Goal: Transaction & Acquisition: Purchase product/service

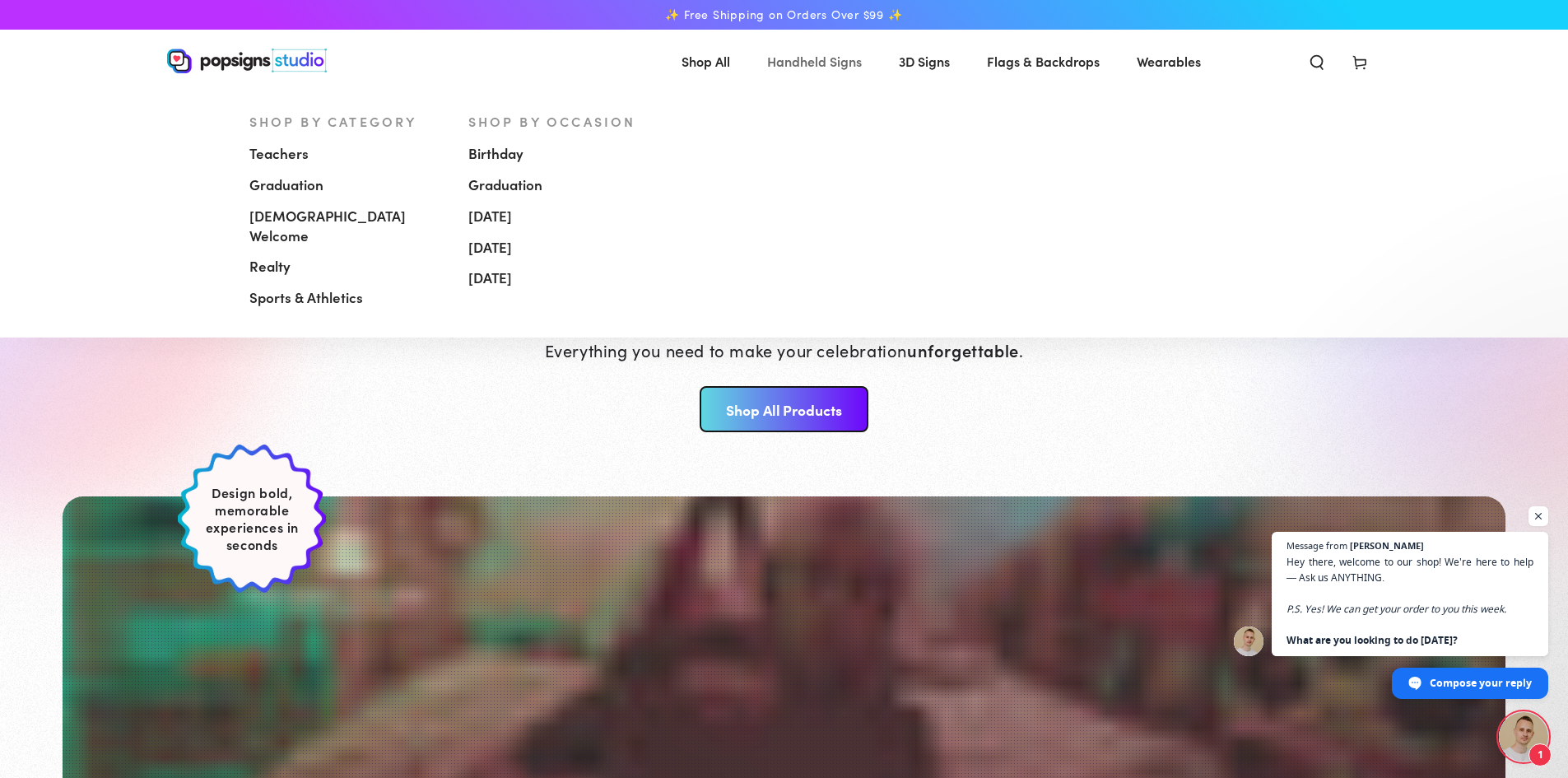
click at [799, 65] on span "Handheld Signs" at bounding box center [814, 60] width 94 height 24
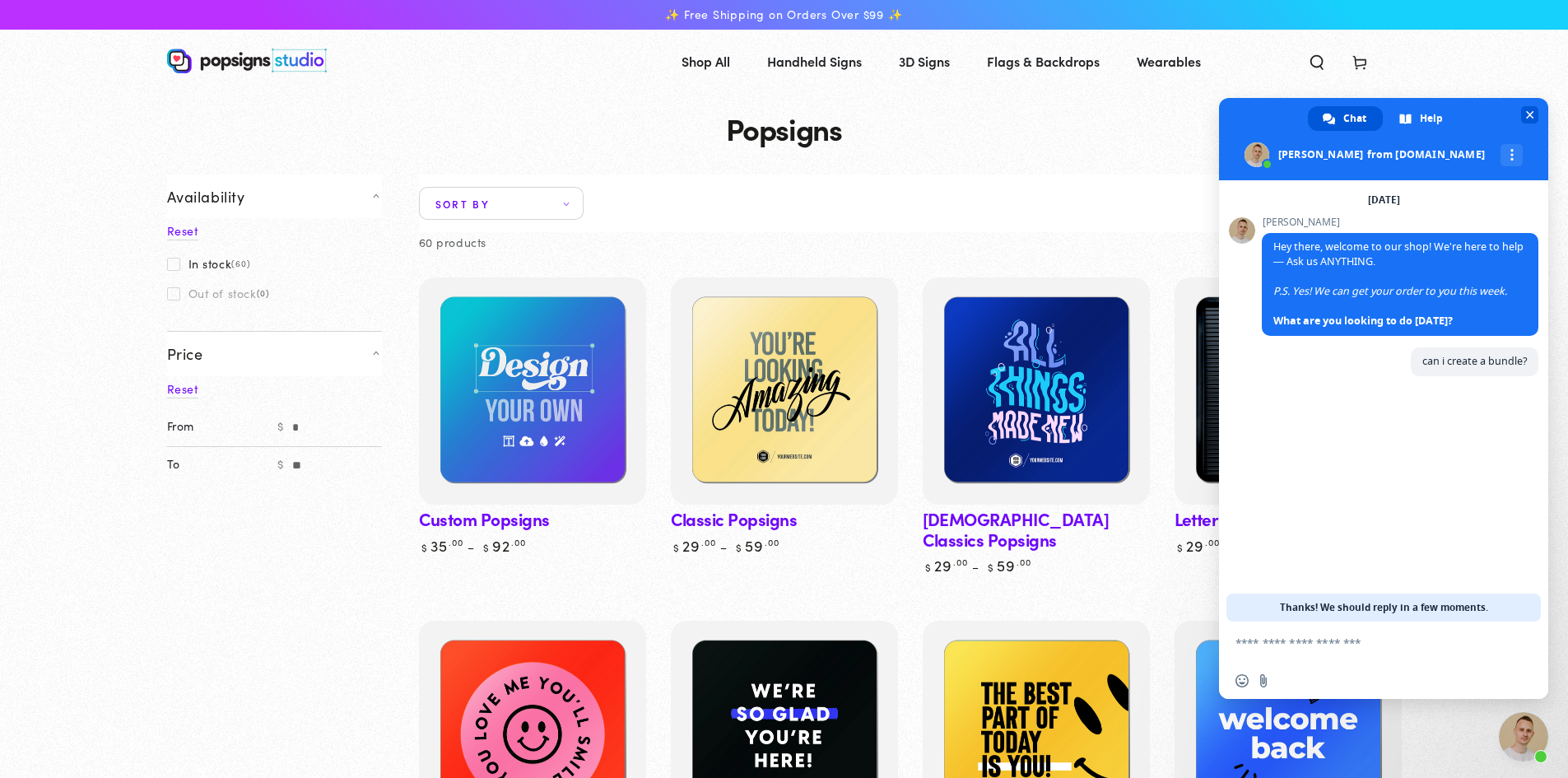
click at [1529, 112] on span "Close chat" at bounding box center [1529, 115] width 8 height 8
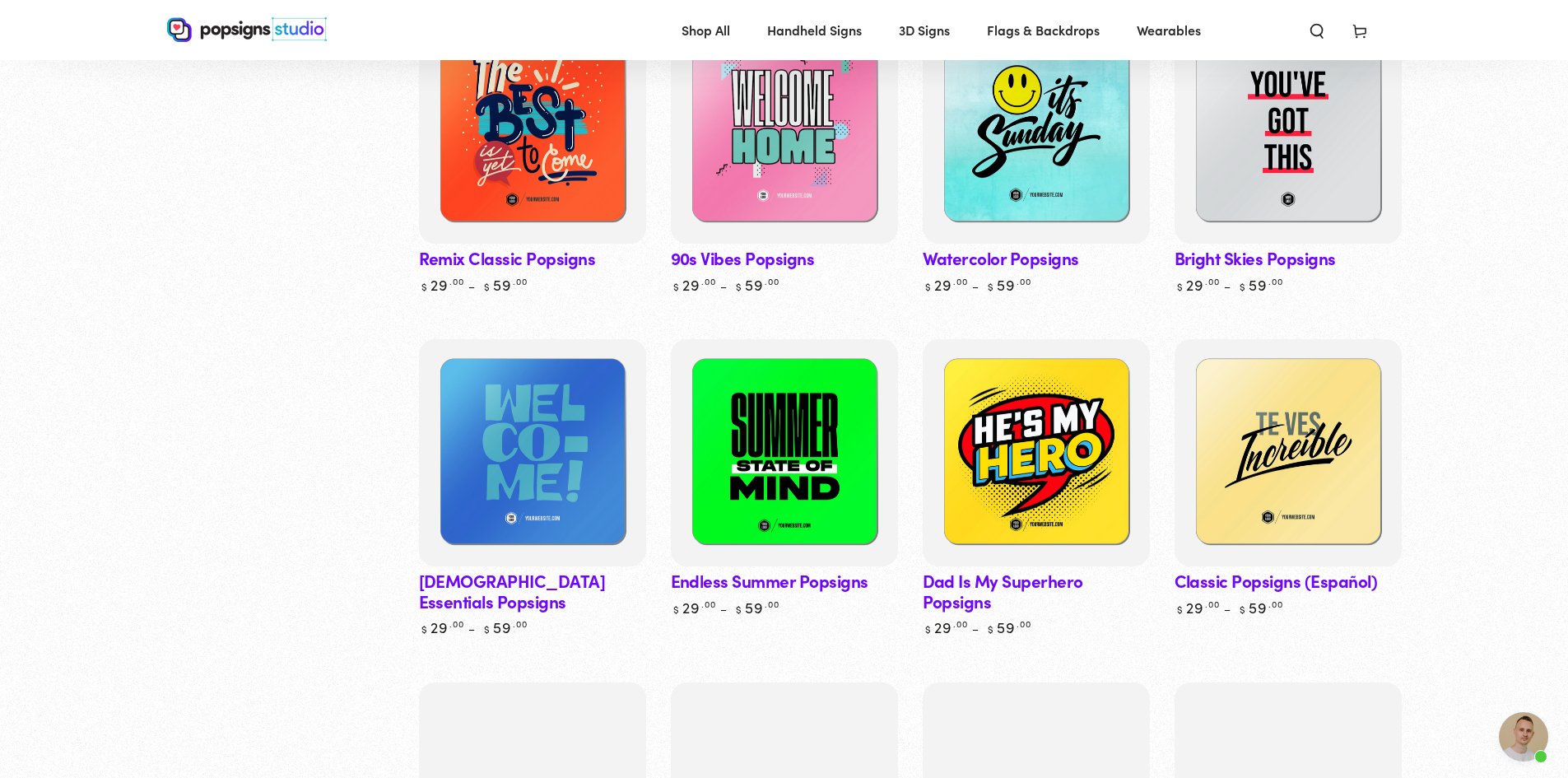
scroll to position [1317, 0]
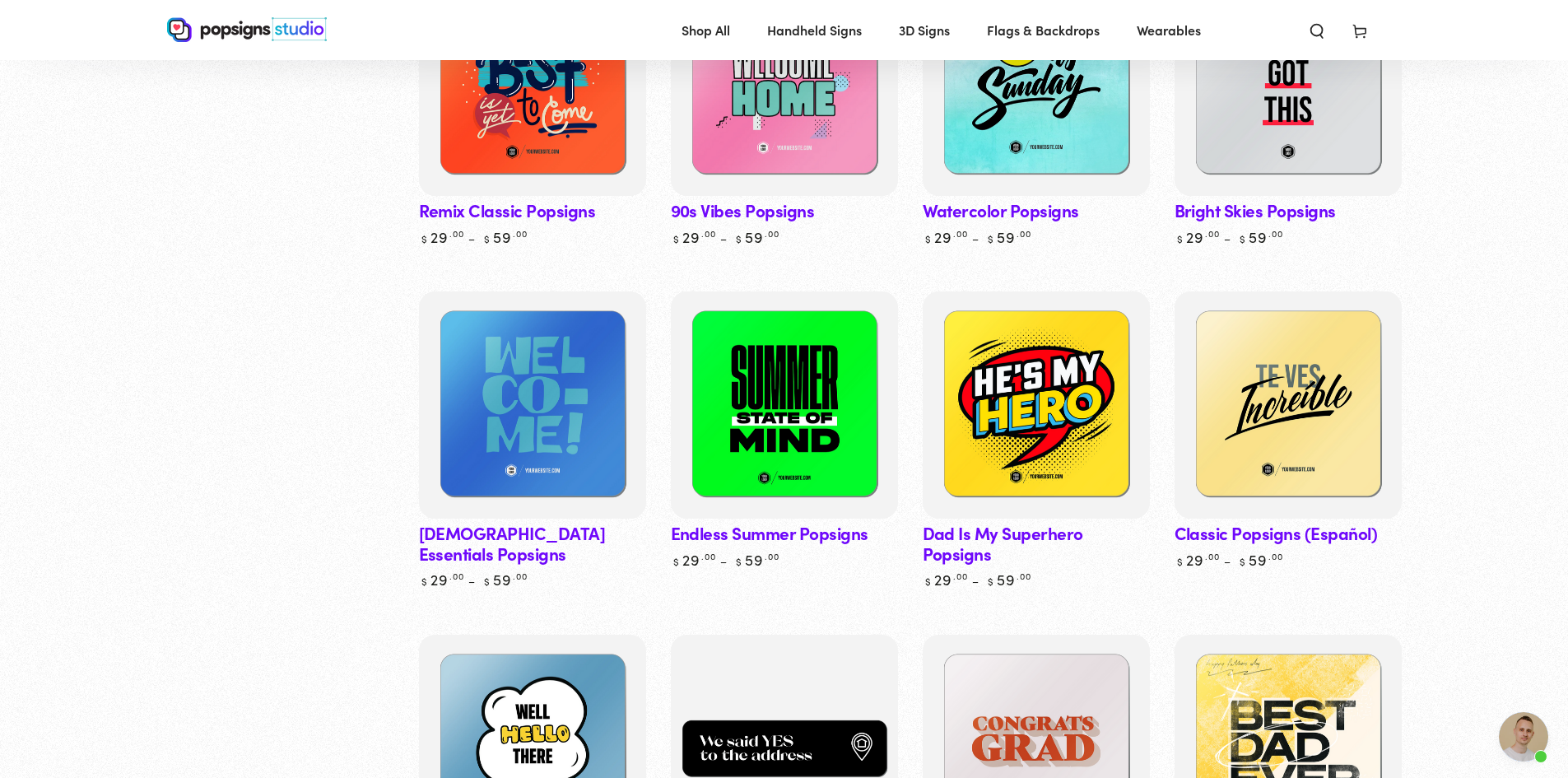
click at [505, 496] on link "Church Essentials Popsigns" at bounding box center [532, 439] width 227 height 297
click at [774, 495] on link "Endless Summer Popsigns" at bounding box center [784, 430] width 227 height 277
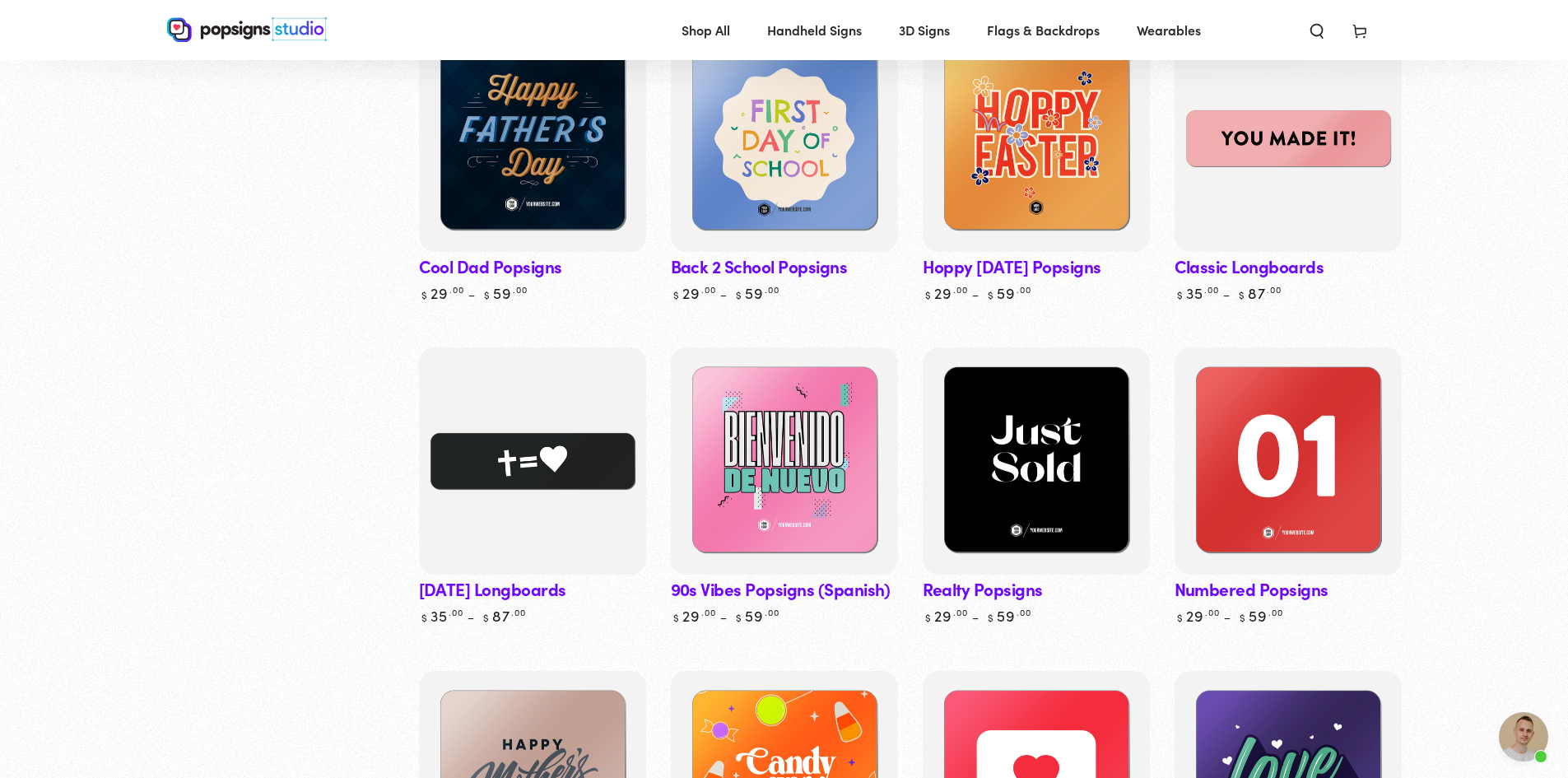
scroll to position [1975, 0]
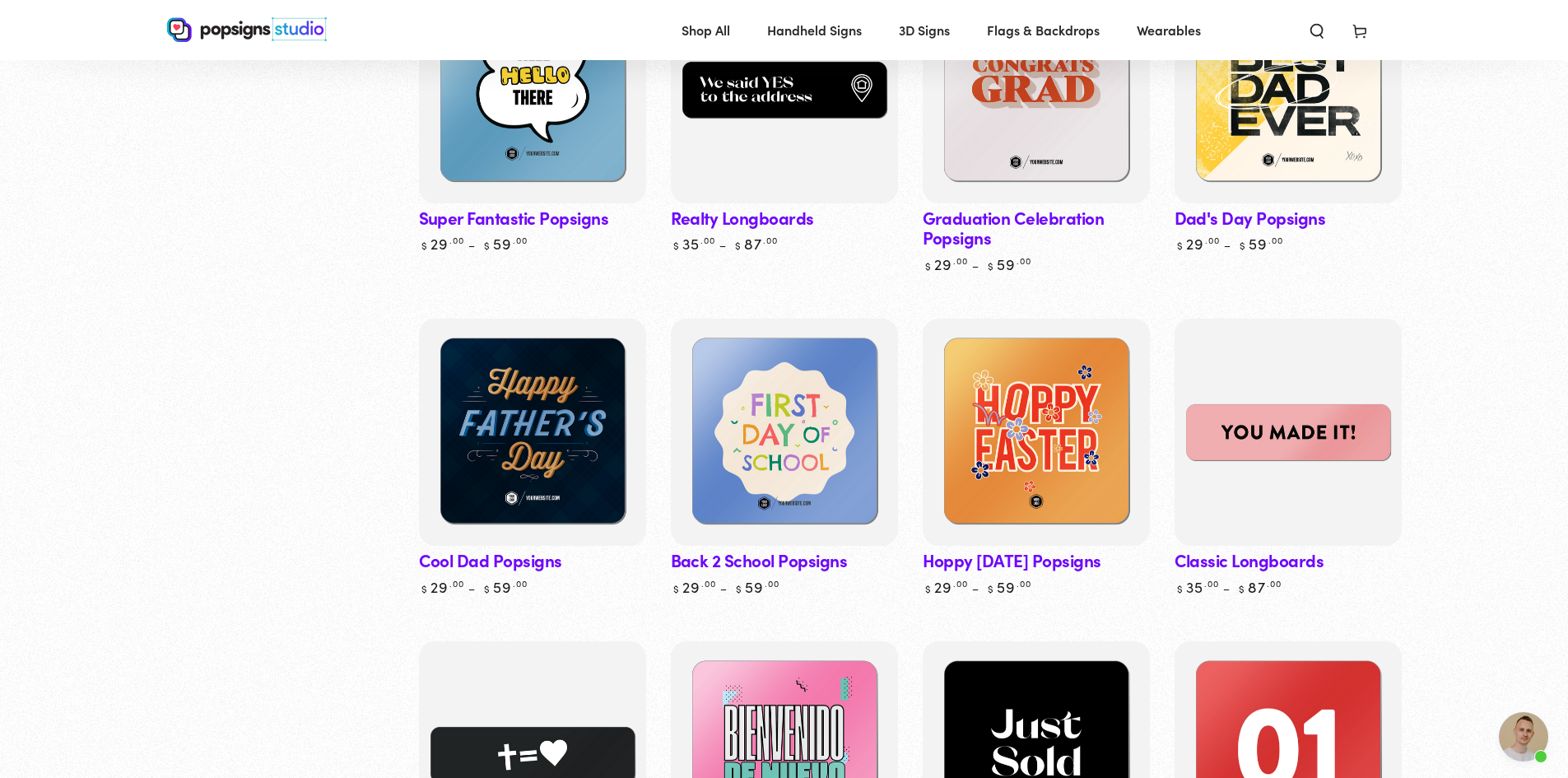
click at [1239, 534] on link "Classic Longboards" at bounding box center [1287, 457] width 227 height 277
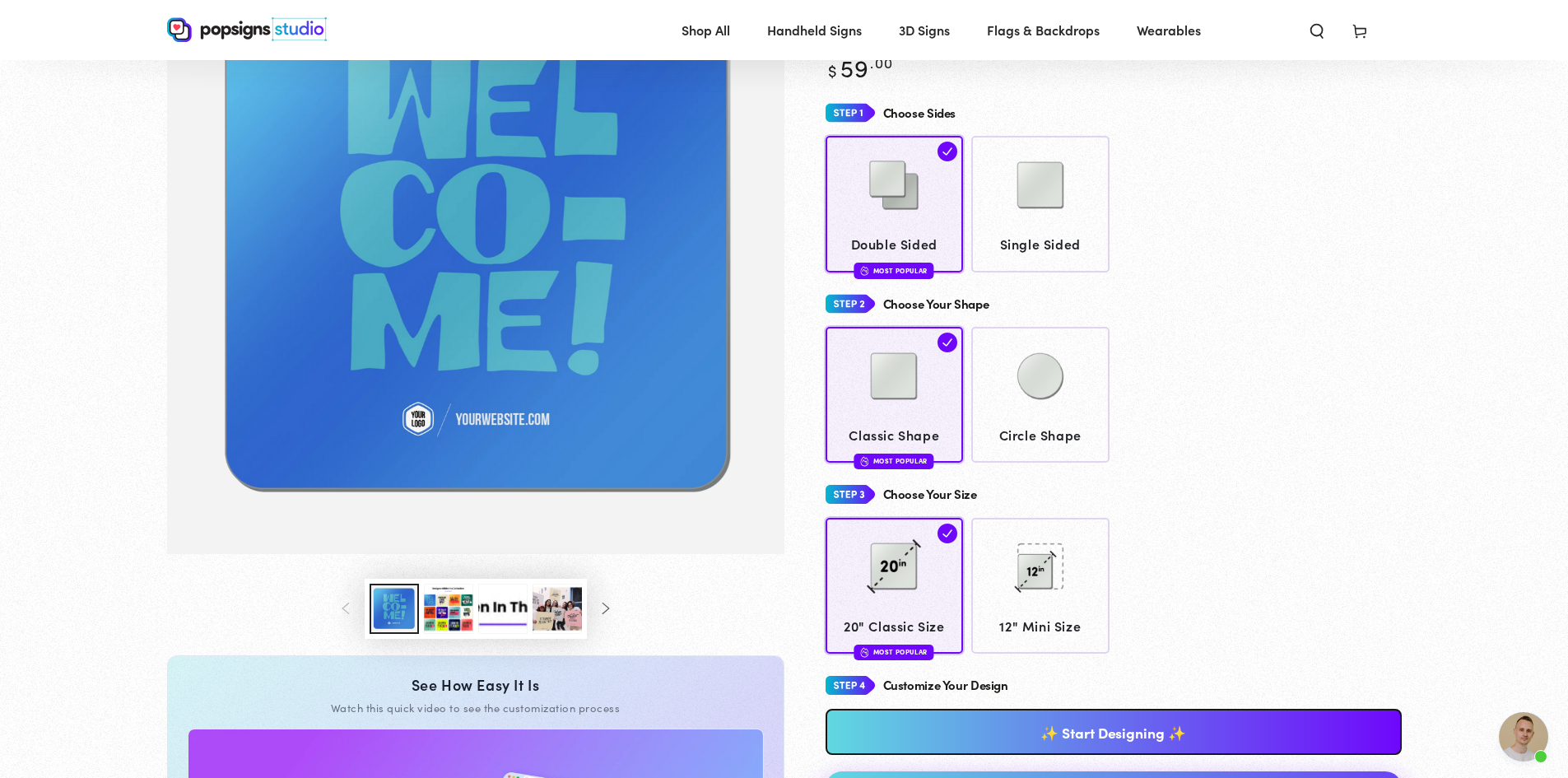
scroll to position [161, 0]
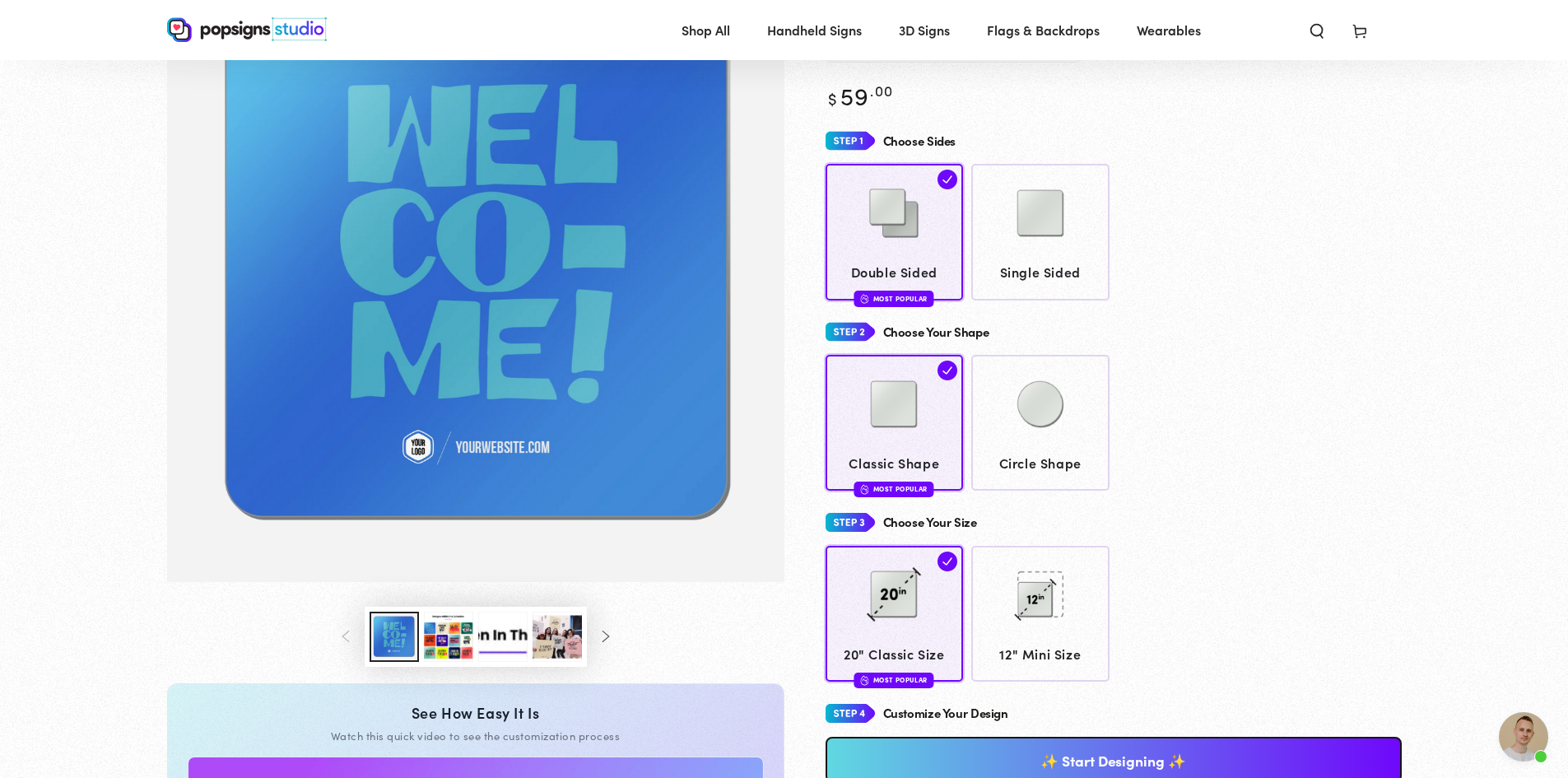
click at [961, 759] on link "✨ Start Designing ✨" at bounding box center [1113, 759] width 576 height 46
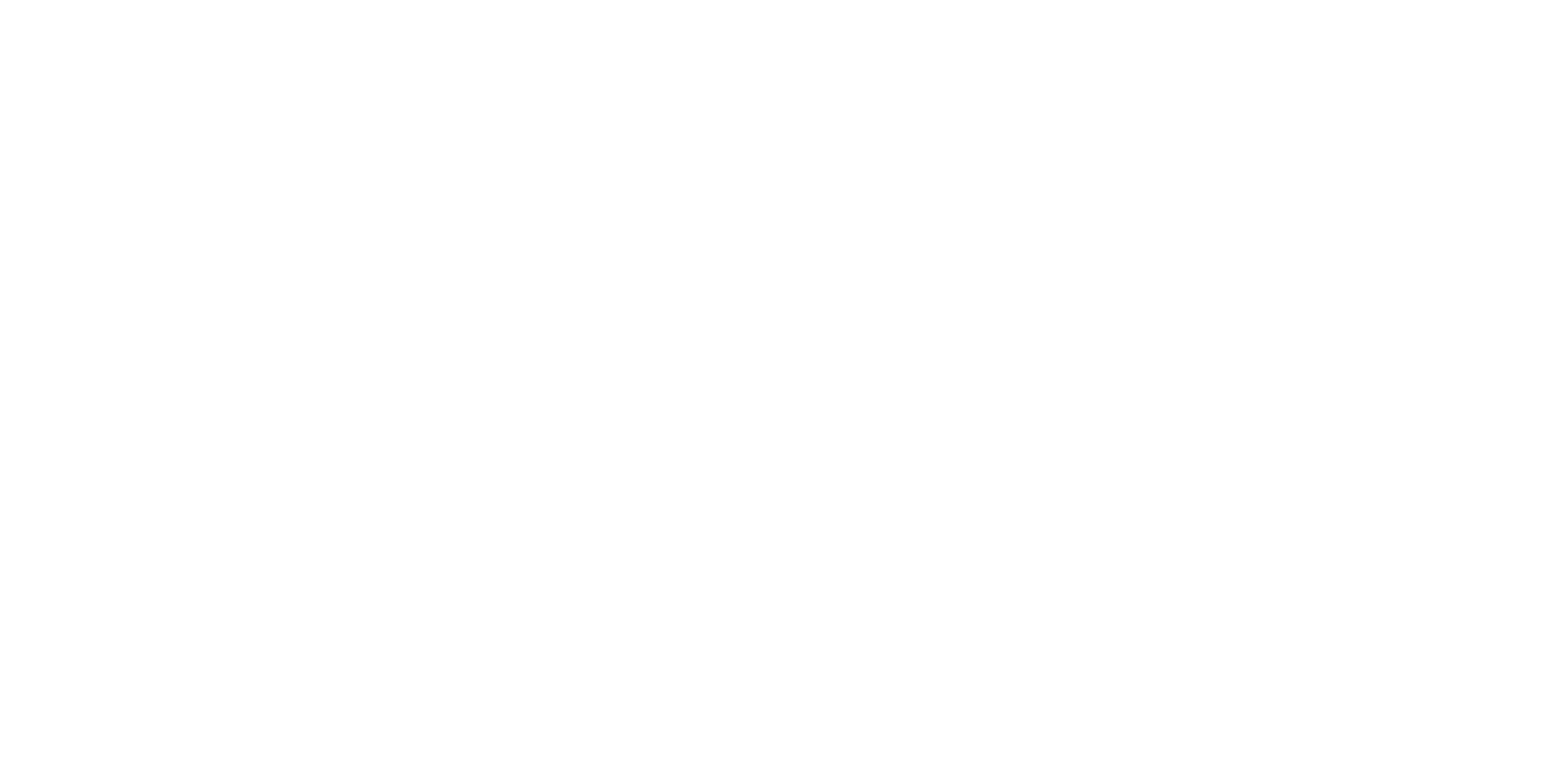
scroll to position [0, 0]
type textarea "An ancient tree with a door leading to a magical world"
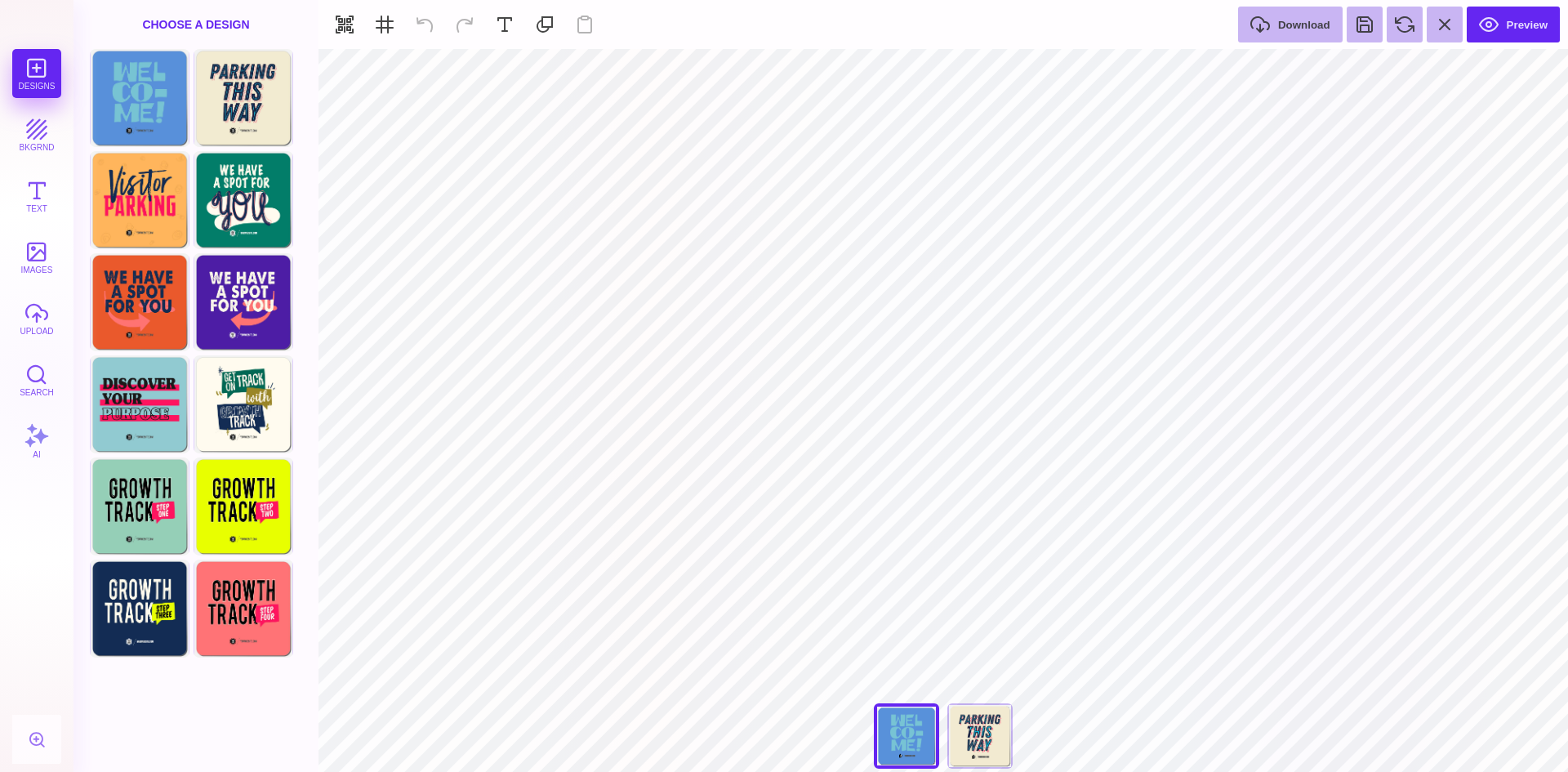
type input "#000000"
click at [29, 250] on button "images" at bounding box center [36, 257] width 49 height 49
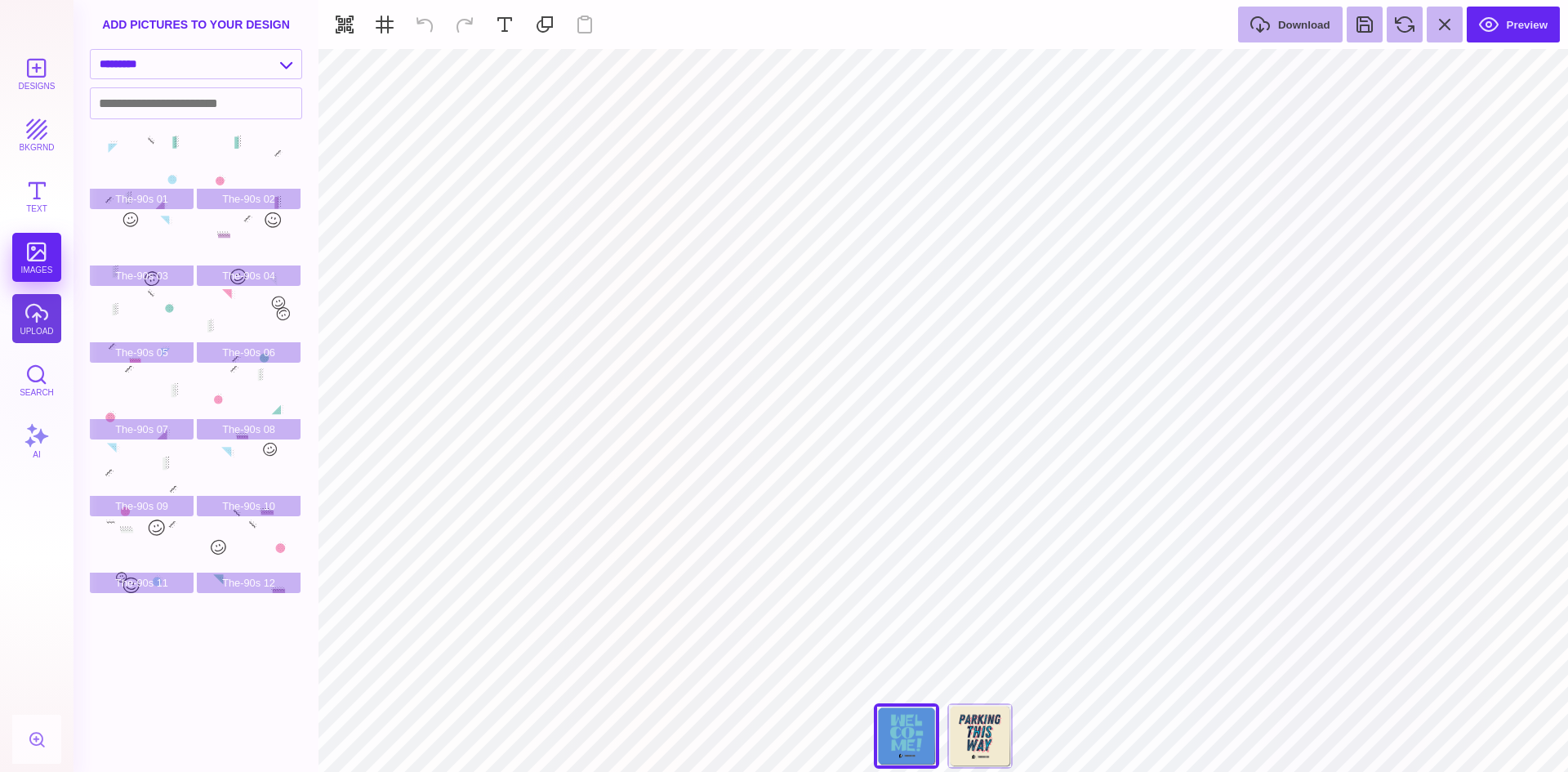
click at [37, 319] on button "upload" at bounding box center [36, 319] width 49 height 49
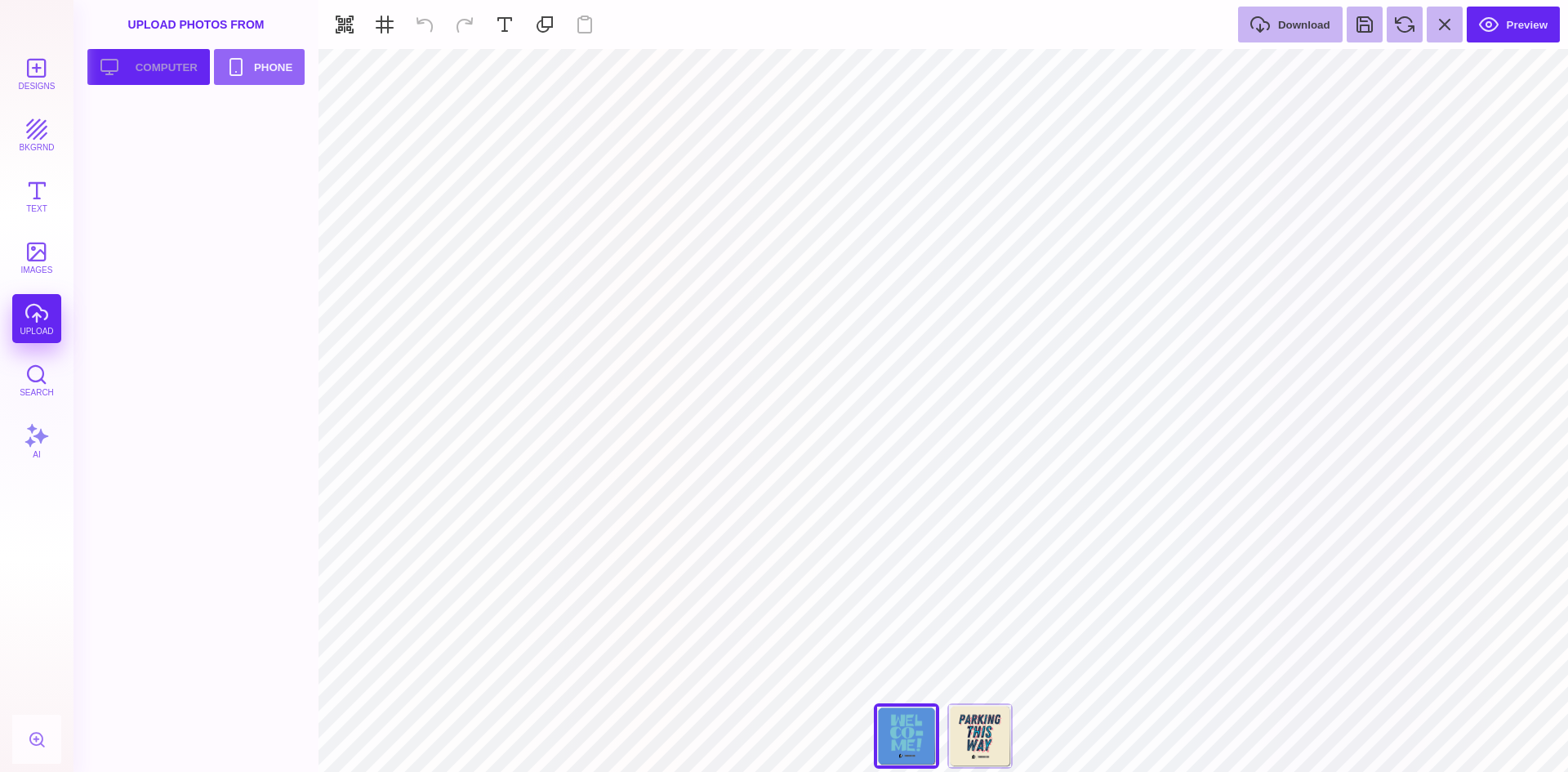
click at [164, 66] on button "Upload your artwork Computer" at bounding box center [148, 66] width 122 height 36
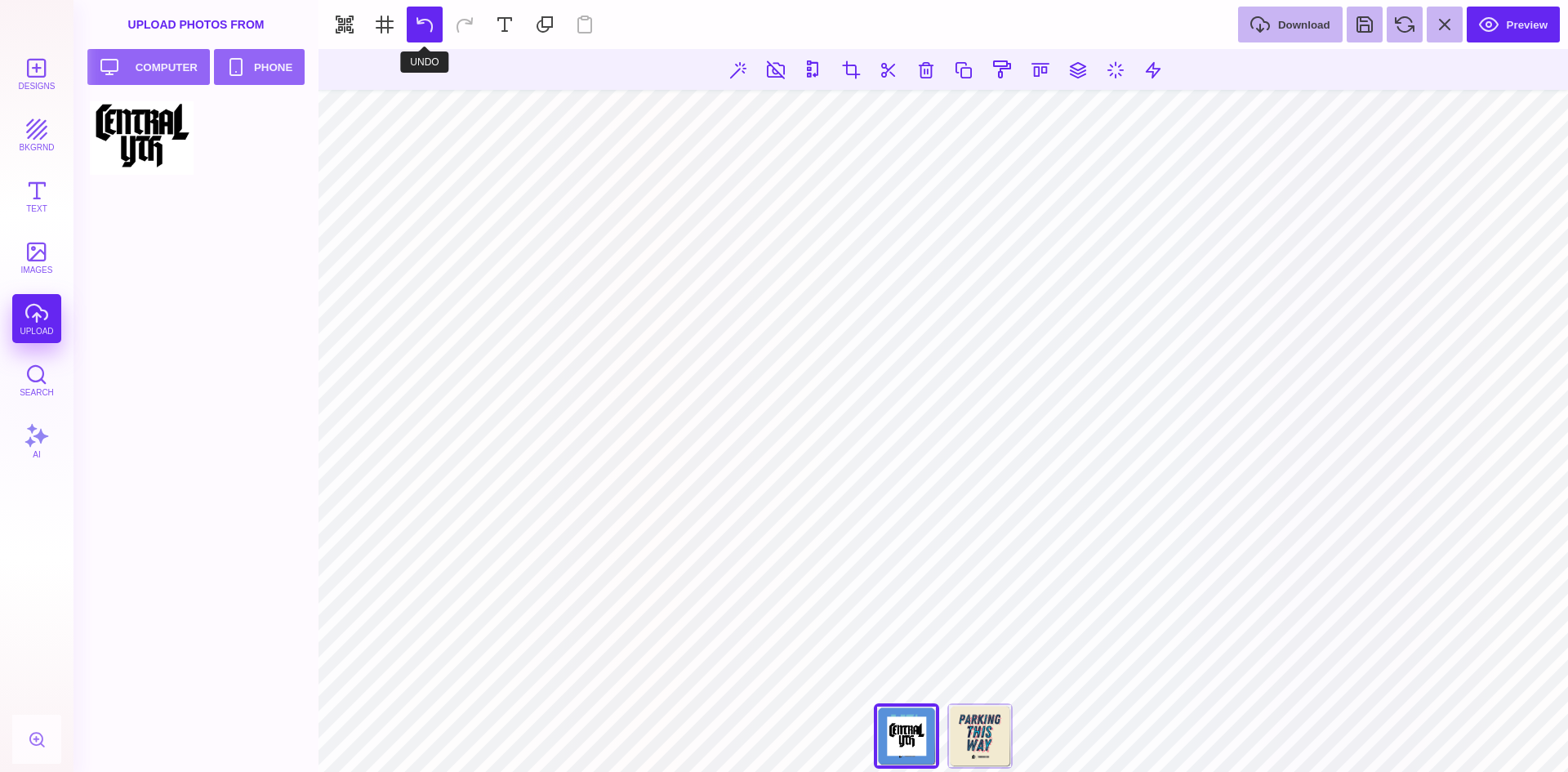
click at [418, 27] on button at bounding box center [424, 24] width 36 height 36
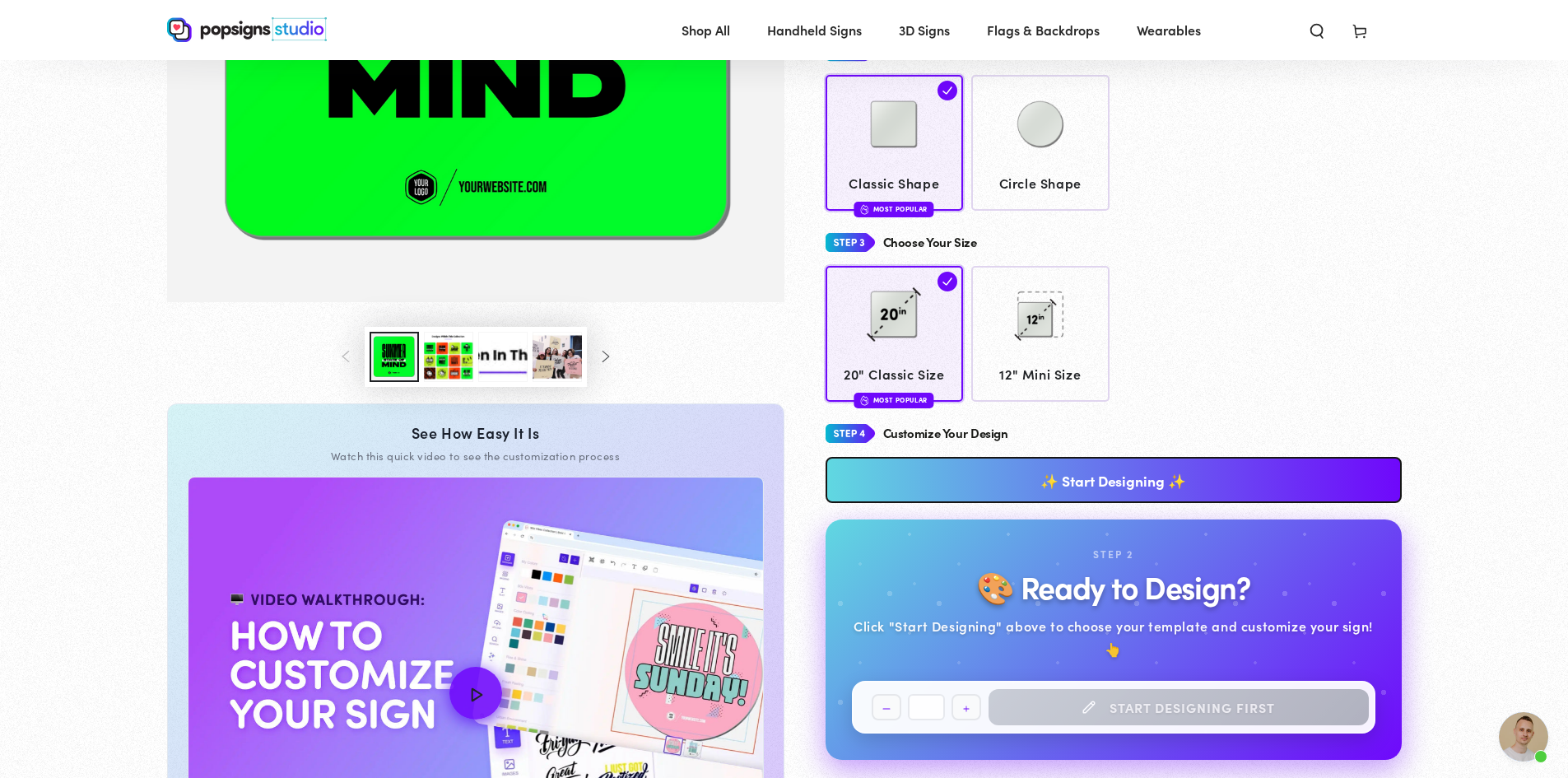
scroll to position [408, 0]
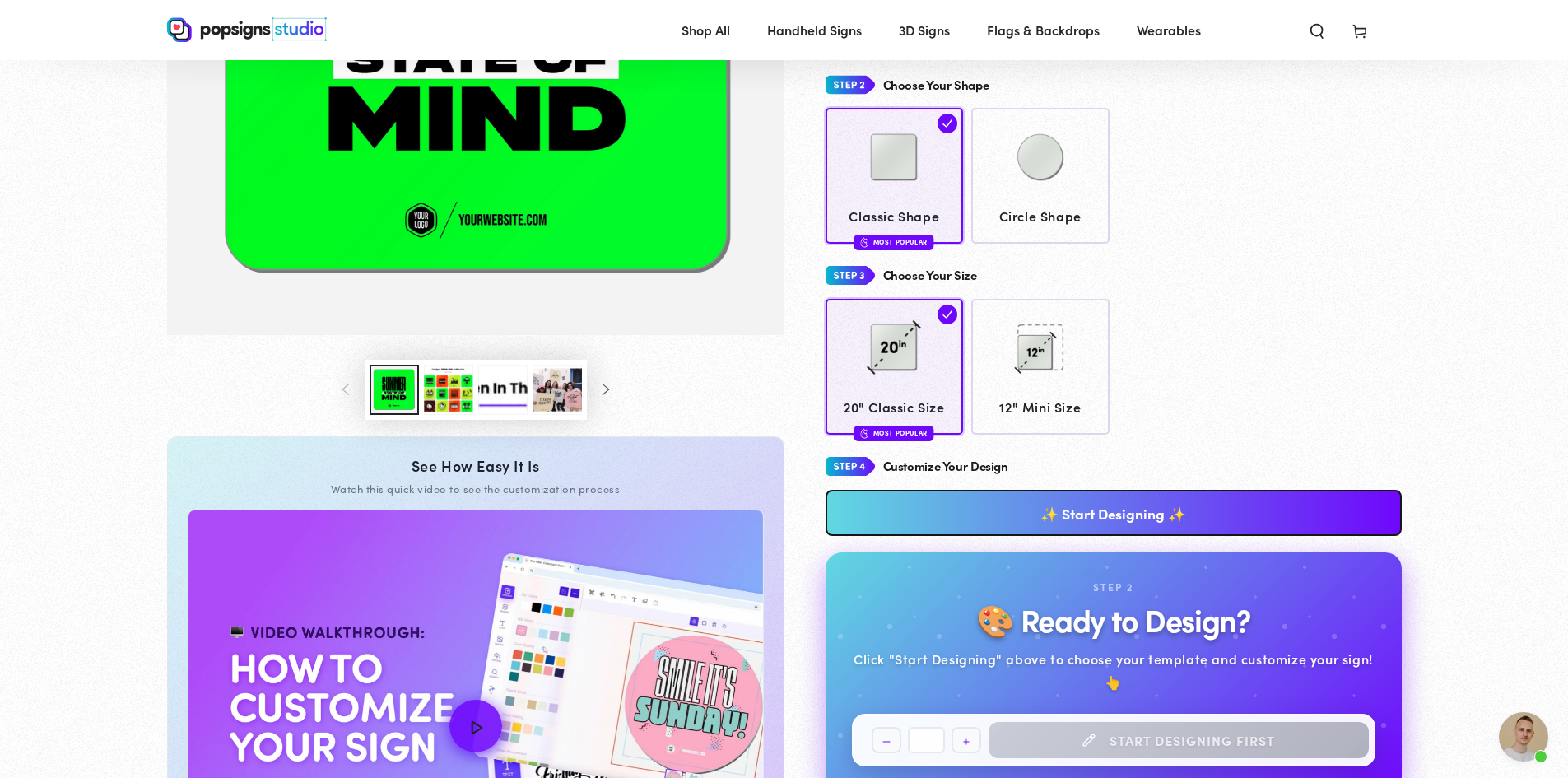
click at [440, 385] on button "Load image 3 in gallery view" at bounding box center [448, 389] width 49 height 50
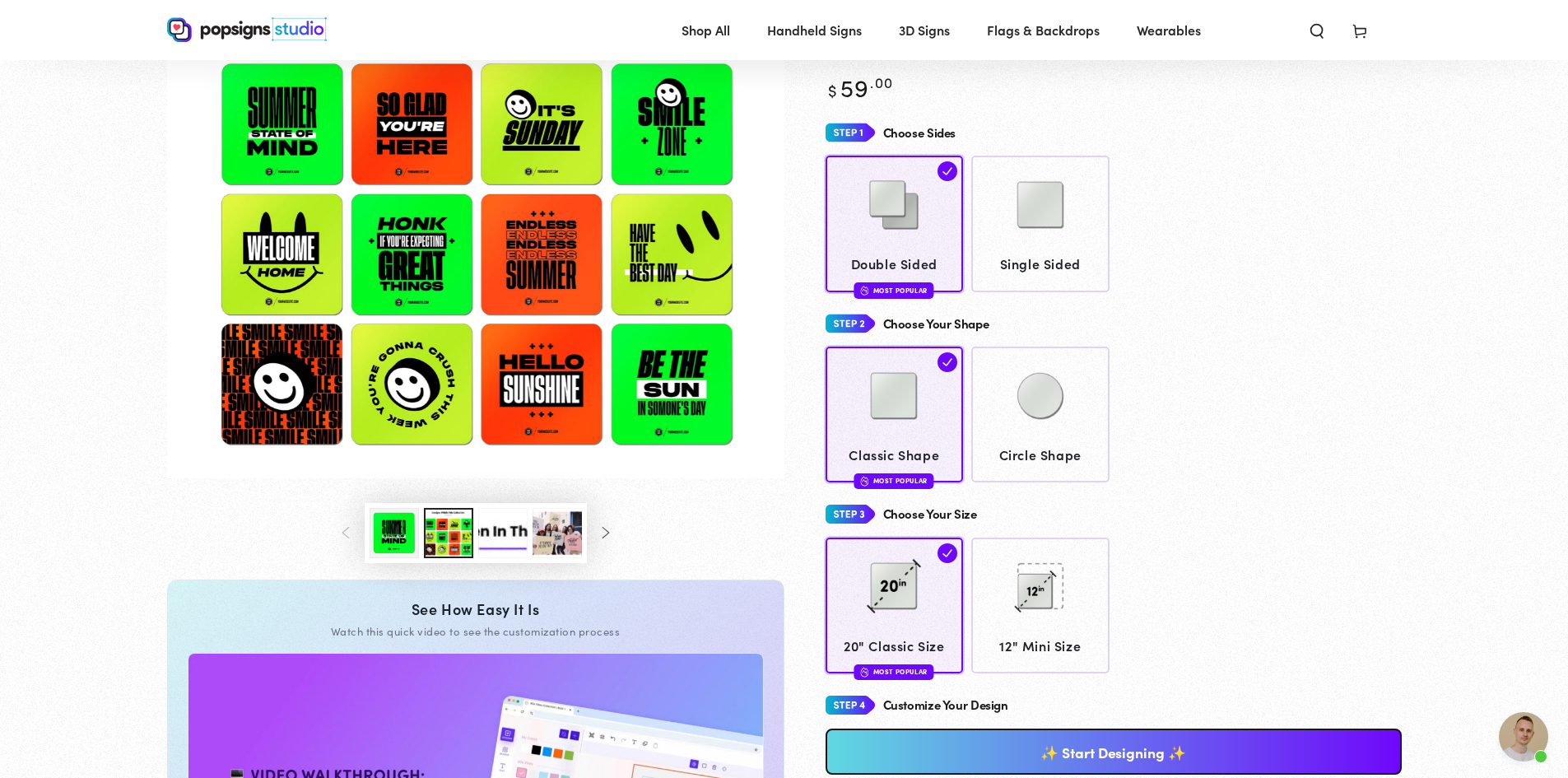
scroll to position [148, 0]
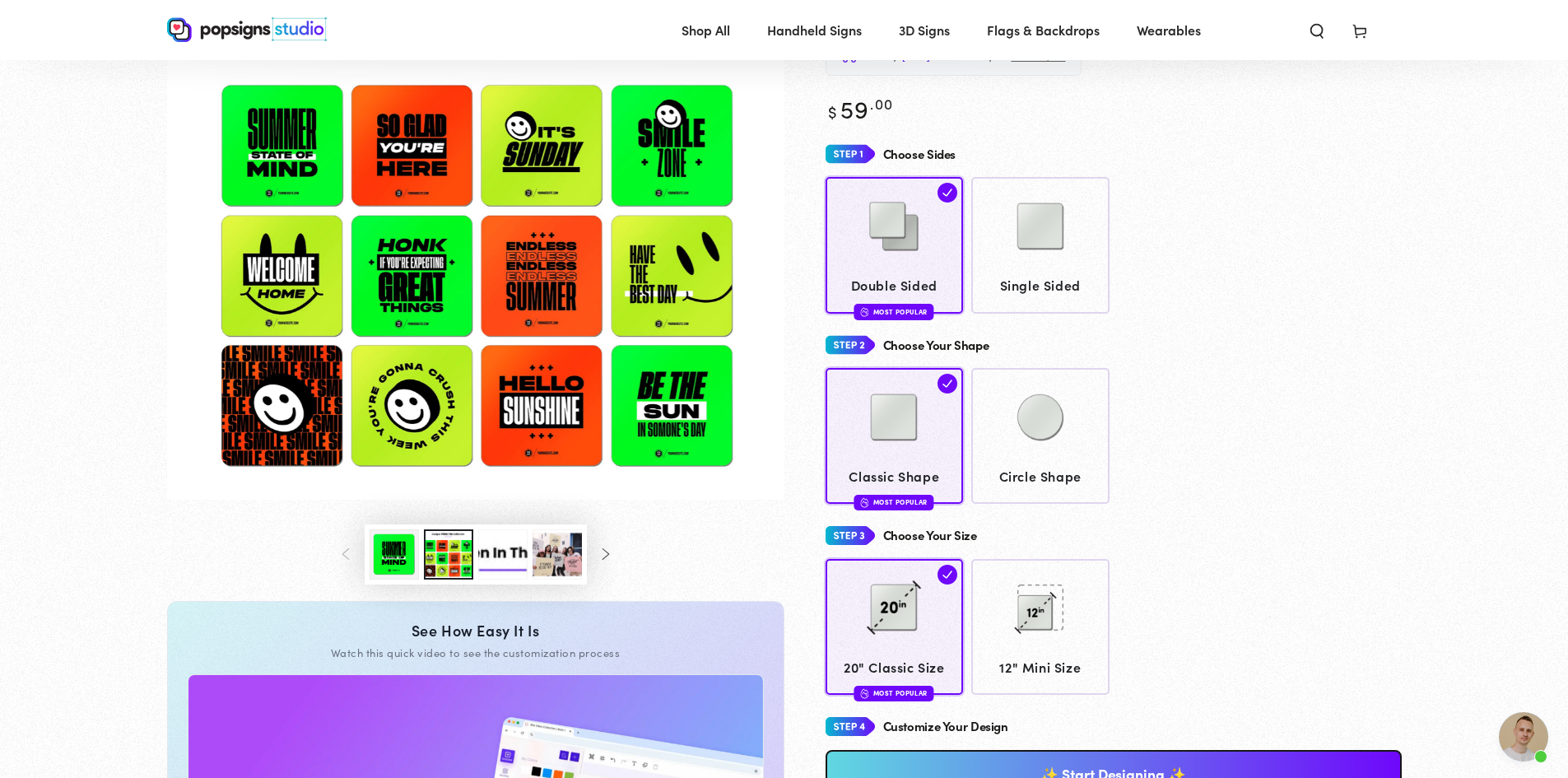
click at [412, 287] on img "Gallery Viewer" at bounding box center [475, 235] width 617 height 528
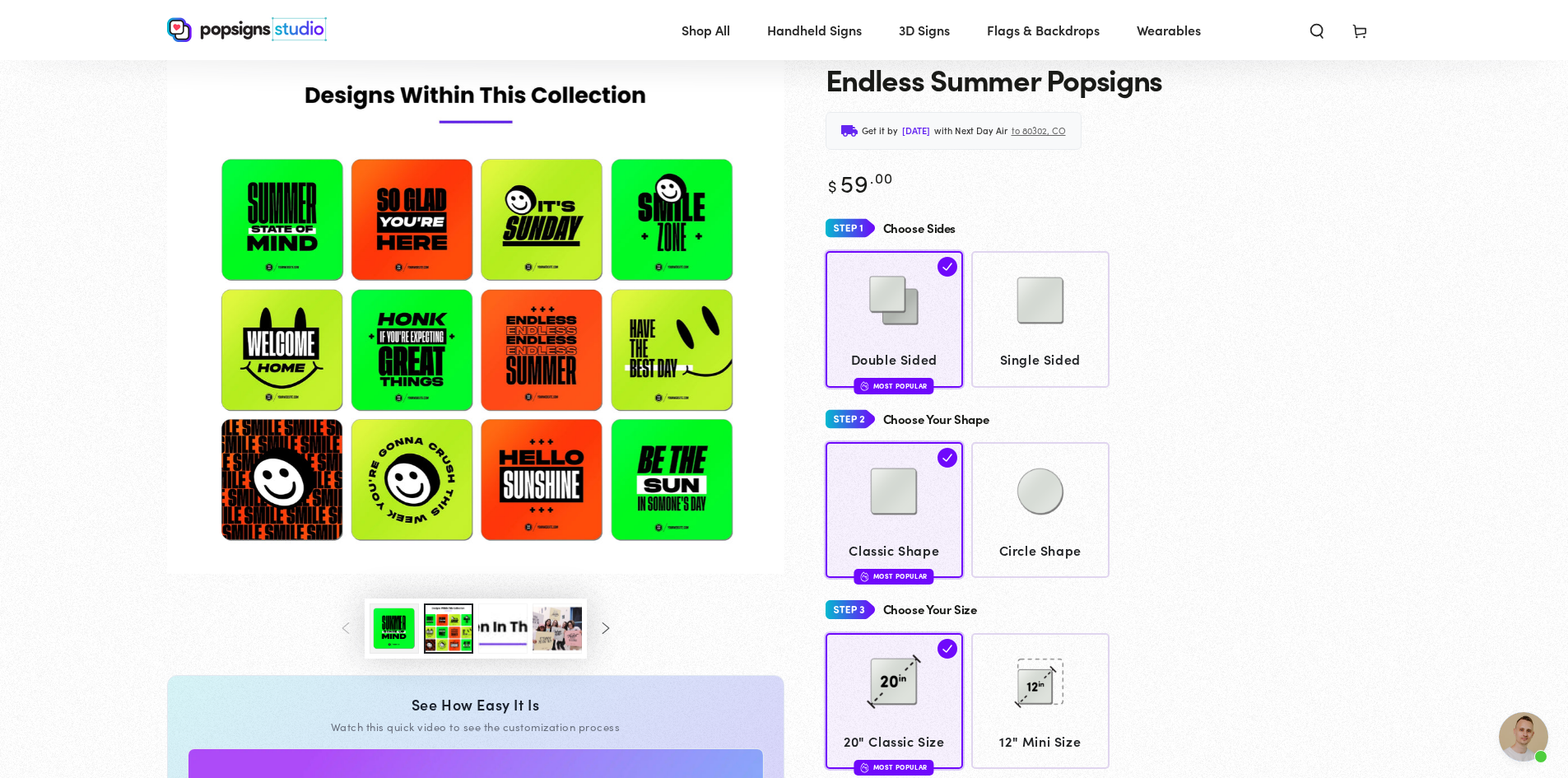
scroll to position [0, 0]
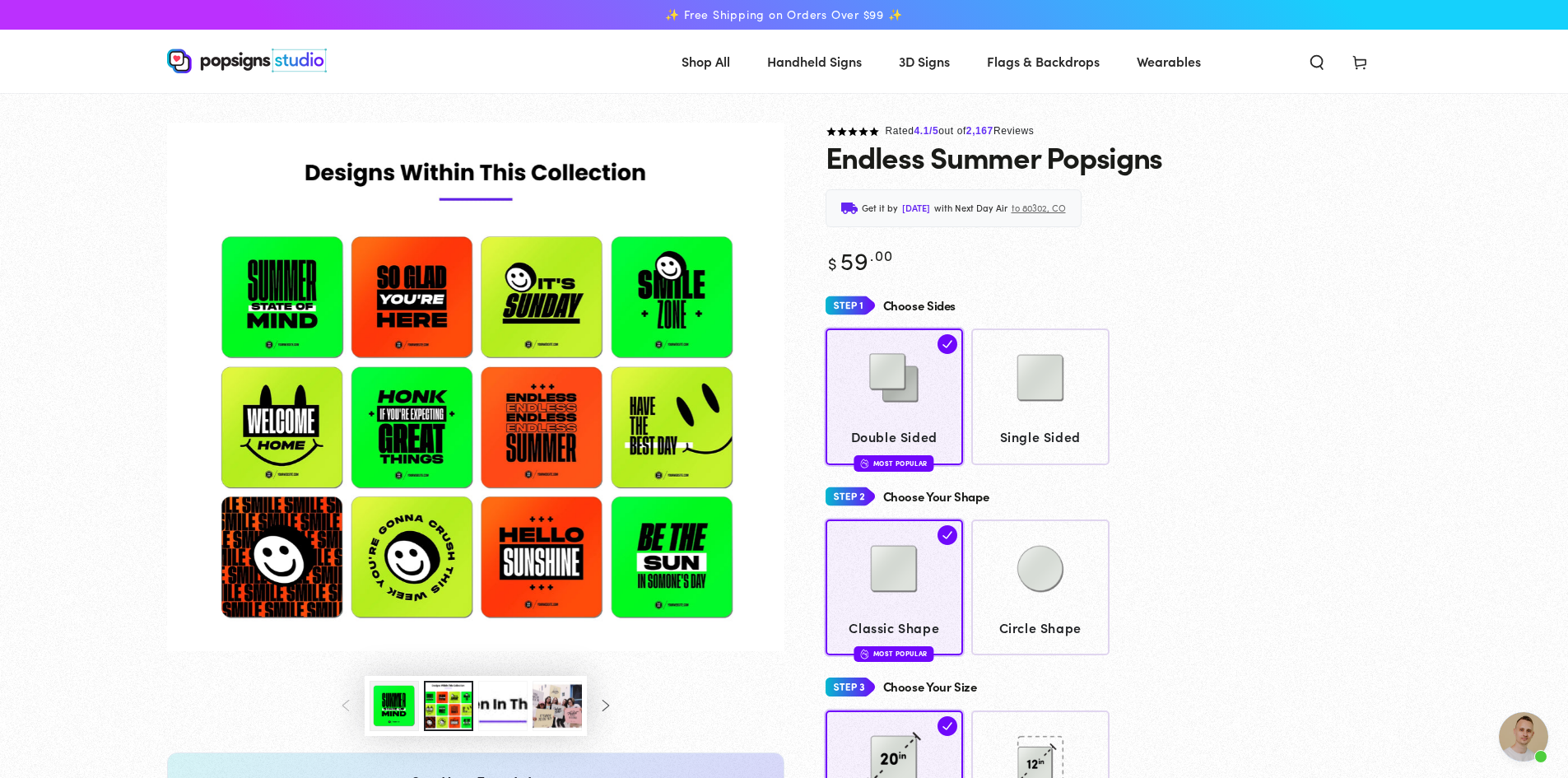
click at [283, 285] on img "Gallery Viewer" at bounding box center [475, 386] width 617 height 528
click at [387, 703] on button "Load image 1 in gallery view" at bounding box center [394, 705] width 49 height 50
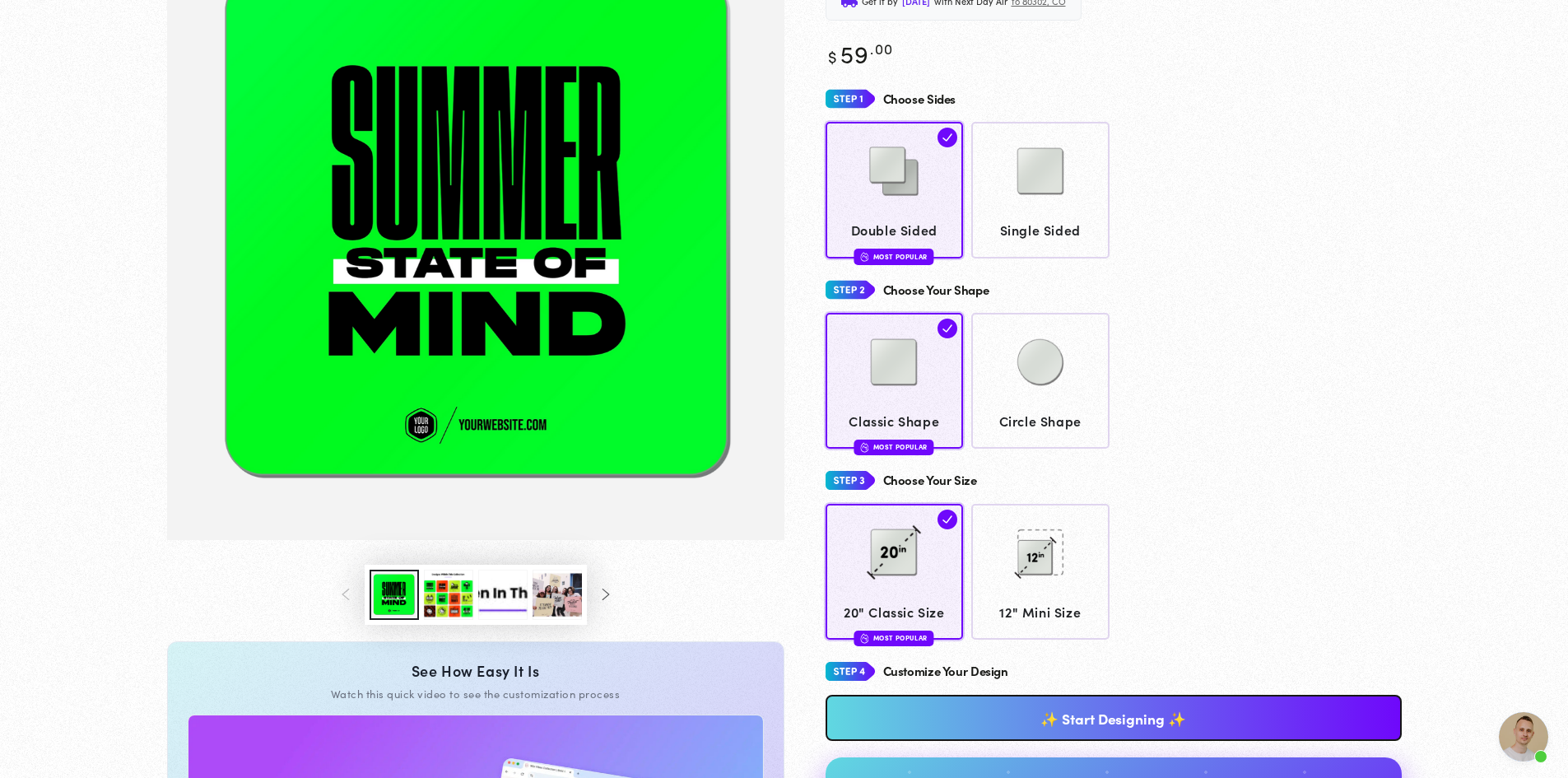
scroll to position [491, 0]
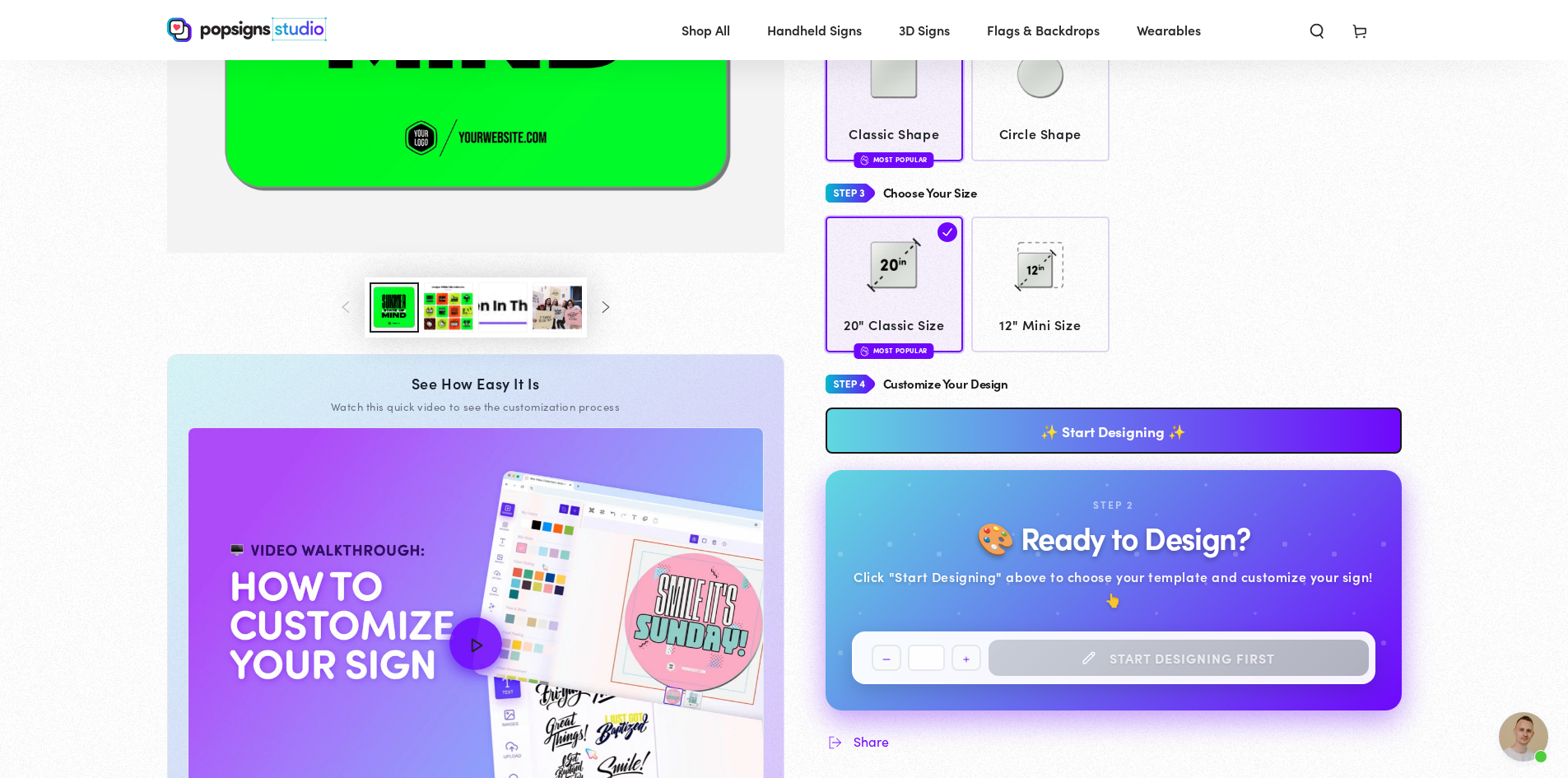
click at [958, 417] on link "✨ Start Designing ✨" at bounding box center [1113, 430] width 576 height 46
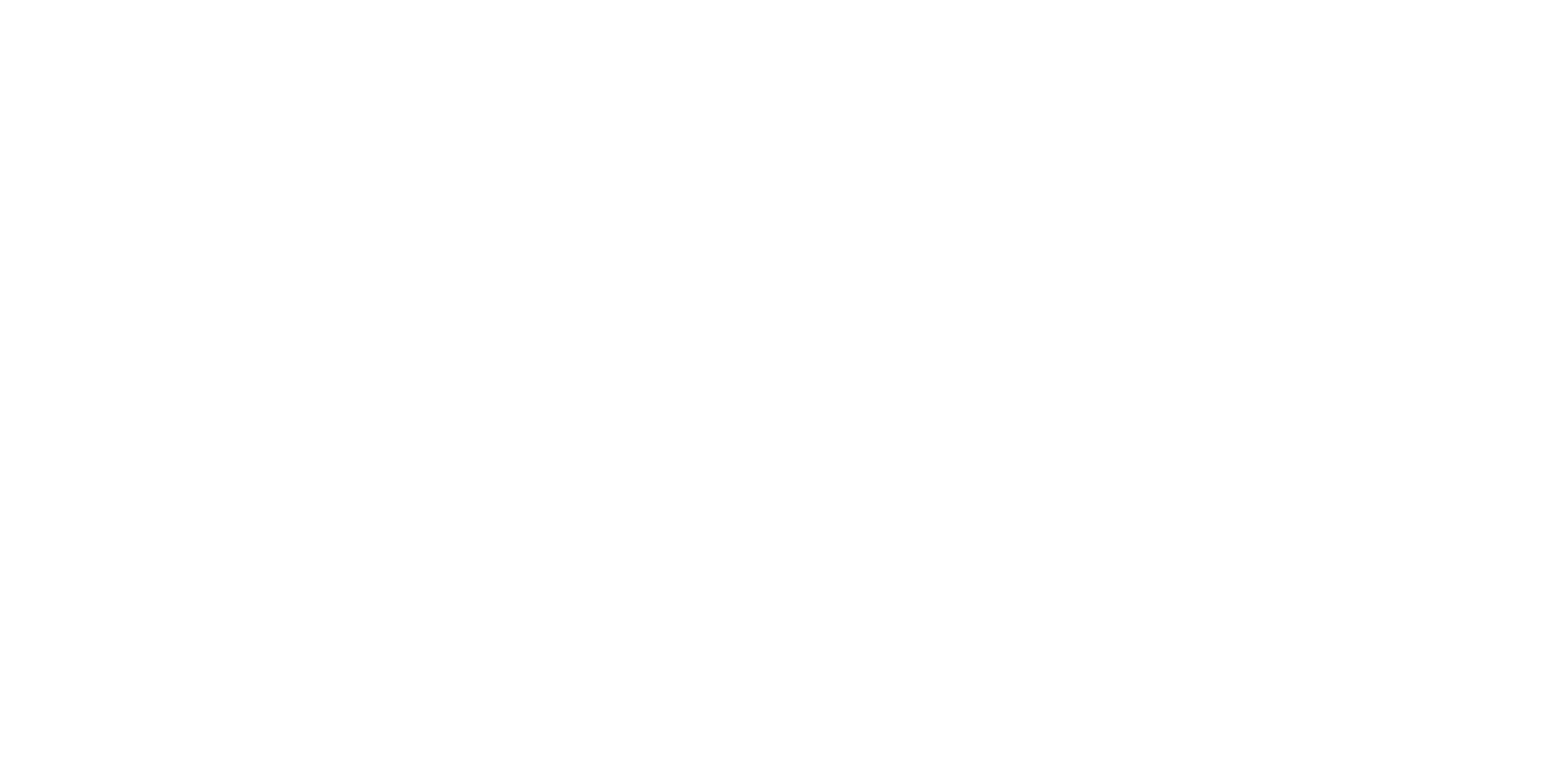
scroll to position [0, 0]
type textarea "An ancient tree with a door leading to a magical world"
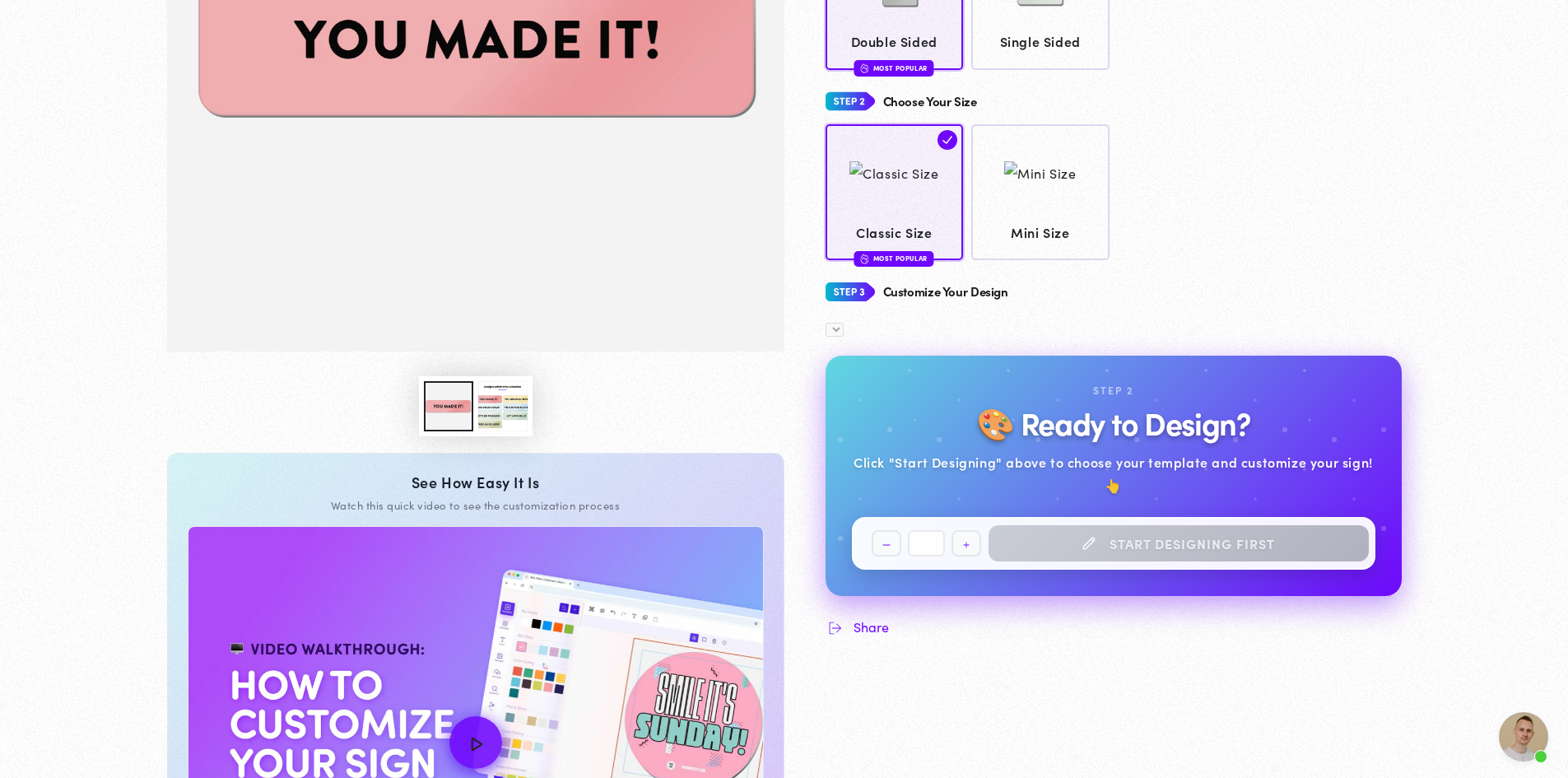
scroll to position [408, 0]
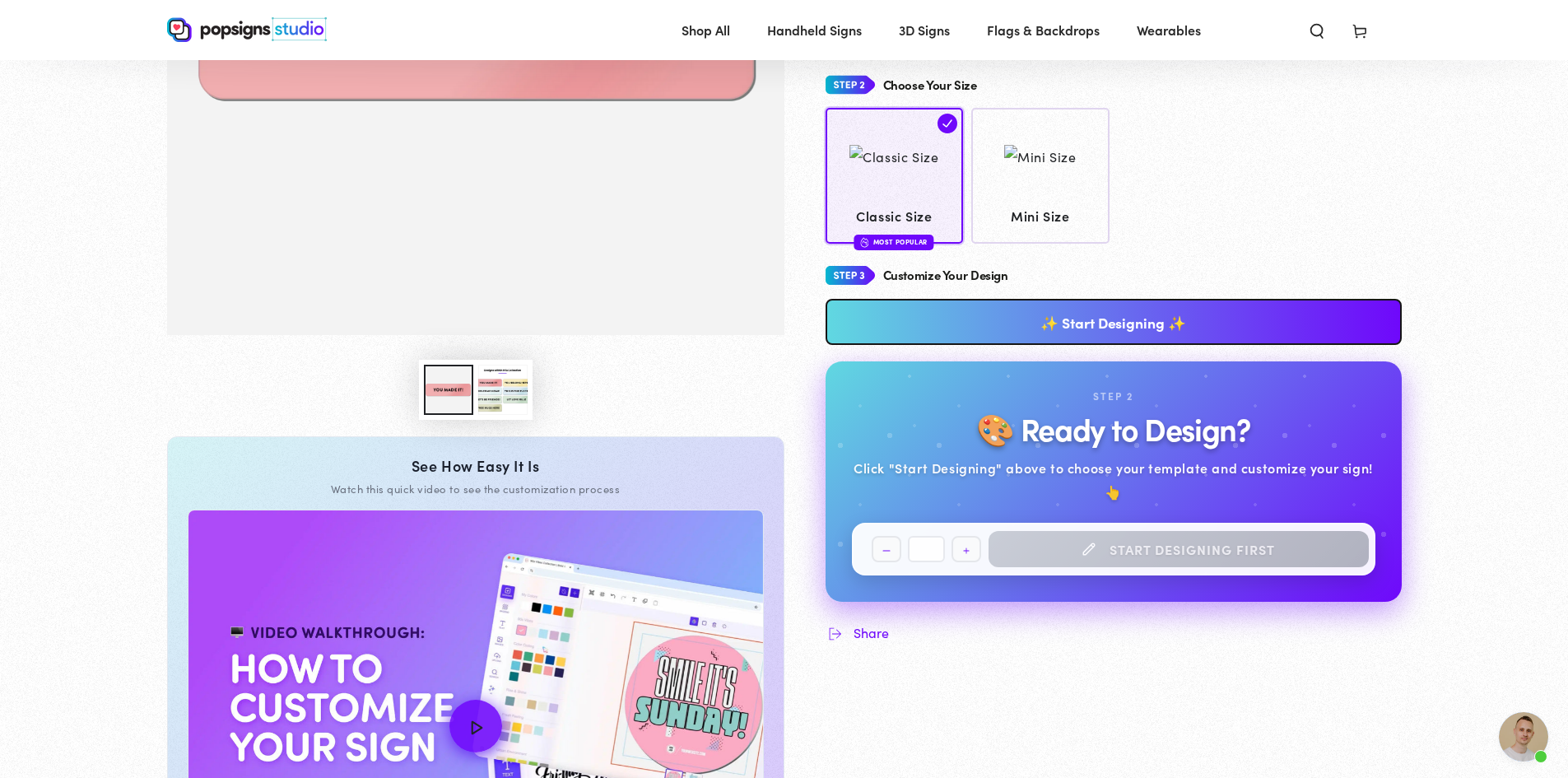
click at [1060, 326] on link "✨ Start Designing ✨" at bounding box center [1113, 321] width 576 height 46
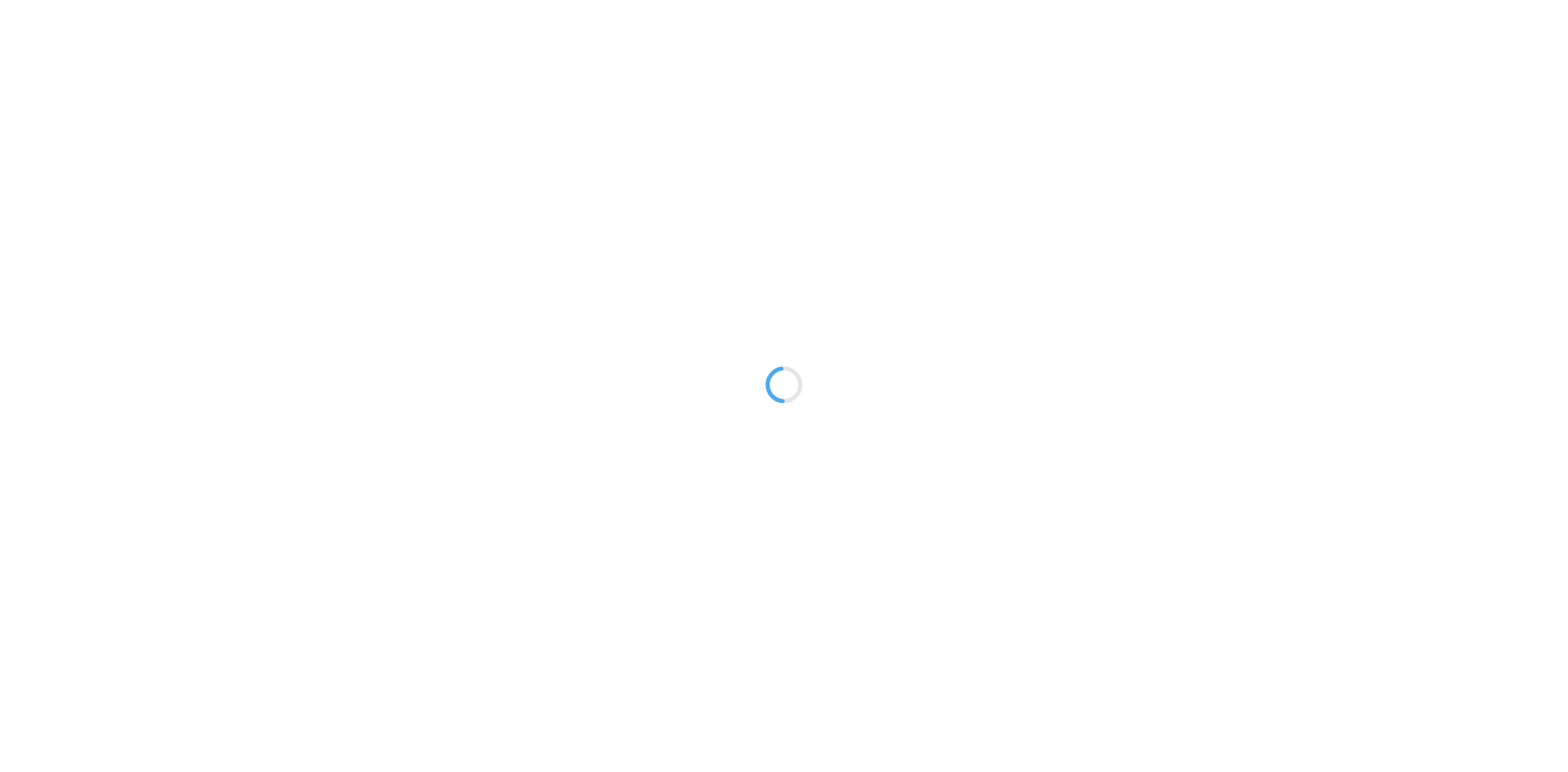
type textarea "An ancient tree with a door leading to a magical world"
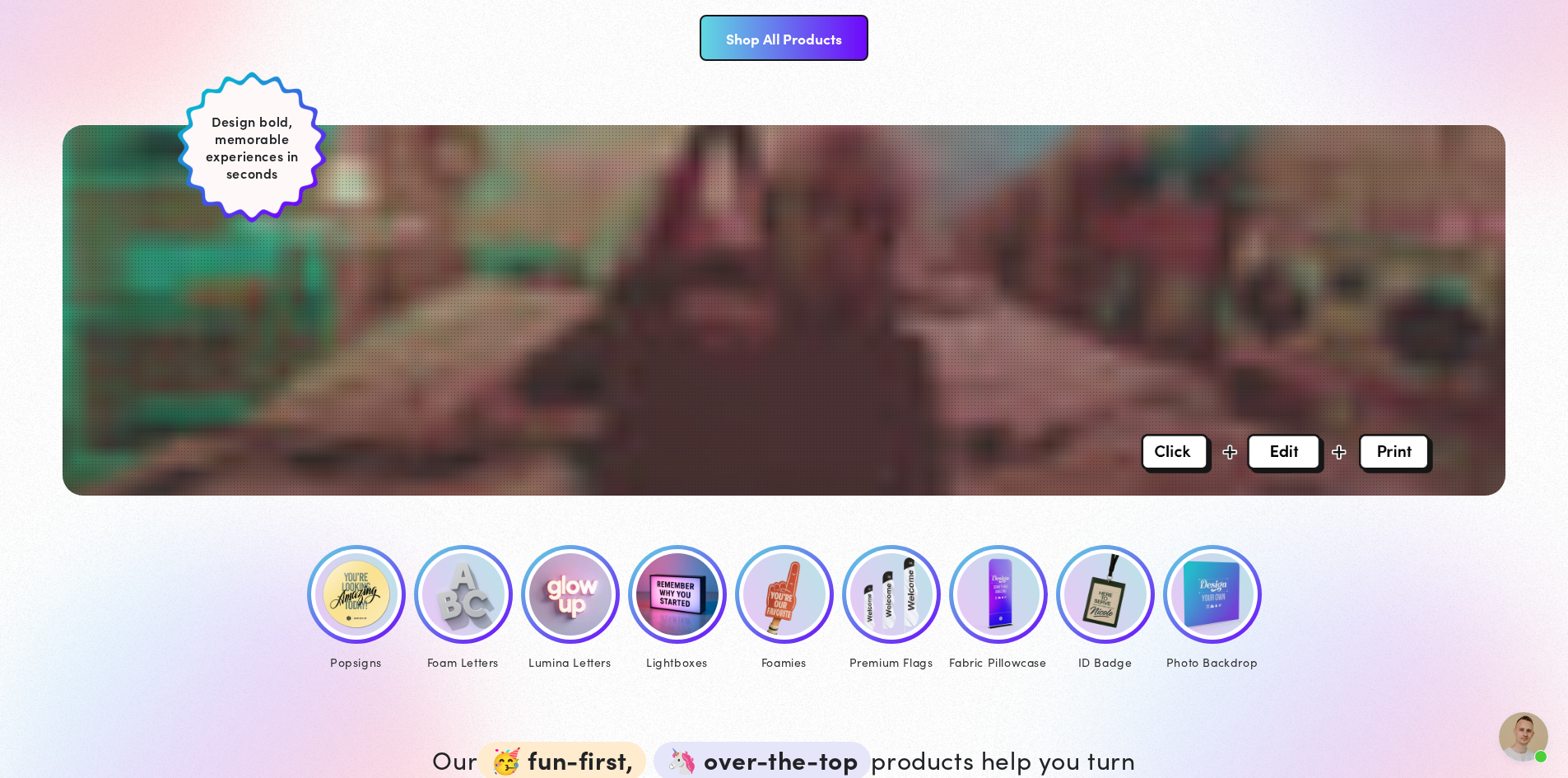
scroll to position [412, 0]
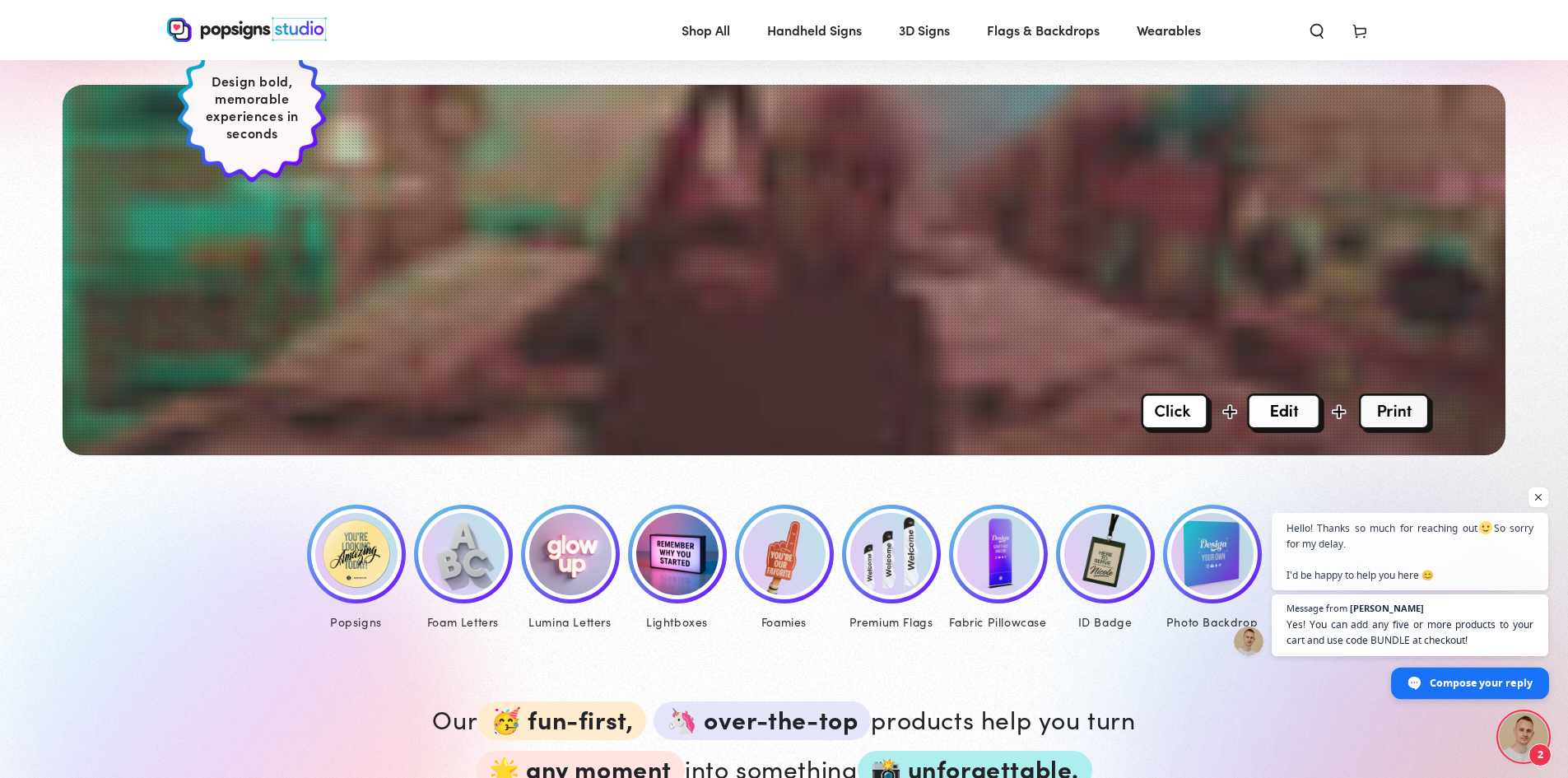
click at [1480, 681] on span "Compose your reply" at bounding box center [1480, 682] width 103 height 29
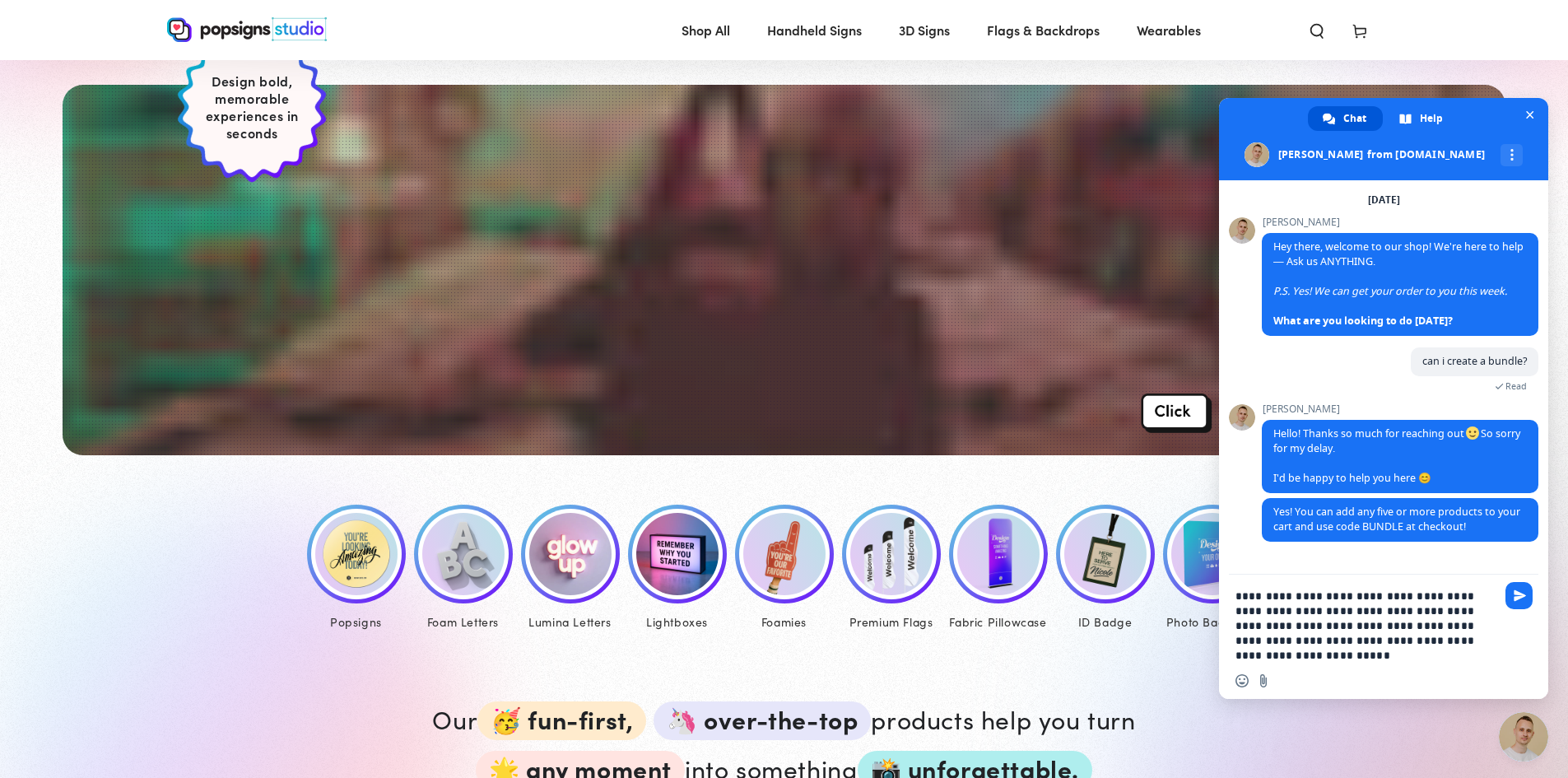
type textarea "**********"
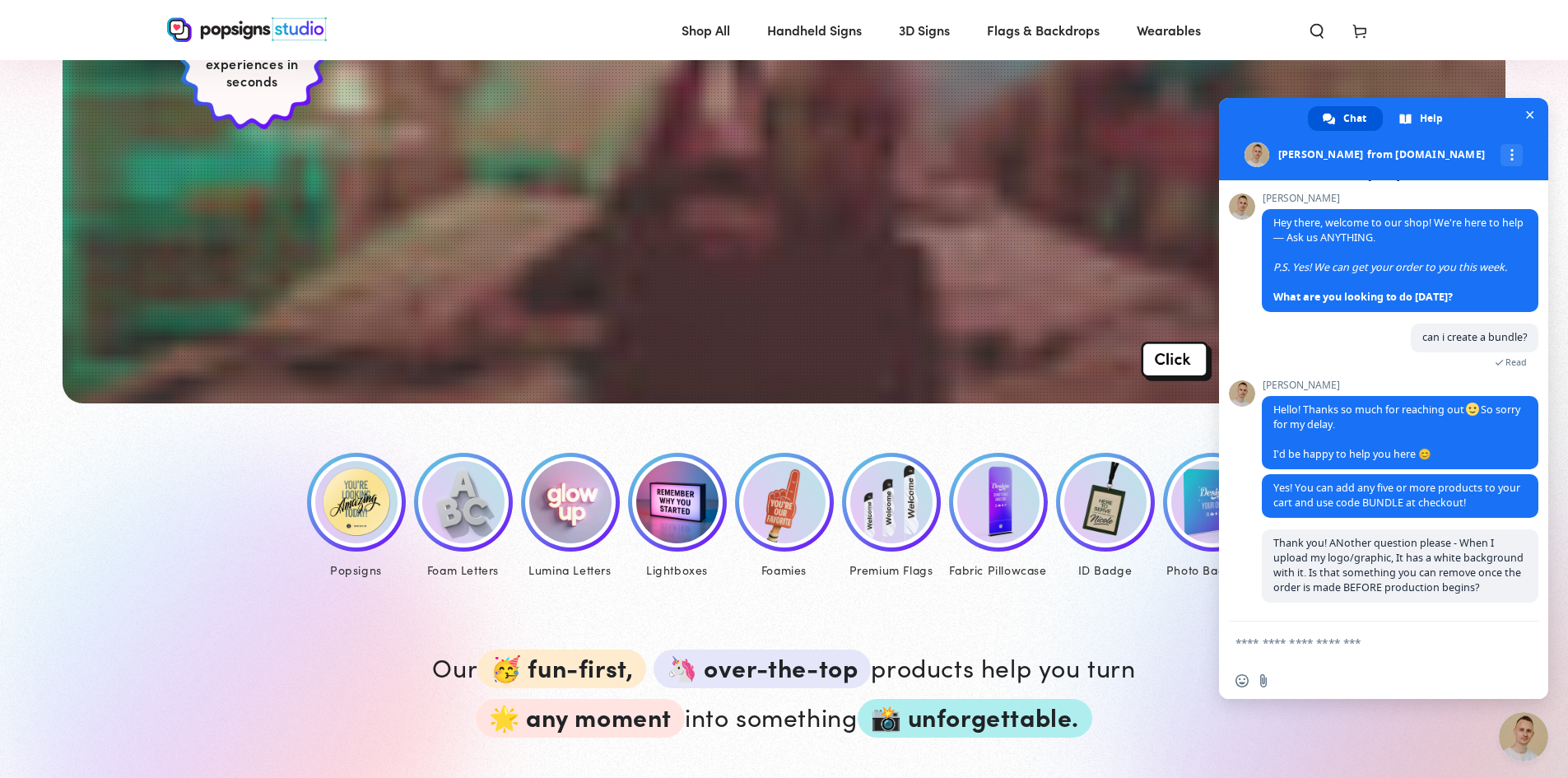
scroll to position [494, 0]
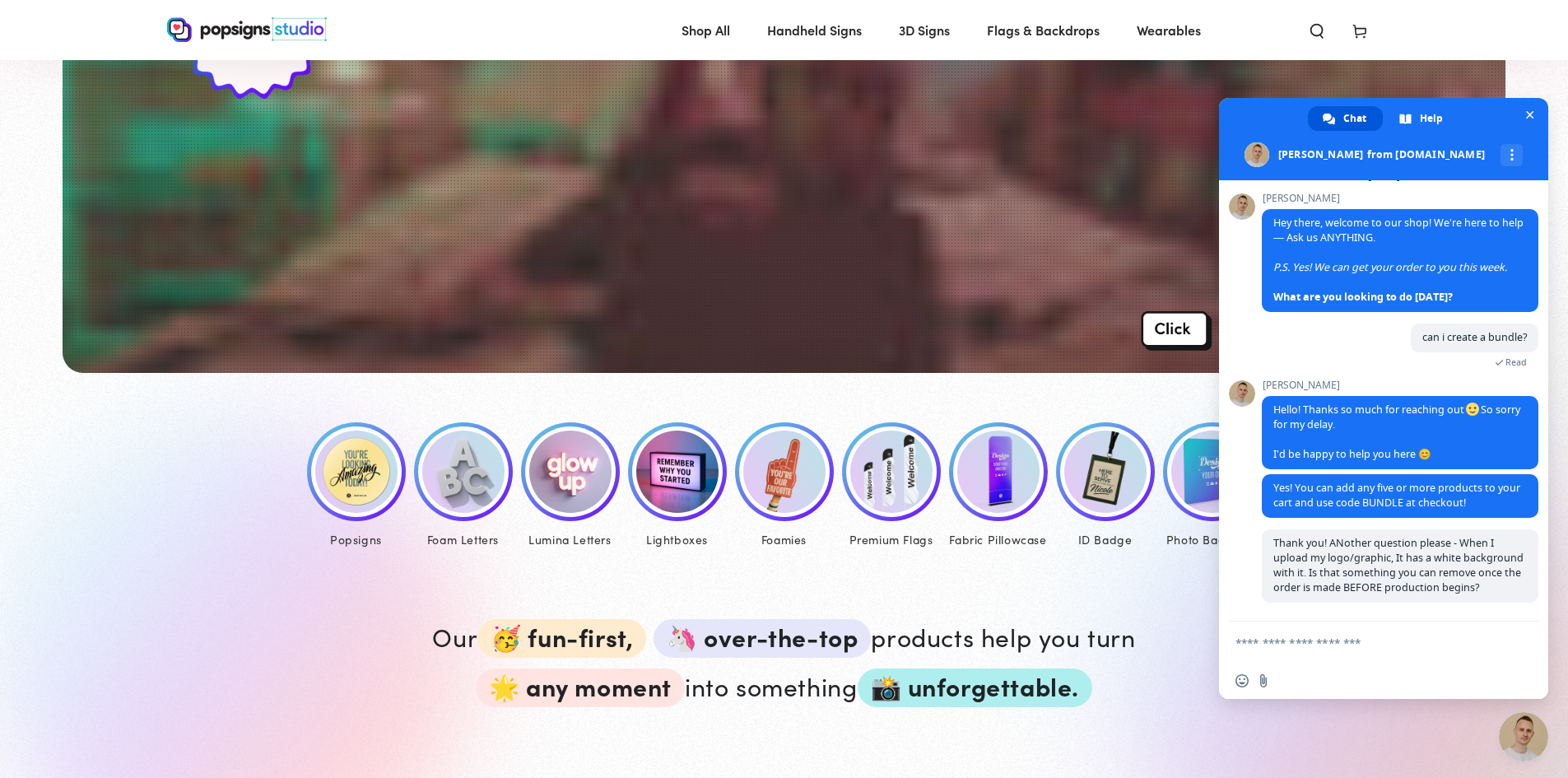
click at [1142, 594] on div "Our 🥳 fun-first, 🦄 over-the-top products help you turn 🌟 any moment into someth…" at bounding box center [784, 672] width 1070 height 205
drag, startPoint x: 1123, startPoint y: 586, endPoint x: 1124, endPoint y: 570, distance: 16.0
click at [1124, 570] on div "Our 🥳 fun-first, 🦄 over-the-top products help you turn 🌟 any moment into someth…" at bounding box center [784, 672] width 1070 height 205
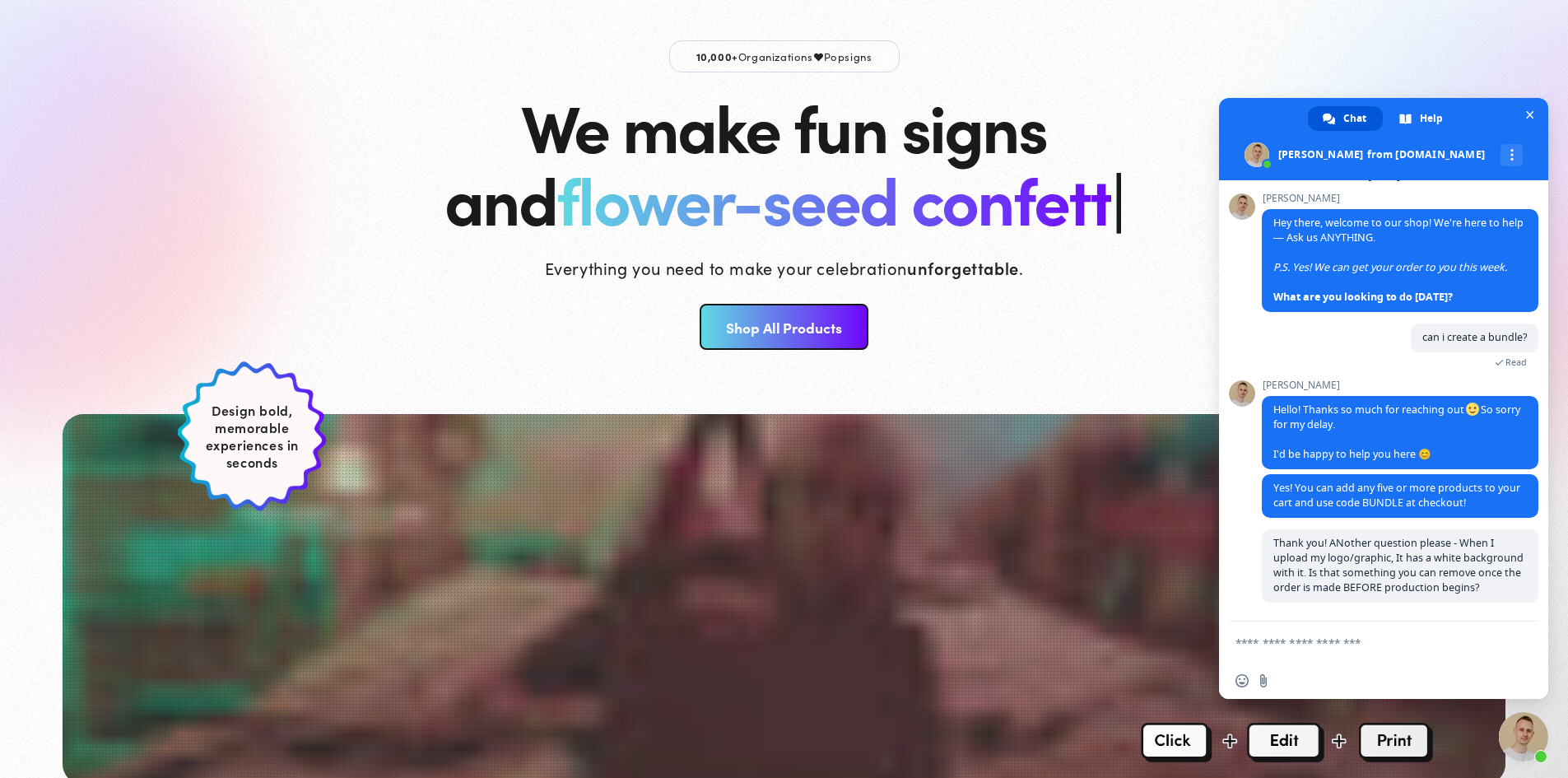
scroll to position [0, 0]
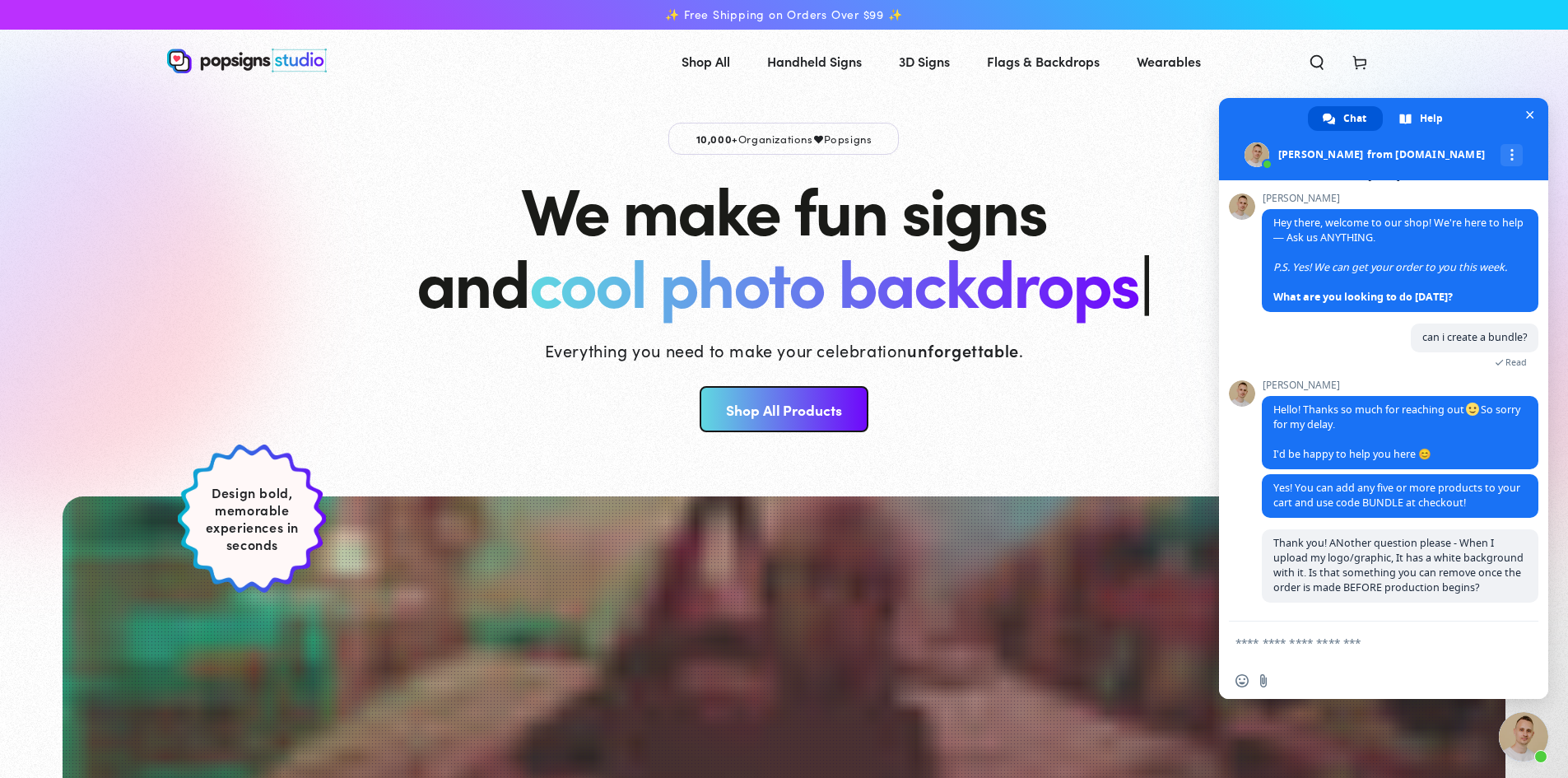
click at [1369, 641] on textarea "Compose your message..." at bounding box center [1366, 643] width 260 height 15
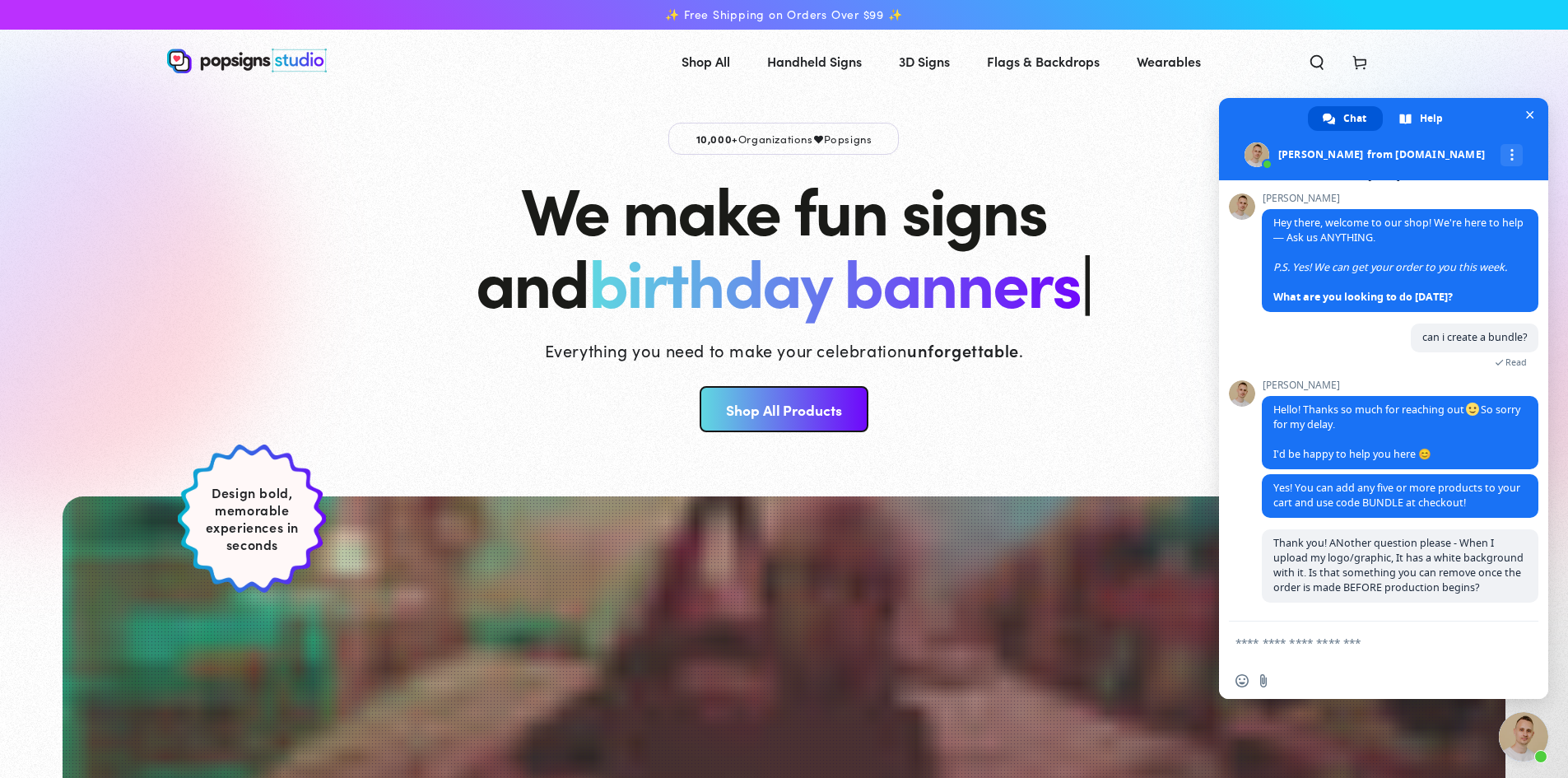
click at [1314, 638] on textarea "Compose your message..." at bounding box center [1366, 643] width 260 height 15
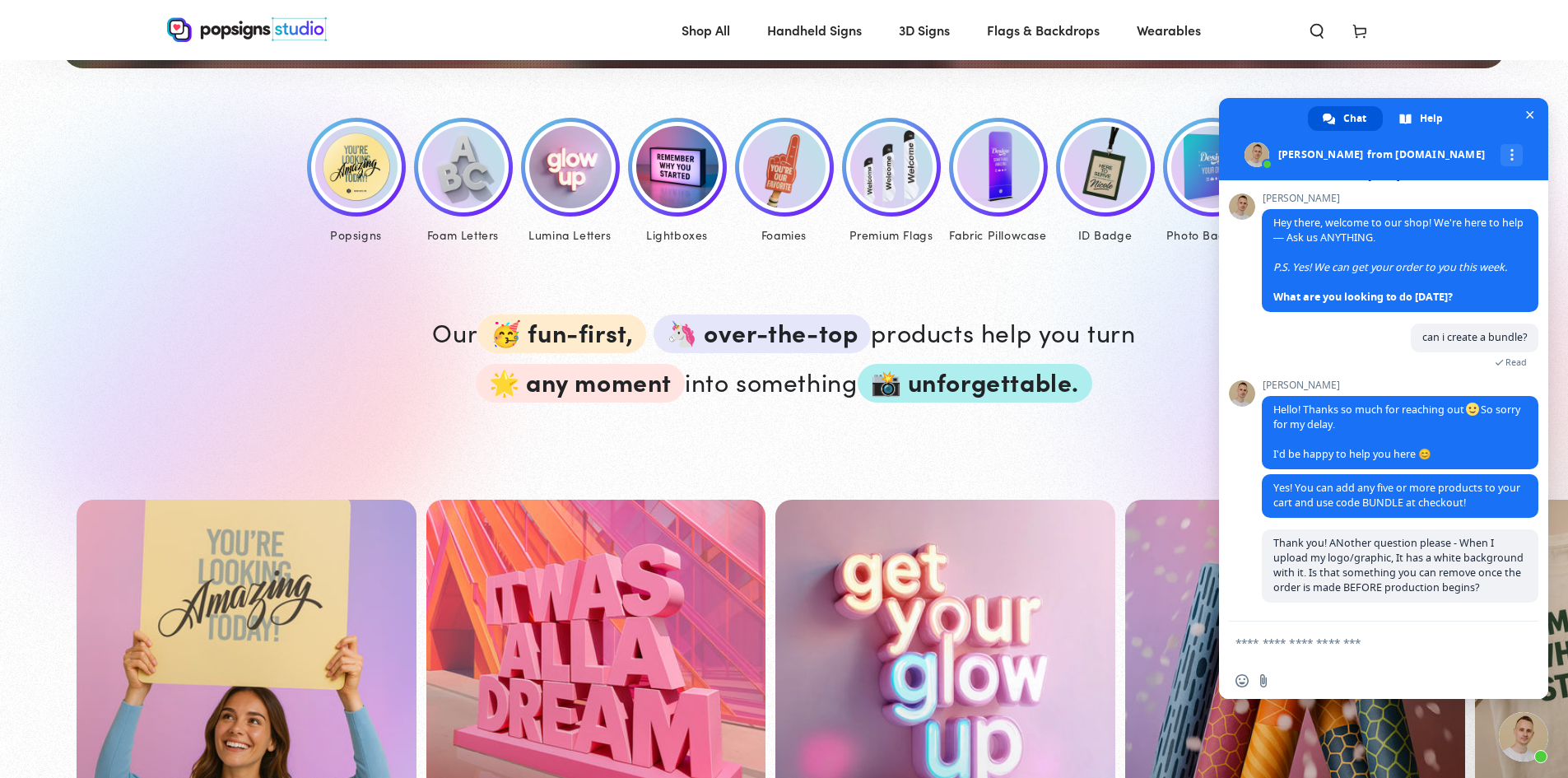
scroll to position [806, 0]
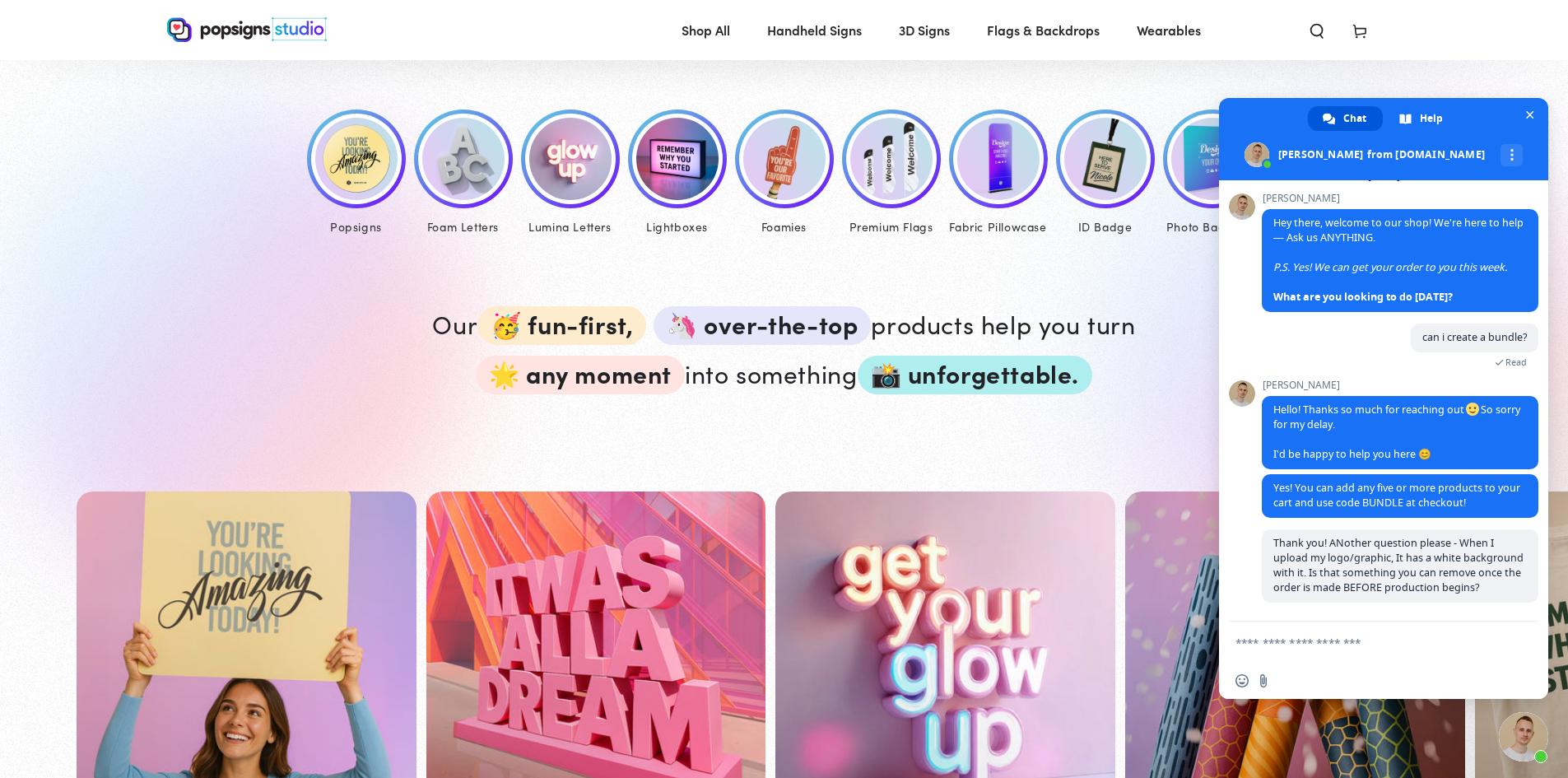
click at [1043, 296] on p "Our 🥳 fun-first, 🦄 over-the-top products help you turn 🌟 any moment into someth…" at bounding box center [784, 345] width 740 height 99
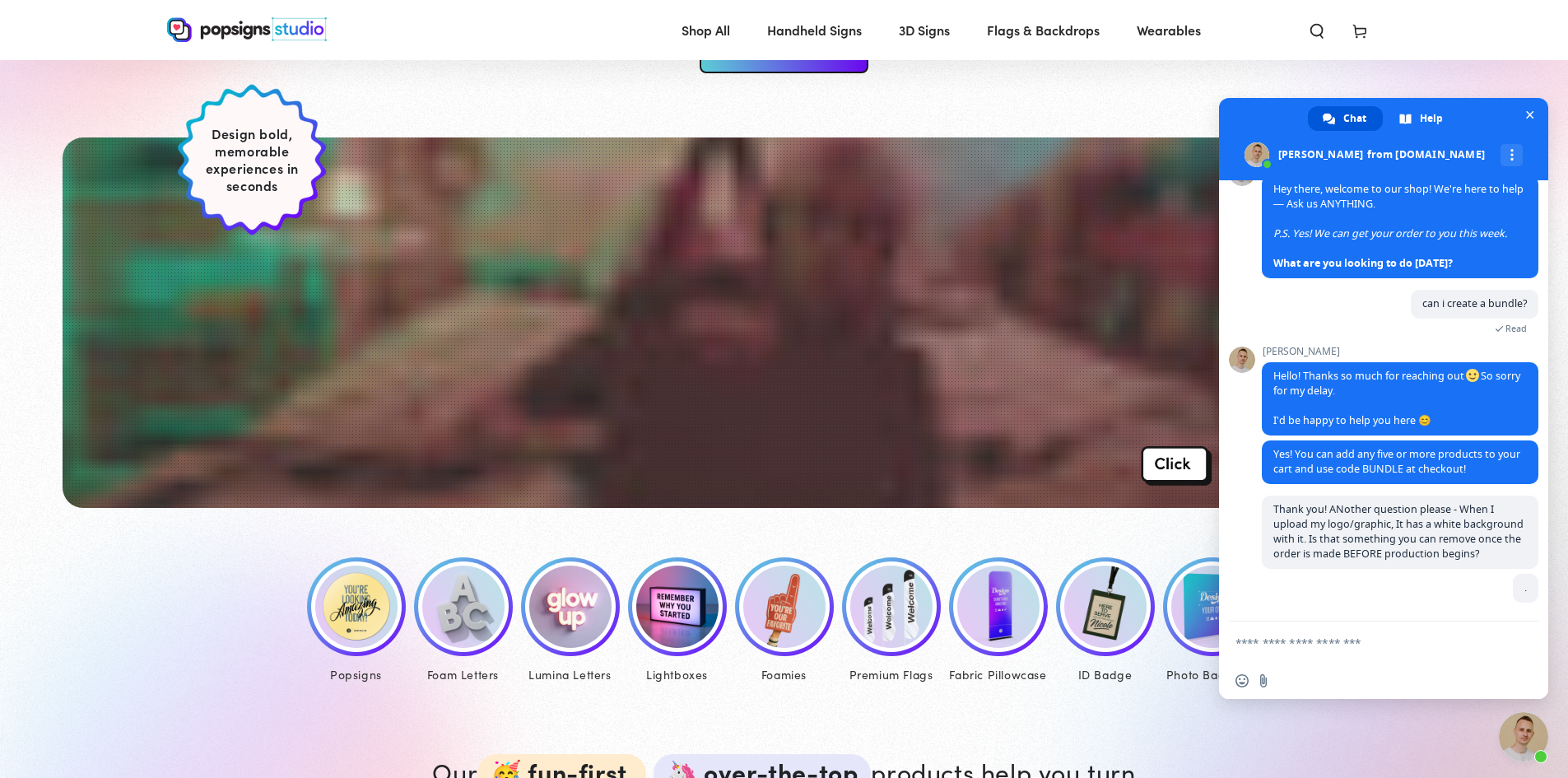
scroll to position [330, 0]
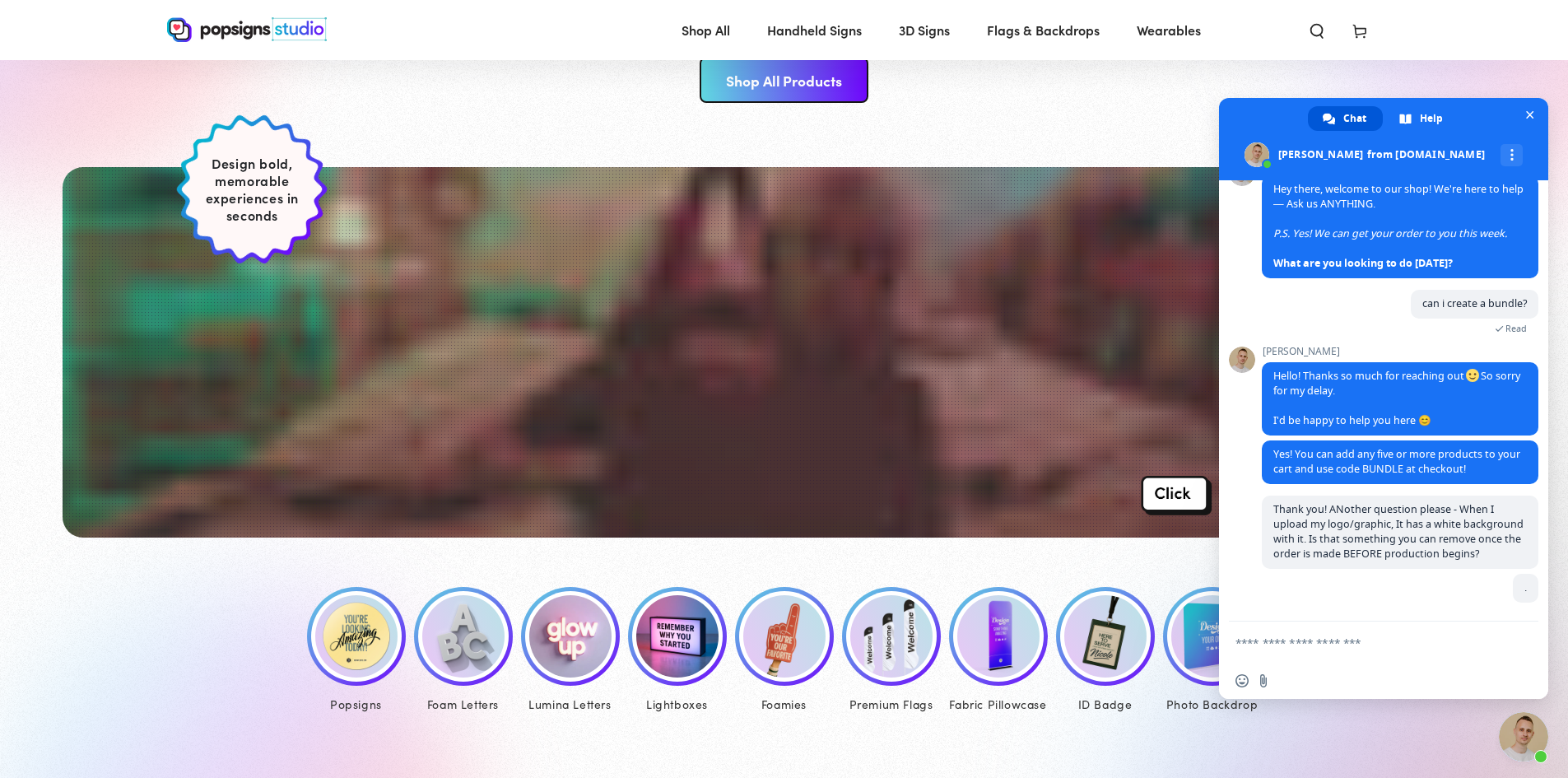
click at [369, 628] on img at bounding box center [356, 636] width 82 height 82
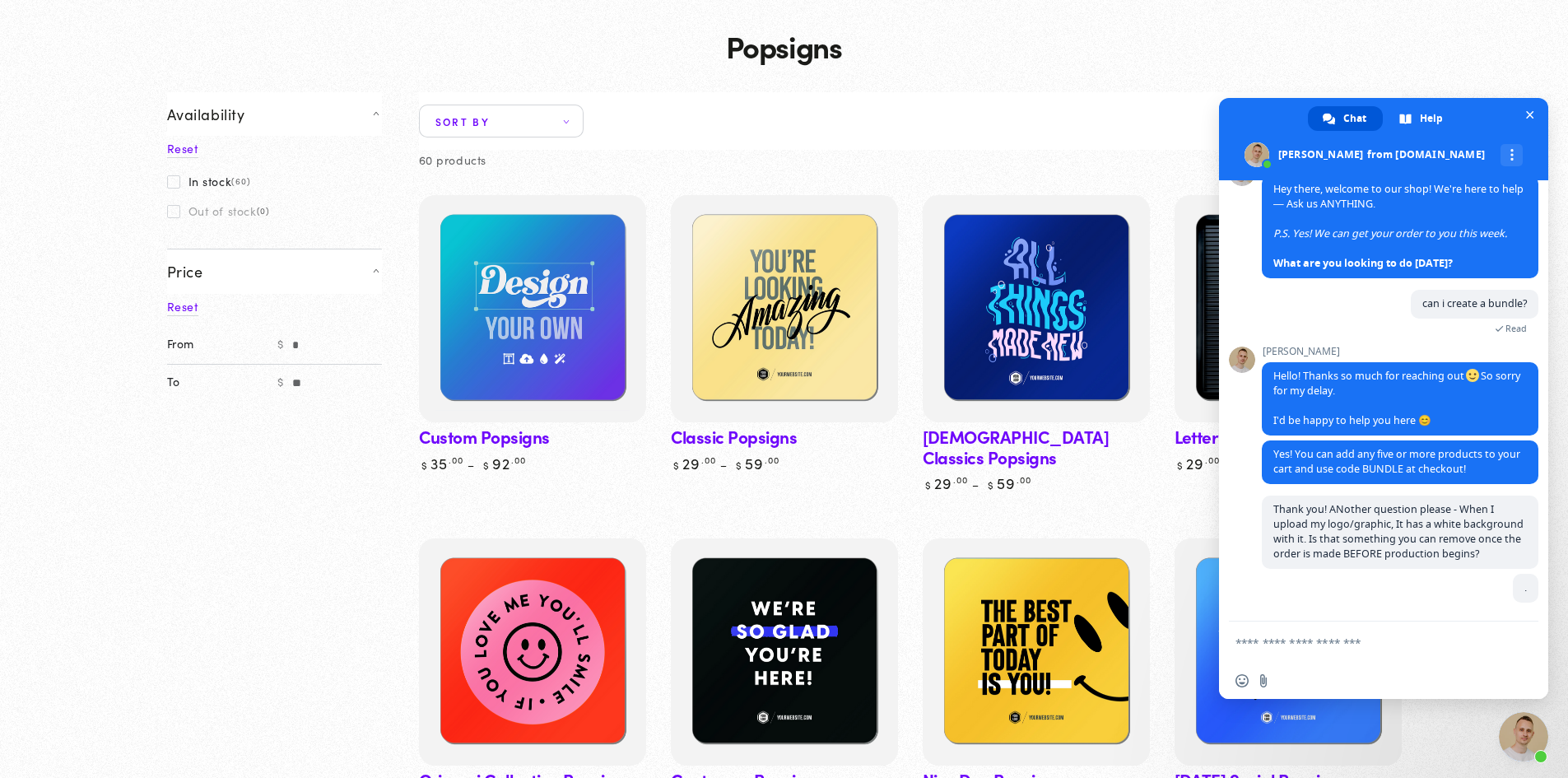
scroll to position [165, 0]
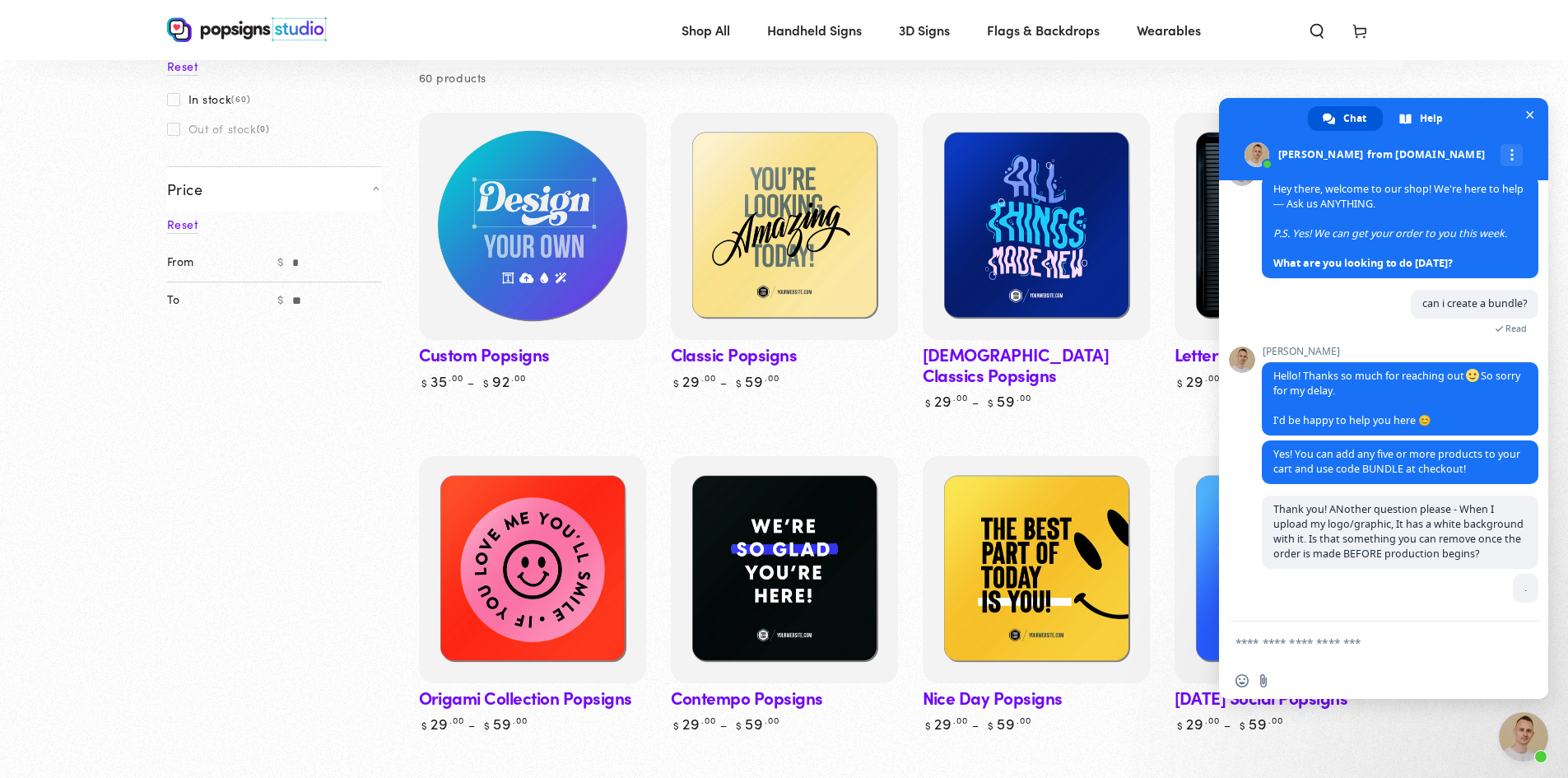
click at [513, 291] on img at bounding box center [531, 226] width 234 height 234
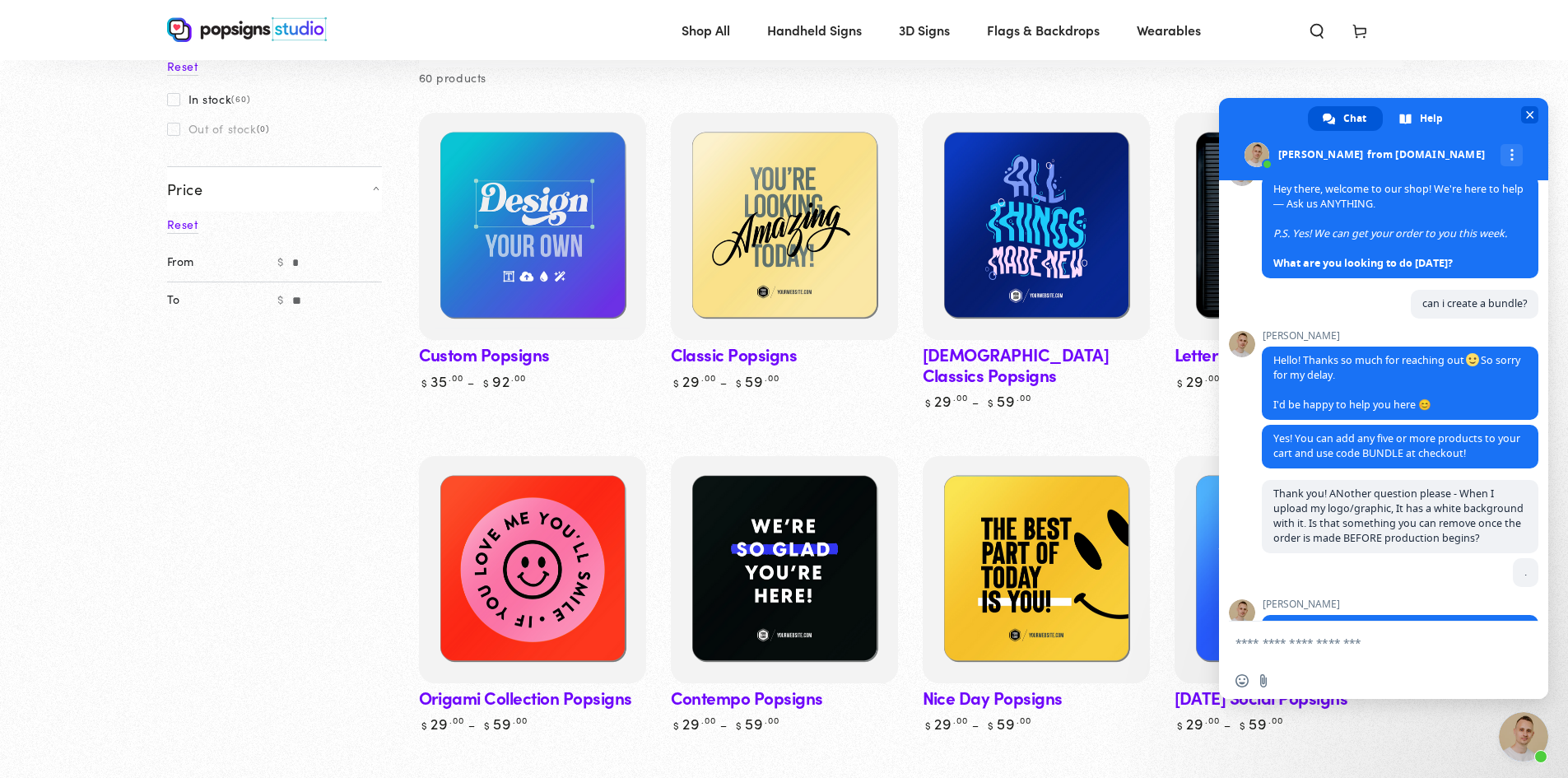
click at [1535, 111] on span "Close chat" at bounding box center [1529, 115] width 17 height 17
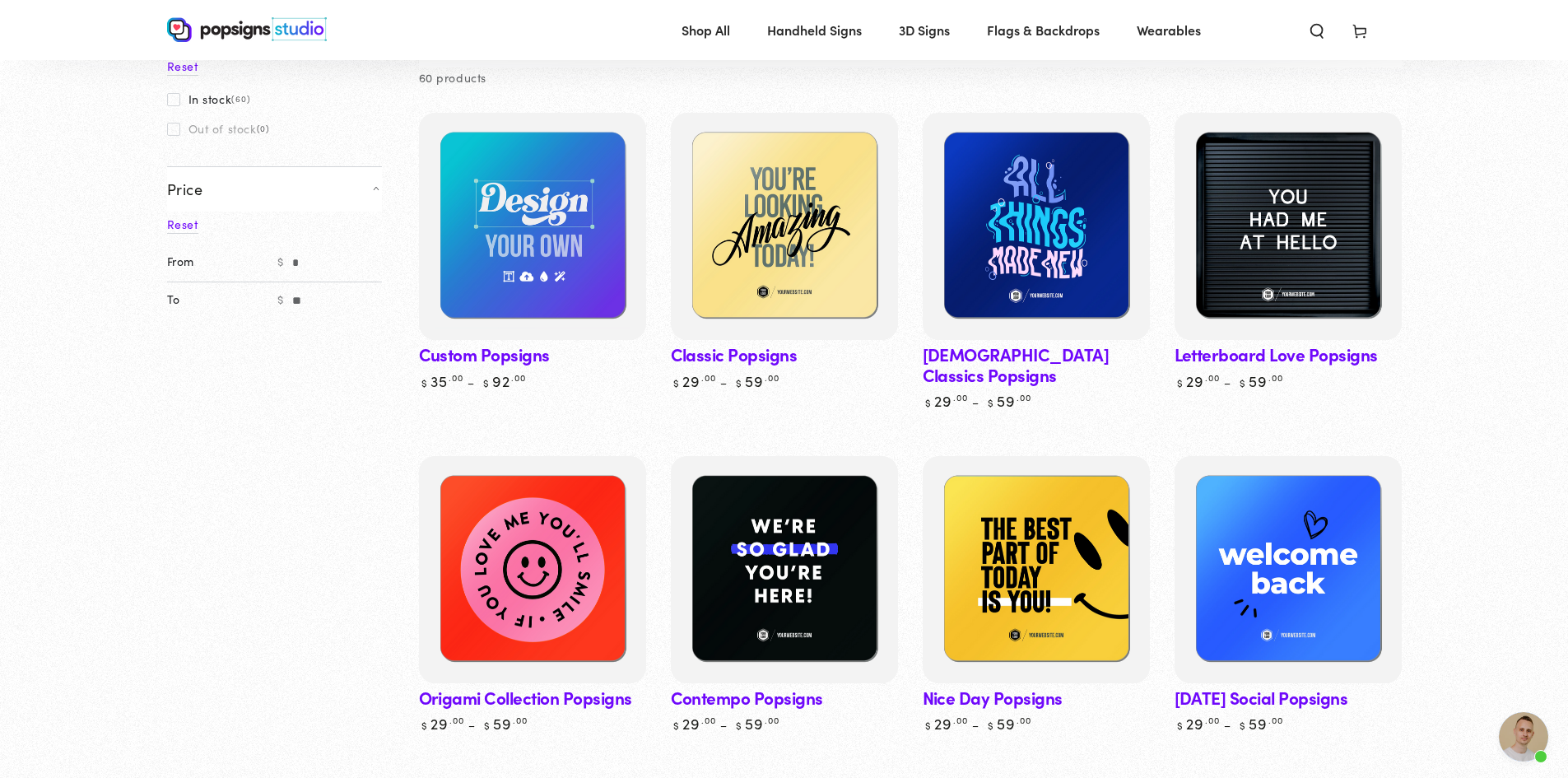
click at [551, 686] on link "Origami Collection Popsigns" at bounding box center [532, 594] width 227 height 277
click at [1010, 681] on link "Nice Day Popsigns" at bounding box center [1035, 594] width 227 height 277
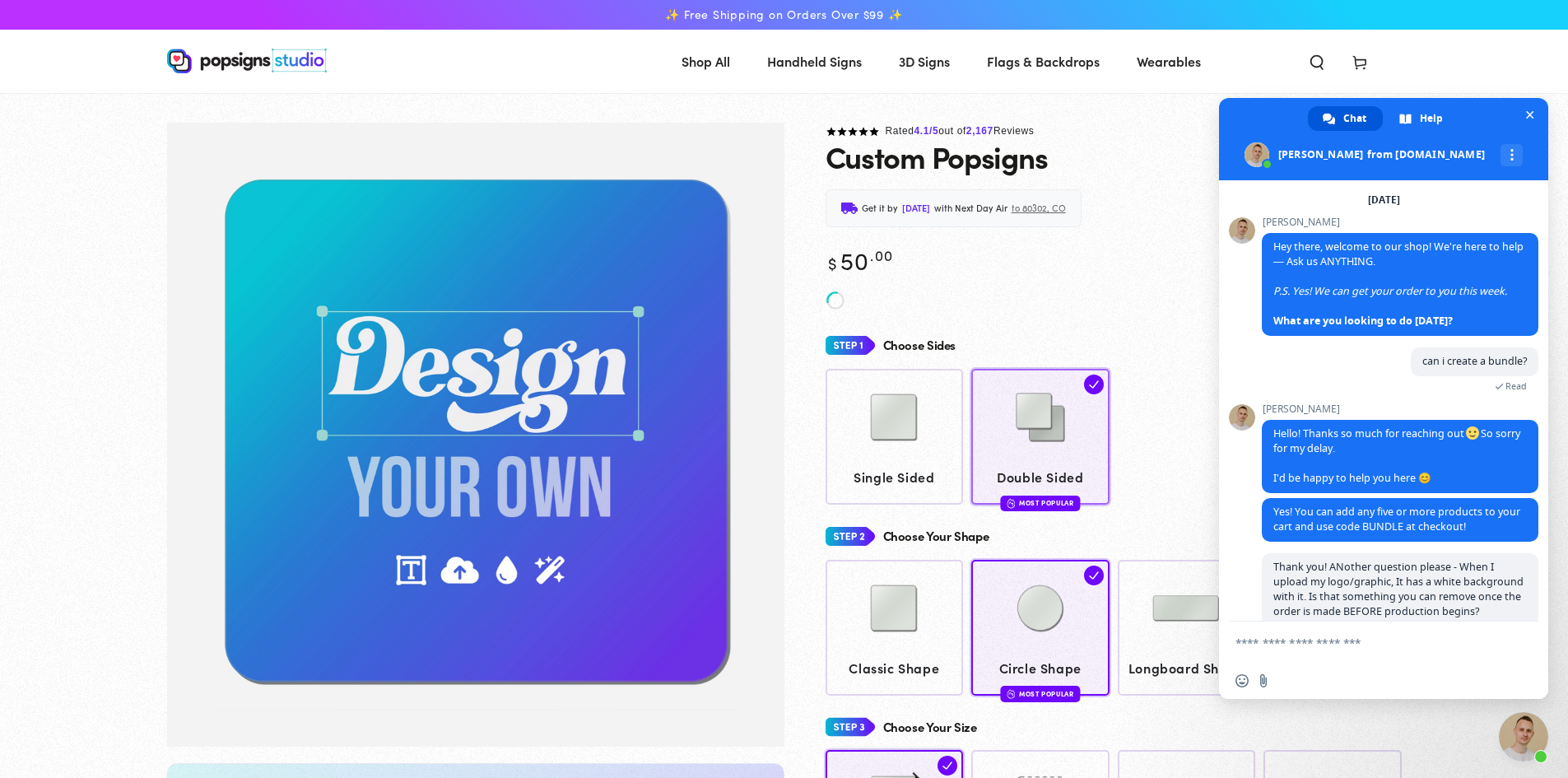
scroll to position [57, 0]
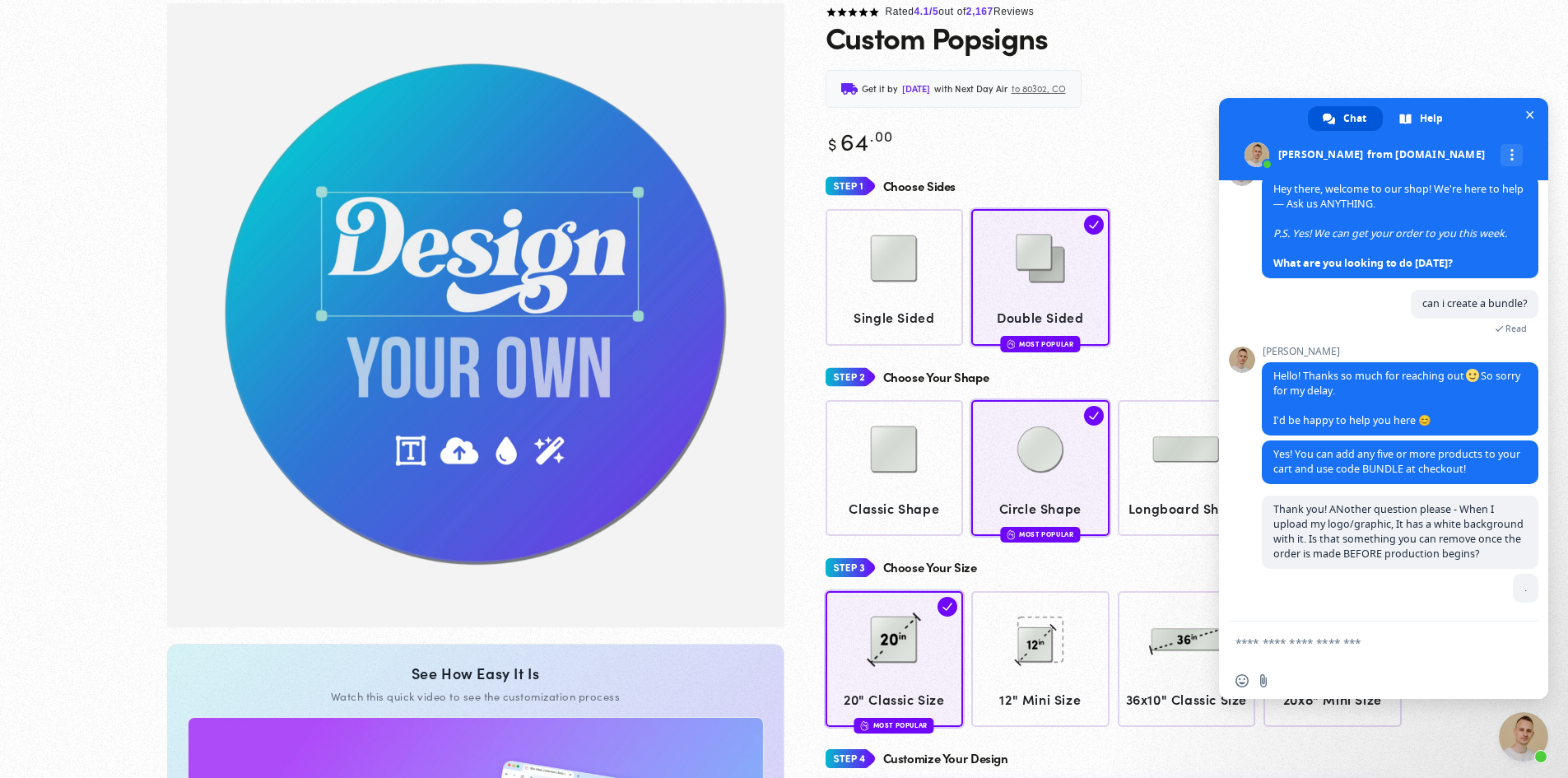
scroll to position [122, 0]
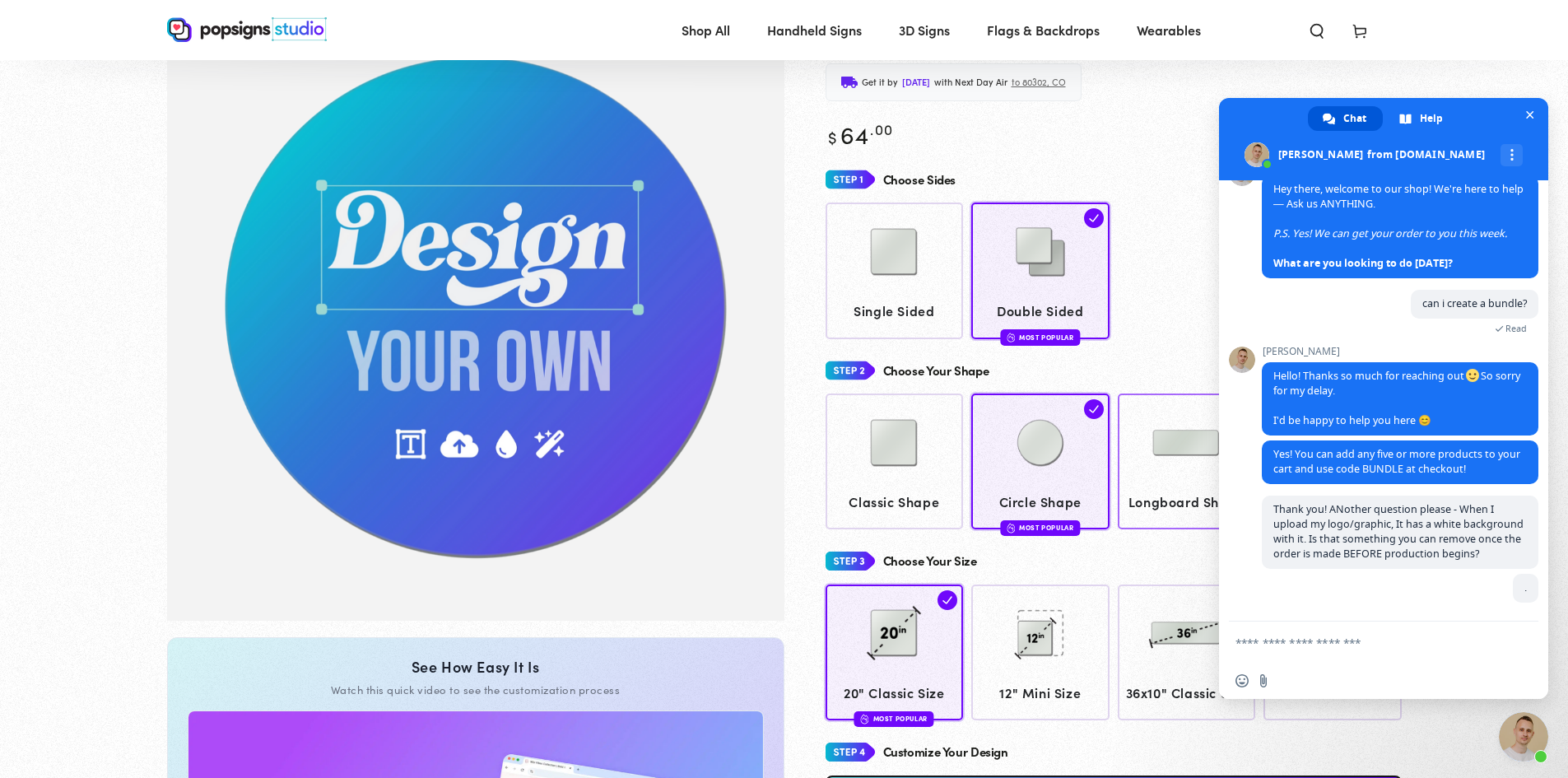
click at [1141, 487] on link "Longboard Shape" at bounding box center [1187, 462] width 138 height 136
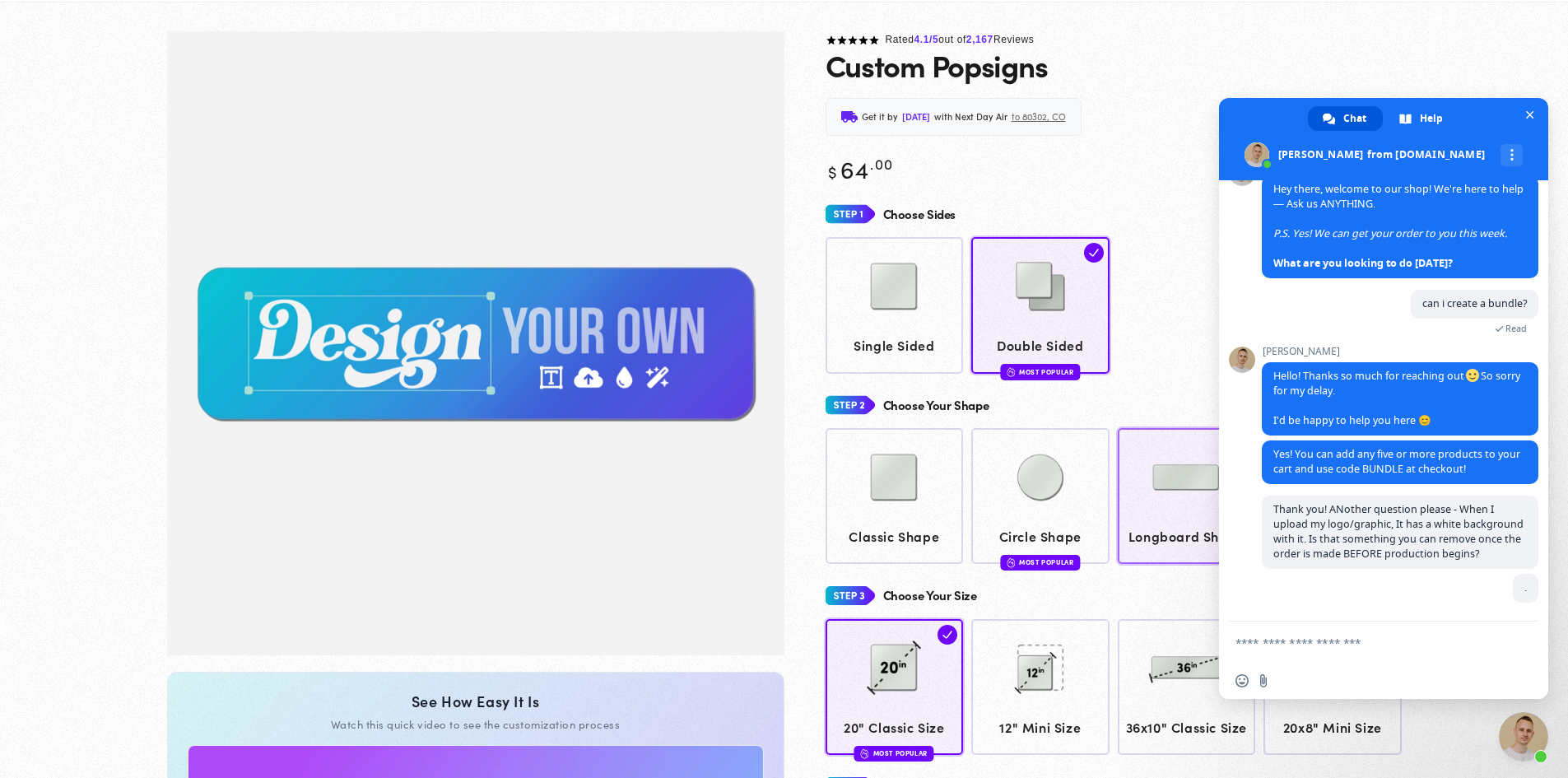
scroll to position [122, 0]
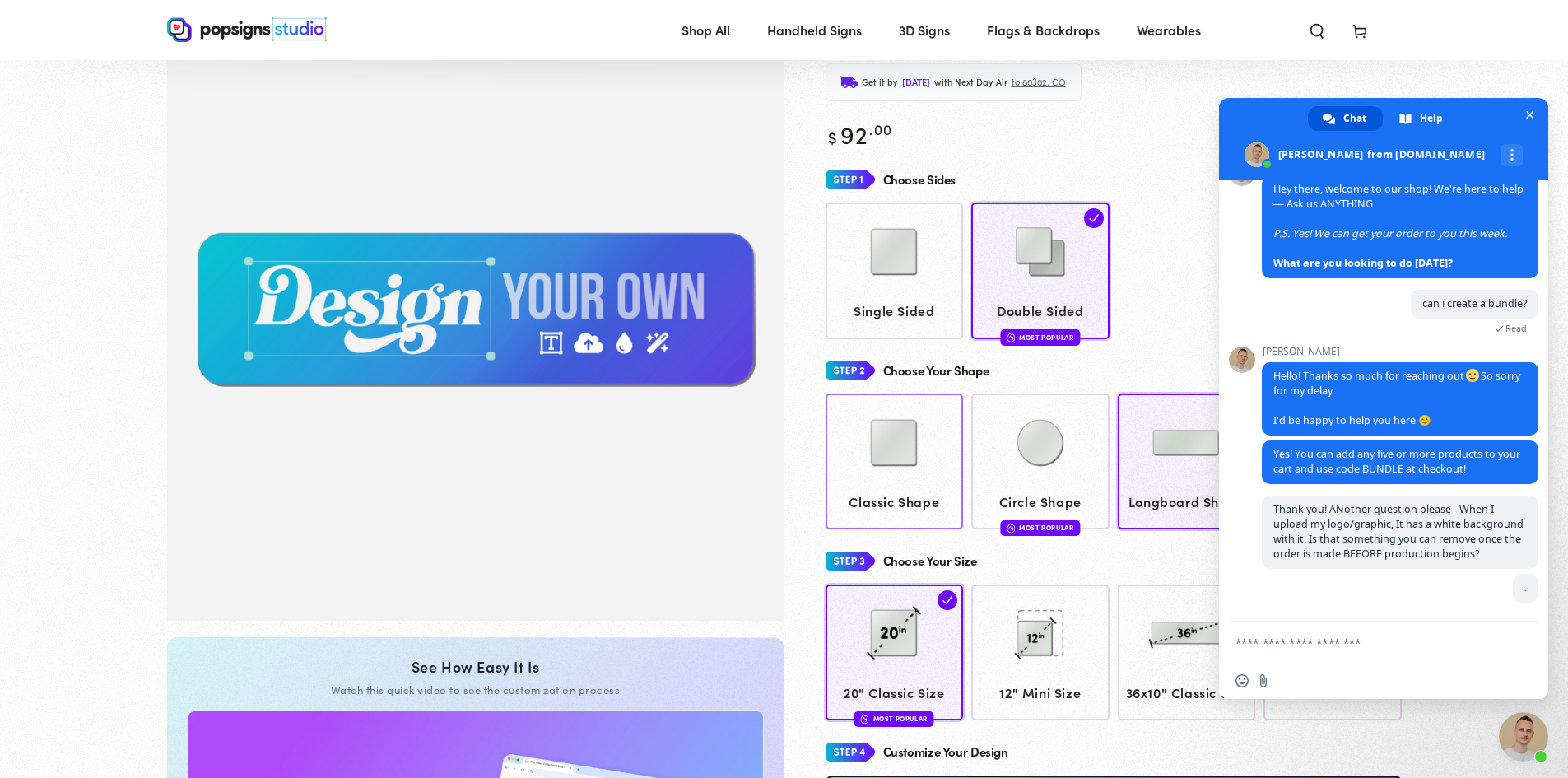
drag, startPoint x: 1468, startPoint y: 109, endPoint x: 907, endPoint y: 499, distance: 683.2
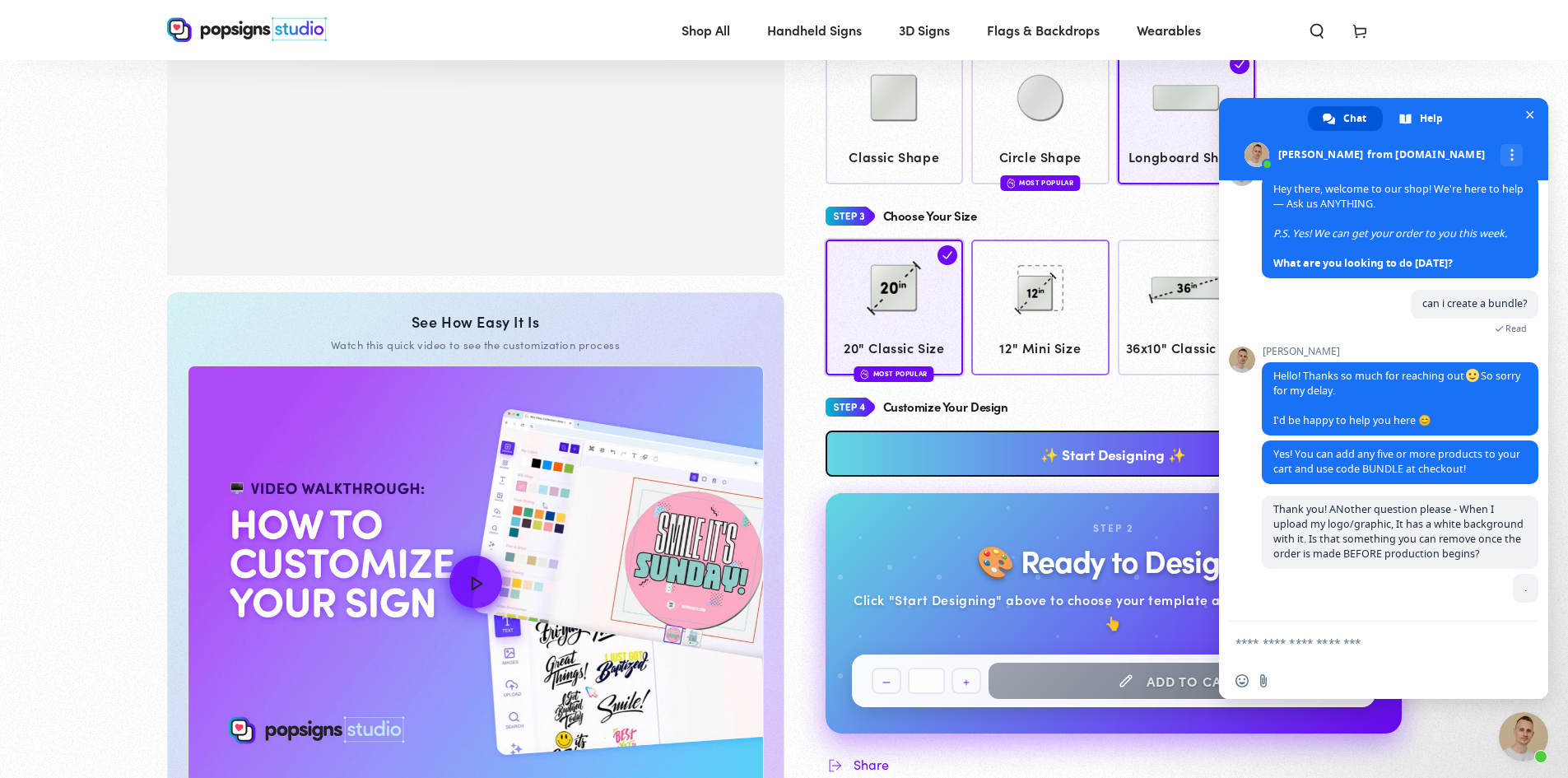
scroll to position [534, 0]
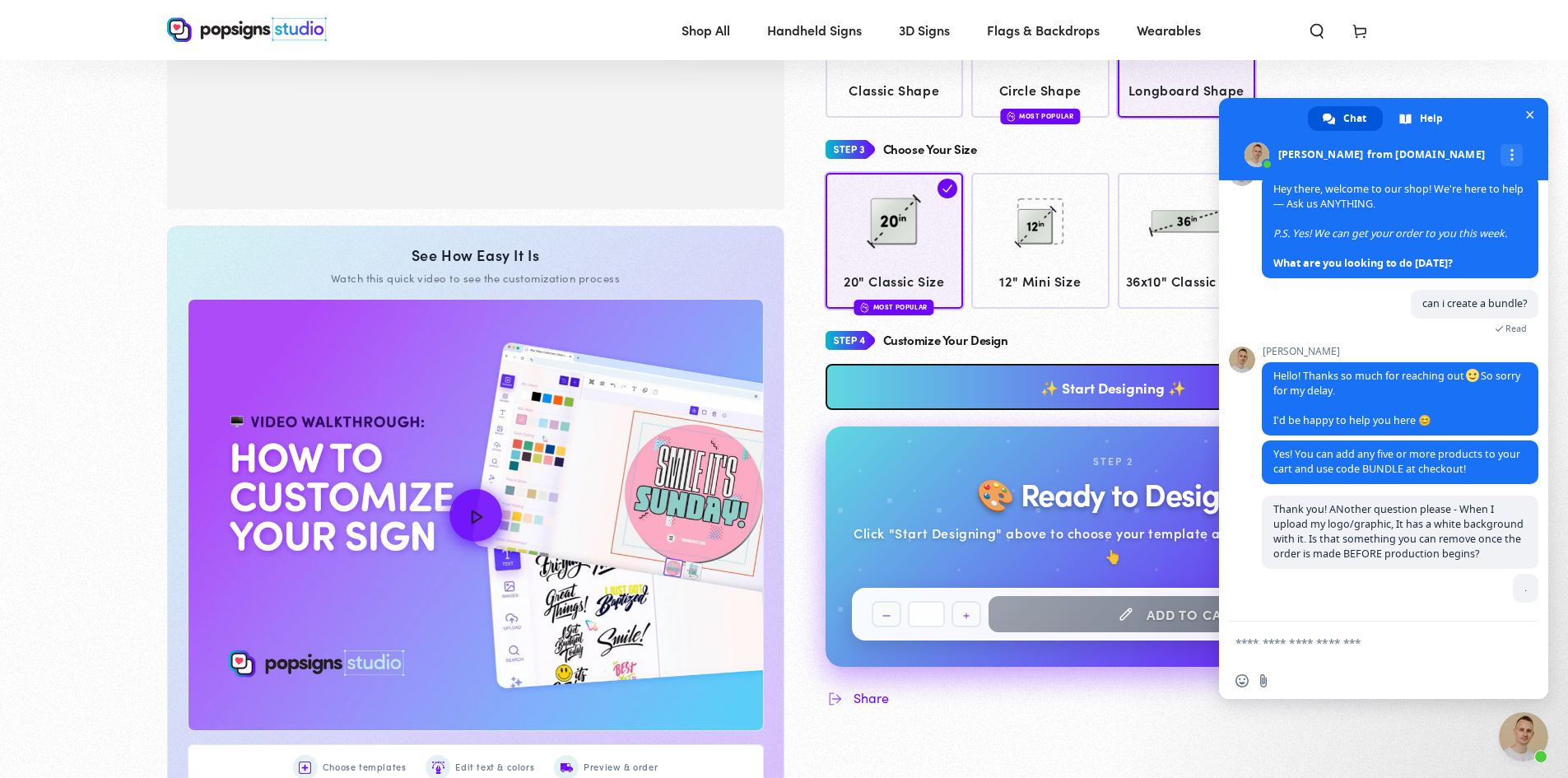
click at [1026, 409] on link "✨ Start Designing ✨" at bounding box center [1113, 386] width 576 height 46
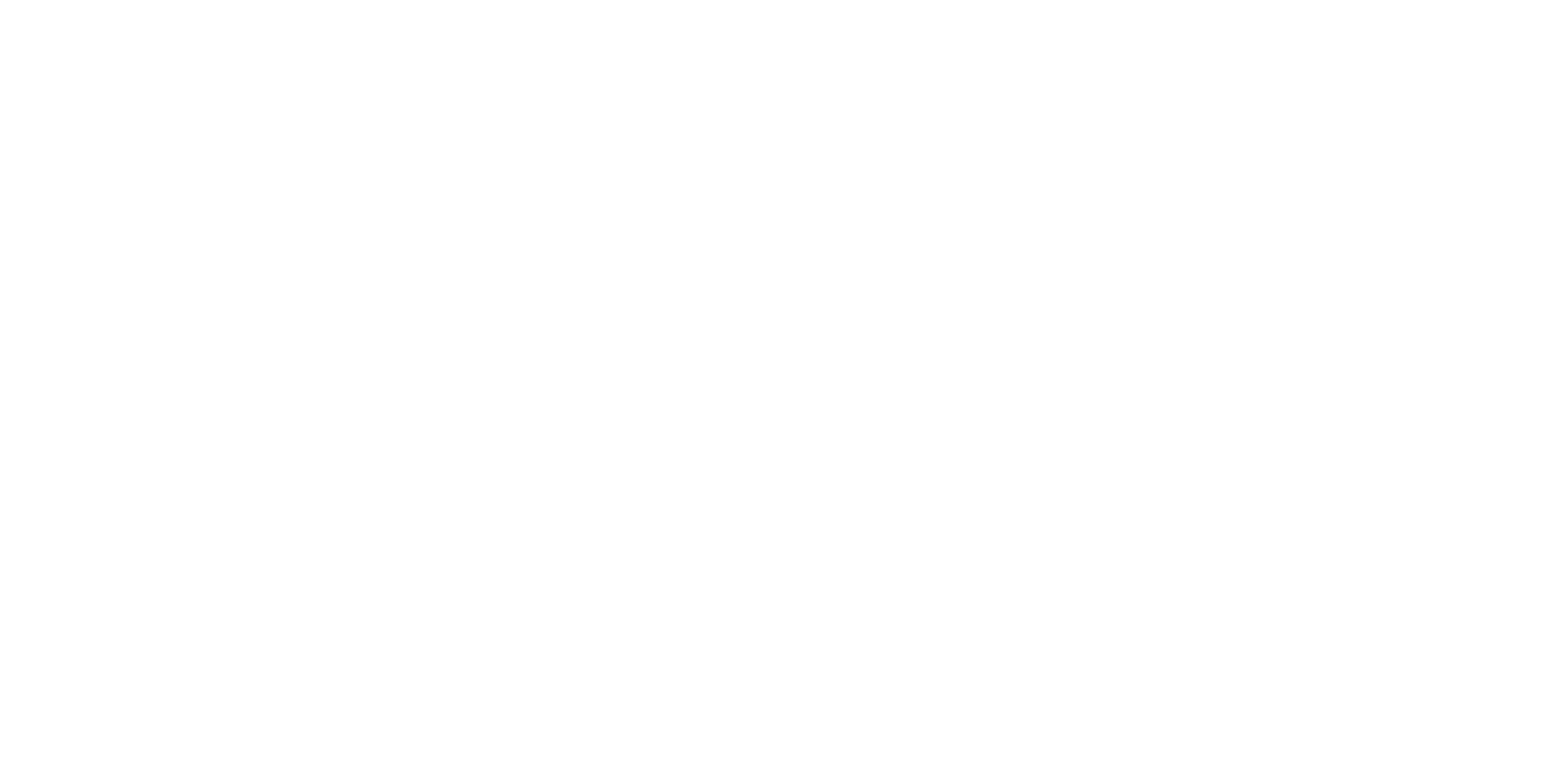
scroll to position [0, 0]
type textarea "An ancient tree with a door leading to a magical world"
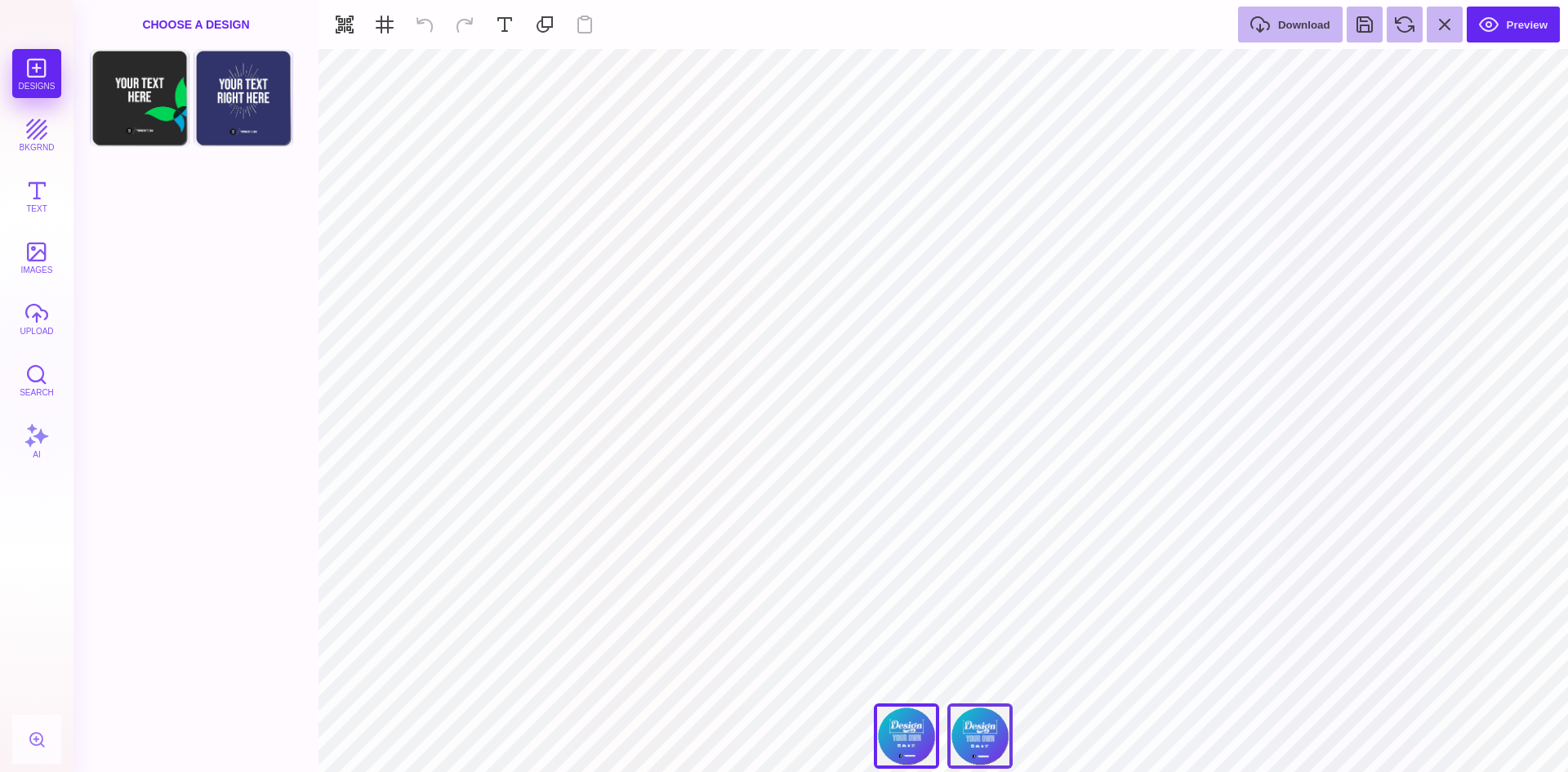
click at [991, 744] on div "Back" at bounding box center [980, 736] width 65 height 65
click at [908, 739] on div "Front" at bounding box center [906, 736] width 65 height 65
click at [47, 310] on button "upload" at bounding box center [36, 319] width 49 height 49
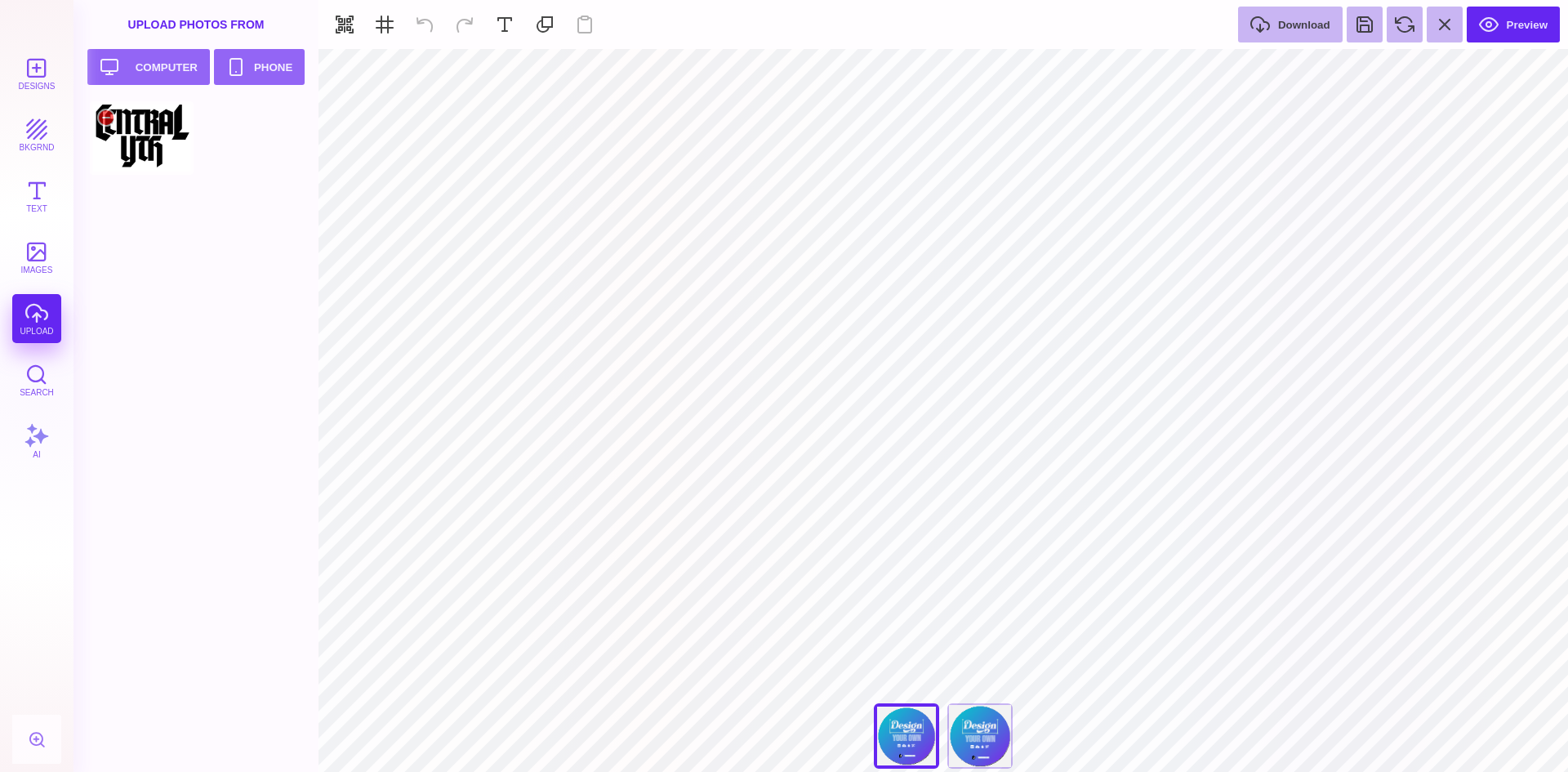
click at [138, 141] on div at bounding box center [141, 137] width 104 height 74
type input "#000000"
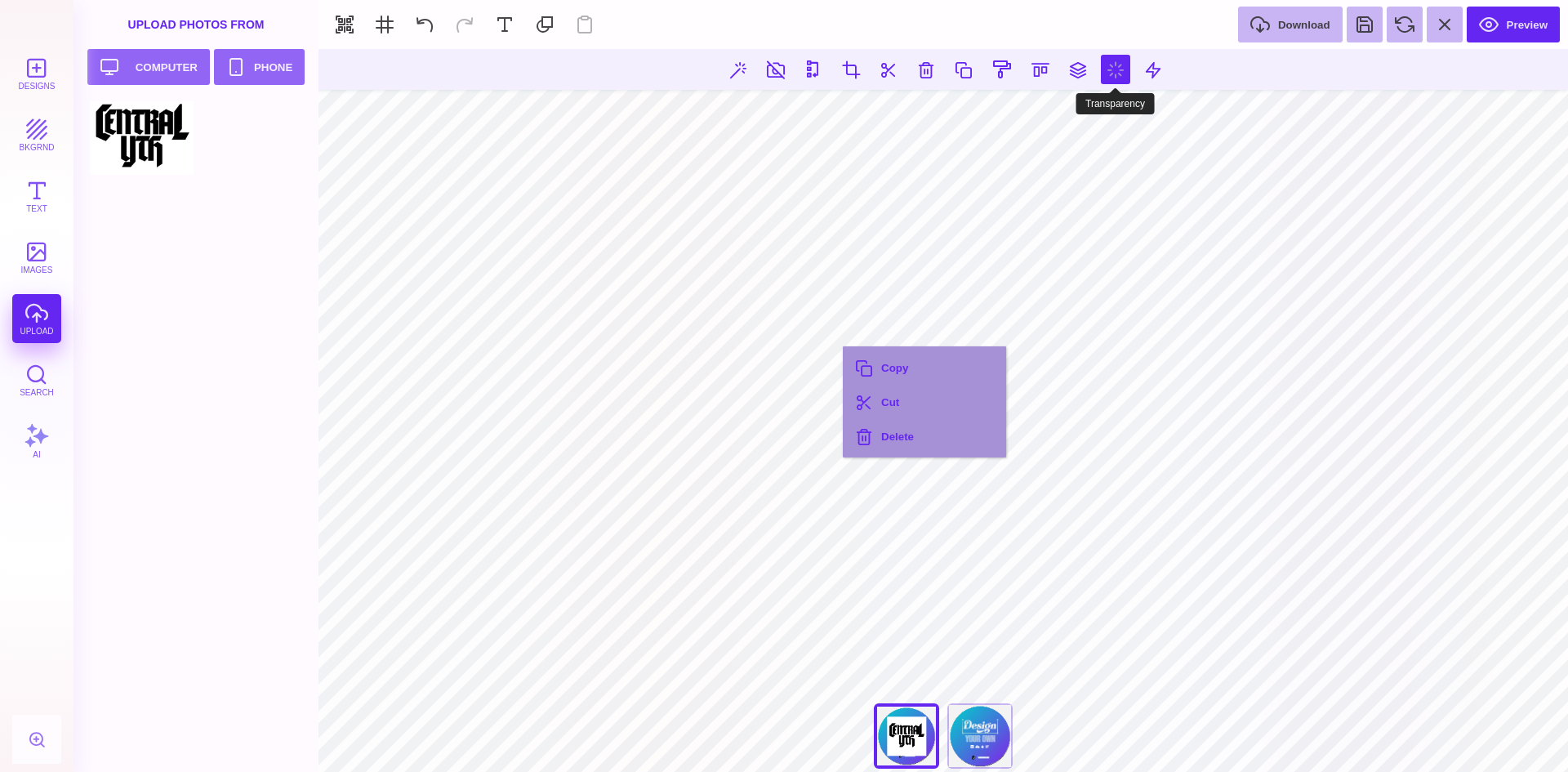
click at [1119, 72] on button at bounding box center [1115, 69] width 29 height 29
type input "*"
click at [1159, 71] on button at bounding box center [1152, 69] width 29 height 29
type input "*"
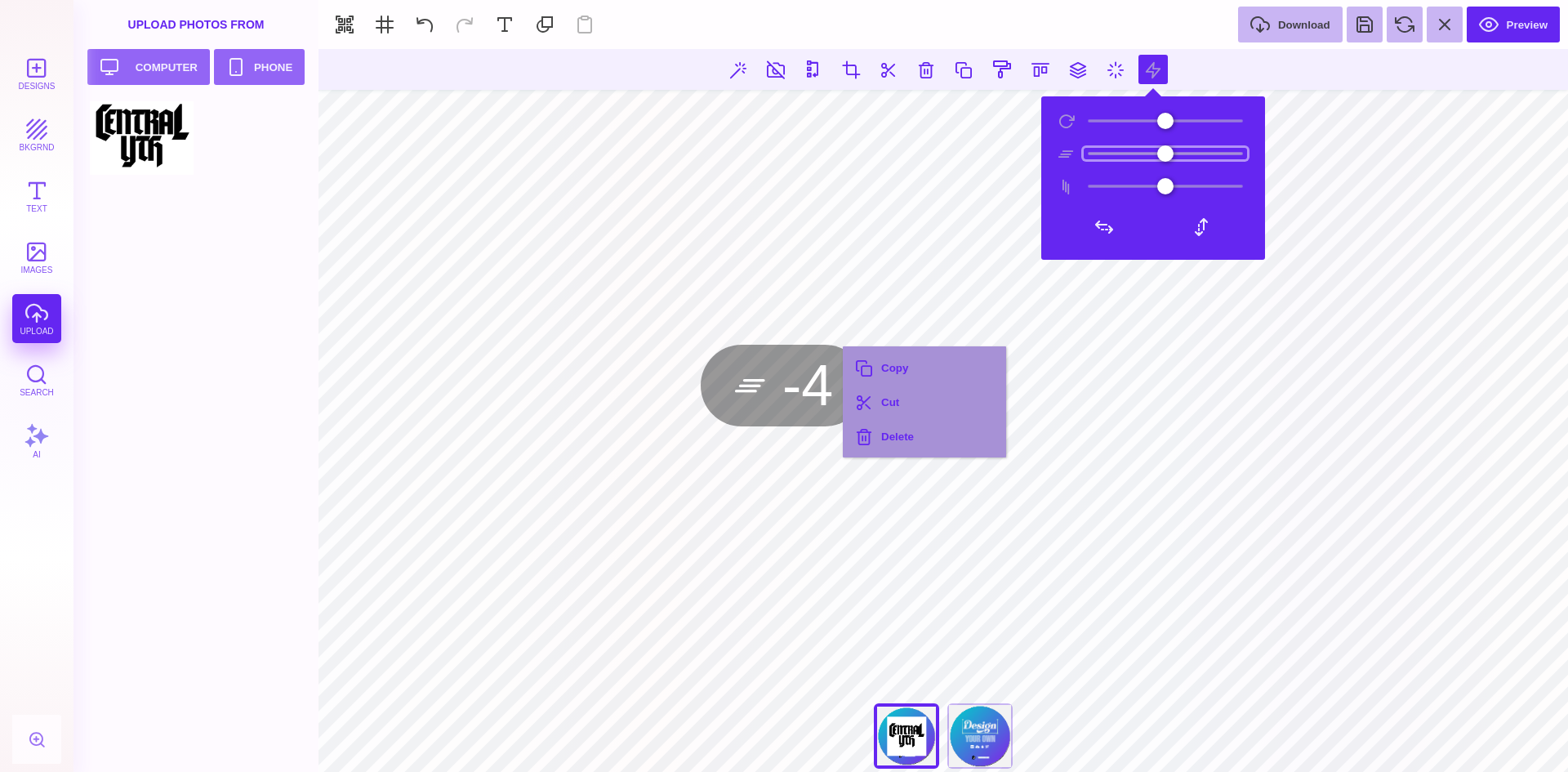
type input "*"
click at [1164, 150] on input "range" at bounding box center [1164, 153] width 164 height 11
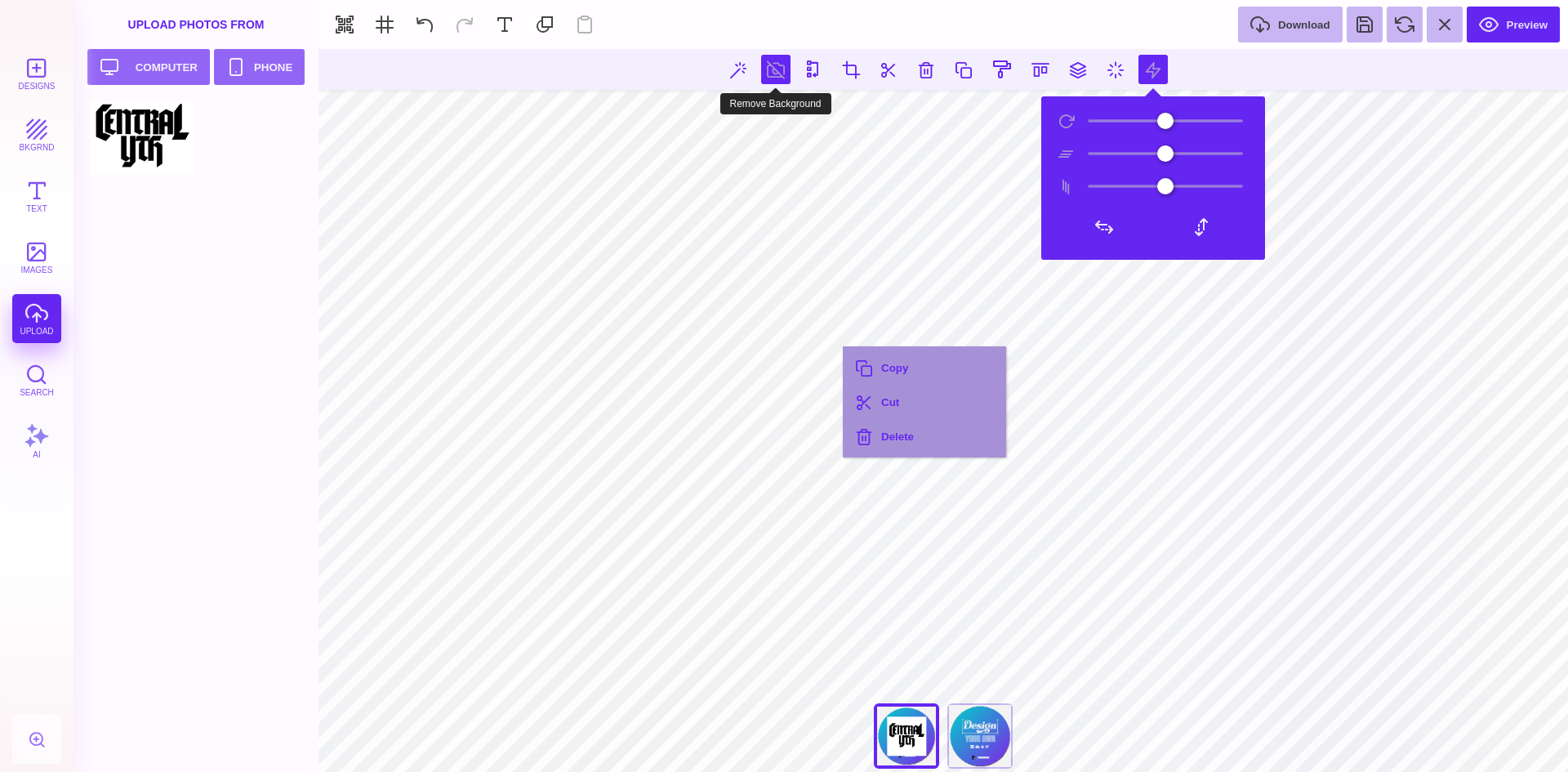
click at [773, 68] on button at bounding box center [775, 69] width 29 height 29
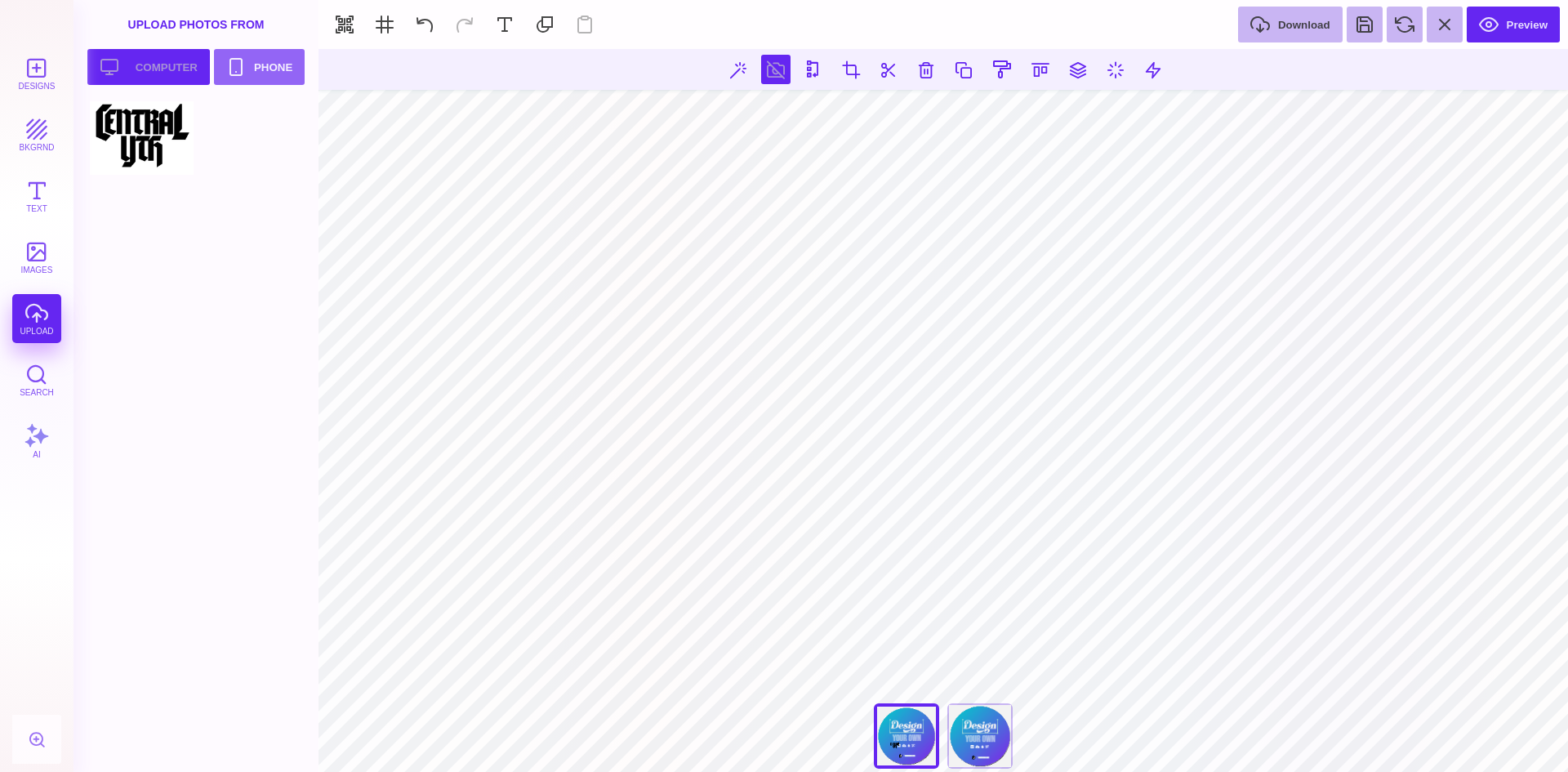
click at [165, 64] on button "Upload your artwork Computer" at bounding box center [148, 66] width 122 height 36
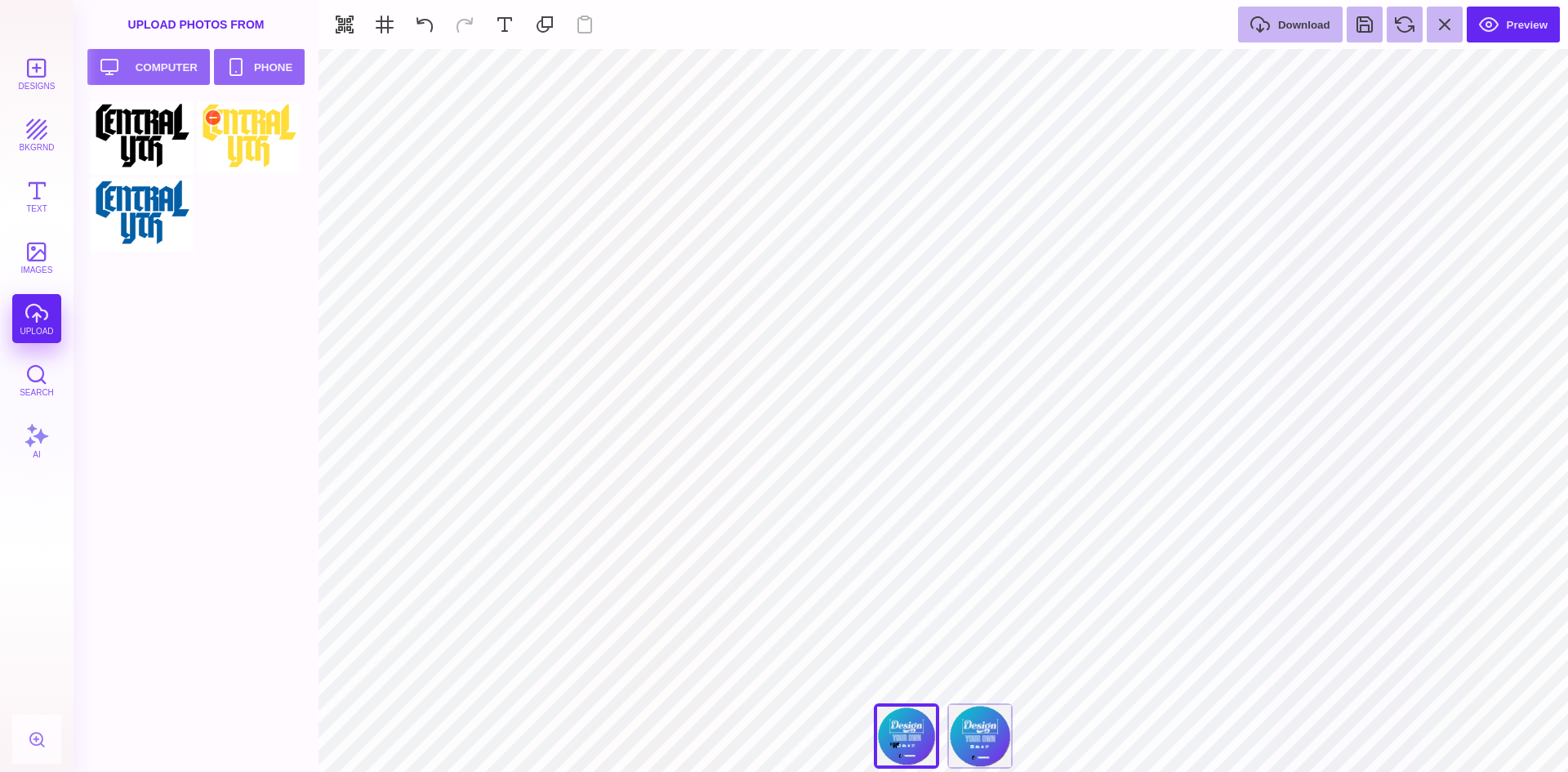
click at [257, 129] on div at bounding box center [249, 137] width 104 height 74
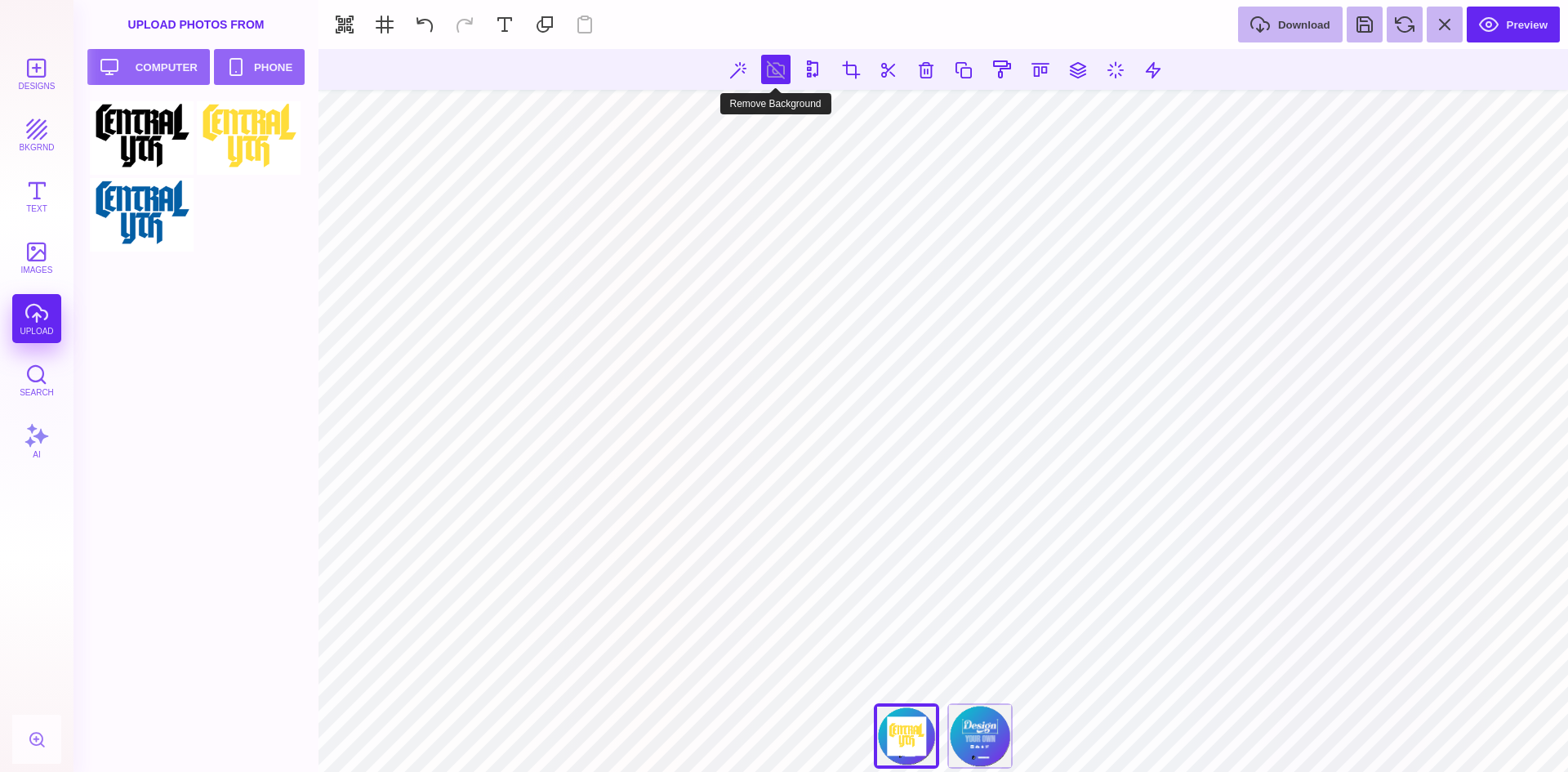
click at [765, 66] on button at bounding box center [775, 69] width 29 height 29
type textarea "**********"
click at [41, 65] on button "Designs" at bounding box center [36, 73] width 49 height 49
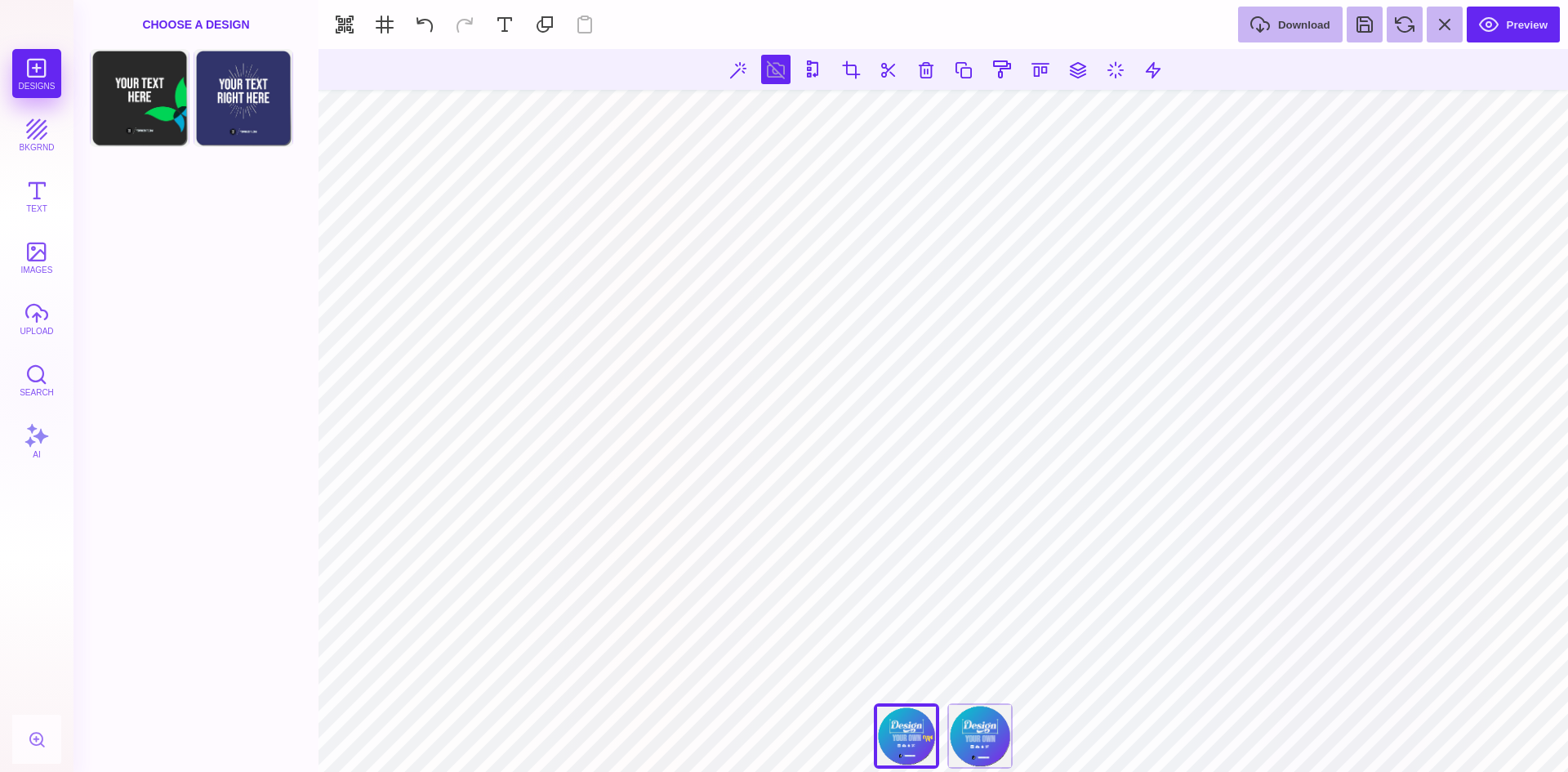
click at [182, 21] on div "Choose A Design" at bounding box center [196, 24] width 245 height 49
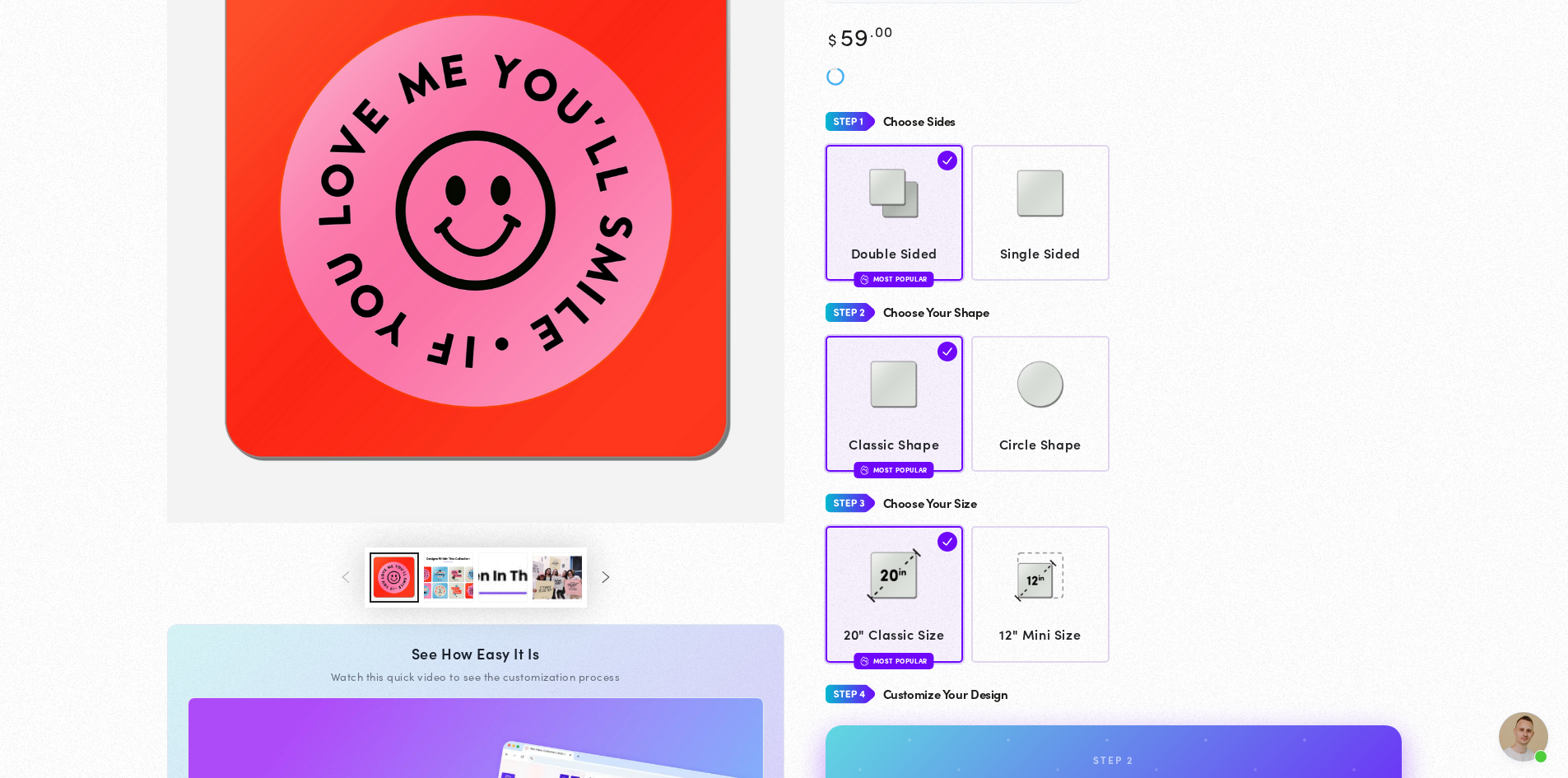
scroll to position [244, 0]
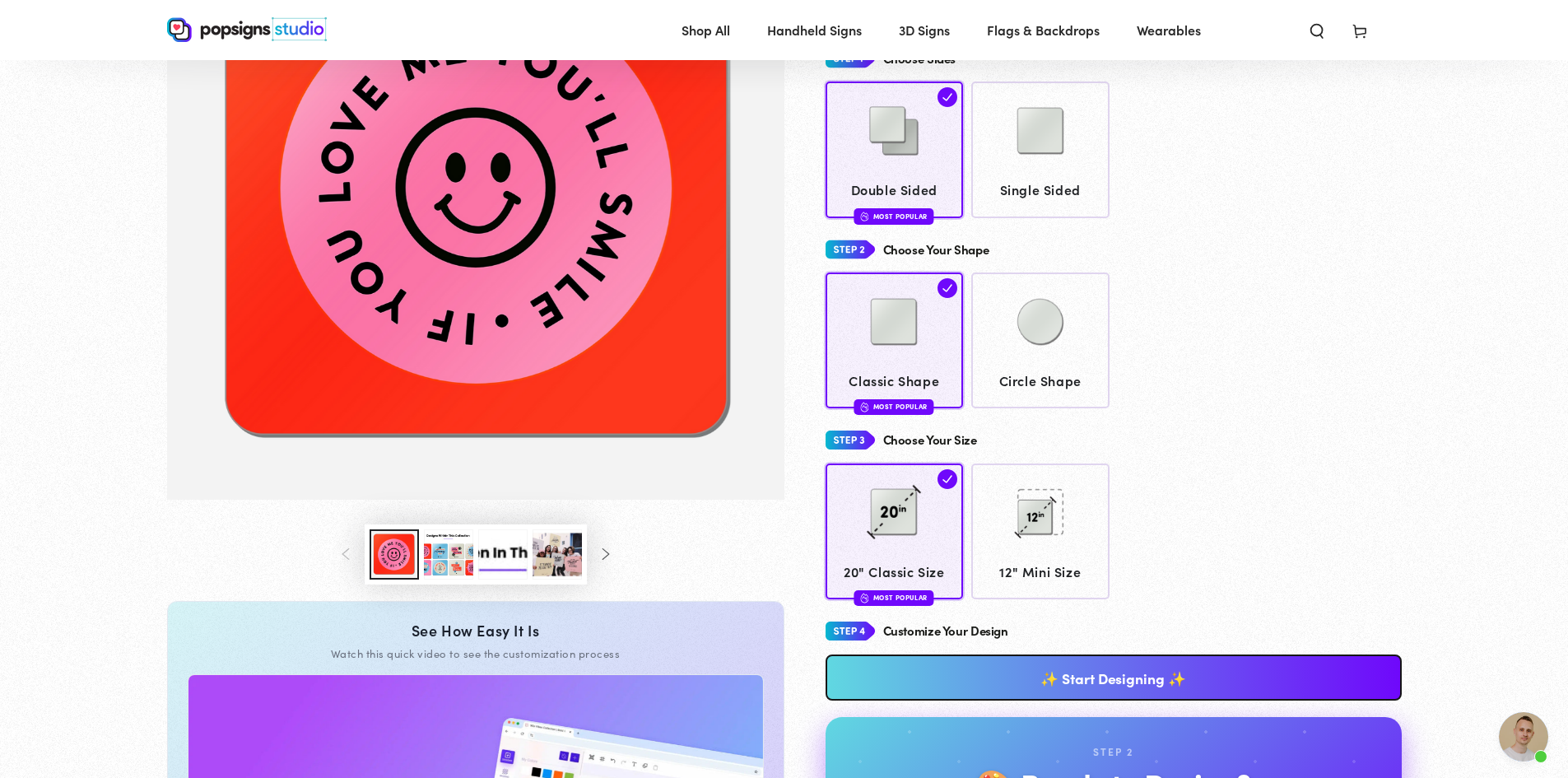
click at [443, 566] on button "Load image 3 in gallery view" at bounding box center [448, 554] width 49 height 50
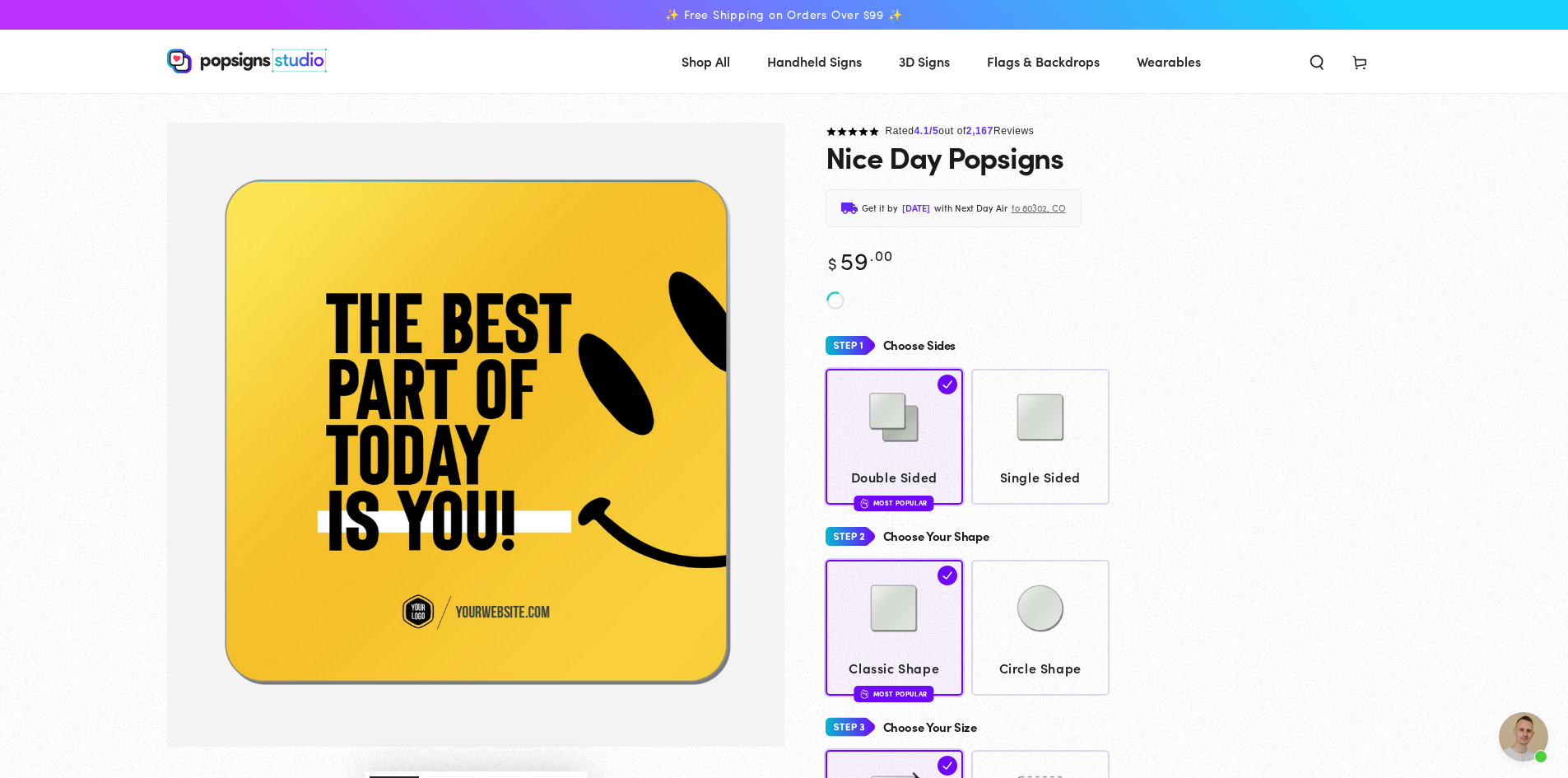
scroll to position [300, 0]
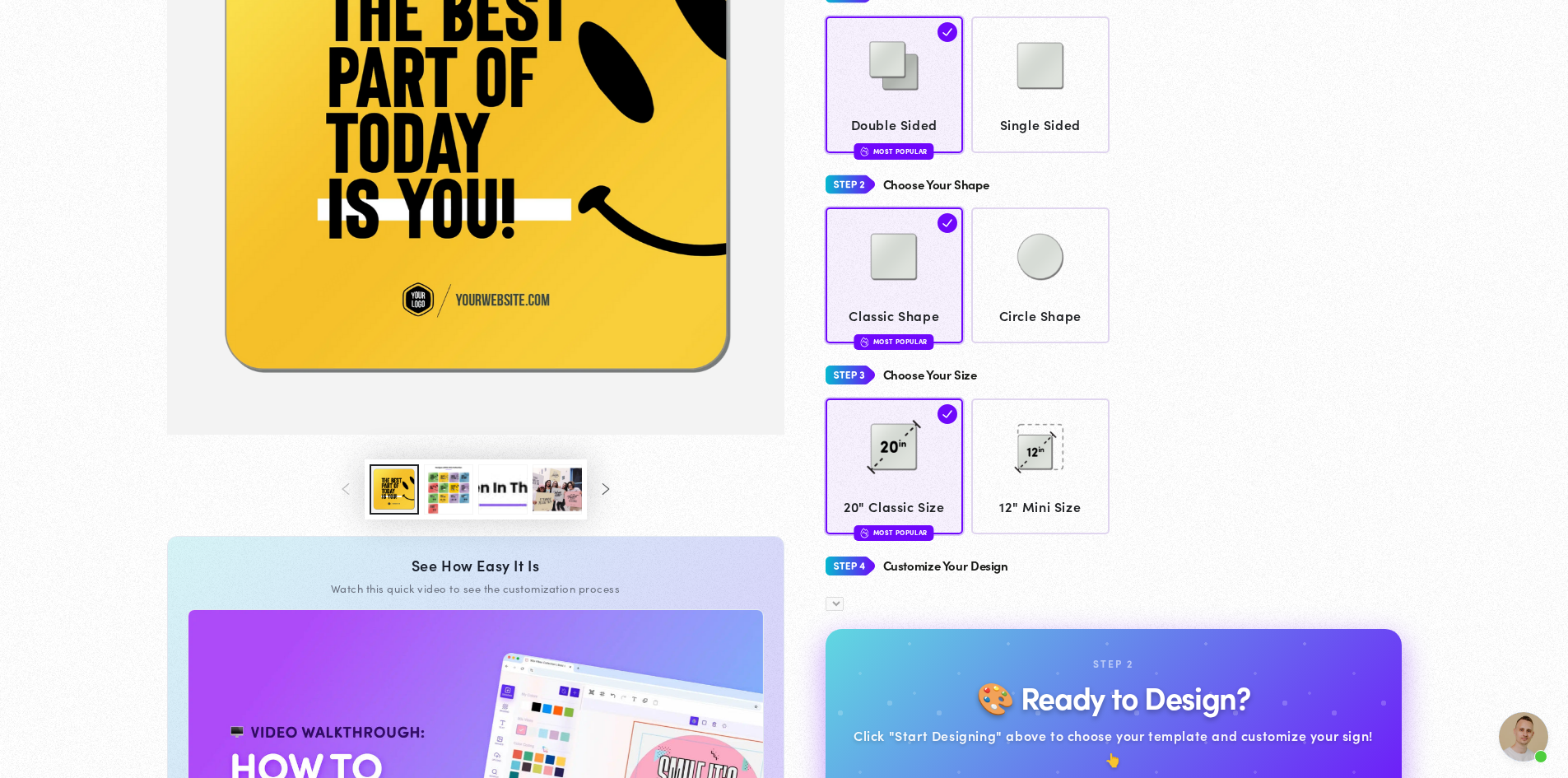
scroll to position [326, 0]
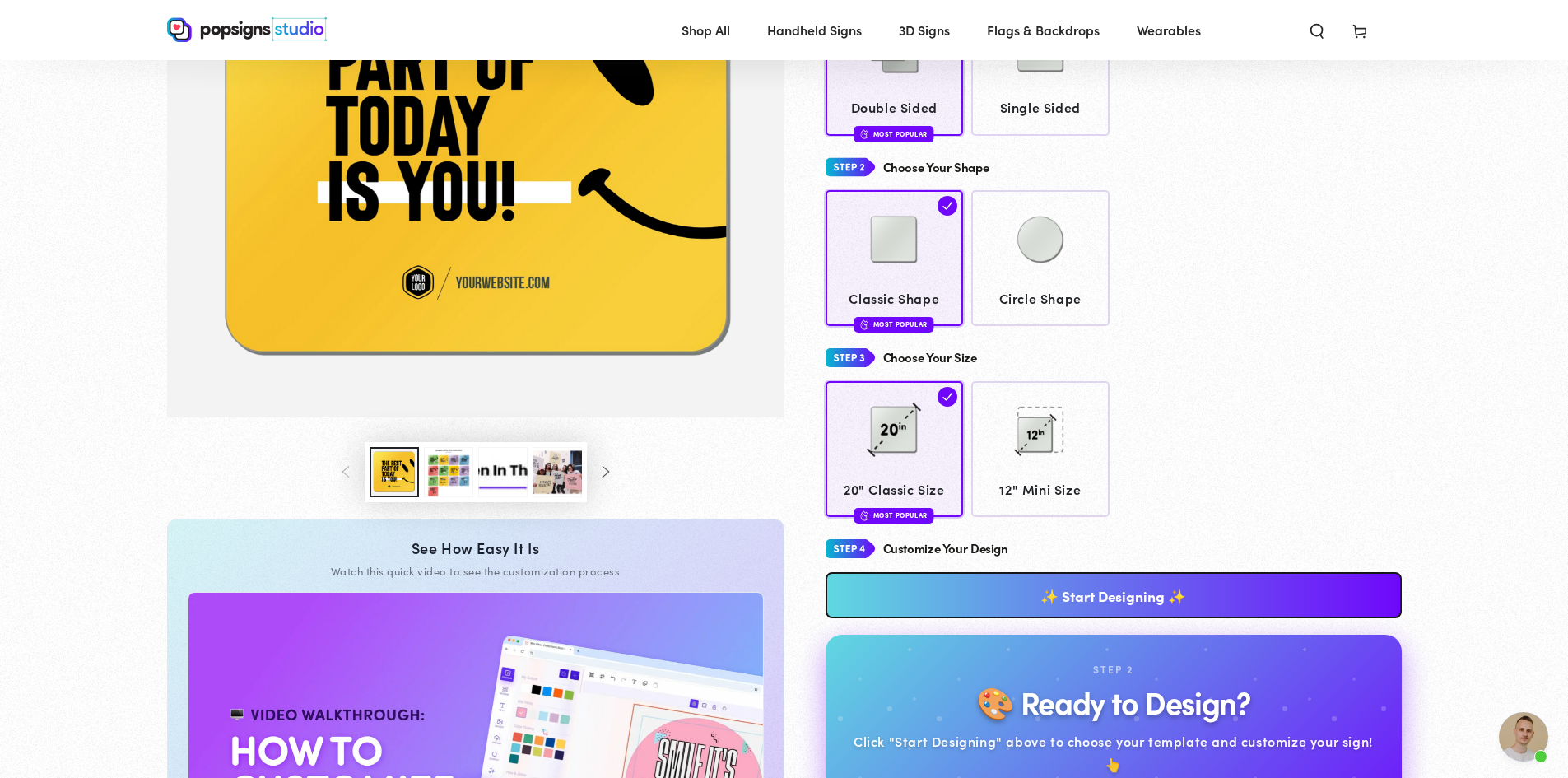
click at [453, 470] on button "Load image 3 in gallery view" at bounding box center [448, 471] width 49 height 50
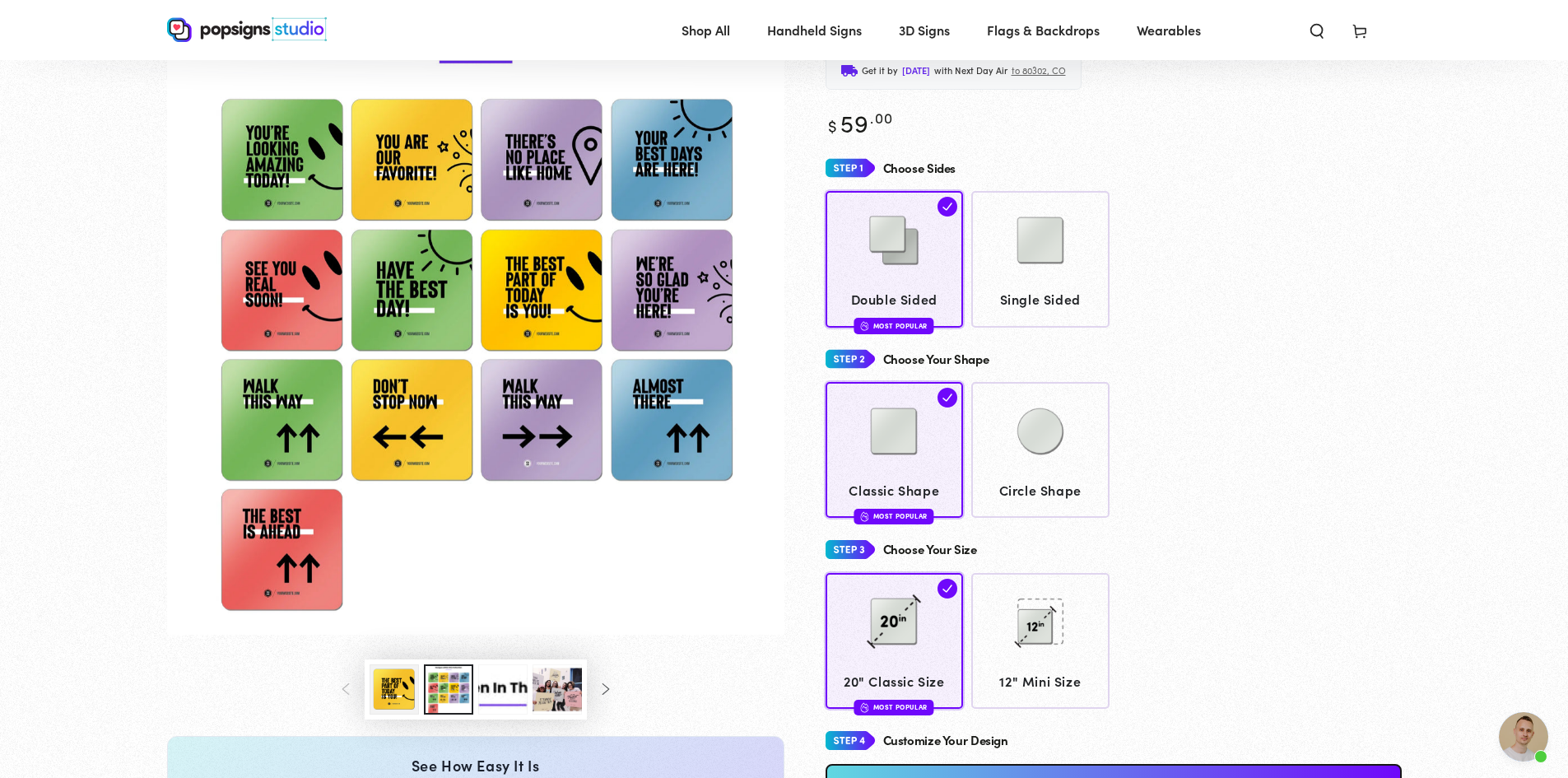
scroll to position [105, 0]
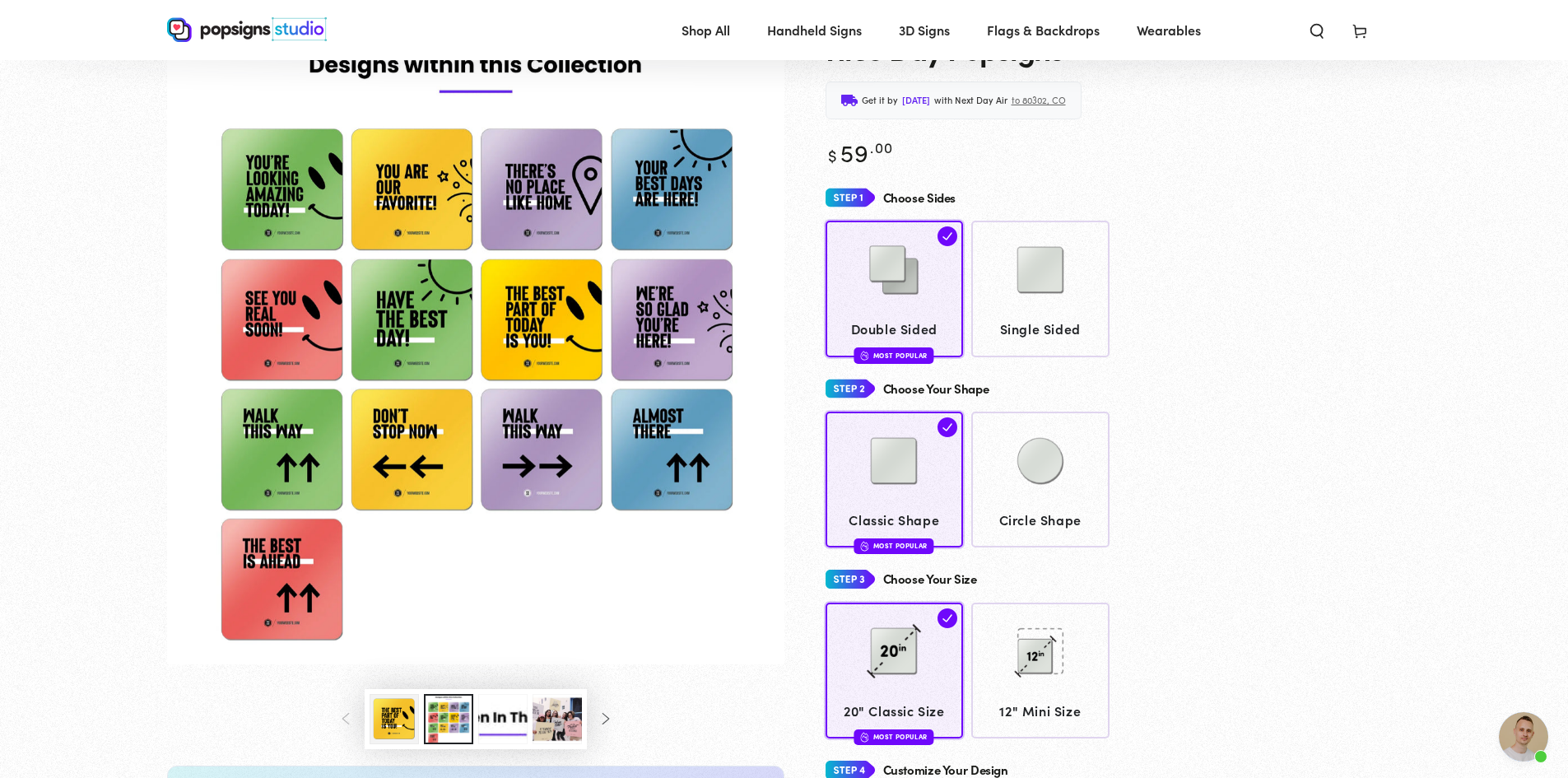
click at [317, 218] on img "Gallery Viewer" at bounding box center [475, 340] width 617 height 650
click at [298, 177] on img "Gallery Viewer" at bounding box center [475, 340] width 617 height 650
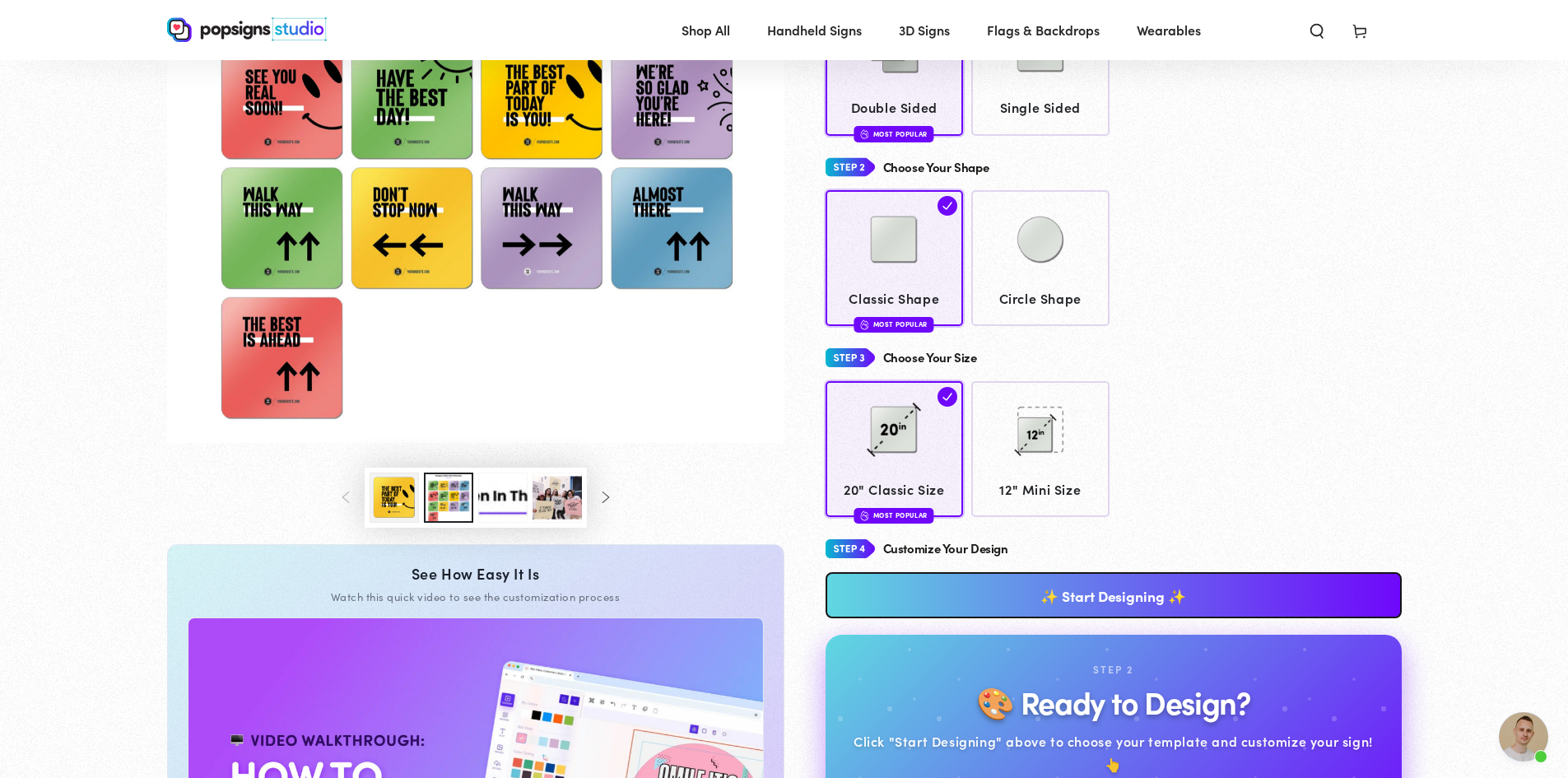
click at [970, 594] on link "✨ Start Designing ✨" at bounding box center [1113, 594] width 576 height 46
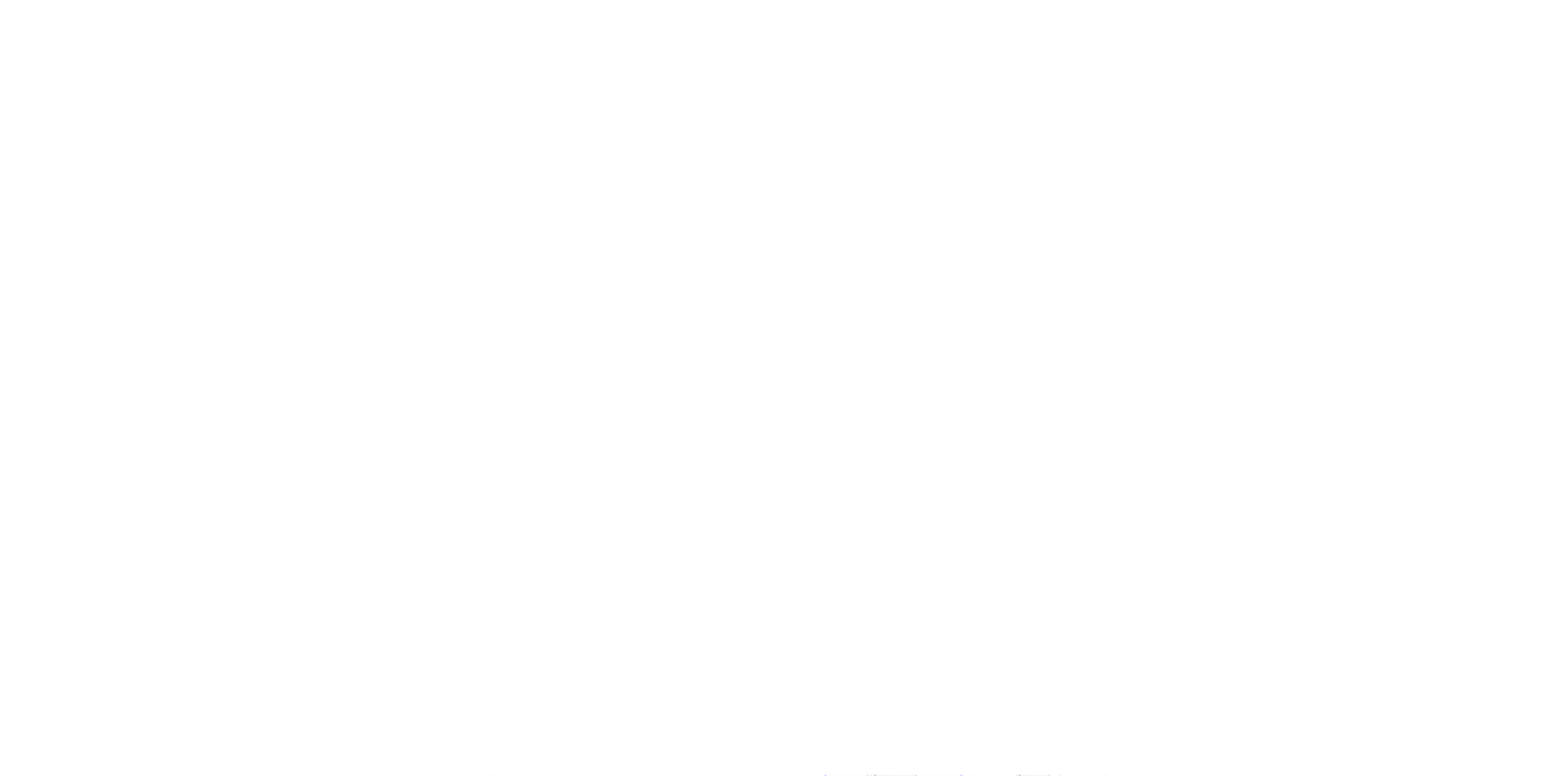
scroll to position [0, 0]
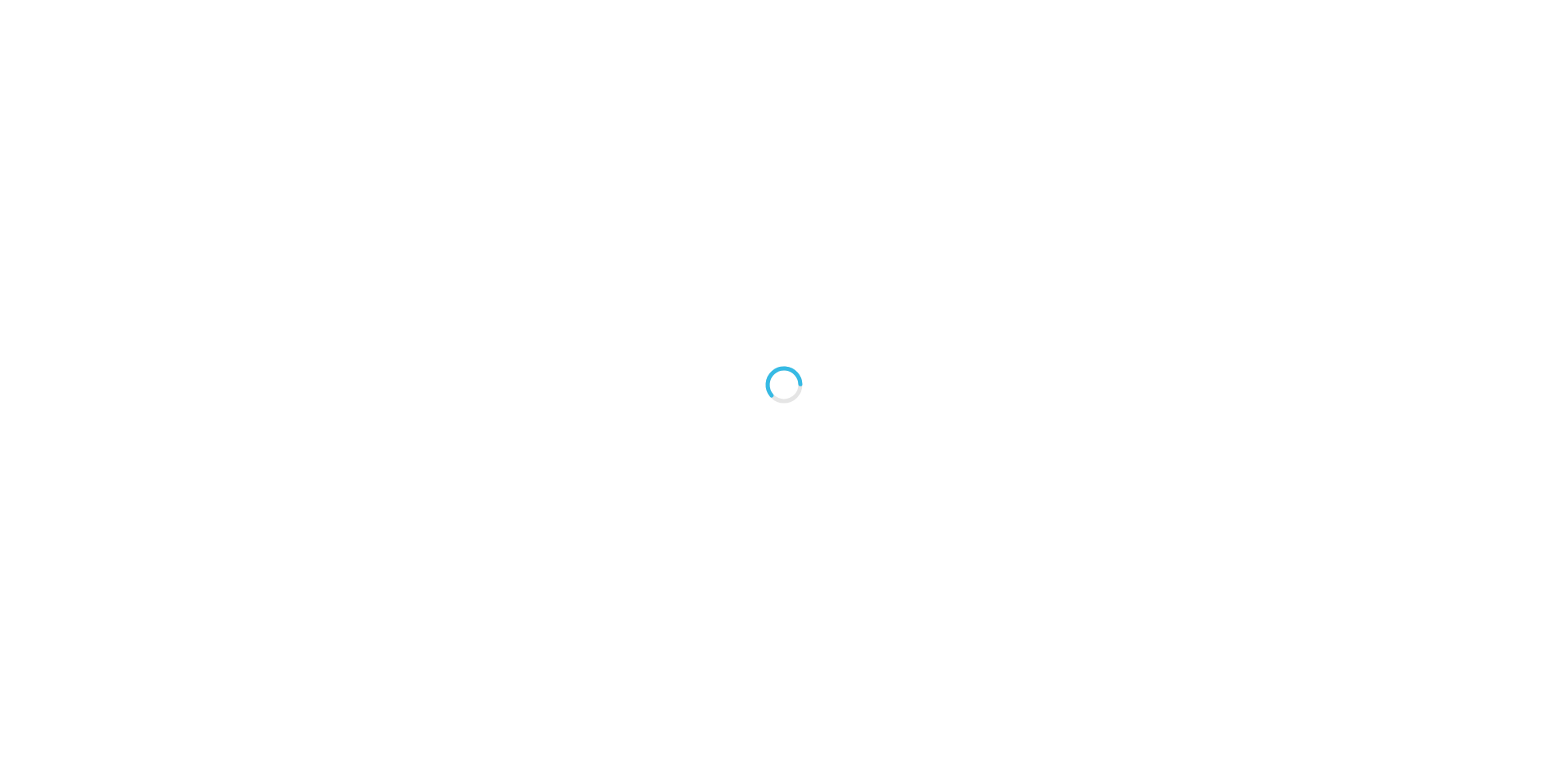
type textarea "An ancient tree with a door leading to a magical world"
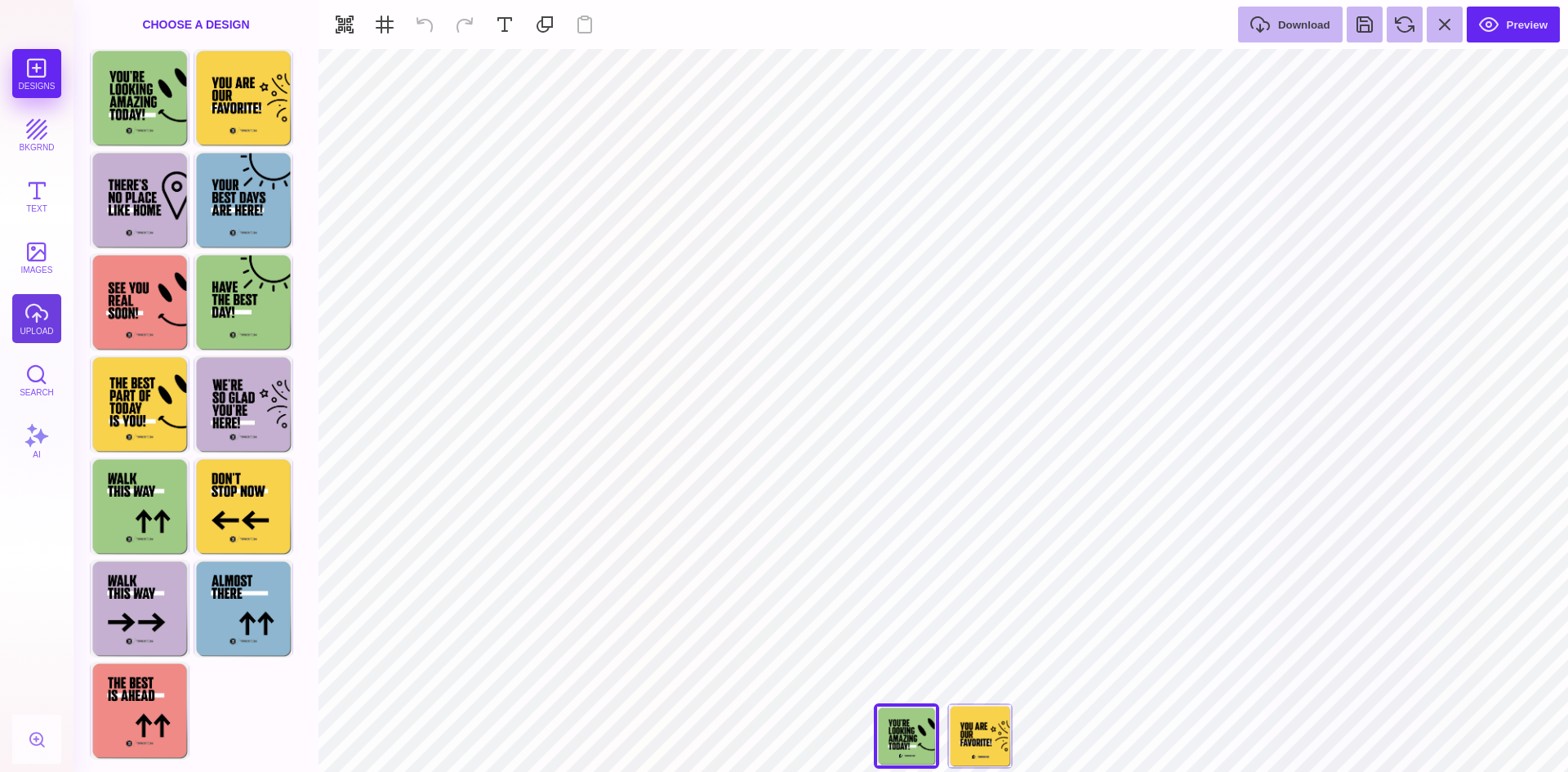
click at [32, 328] on button "upload" at bounding box center [36, 319] width 49 height 49
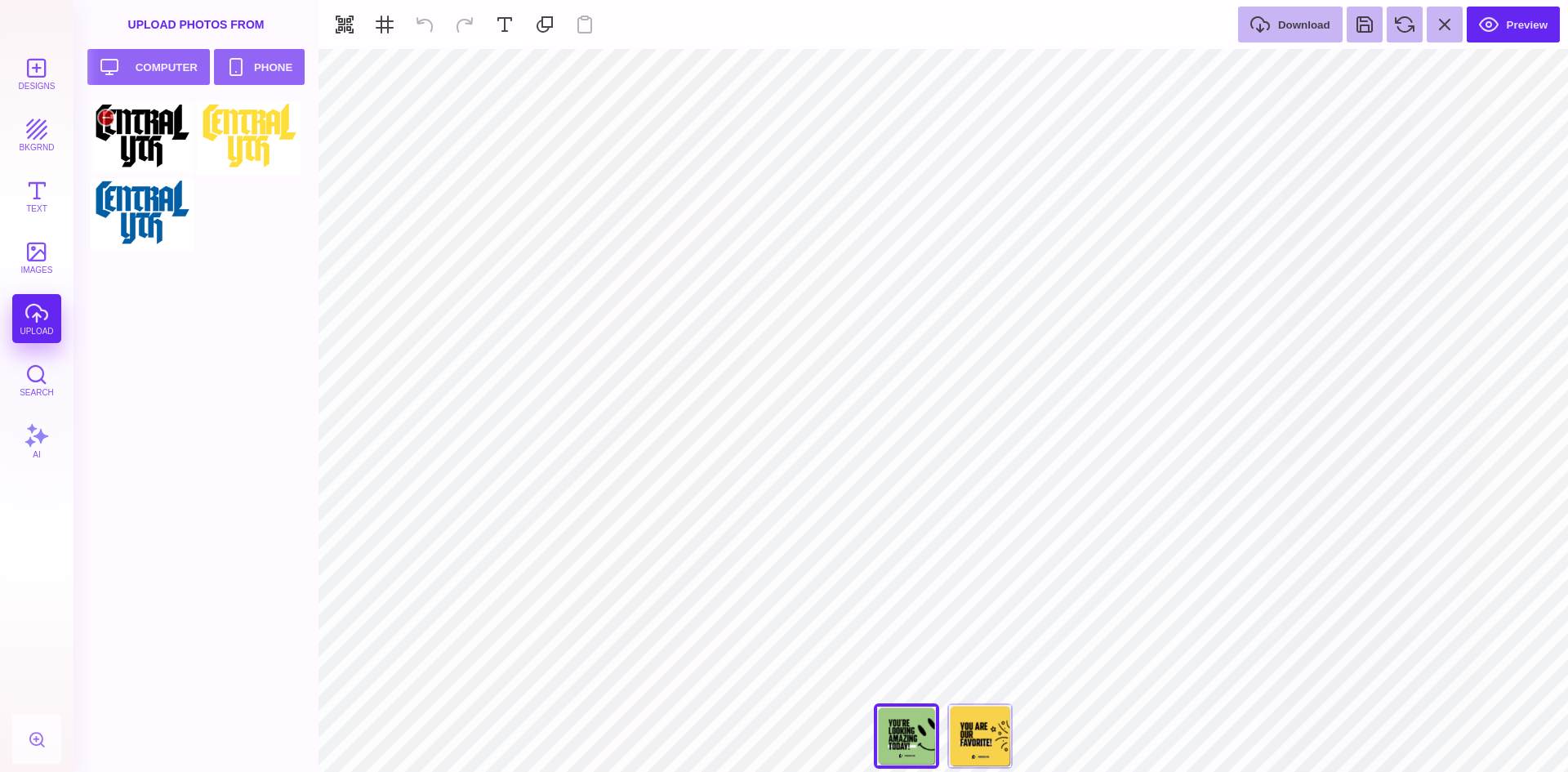
click at [142, 138] on div at bounding box center [141, 137] width 104 height 74
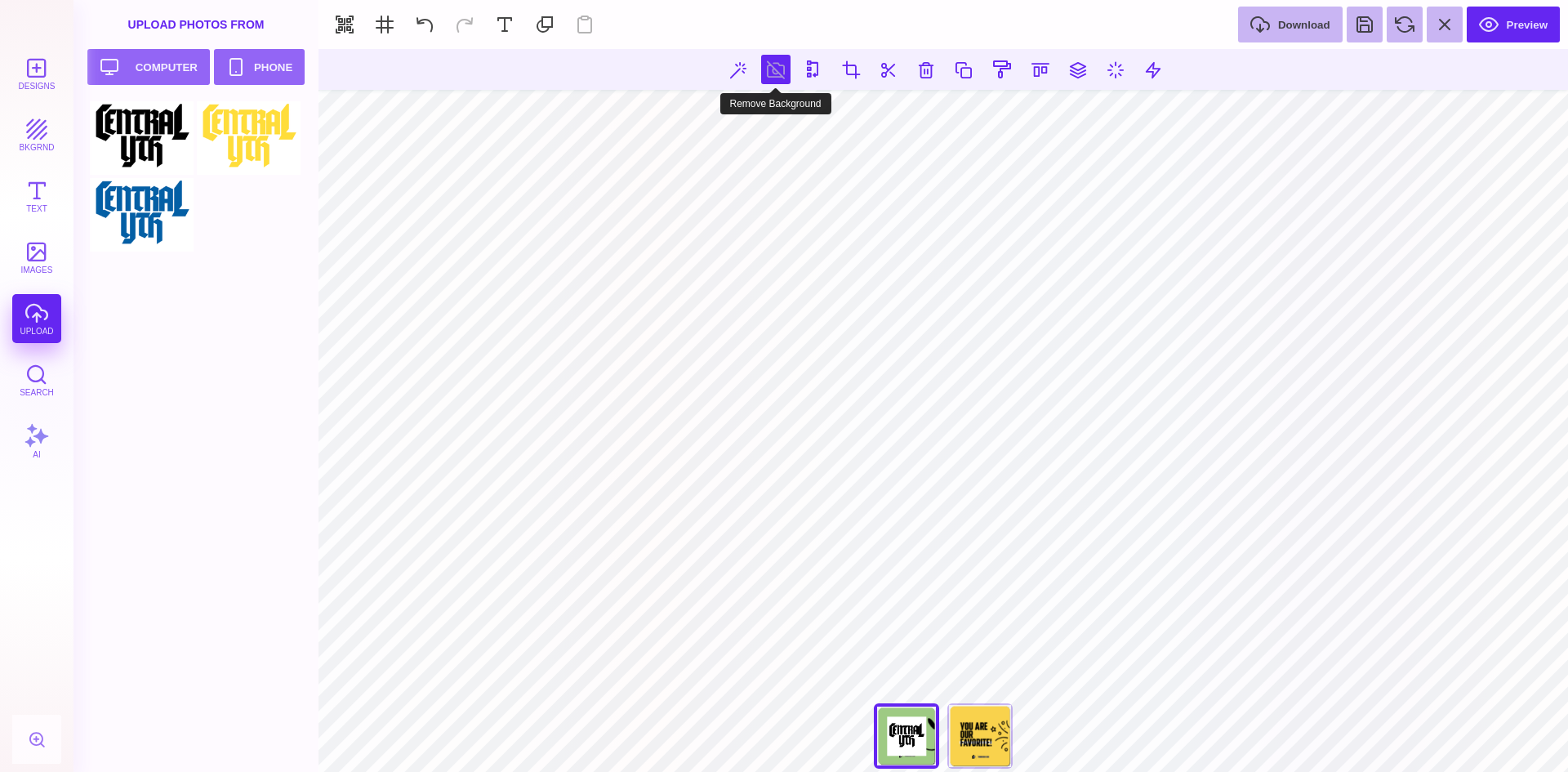
click at [783, 71] on button at bounding box center [775, 69] width 29 height 29
click at [928, 76] on button at bounding box center [925, 69] width 29 height 29
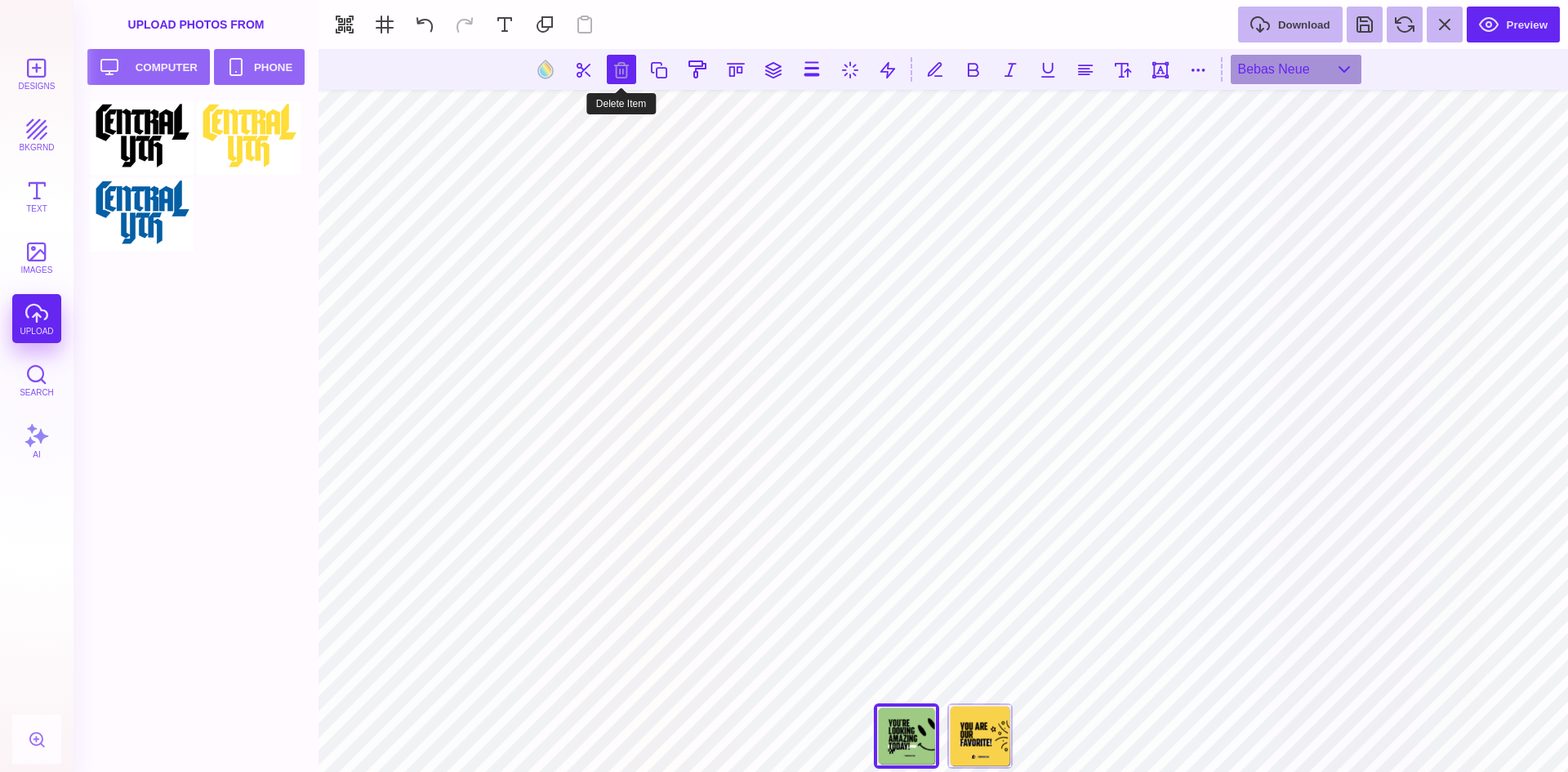
click at [626, 74] on button at bounding box center [620, 69] width 29 height 29
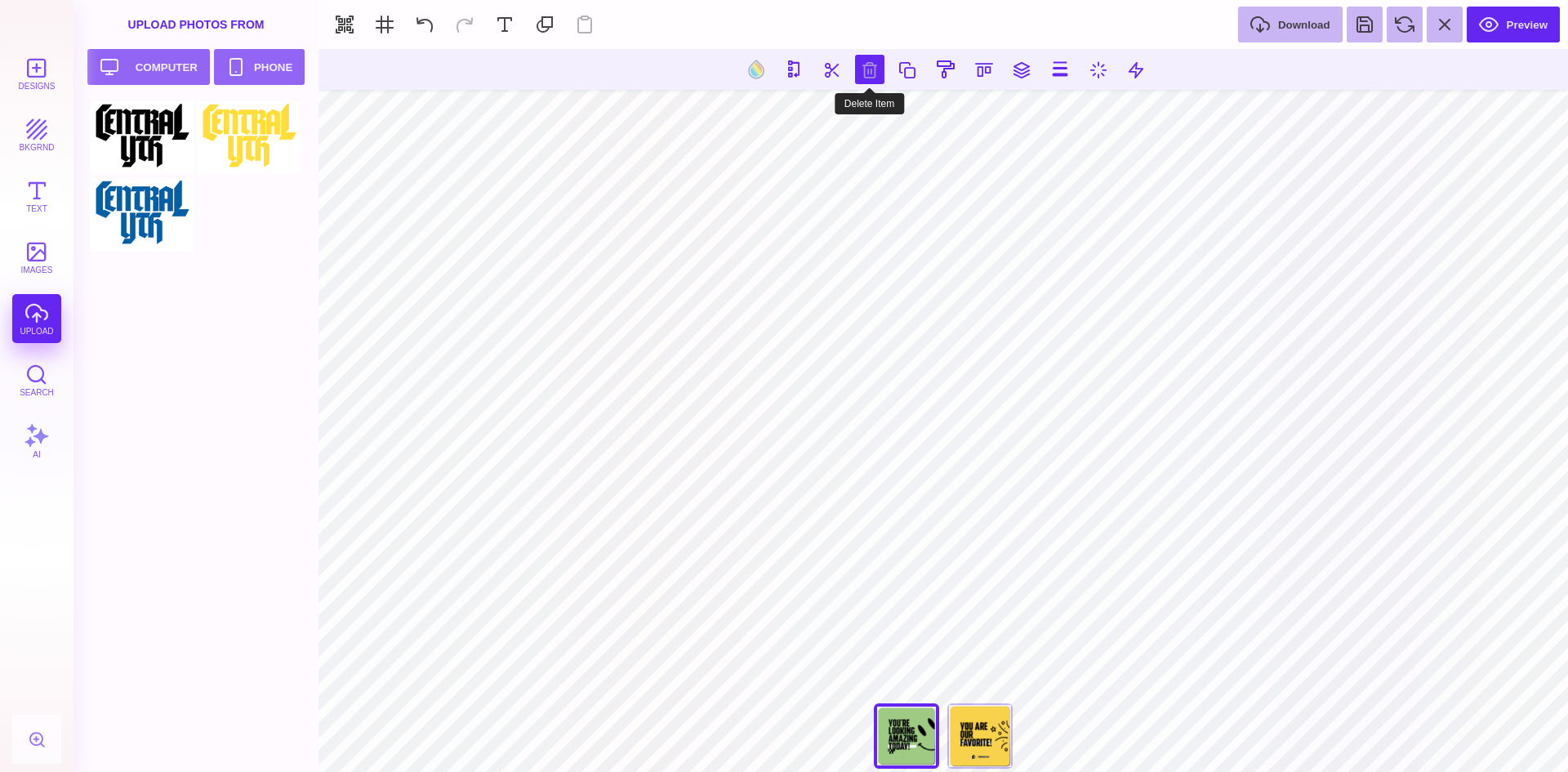
click at [877, 67] on button at bounding box center [869, 69] width 29 height 29
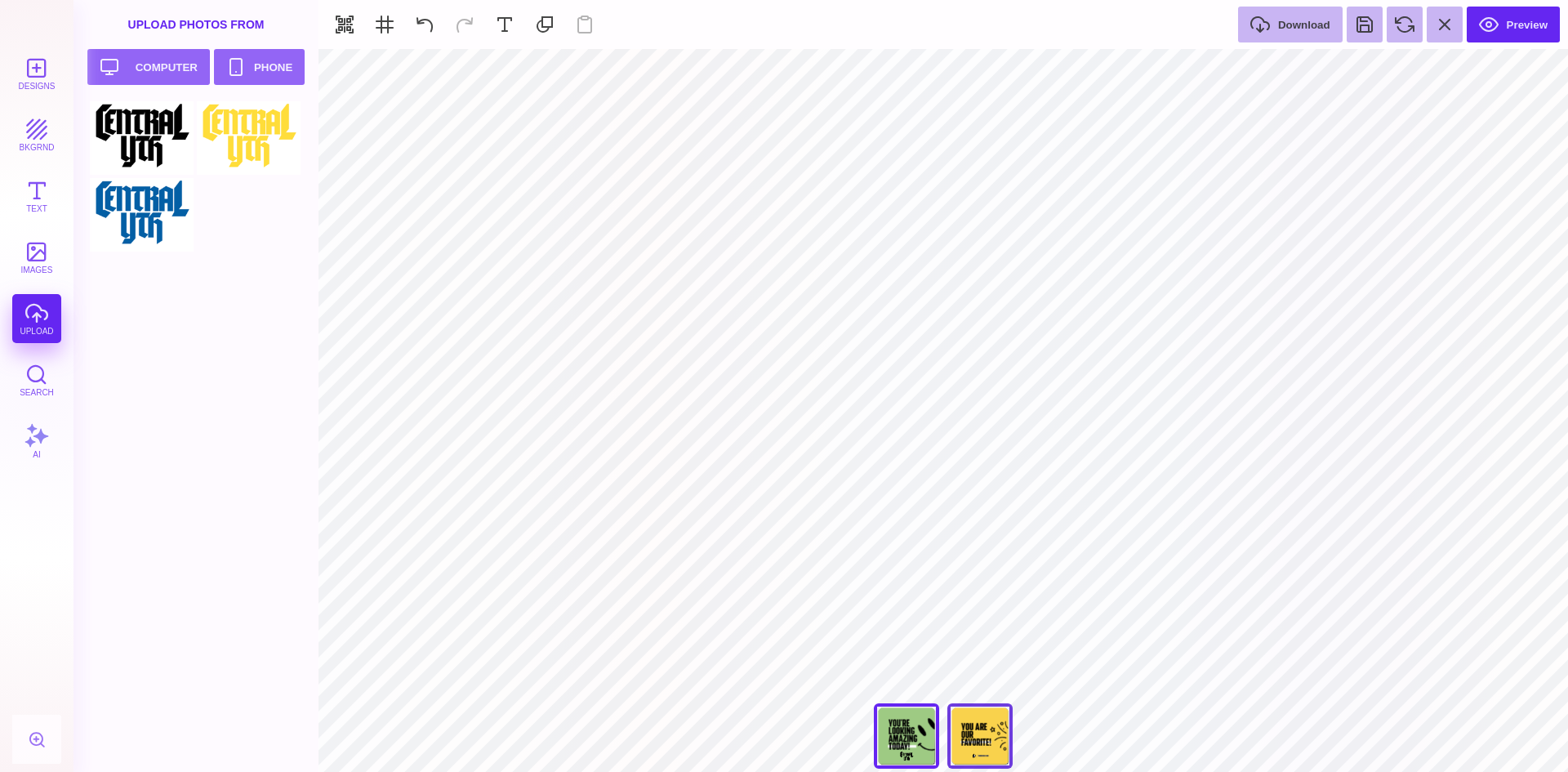
click at [982, 735] on div "You Are Our Favorite!" at bounding box center [980, 736] width 65 height 65
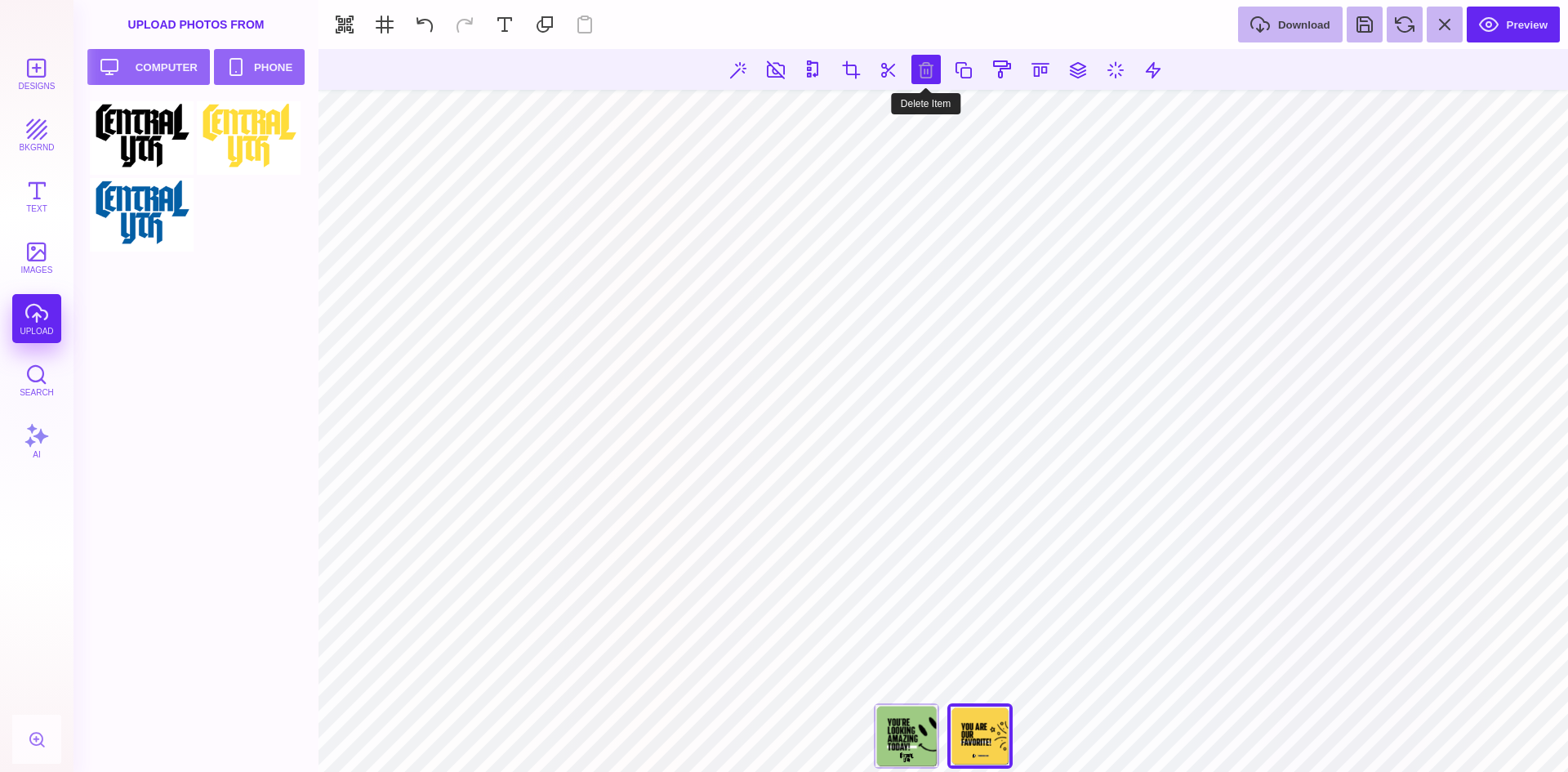
click at [929, 68] on button at bounding box center [925, 69] width 29 height 29
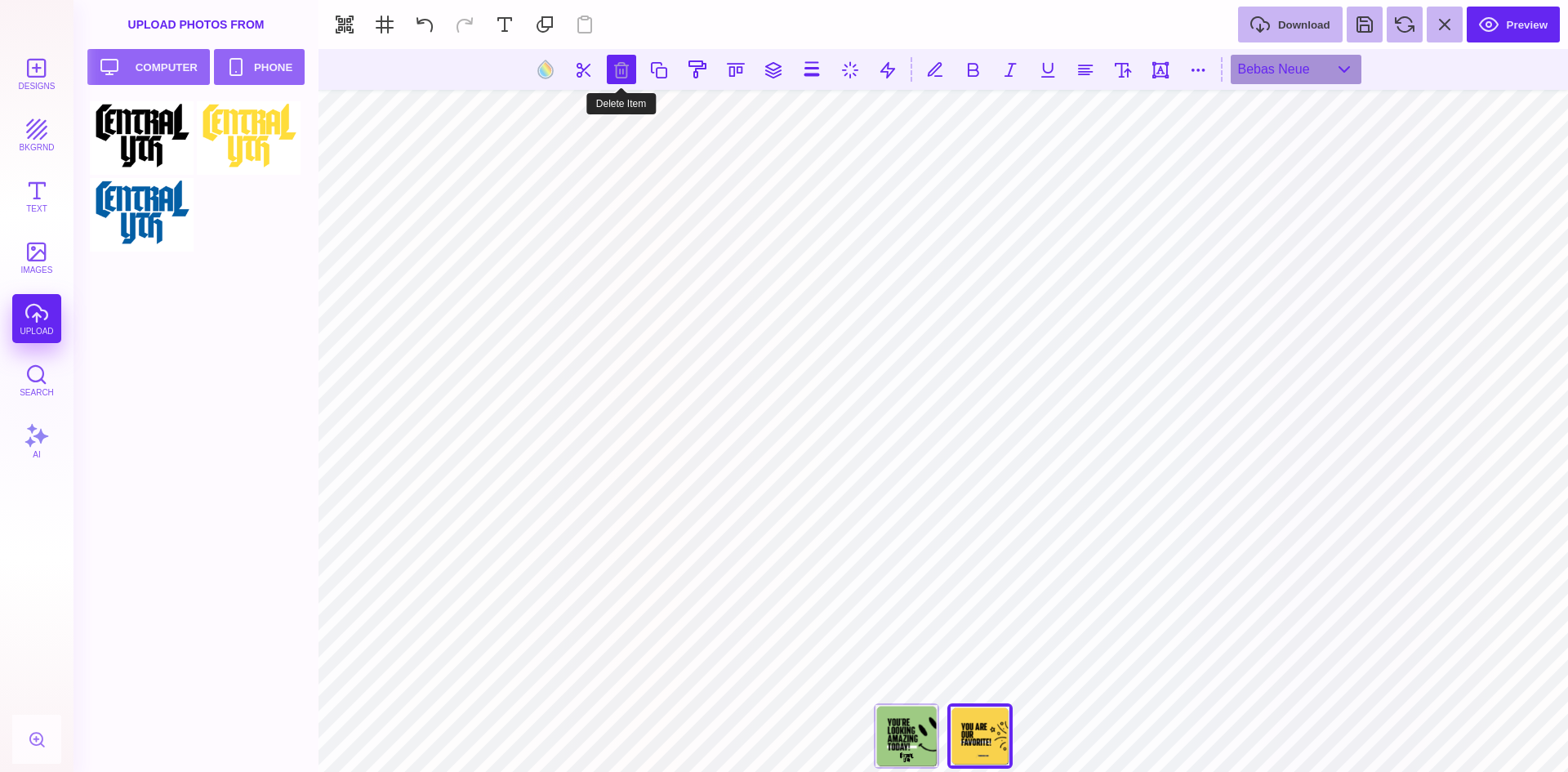
click at [617, 66] on button at bounding box center [620, 69] width 29 height 29
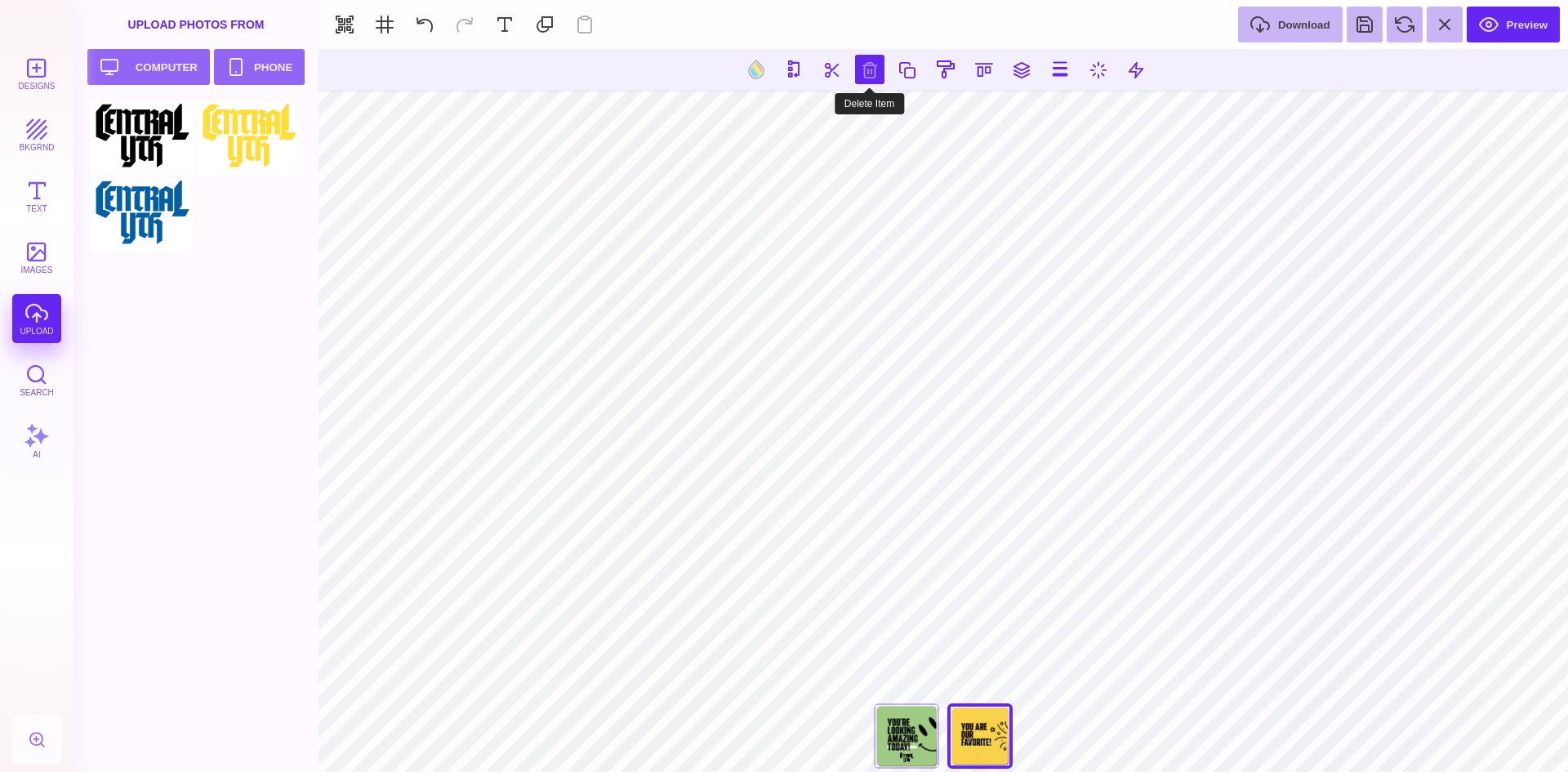
click at [877, 75] on button at bounding box center [869, 69] width 29 height 29
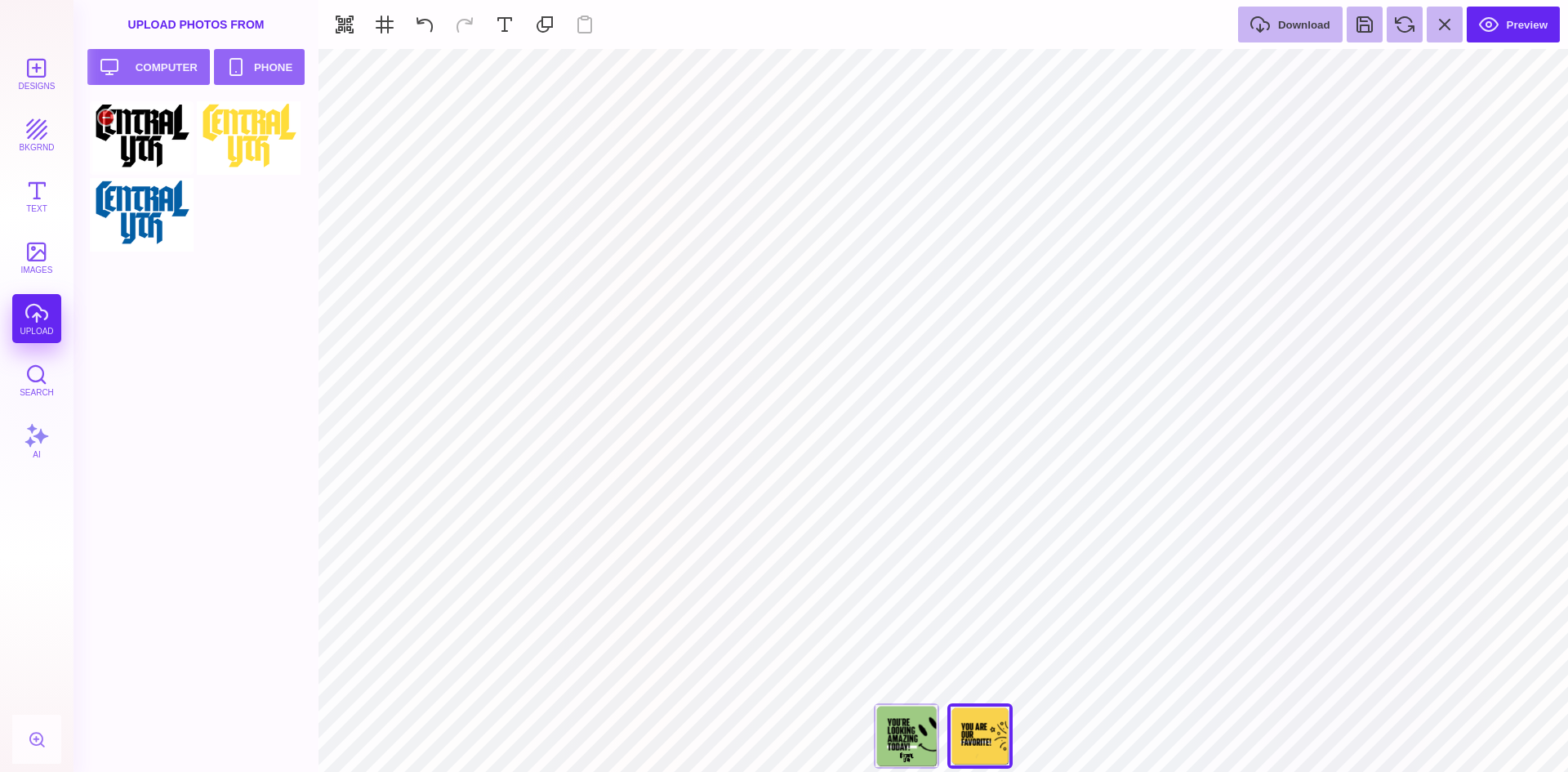
click at [141, 137] on div at bounding box center [141, 137] width 104 height 74
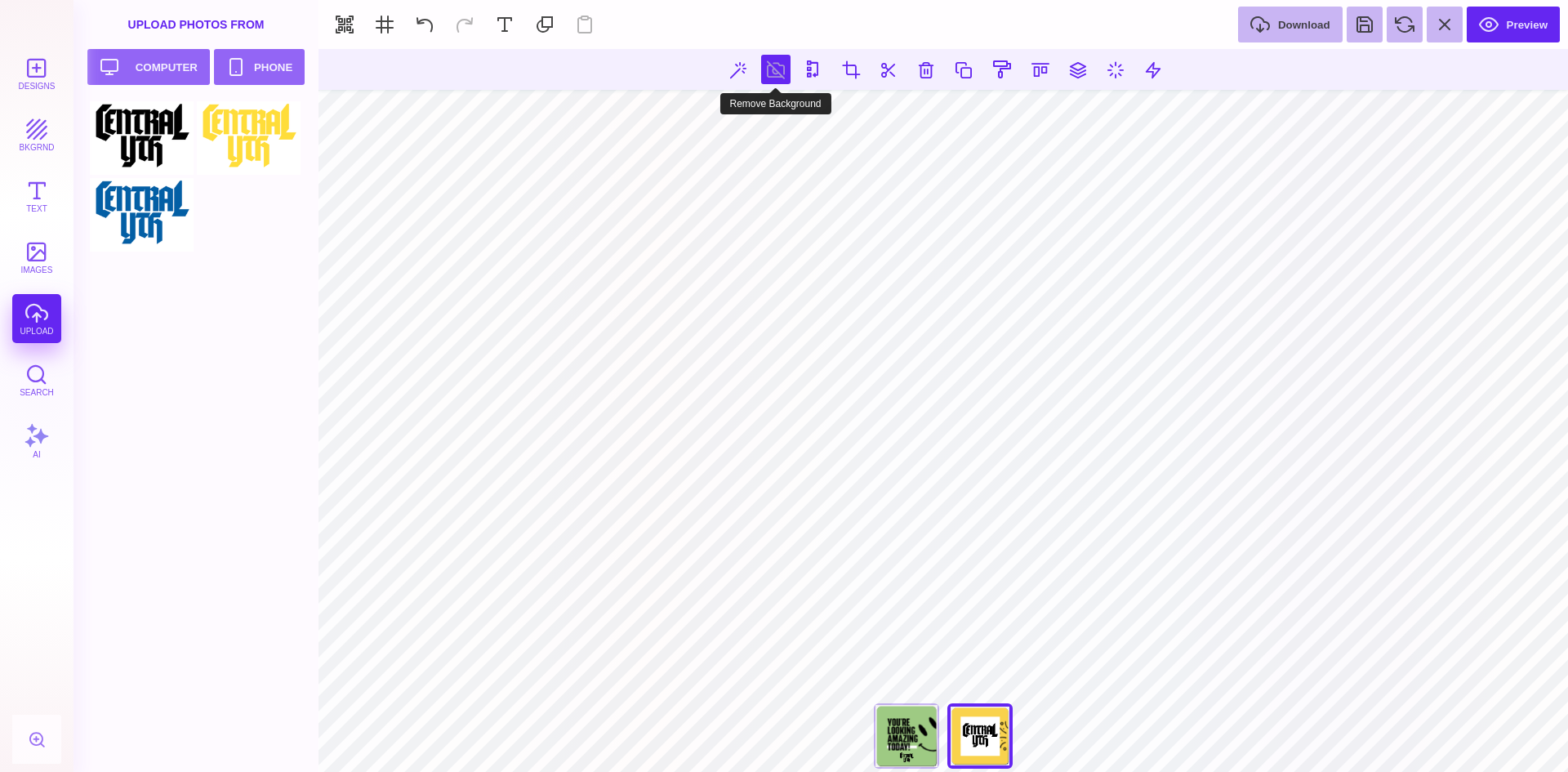
click at [766, 72] on button at bounding box center [775, 69] width 29 height 29
click at [904, 735] on div "You're Looking Amazing Today" at bounding box center [906, 736] width 65 height 65
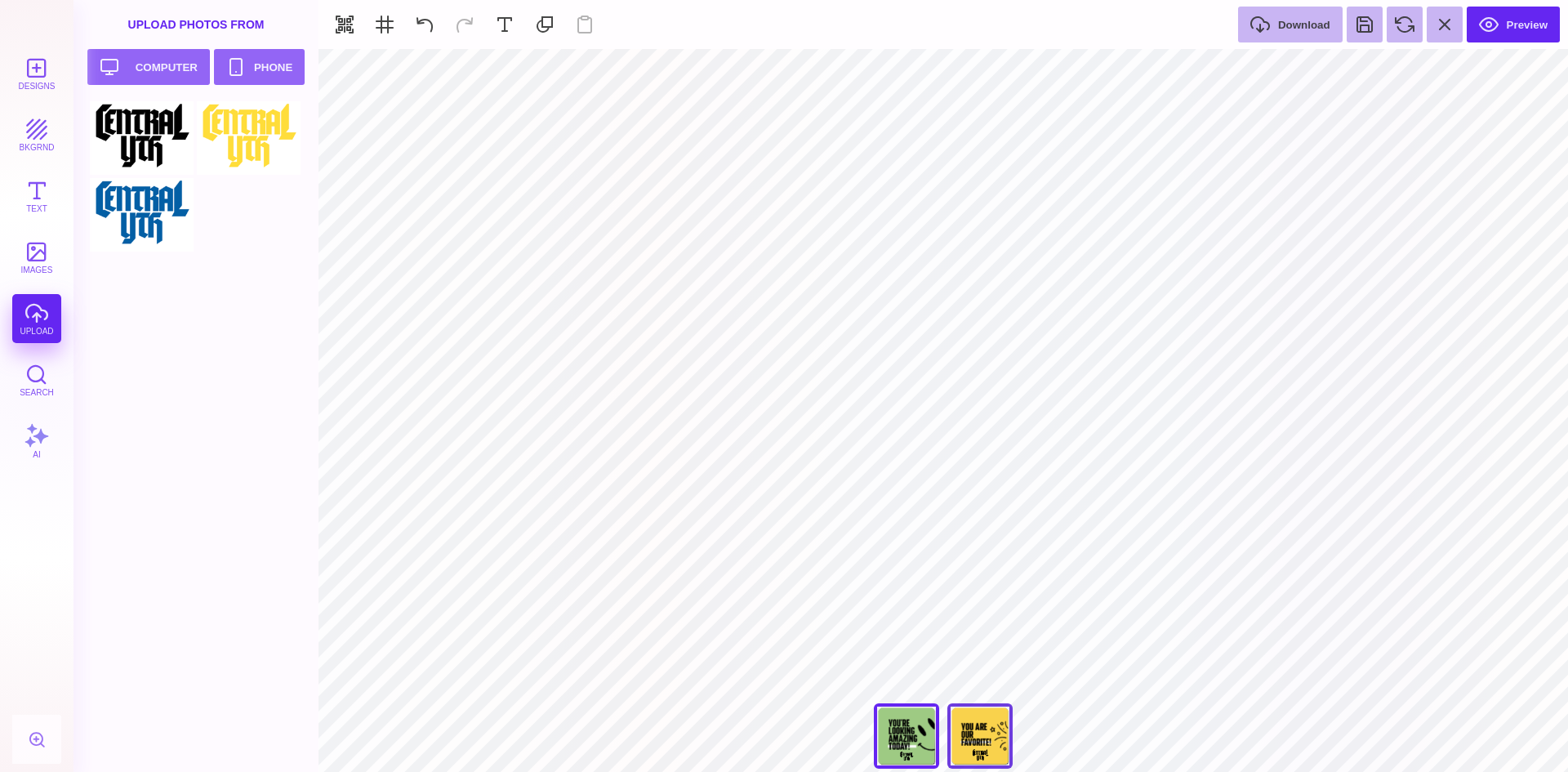
click at [981, 737] on div "You Are Our Favorite!" at bounding box center [980, 736] width 65 height 65
type input "#000000"
click at [1357, 29] on button at bounding box center [1364, 24] width 36 height 36
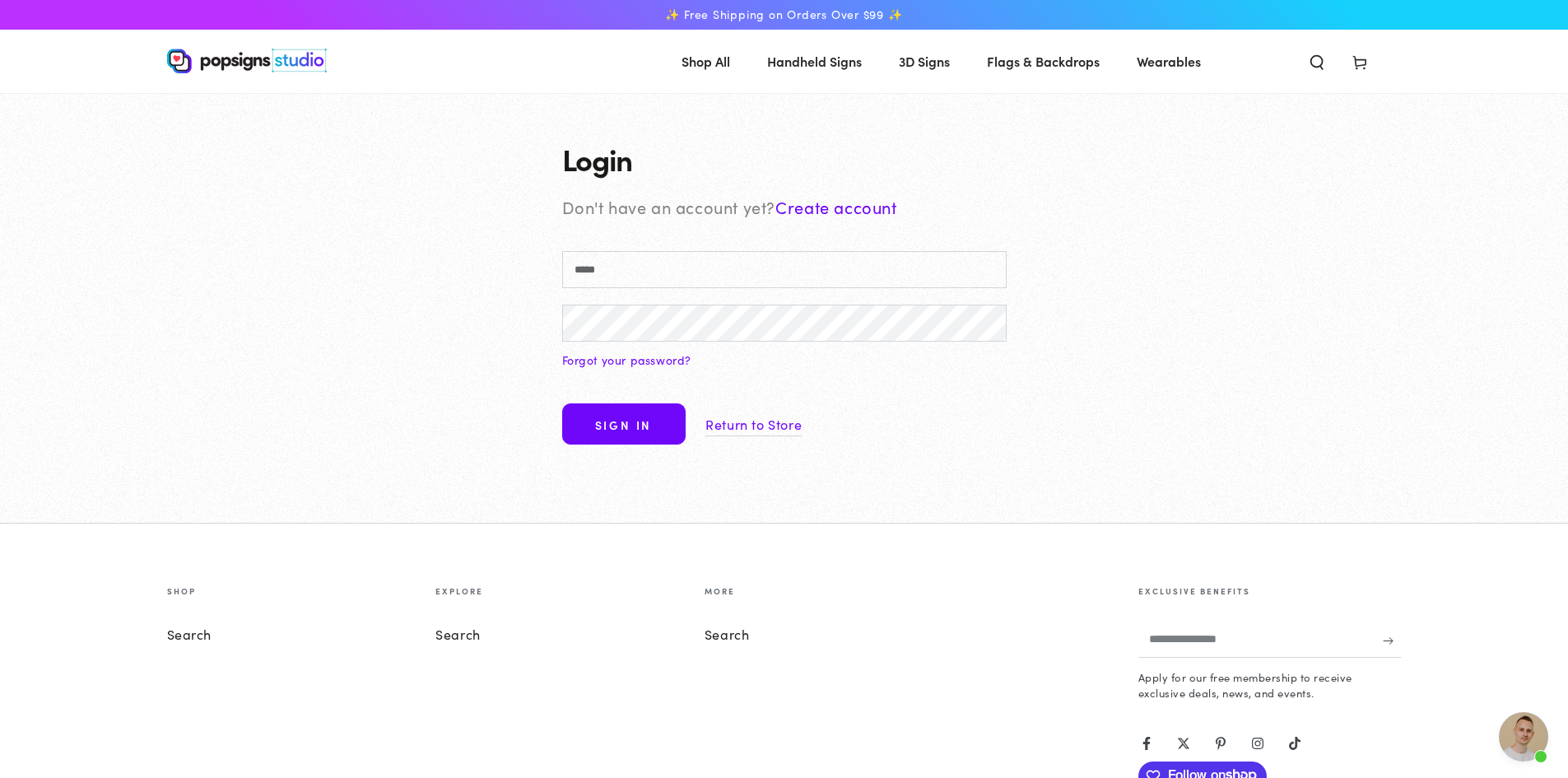
scroll to position [300, 0]
click at [636, 276] on input "Email" at bounding box center [784, 268] width 445 height 37
click at [656, 281] on input "Email" at bounding box center [784, 268] width 445 height 37
click at [645, 421] on button "Sign in" at bounding box center [623, 424] width 123 height 41
click at [660, 271] on input "**********" at bounding box center [784, 268] width 445 height 37
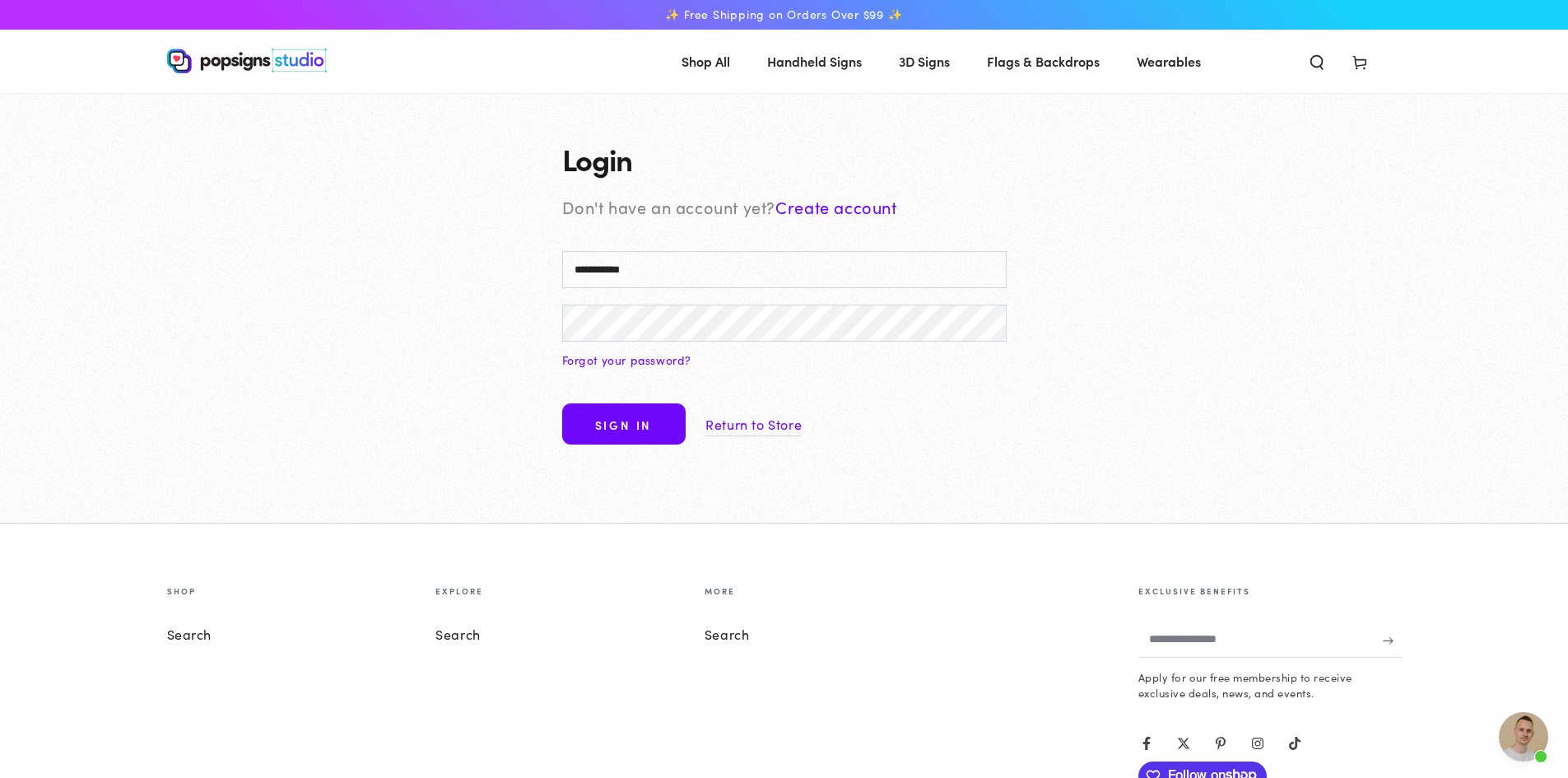
click at [662, 270] on input "**********" at bounding box center [784, 268] width 445 height 37
click at [1026, 444] on div "**********" at bounding box center [784, 308] width 526 height 430
click at [684, 271] on input "**********" at bounding box center [784, 268] width 445 height 37
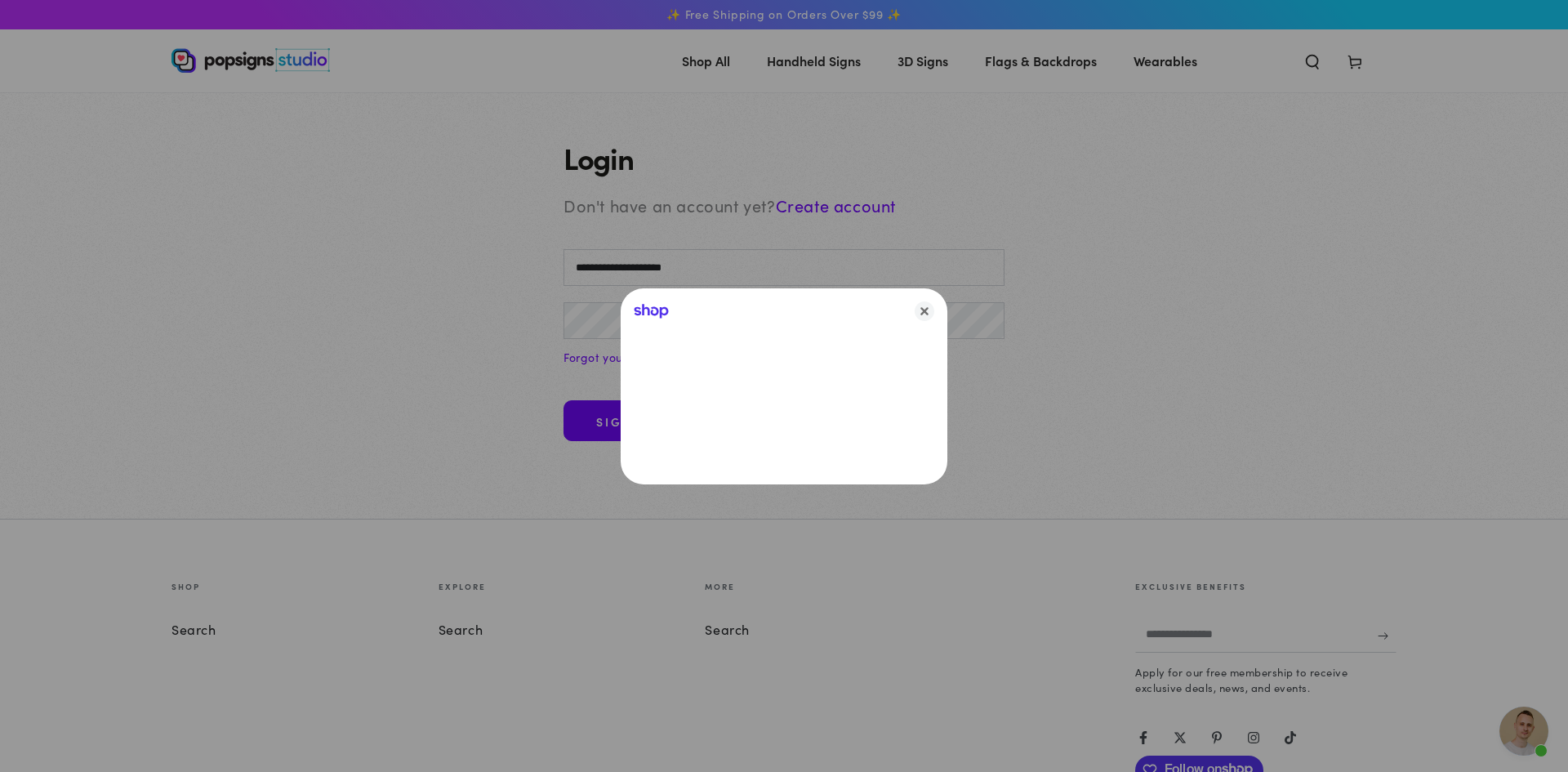
type input "**********"
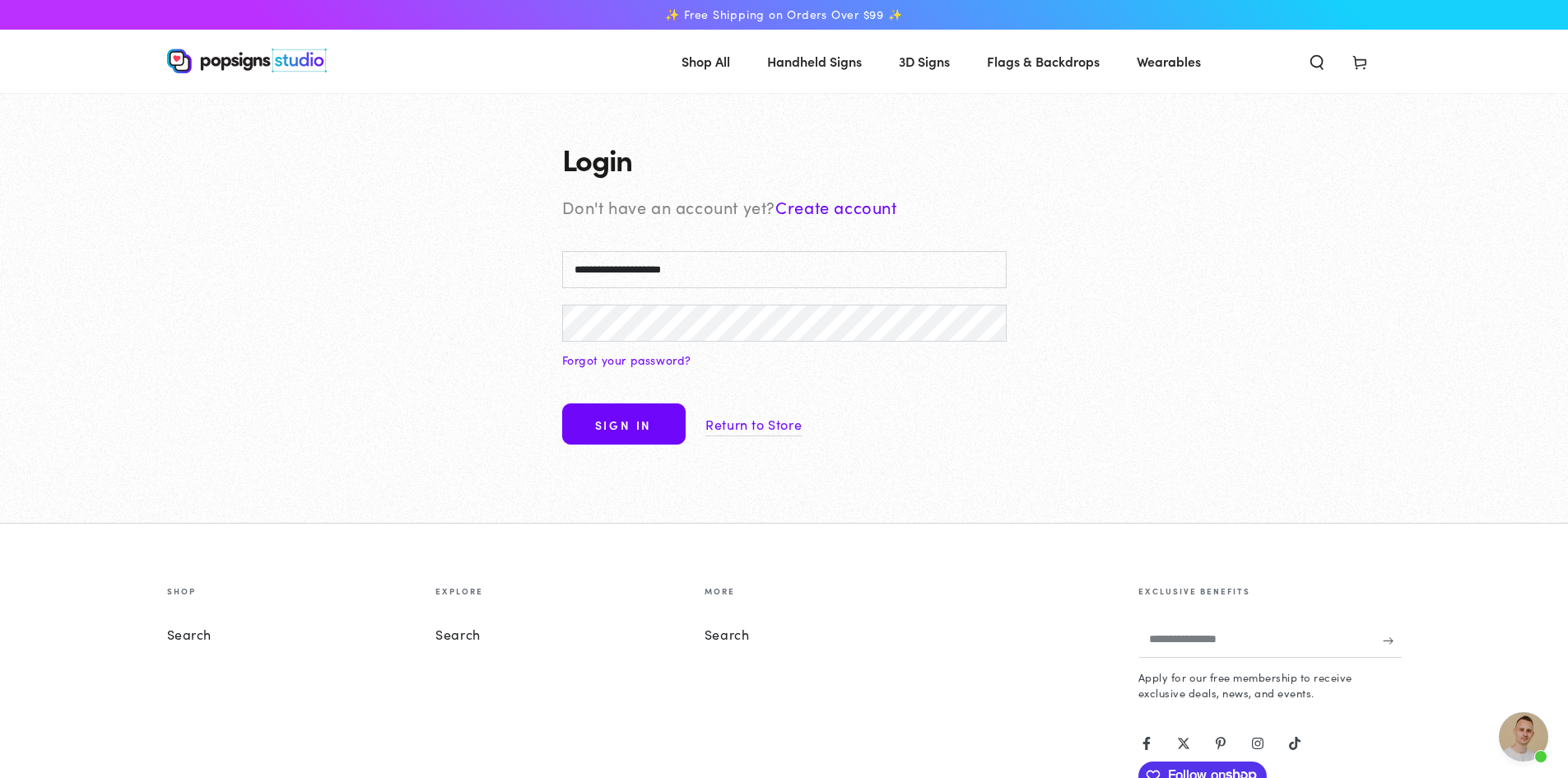
click at [610, 435] on button "Sign in" at bounding box center [623, 424] width 123 height 41
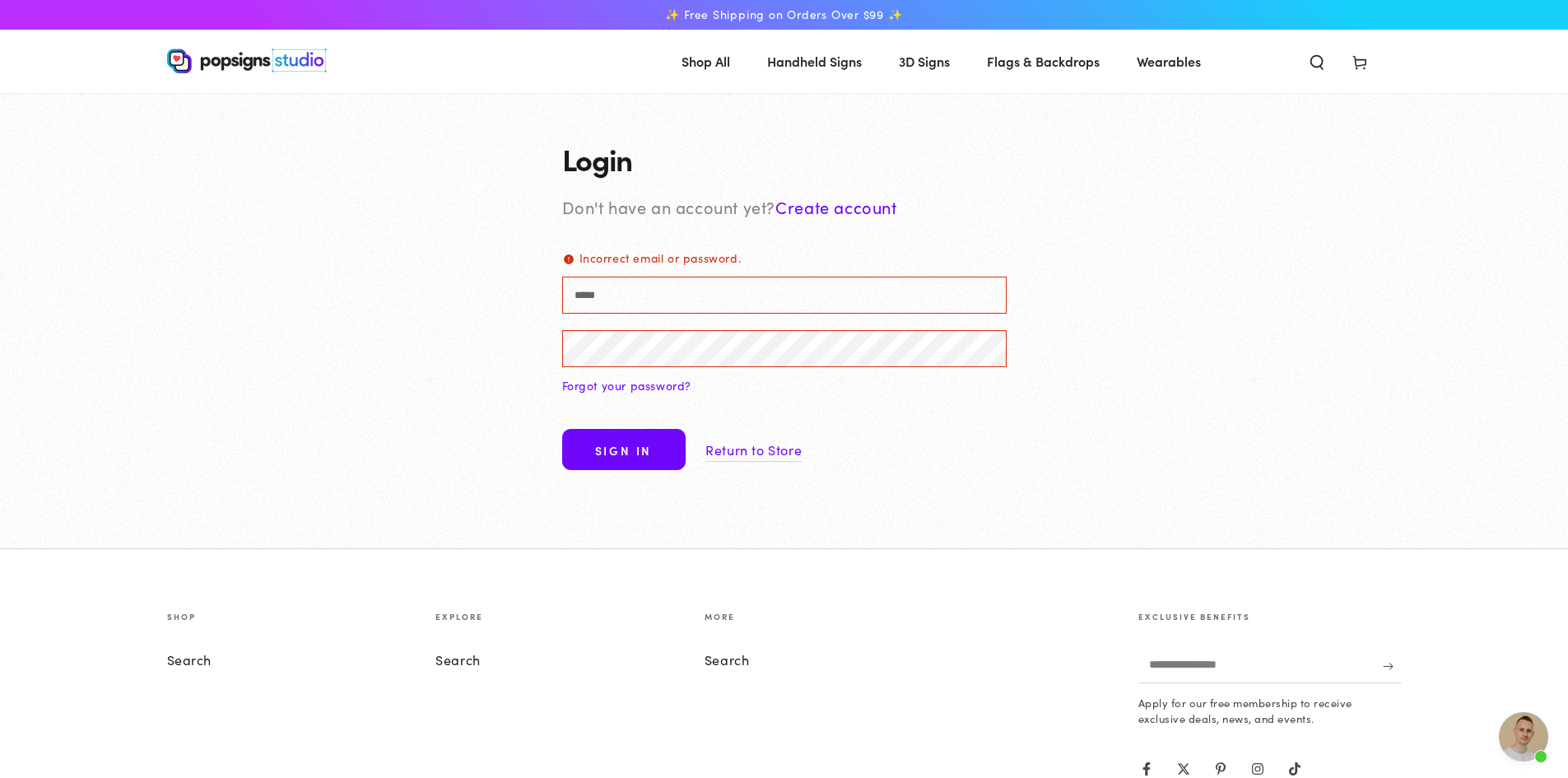
scroll to position [300, 0]
click at [638, 295] on input "Email Incorrect email or password." at bounding box center [784, 295] width 445 height 37
type input "*******"
click at [850, 209] on link "Create account" at bounding box center [835, 206] width 121 height 23
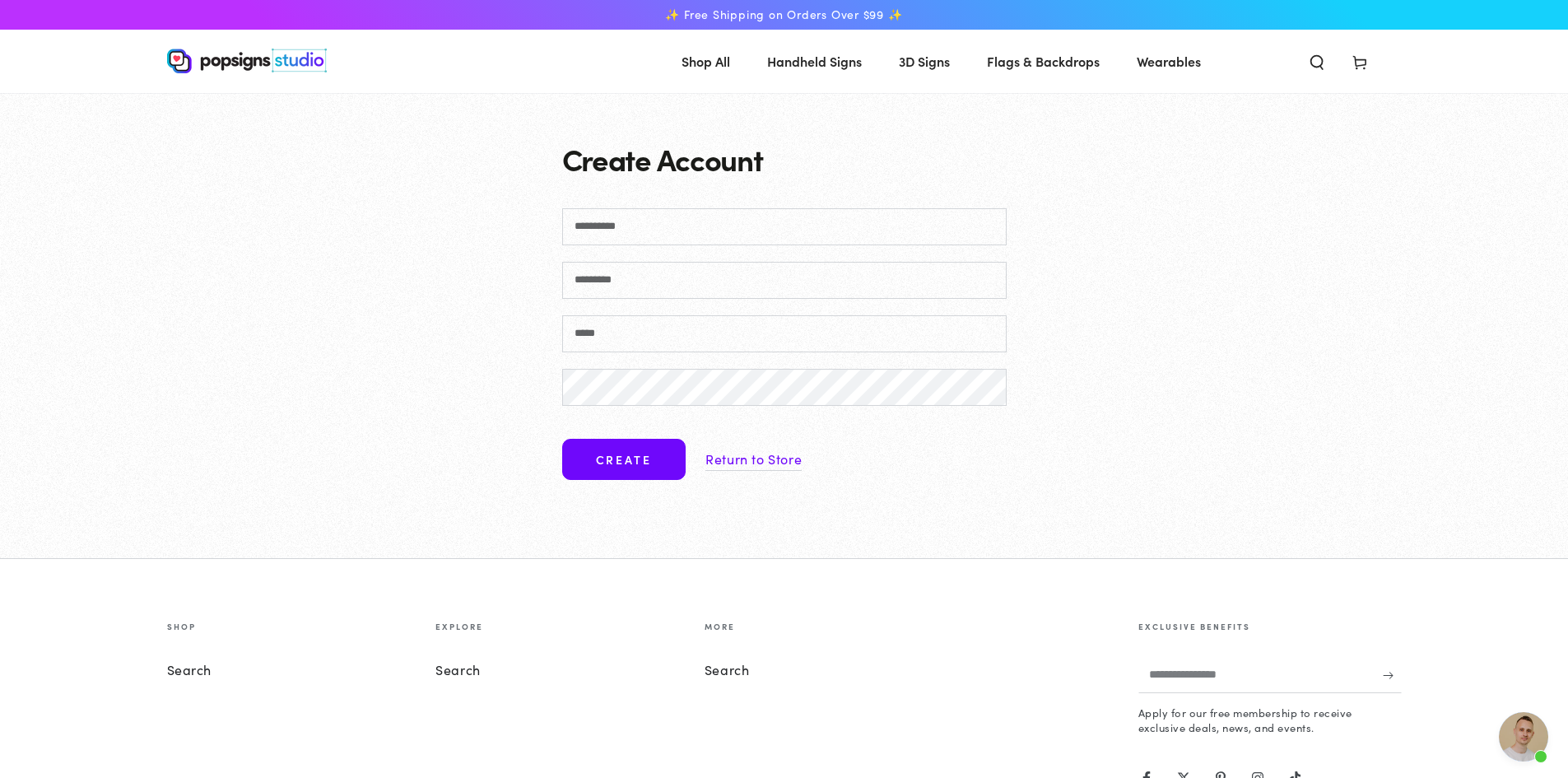
scroll to position [300, 0]
click at [727, 225] on input "First name" at bounding box center [784, 226] width 445 height 37
type input "******"
type input "********"
type input "**********"
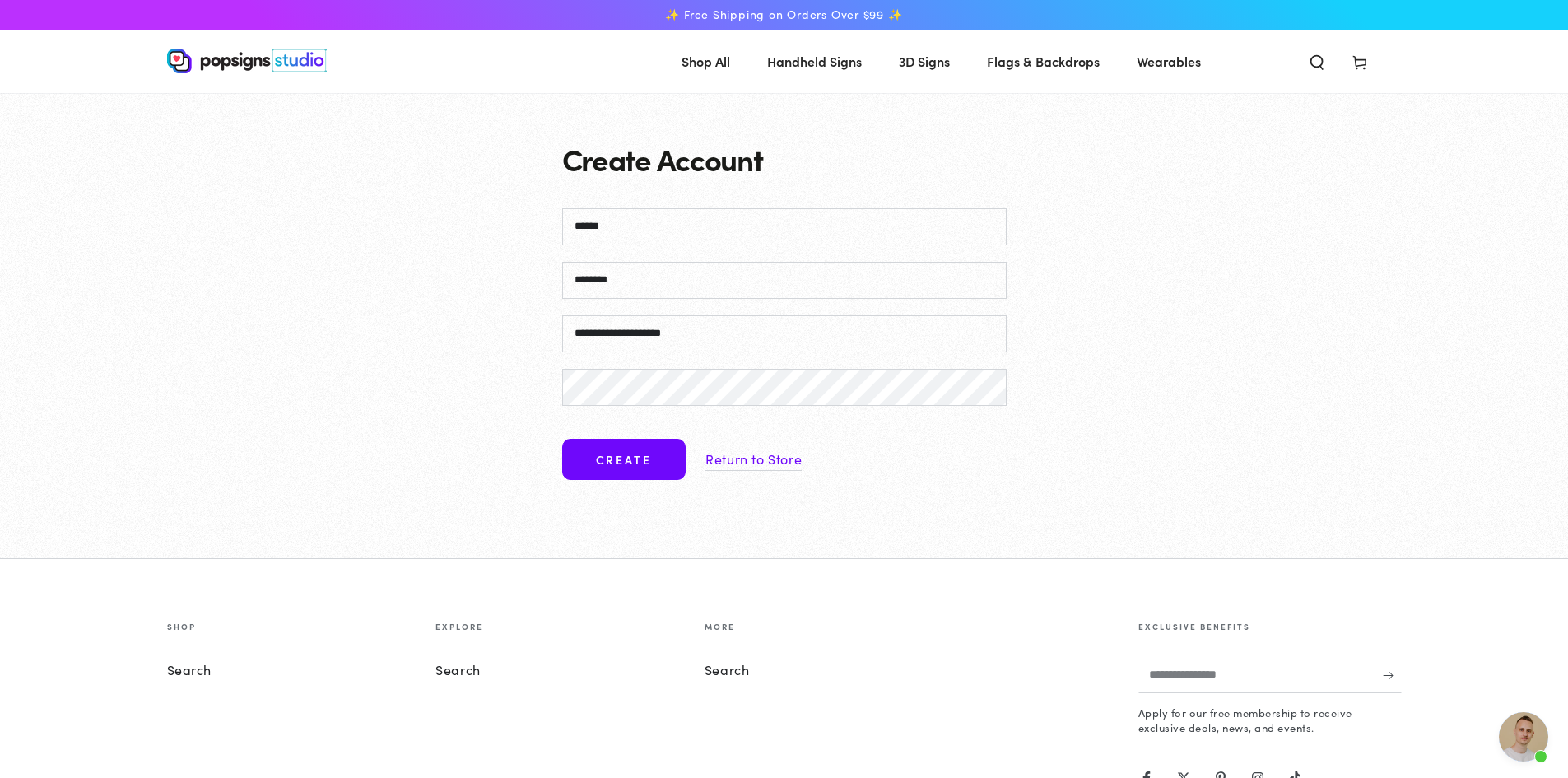
click at [591, 453] on button "Create" at bounding box center [623, 460] width 123 height 41
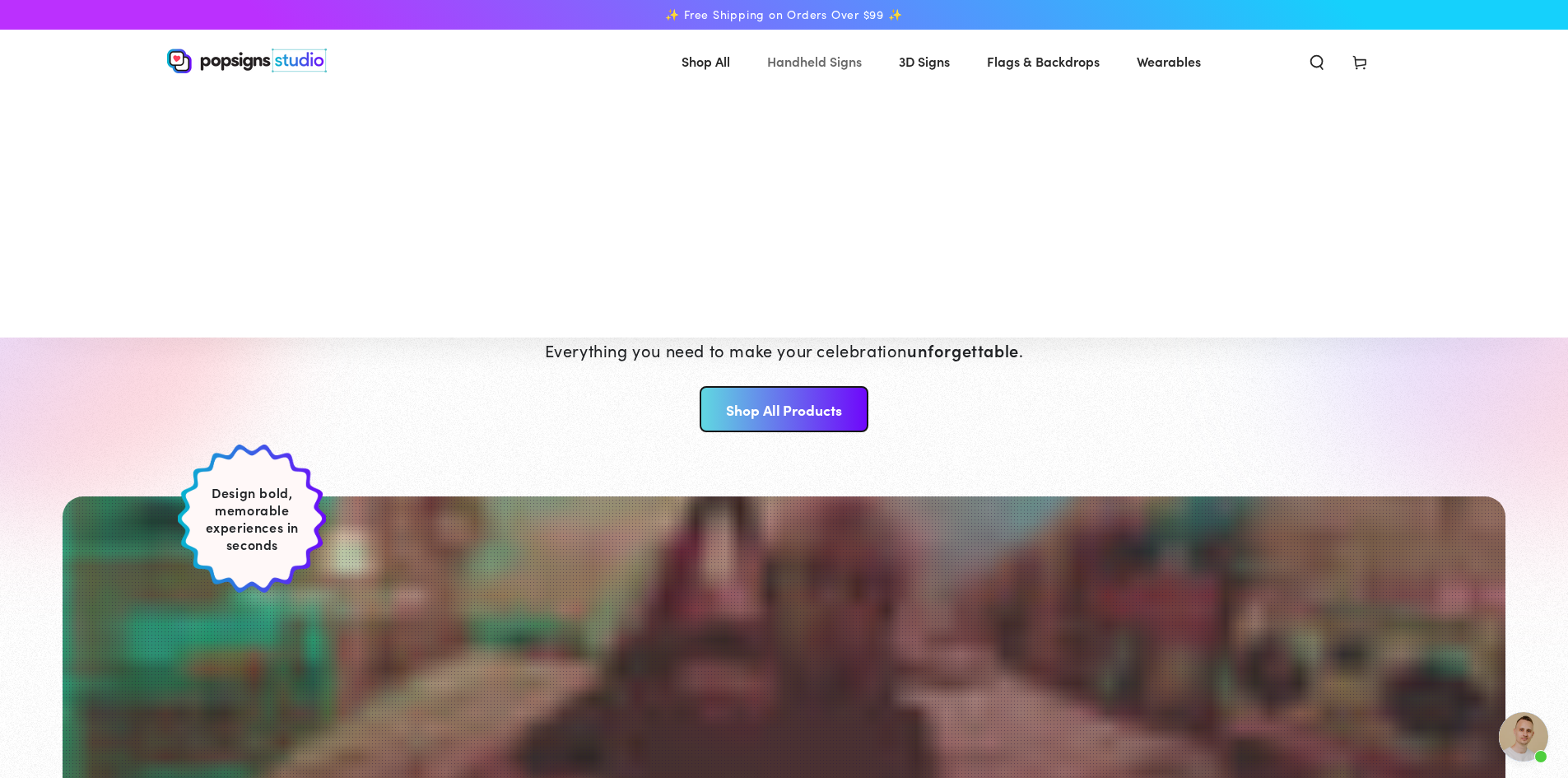
scroll to position [300, 0]
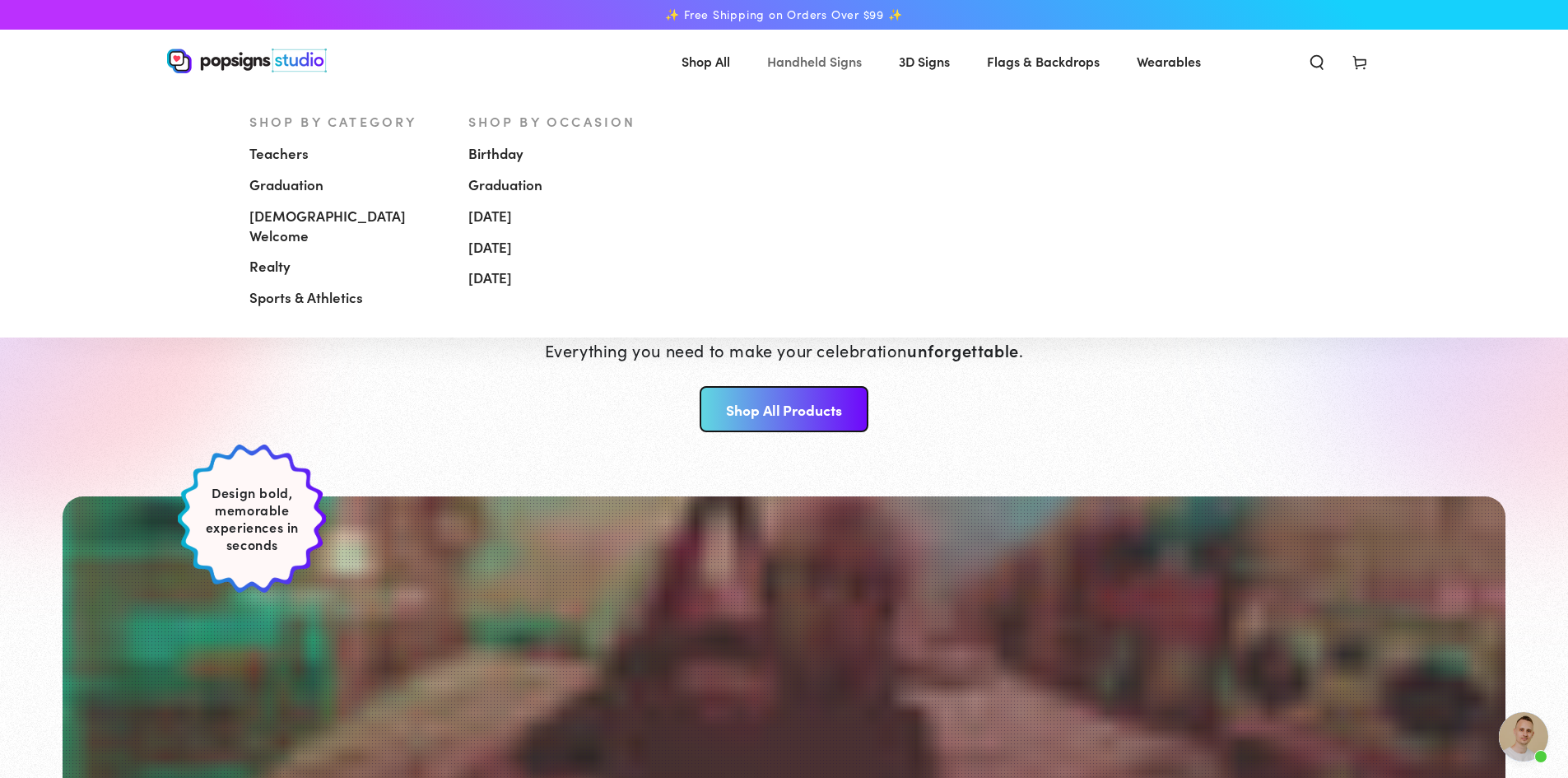
click at [786, 64] on span "Handheld Signs" at bounding box center [814, 60] width 94 height 24
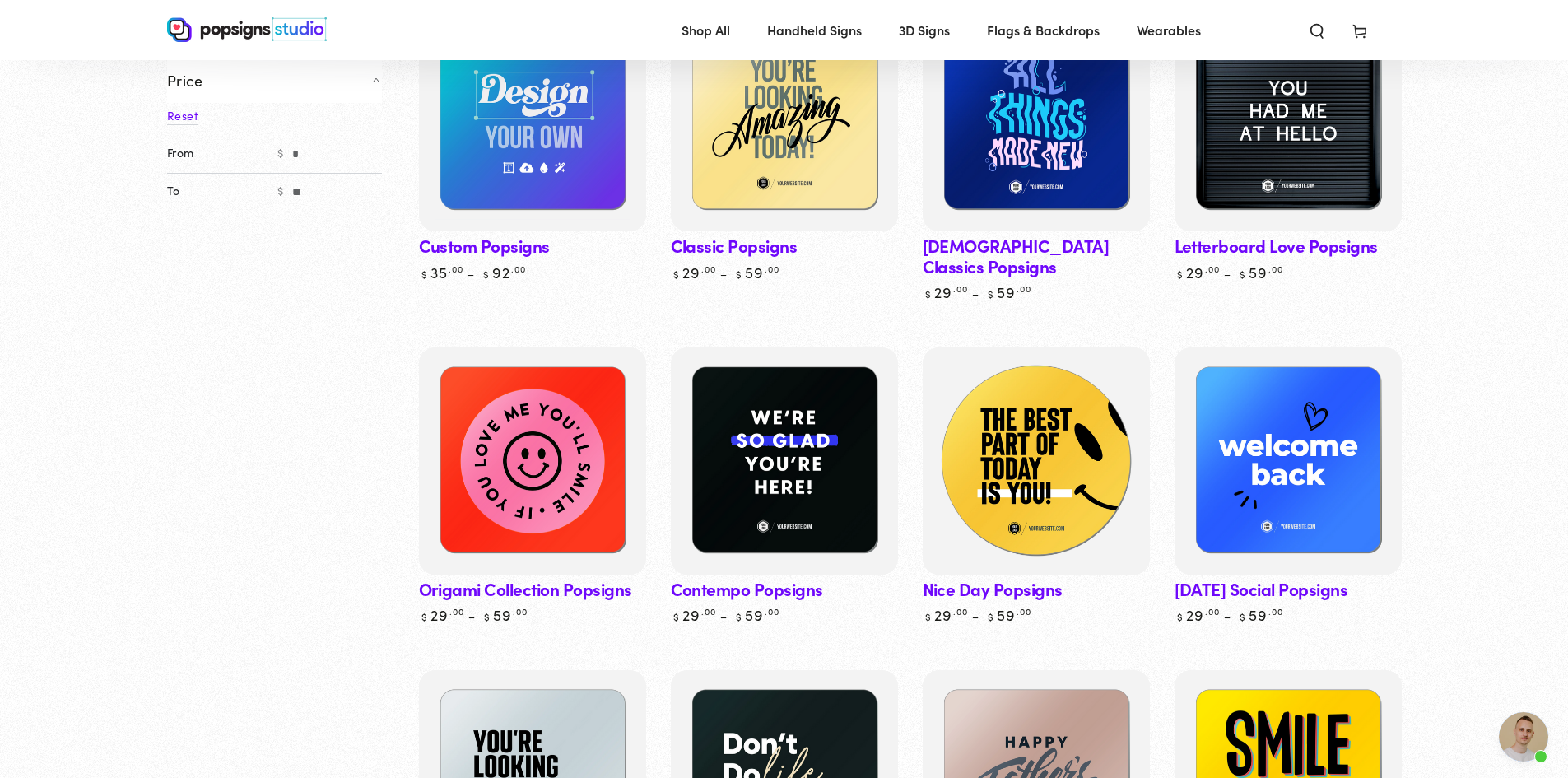
scroll to position [247, 0]
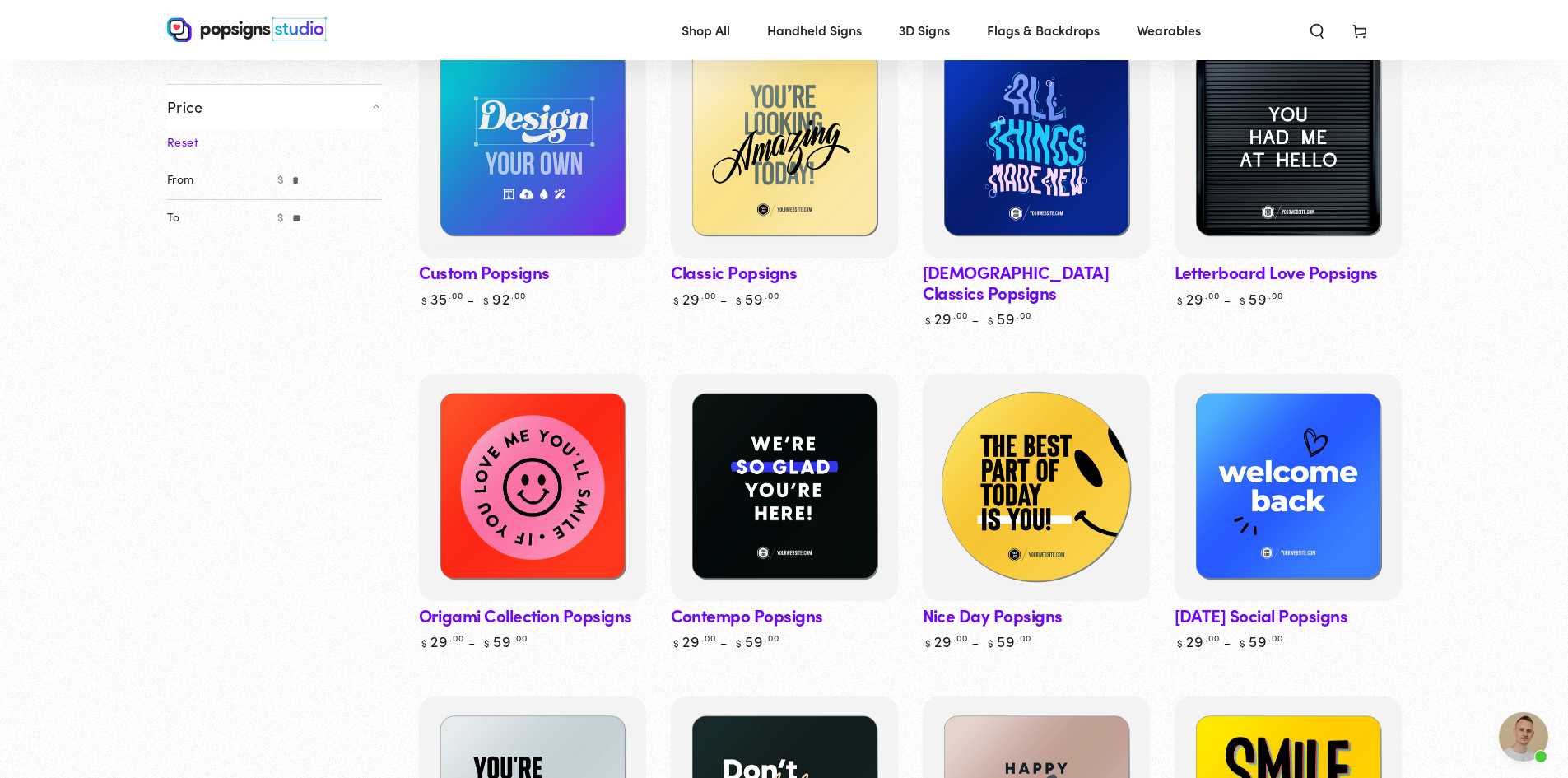
click at [1052, 486] on img at bounding box center [1035, 487] width 234 height 234
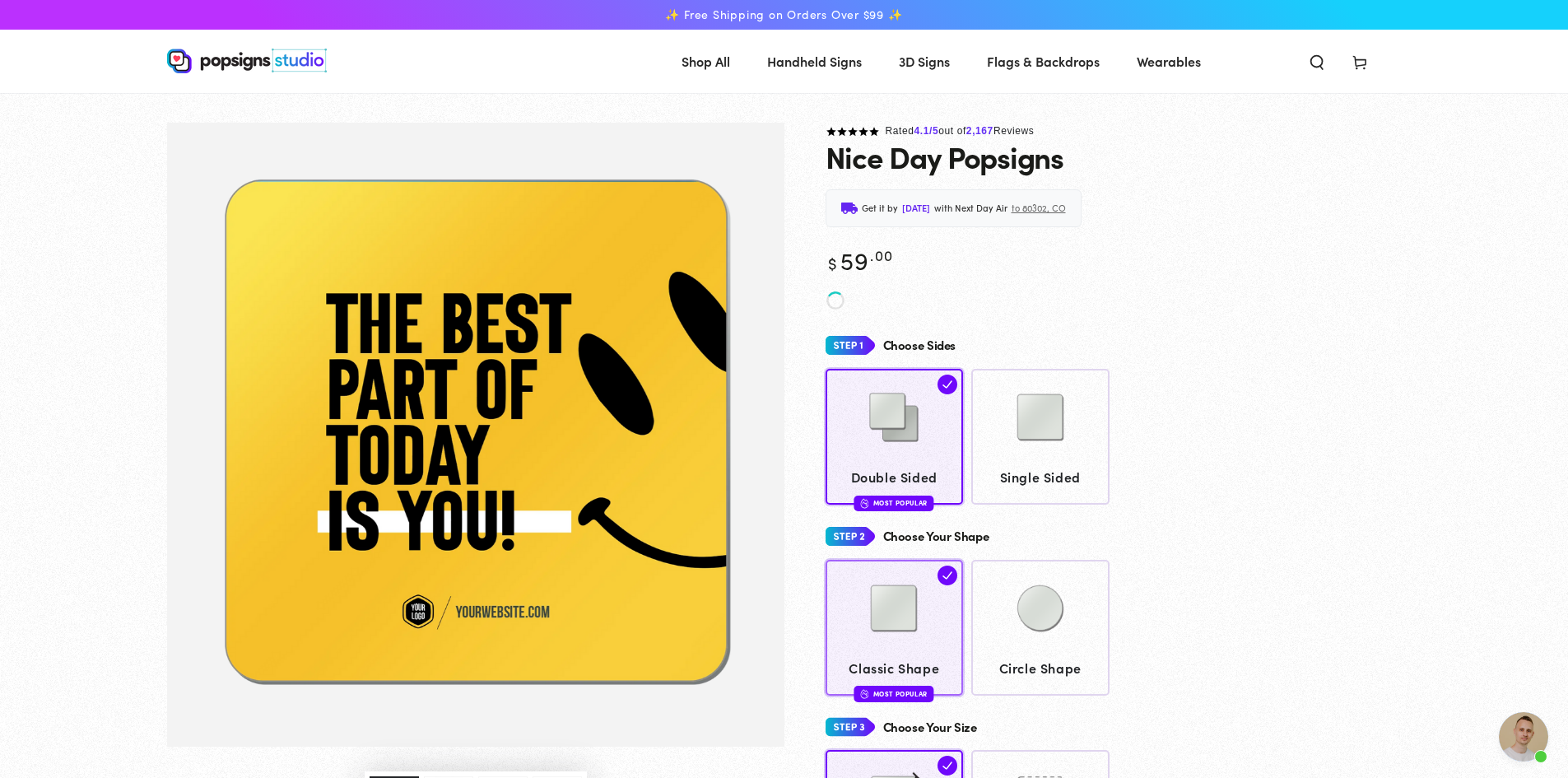
scroll to position [300, 0]
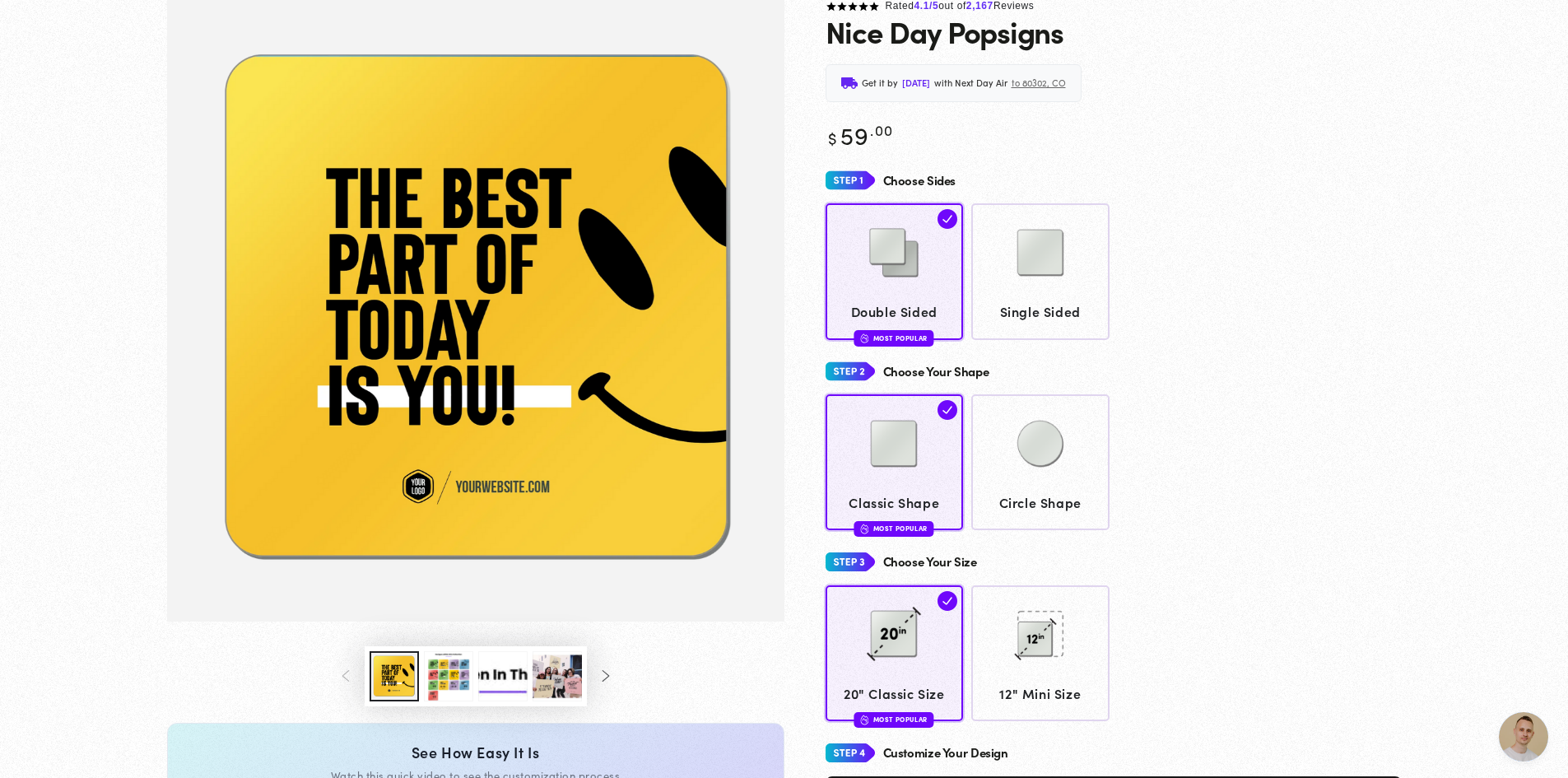
scroll to position [326, 0]
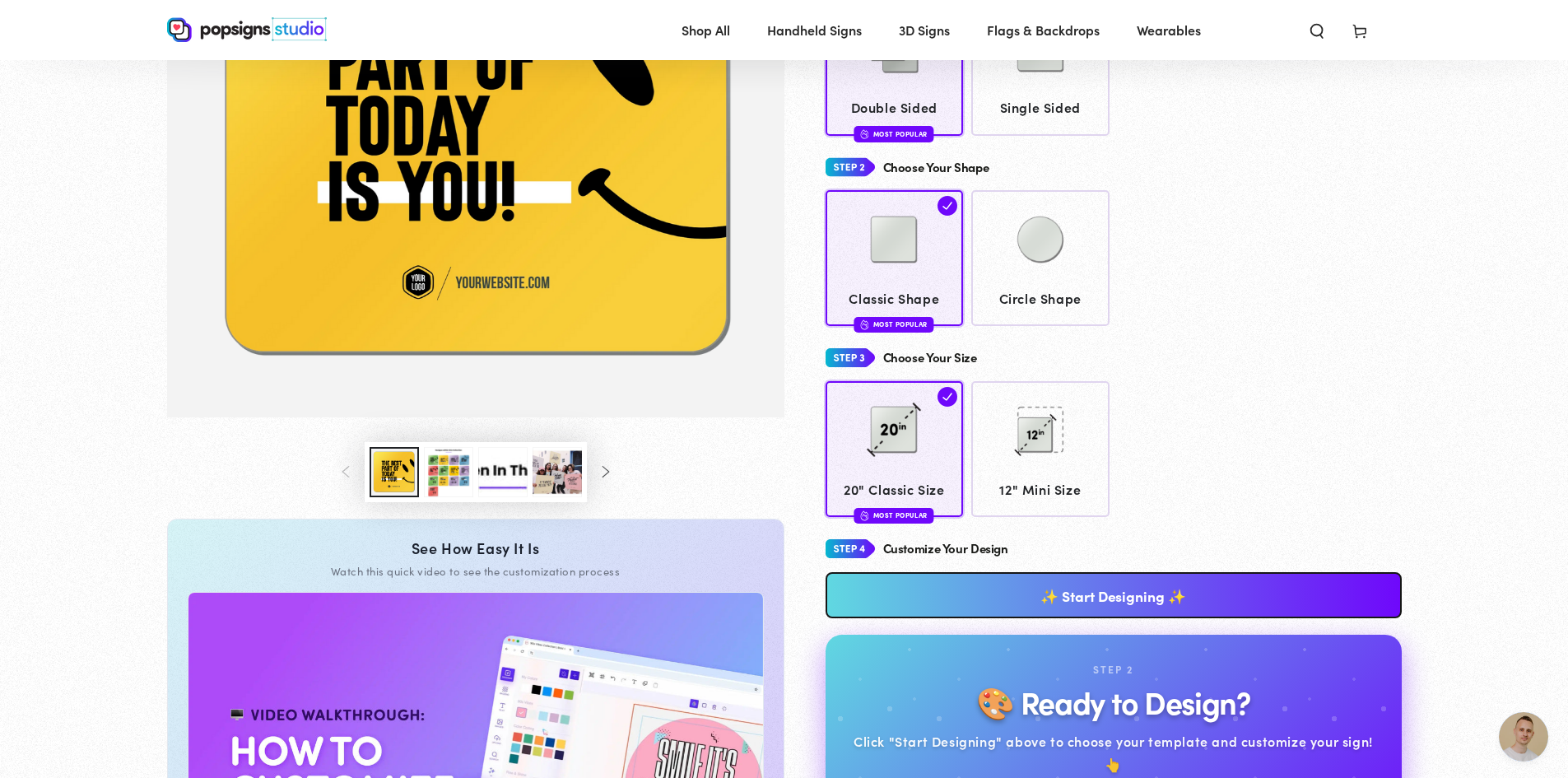
click at [963, 587] on link "✨ Start Designing ✨" at bounding box center [1113, 594] width 576 height 46
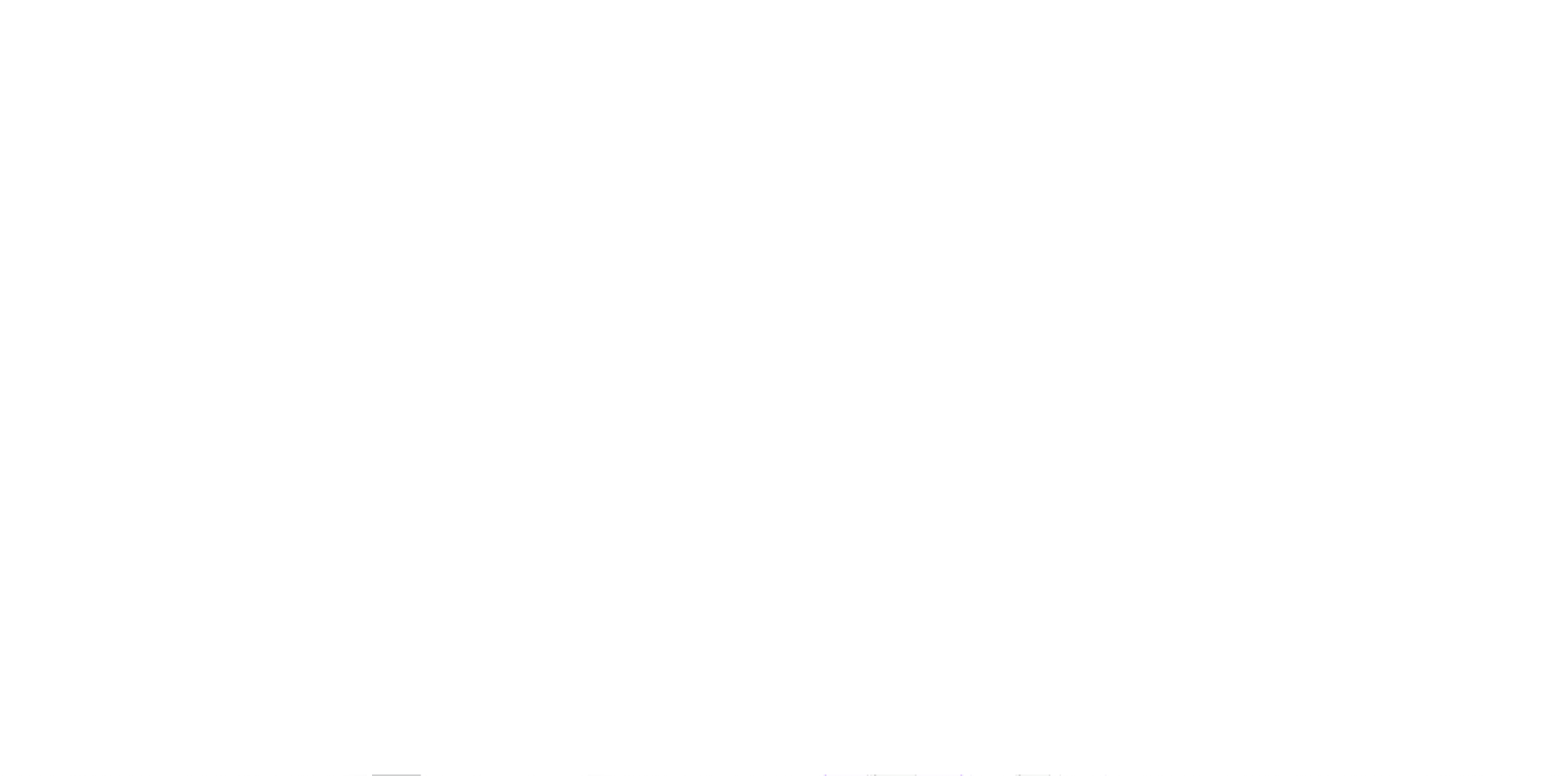
scroll to position [0, 0]
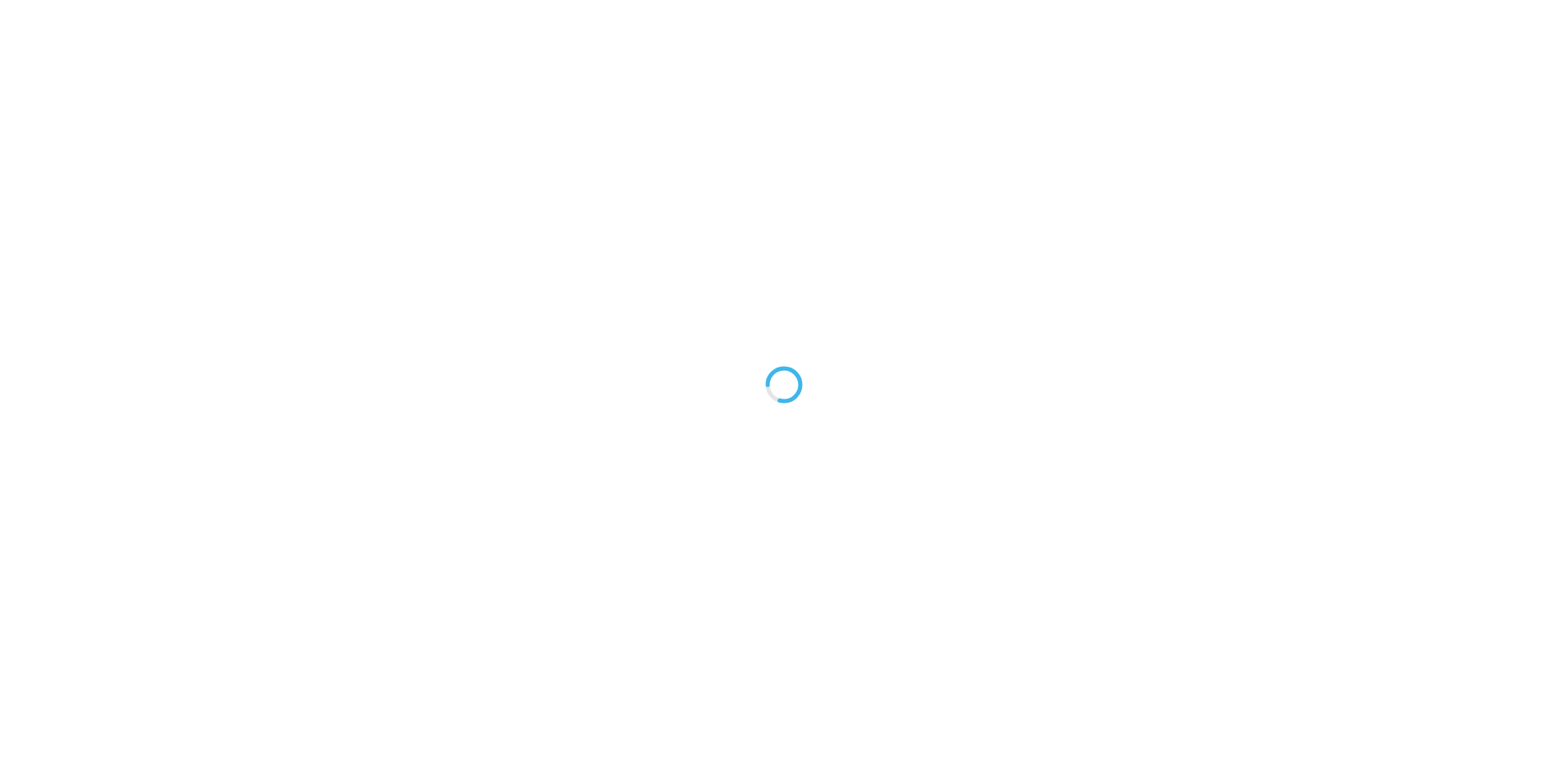
type textarea "An ancient tree with a door leading to a magical world"
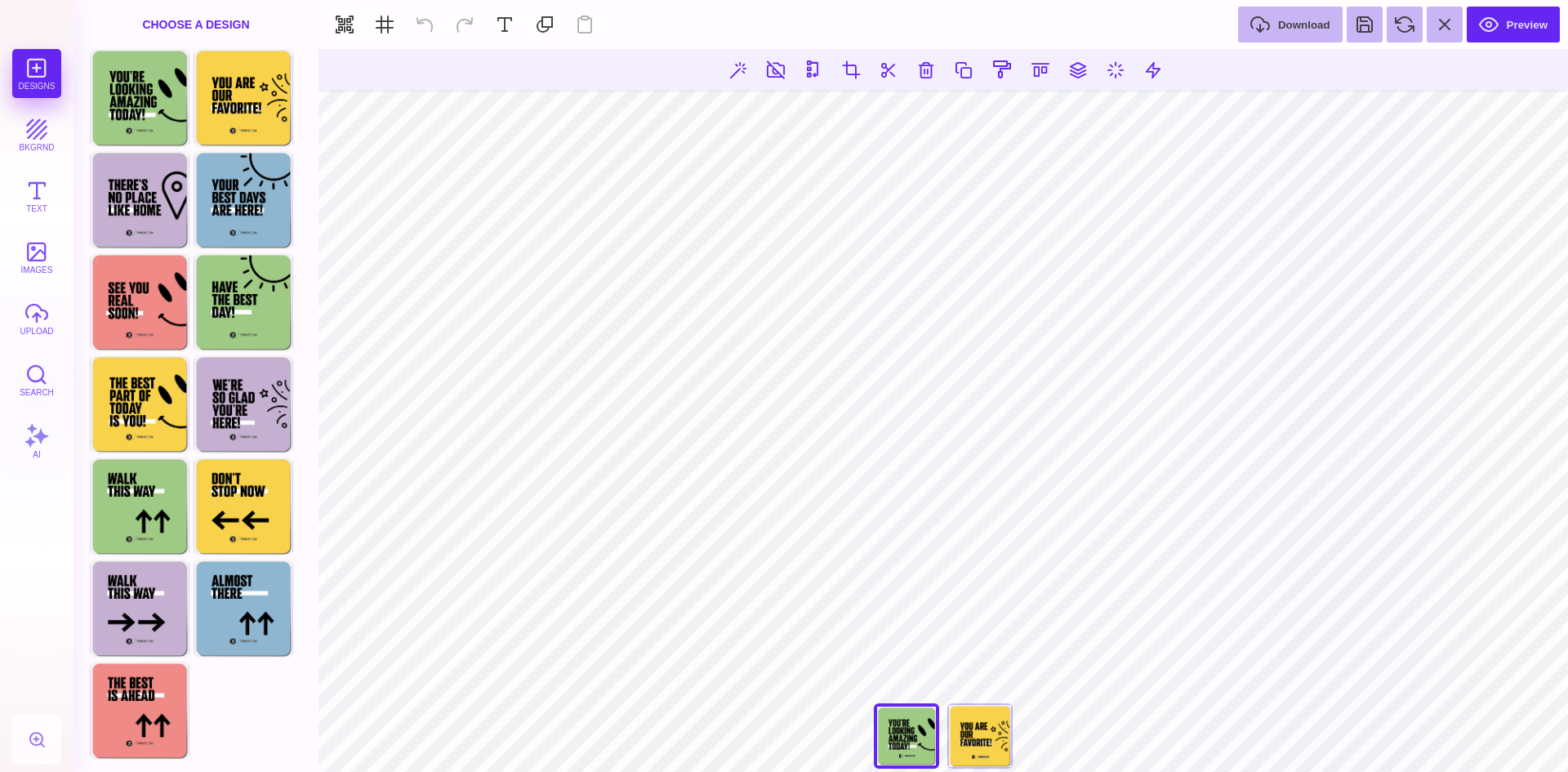
click at [923, 68] on button at bounding box center [925, 69] width 29 height 29
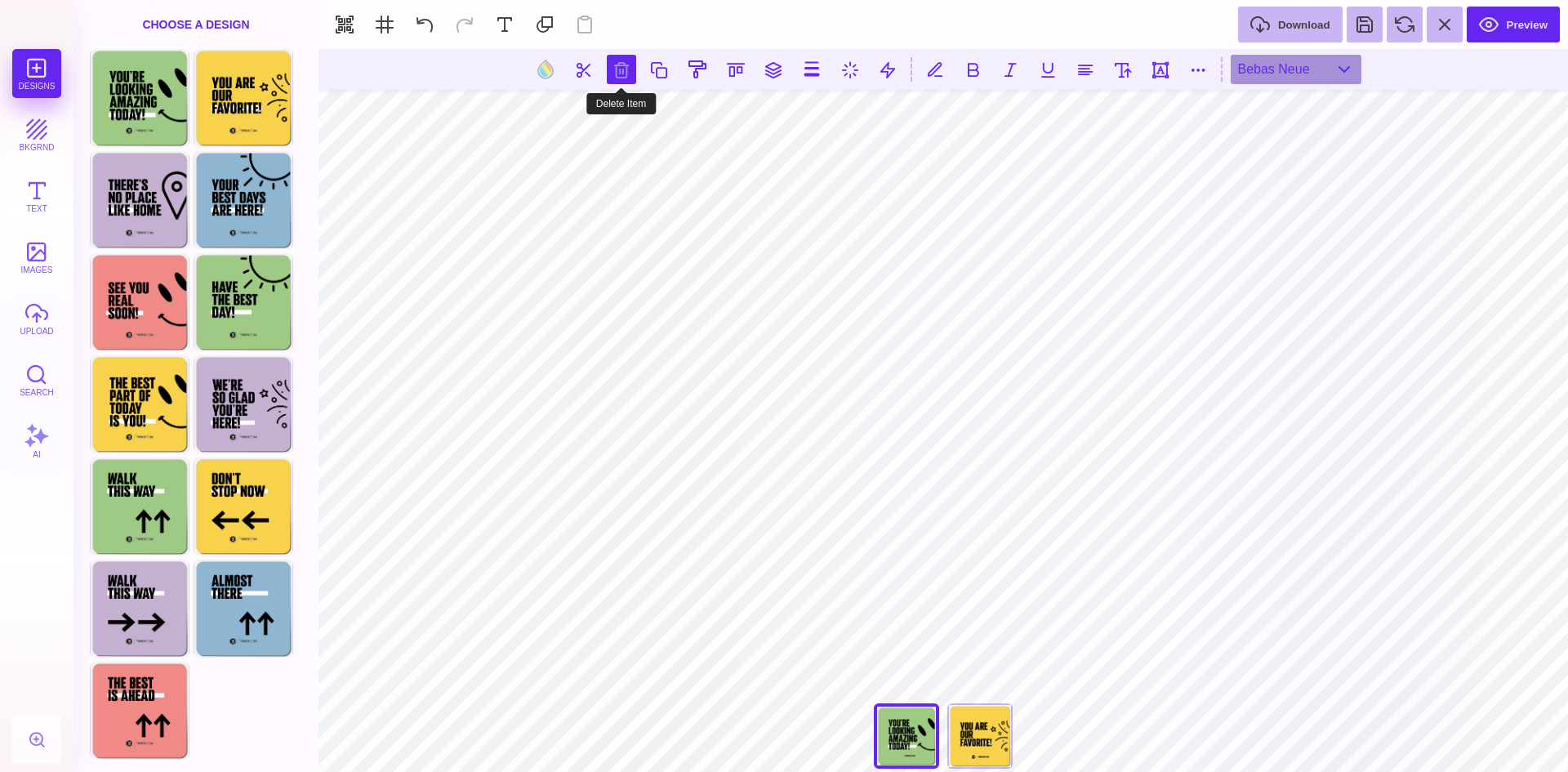
click at [622, 66] on button at bounding box center [620, 69] width 29 height 29
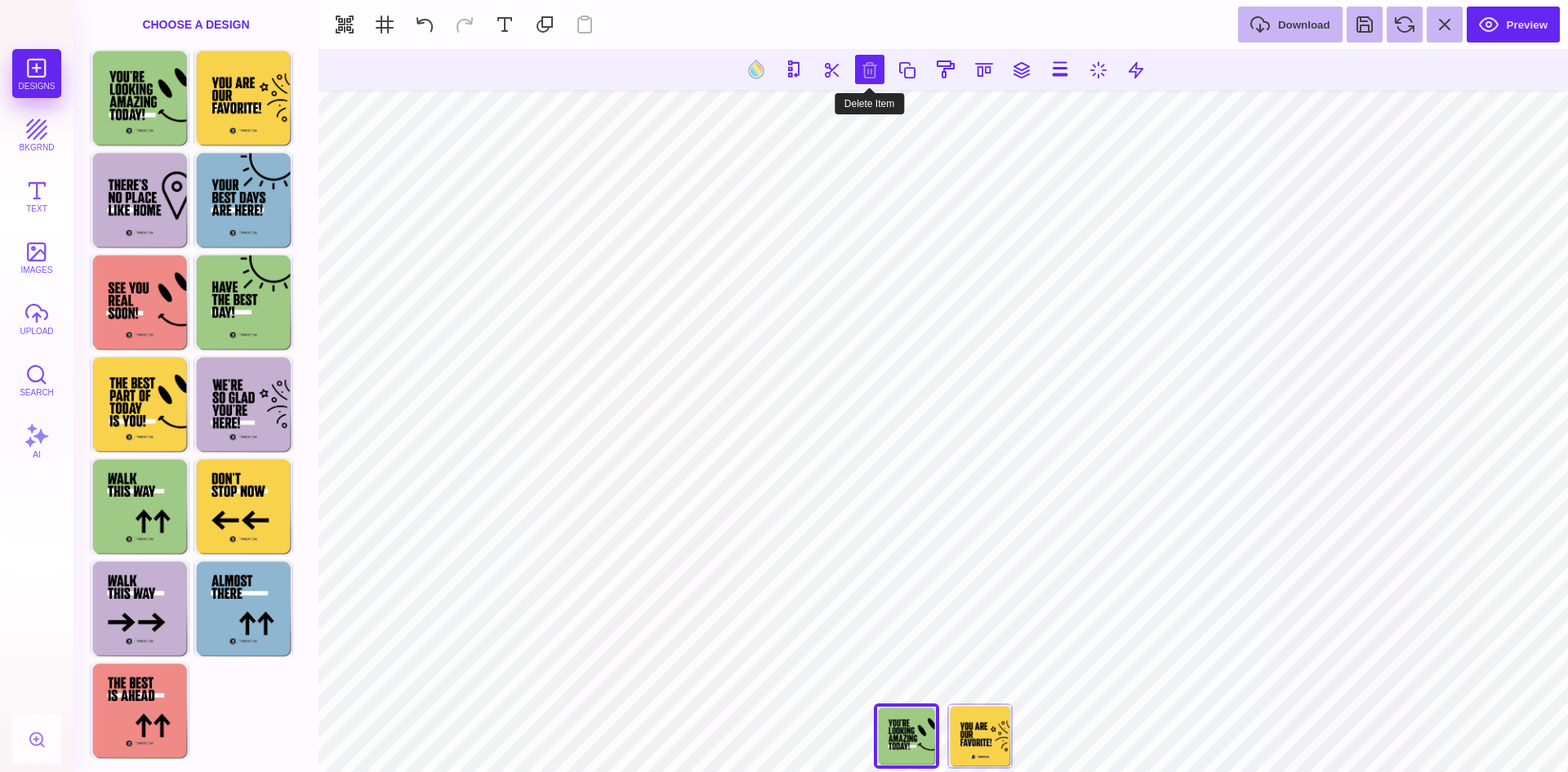
click at [867, 68] on button at bounding box center [869, 69] width 29 height 29
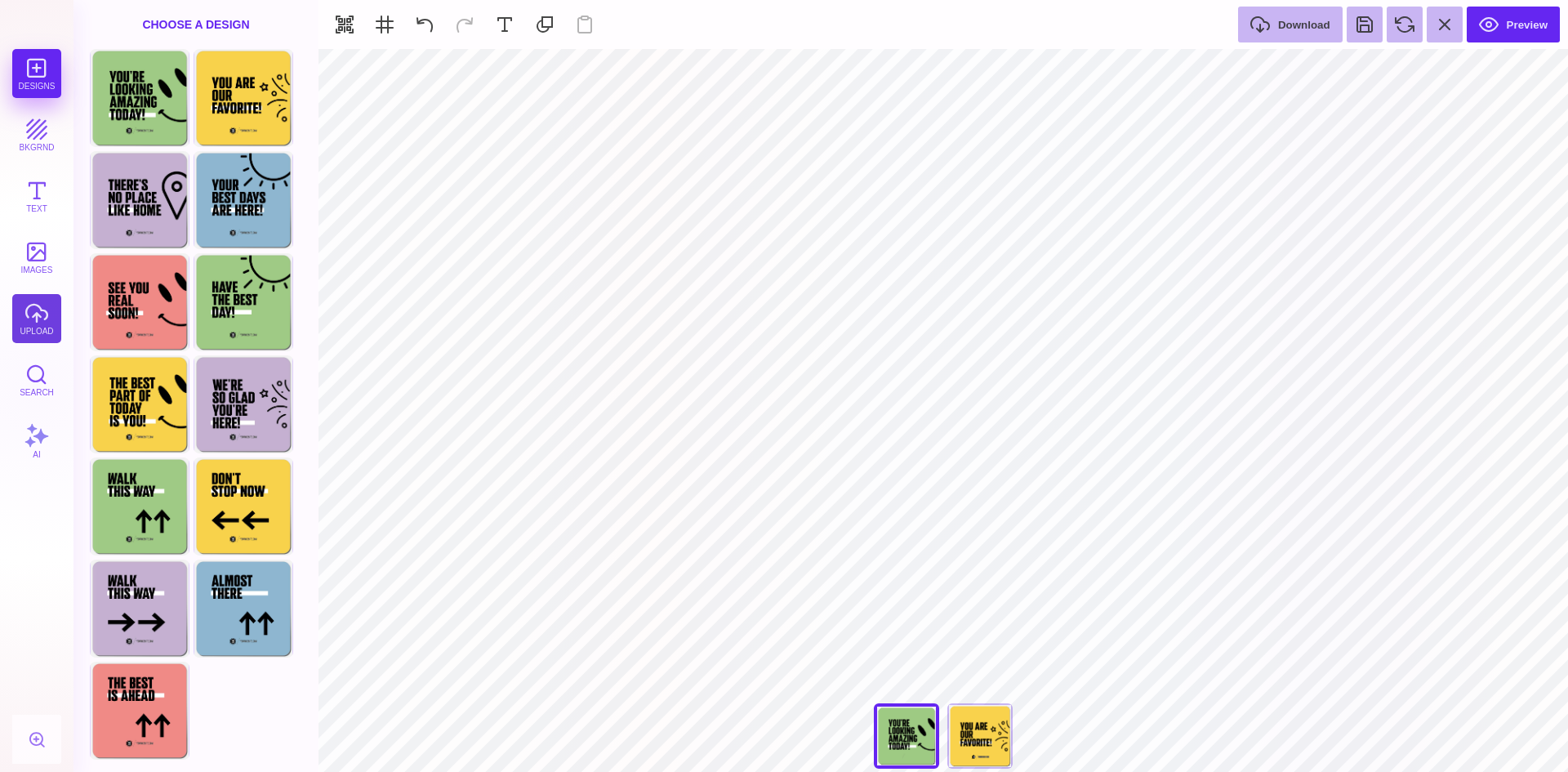
click at [31, 328] on button "upload" at bounding box center [36, 319] width 49 height 49
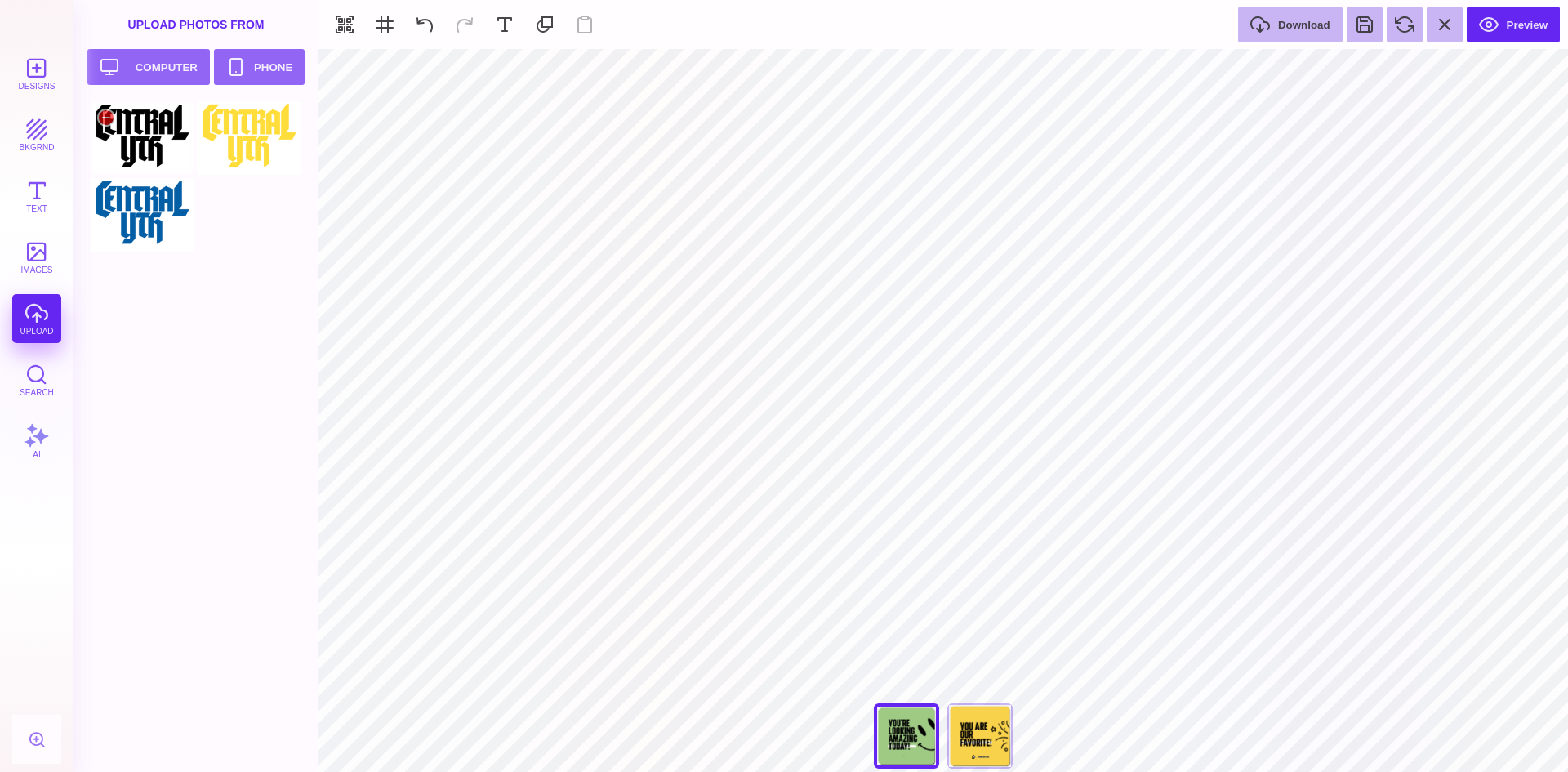
click at [135, 145] on div at bounding box center [141, 137] width 104 height 74
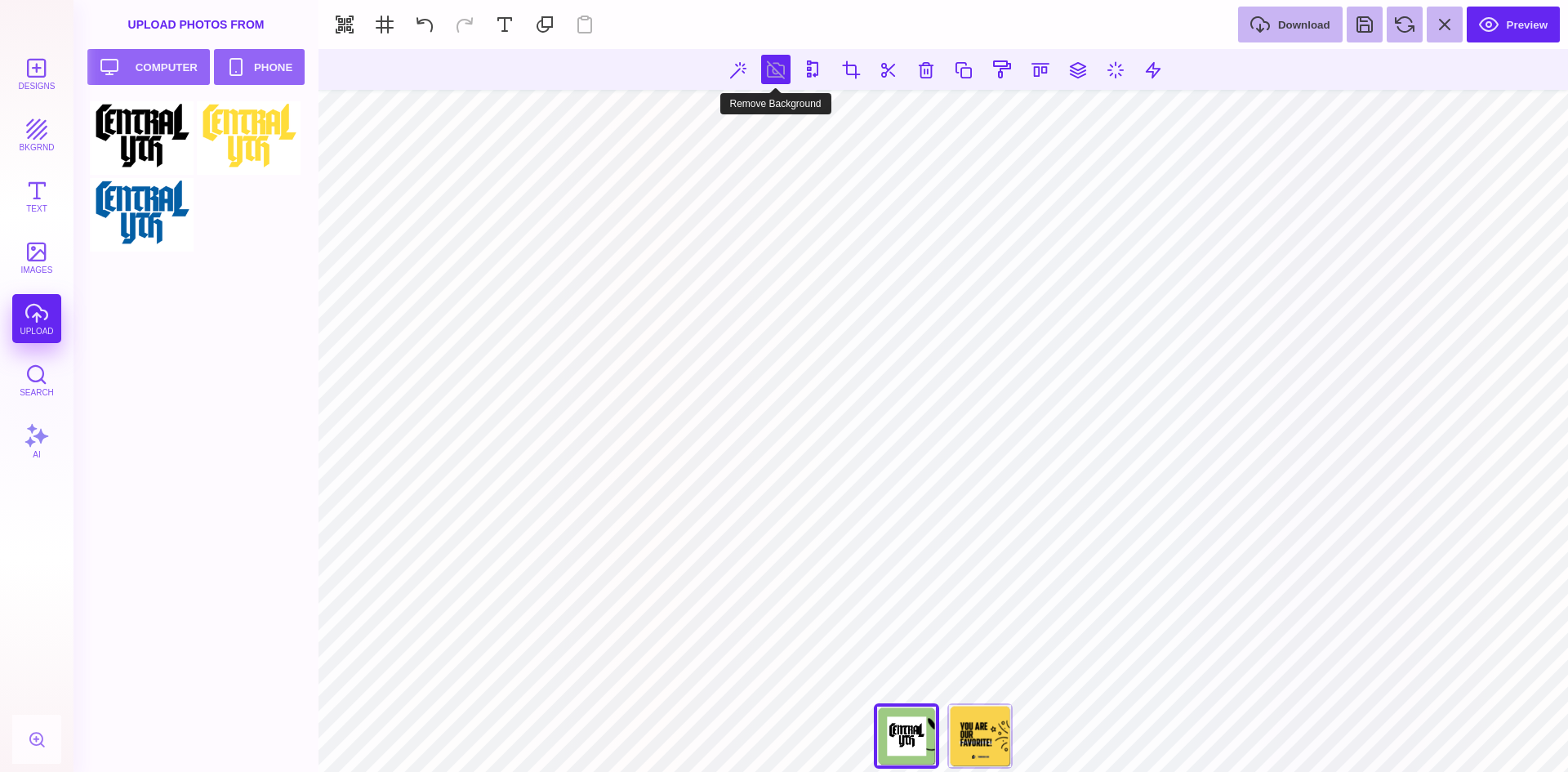
click at [774, 69] on button at bounding box center [775, 69] width 29 height 29
click at [973, 747] on div "You Are Our Favorite!" at bounding box center [980, 736] width 65 height 65
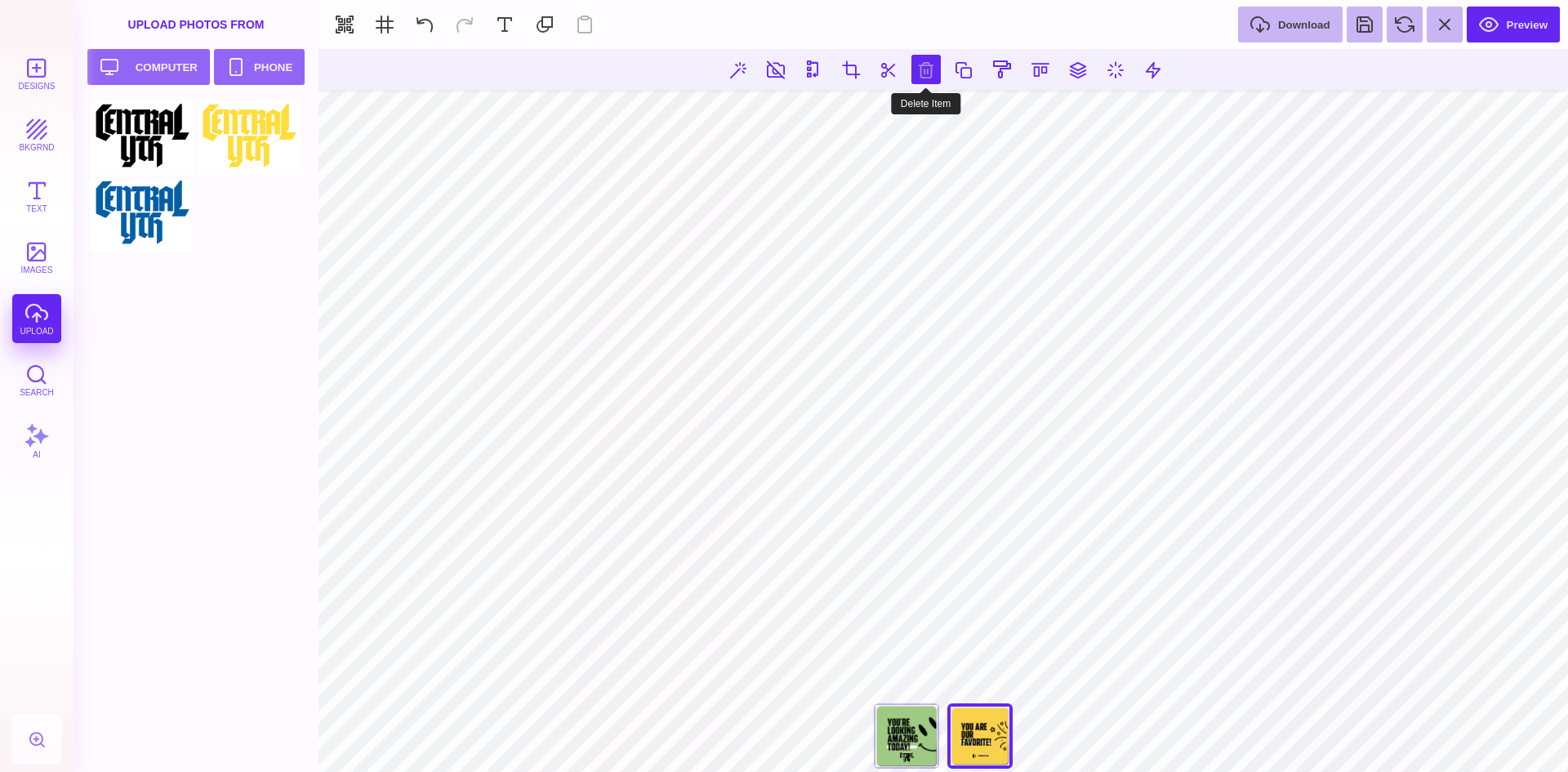
click at [918, 70] on button at bounding box center [925, 69] width 29 height 29
click at [865, 68] on button at bounding box center [869, 69] width 29 height 29
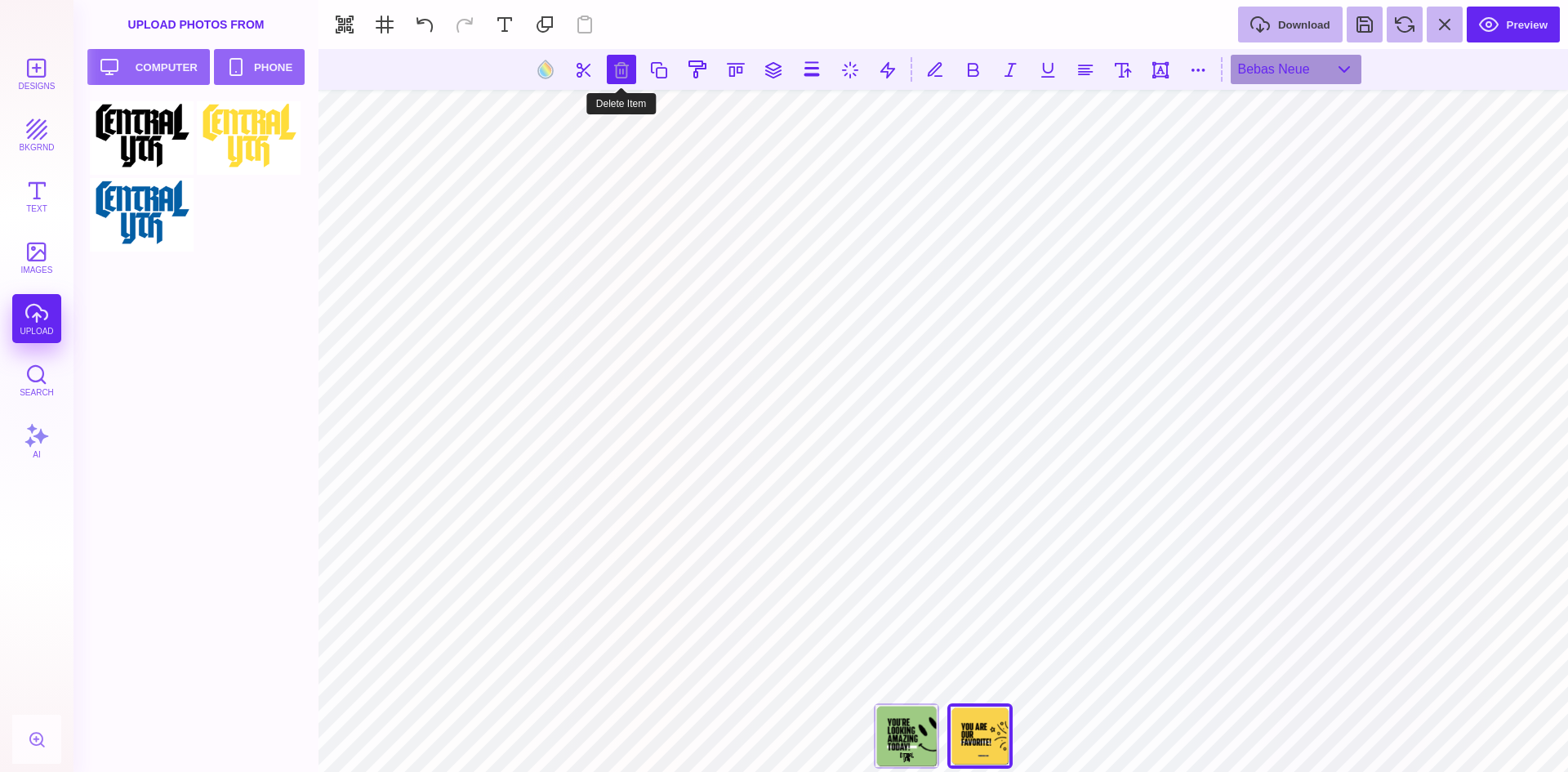
click at [627, 71] on button at bounding box center [620, 69] width 29 height 29
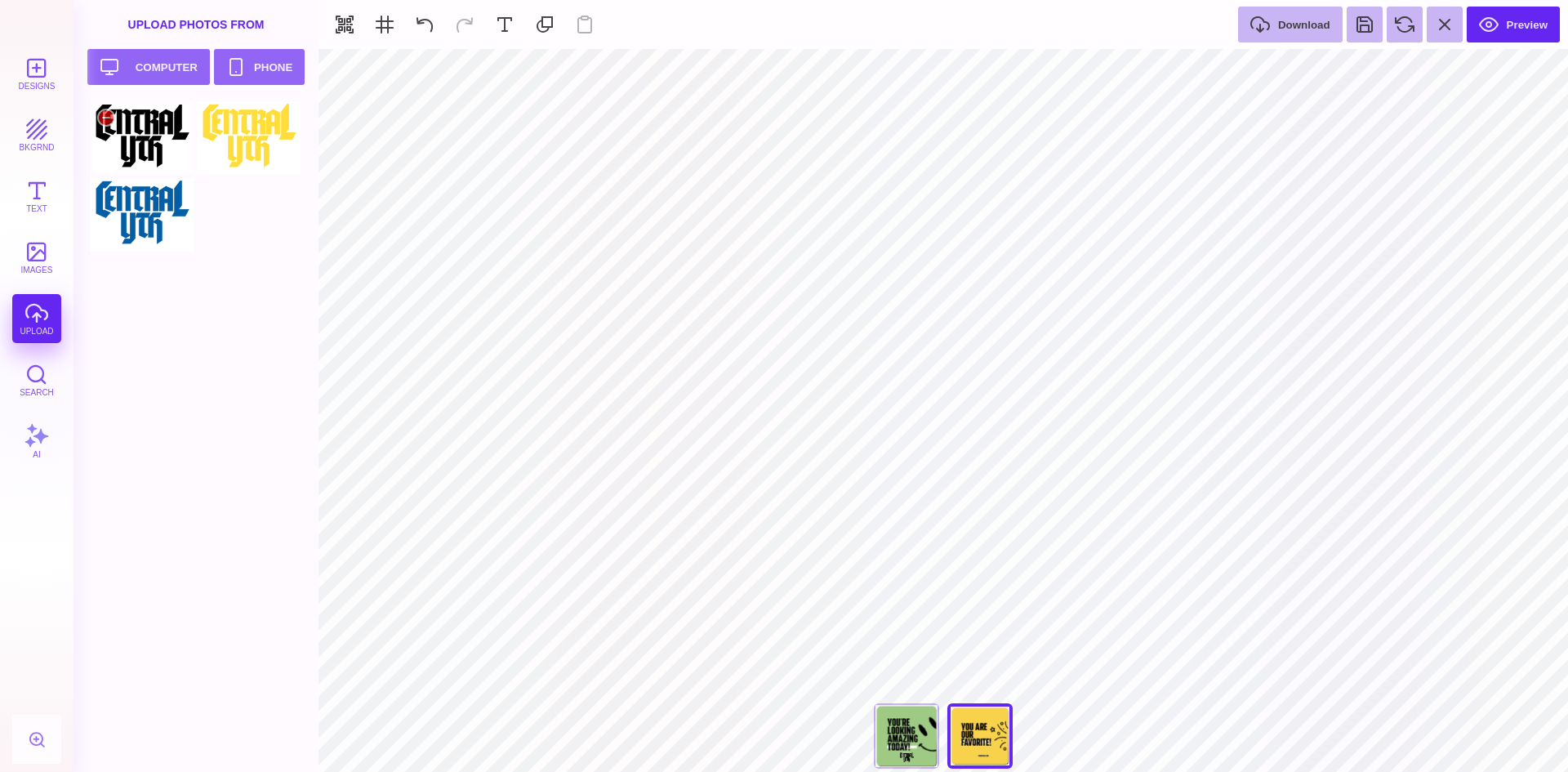
click at [140, 143] on div at bounding box center [141, 137] width 104 height 74
type input "#000000"
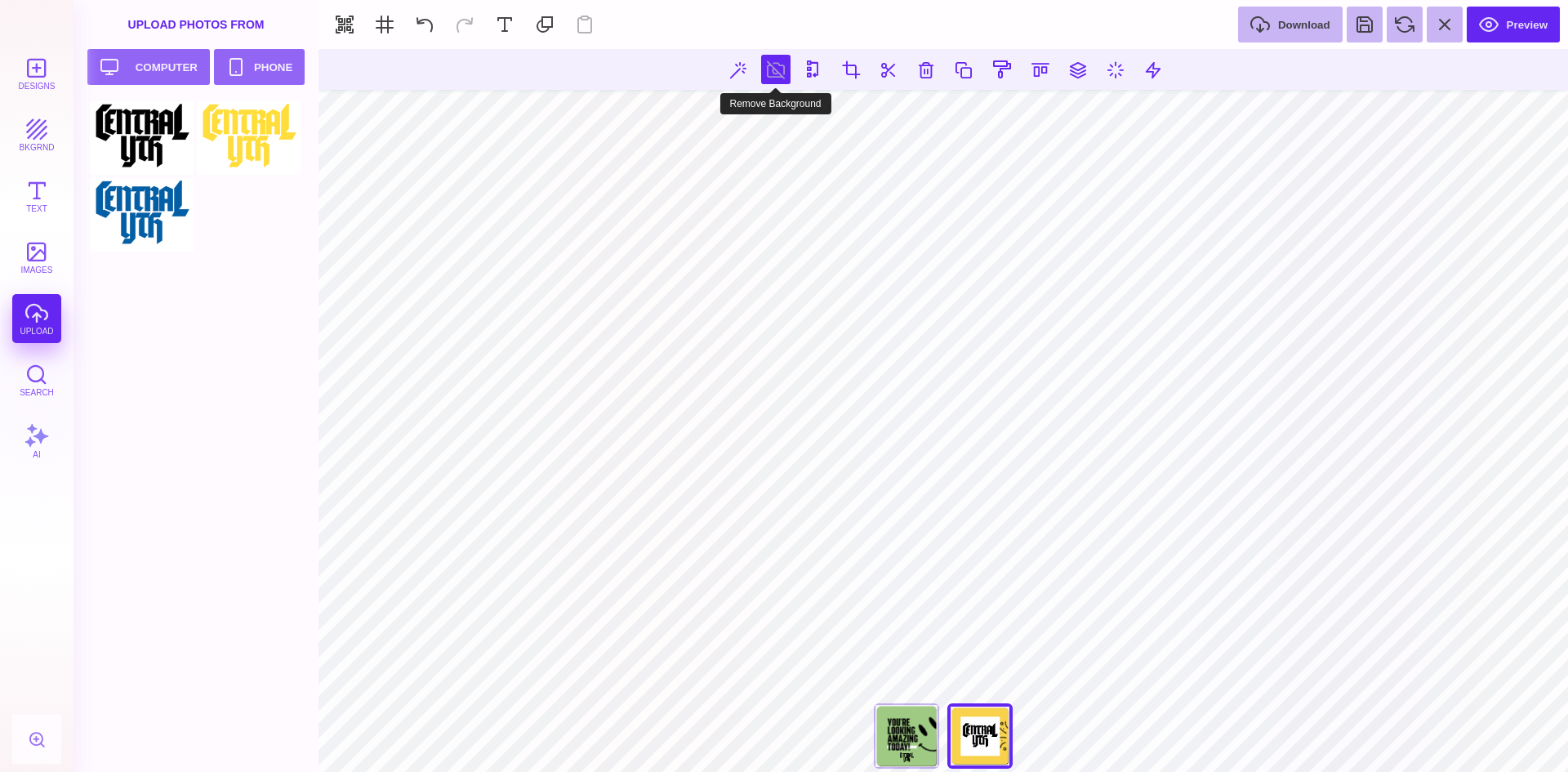
click at [763, 68] on button at bounding box center [775, 69] width 29 height 29
click at [908, 731] on div "You're Looking Amazing Today" at bounding box center [906, 736] width 65 height 65
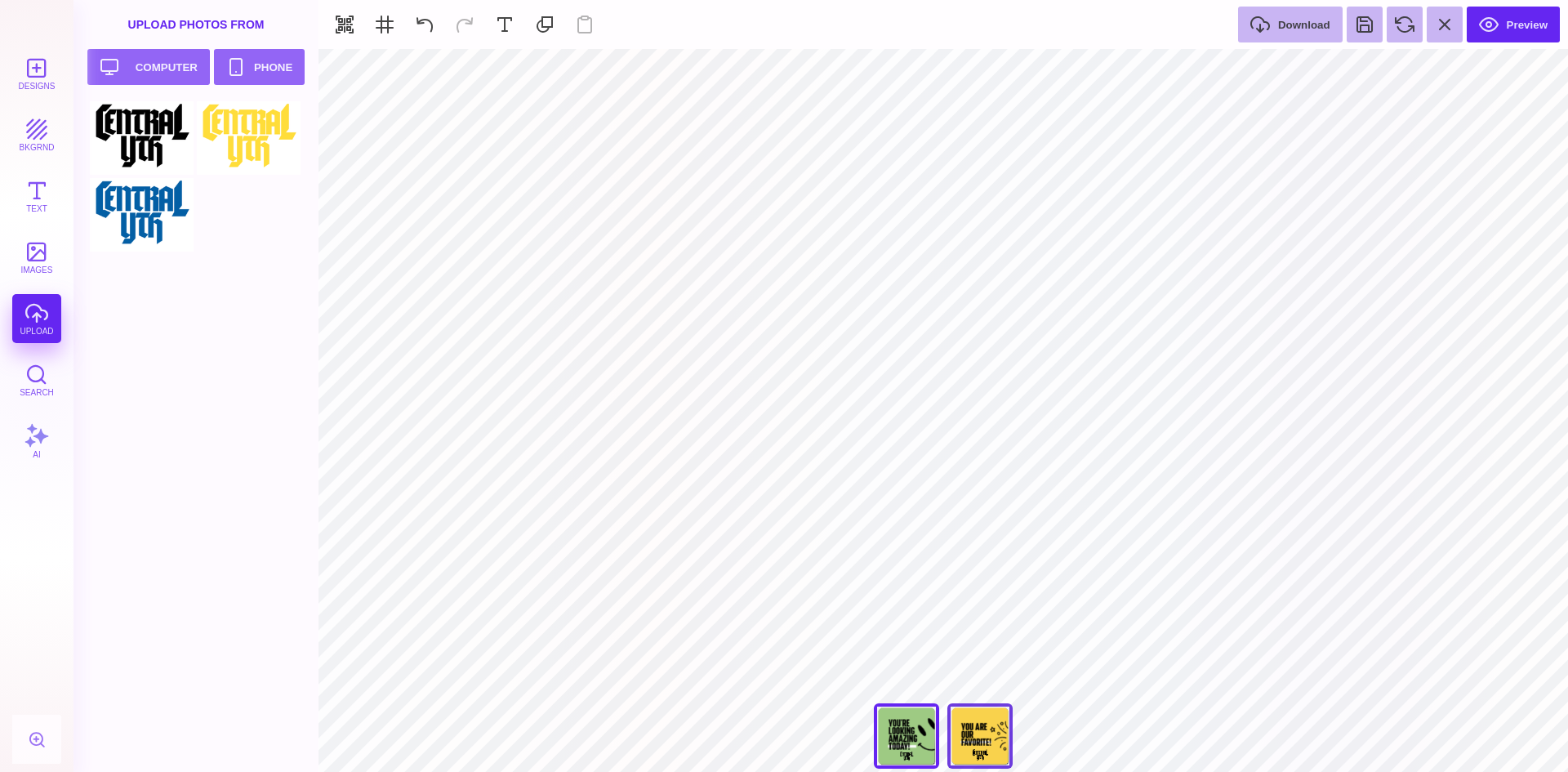
click at [977, 740] on div "You Are Our Favorite!" at bounding box center [980, 736] width 65 height 65
click at [1524, 28] on button "Preview" at bounding box center [1513, 24] width 93 height 36
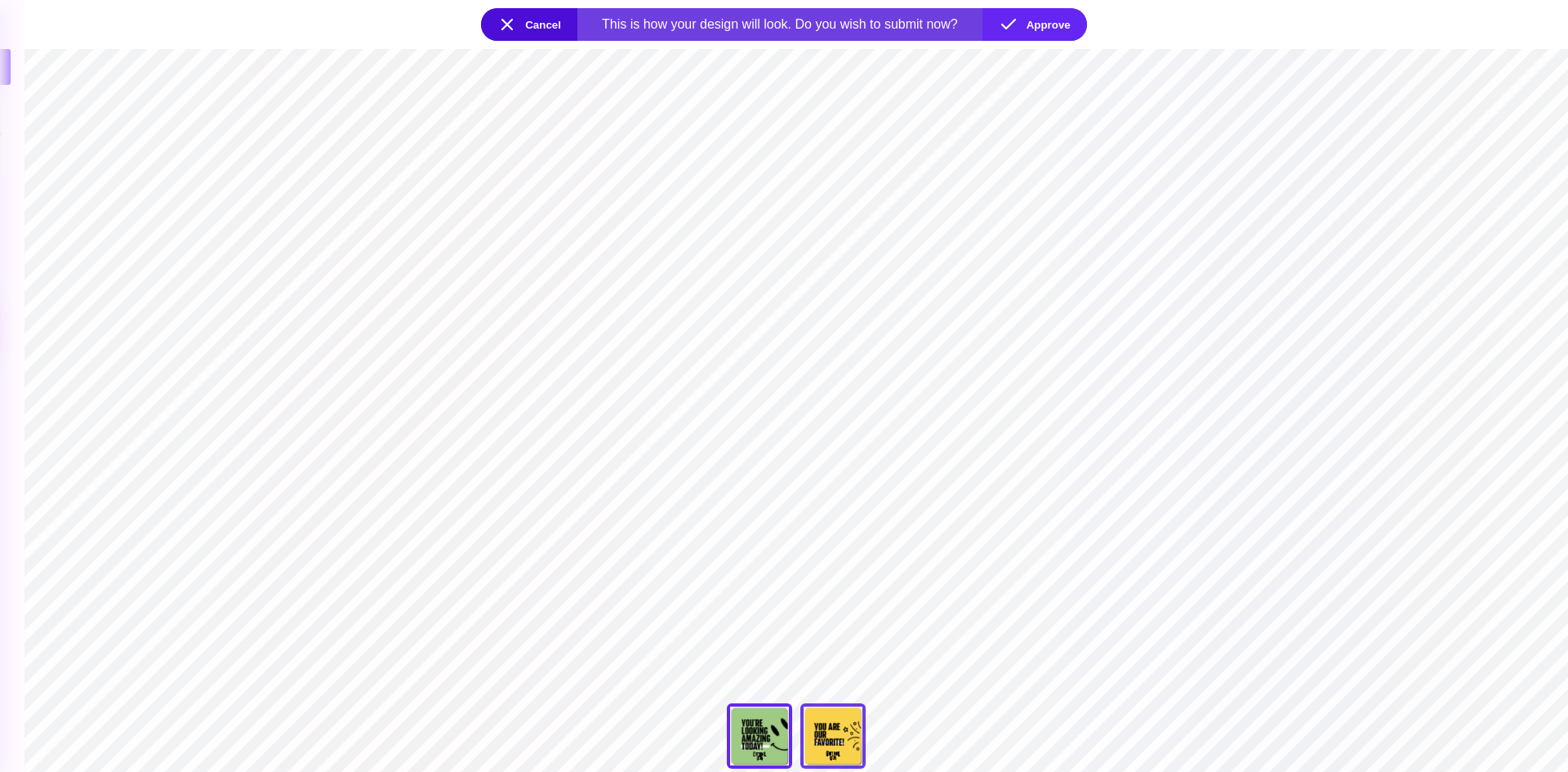
click at [819, 742] on div "You Are Our Favorite!" at bounding box center [833, 736] width 65 height 65
click at [752, 733] on div "You're Looking Amazing Today" at bounding box center [760, 736] width 65 height 65
click at [505, 21] on button "Cancel" at bounding box center [529, 24] width 96 height 33
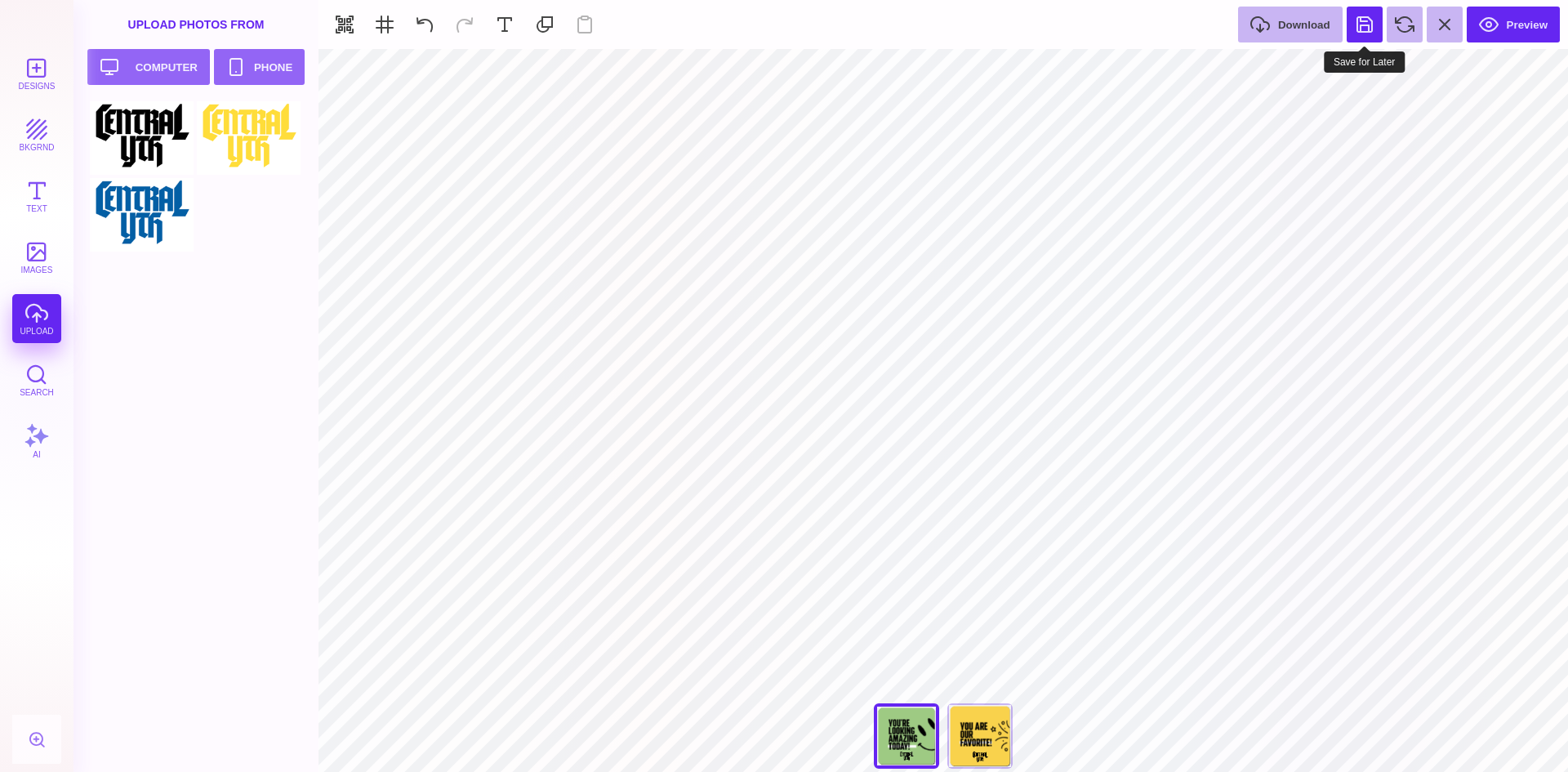
click at [1361, 26] on button at bounding box center [1364, 24] width 36 height 36
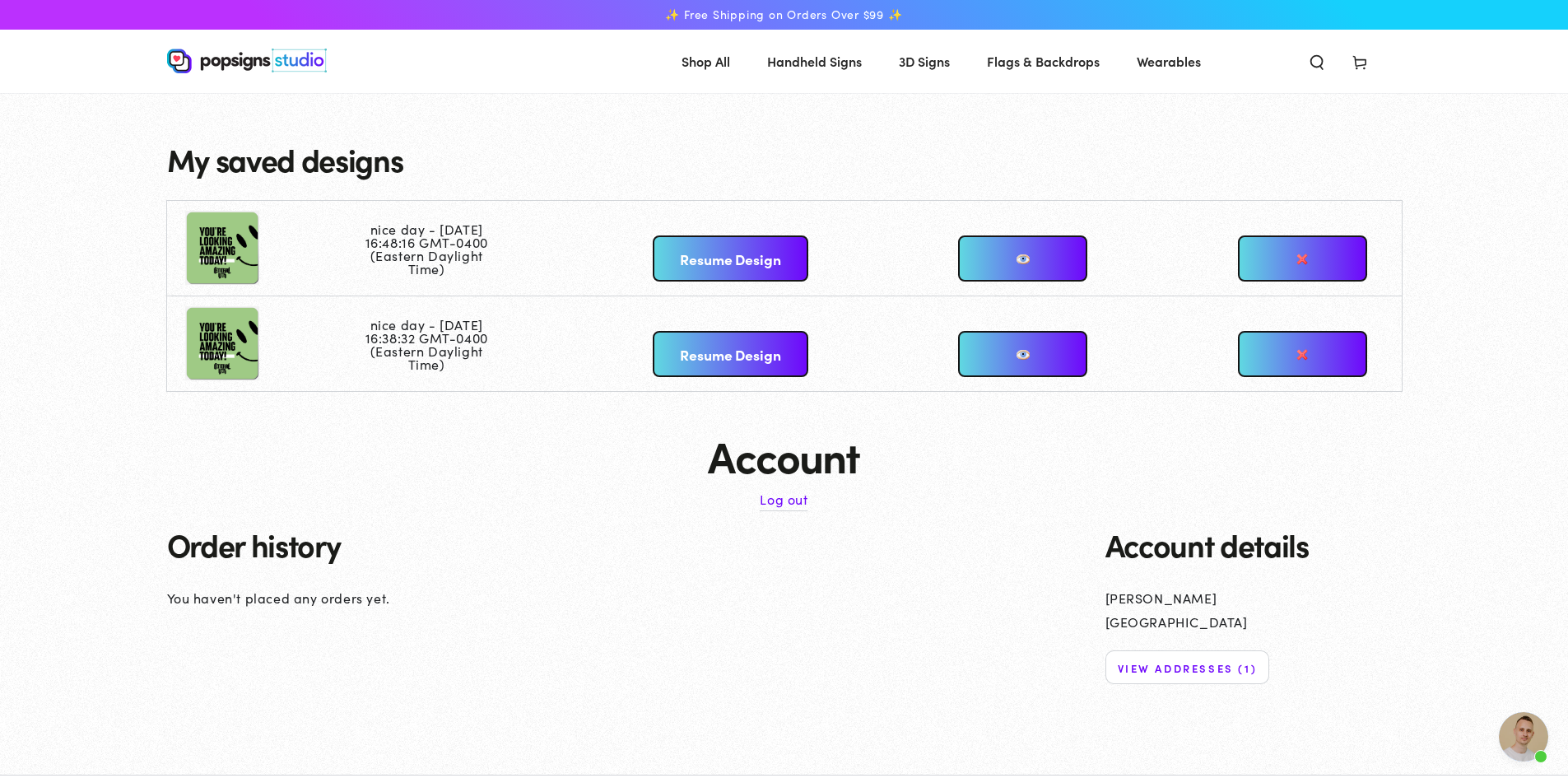
scroll to position [300, 0]
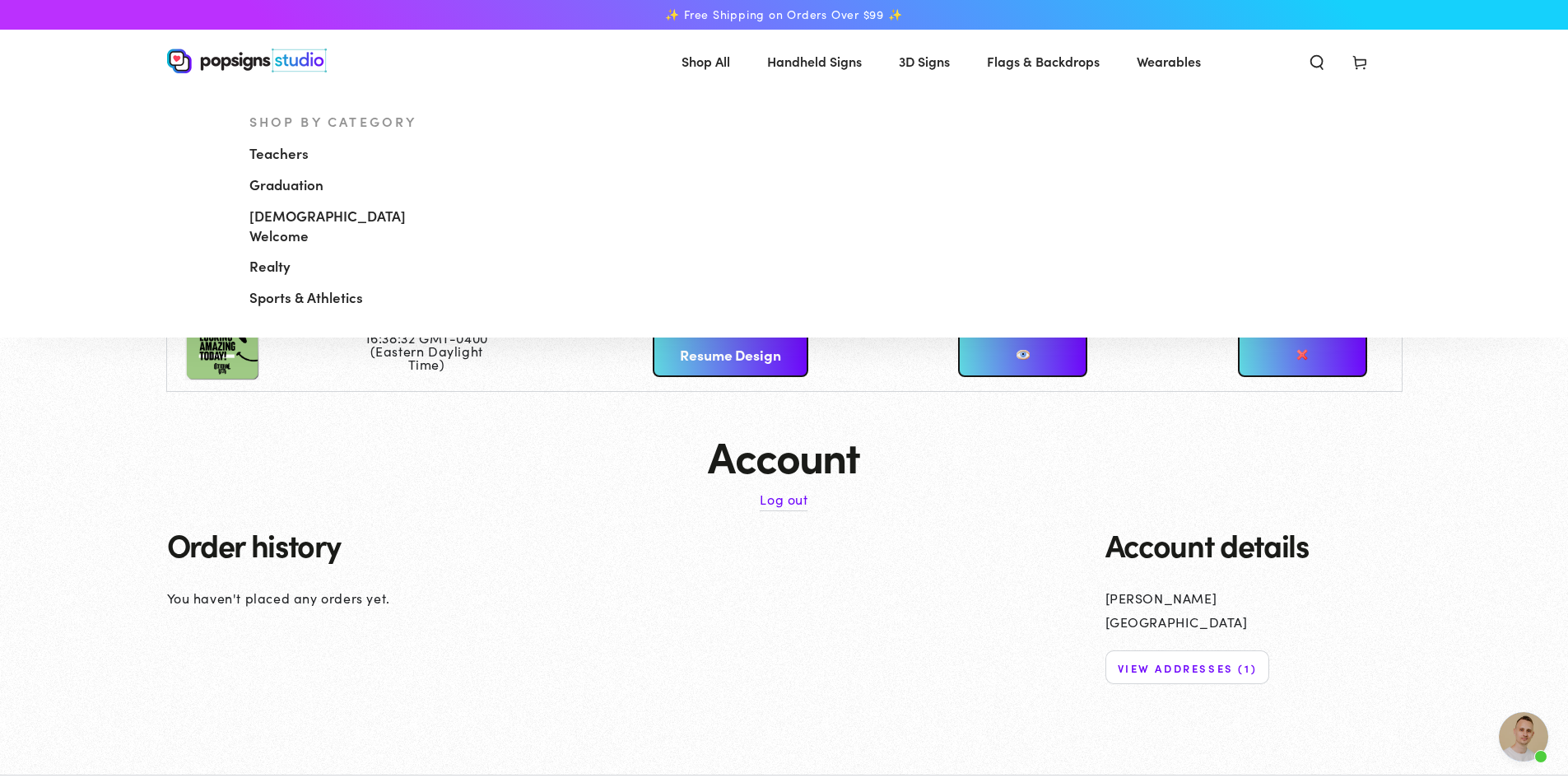
click at [834, 57] on span "Handheld Signs" at bounding box center [814, 60] width 94 height 24
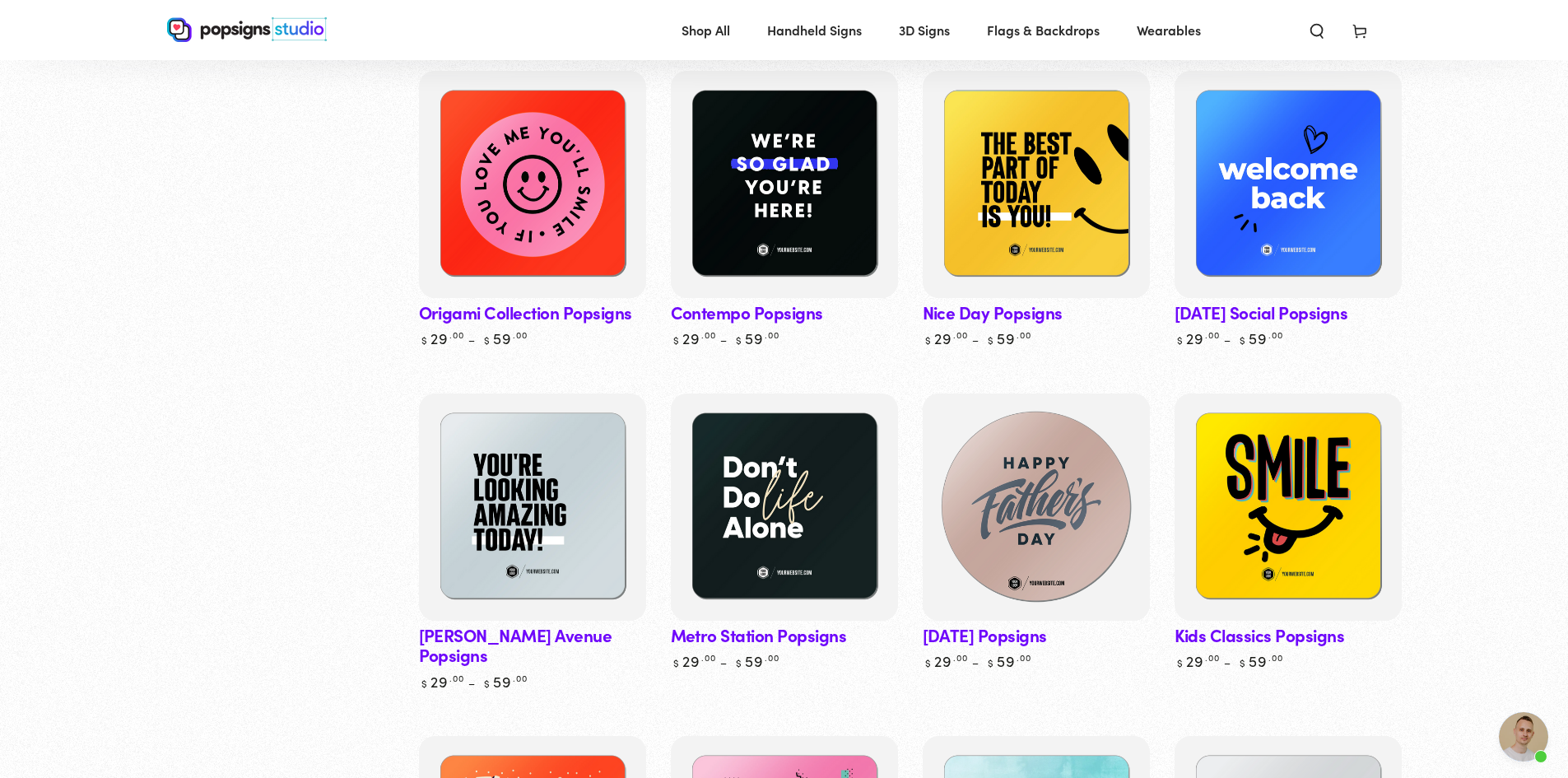
scroll to position [576, 0]
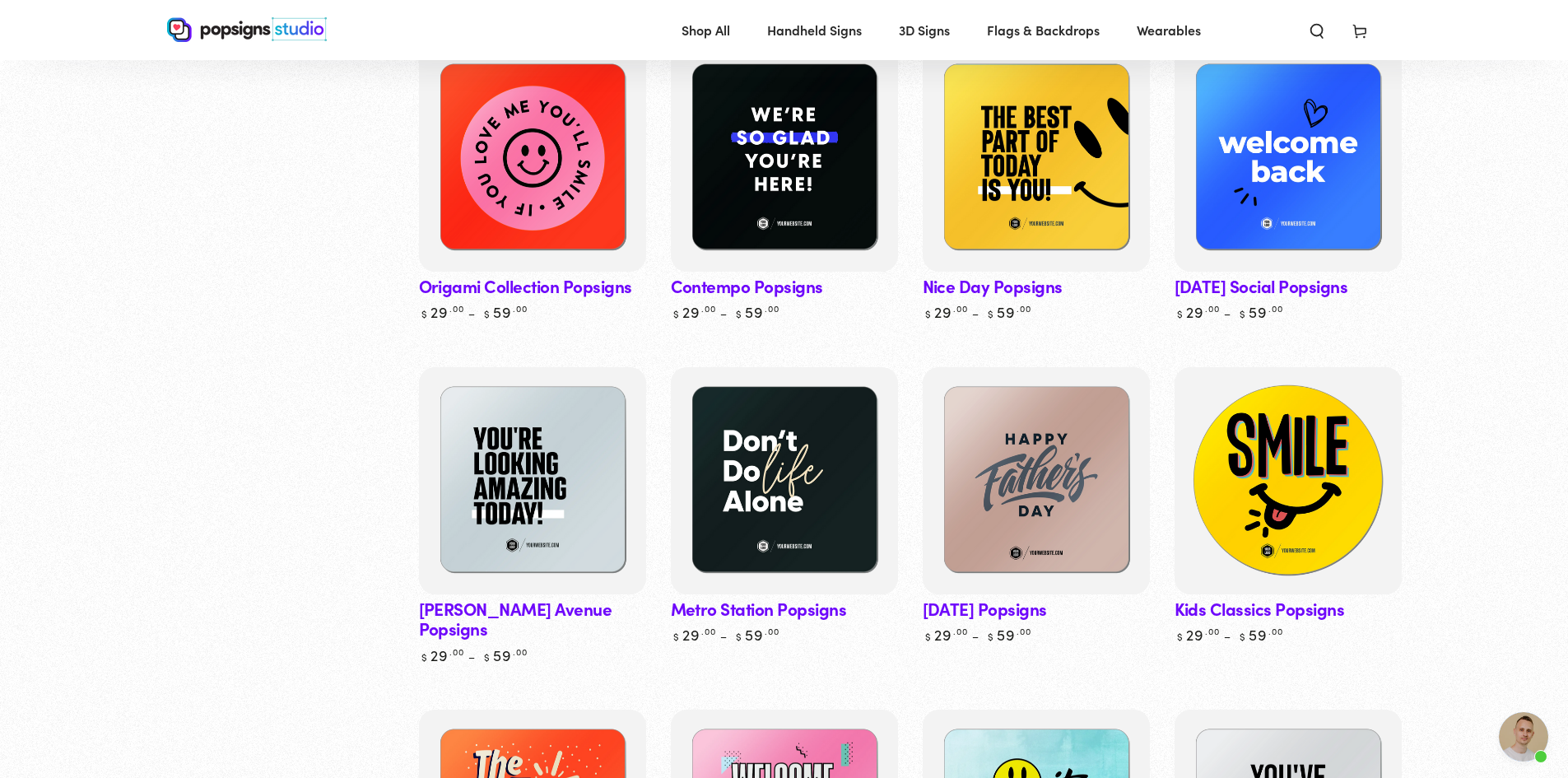
click at [1279, 471] on img at bounding box center [1286, 480] width 234 height 234
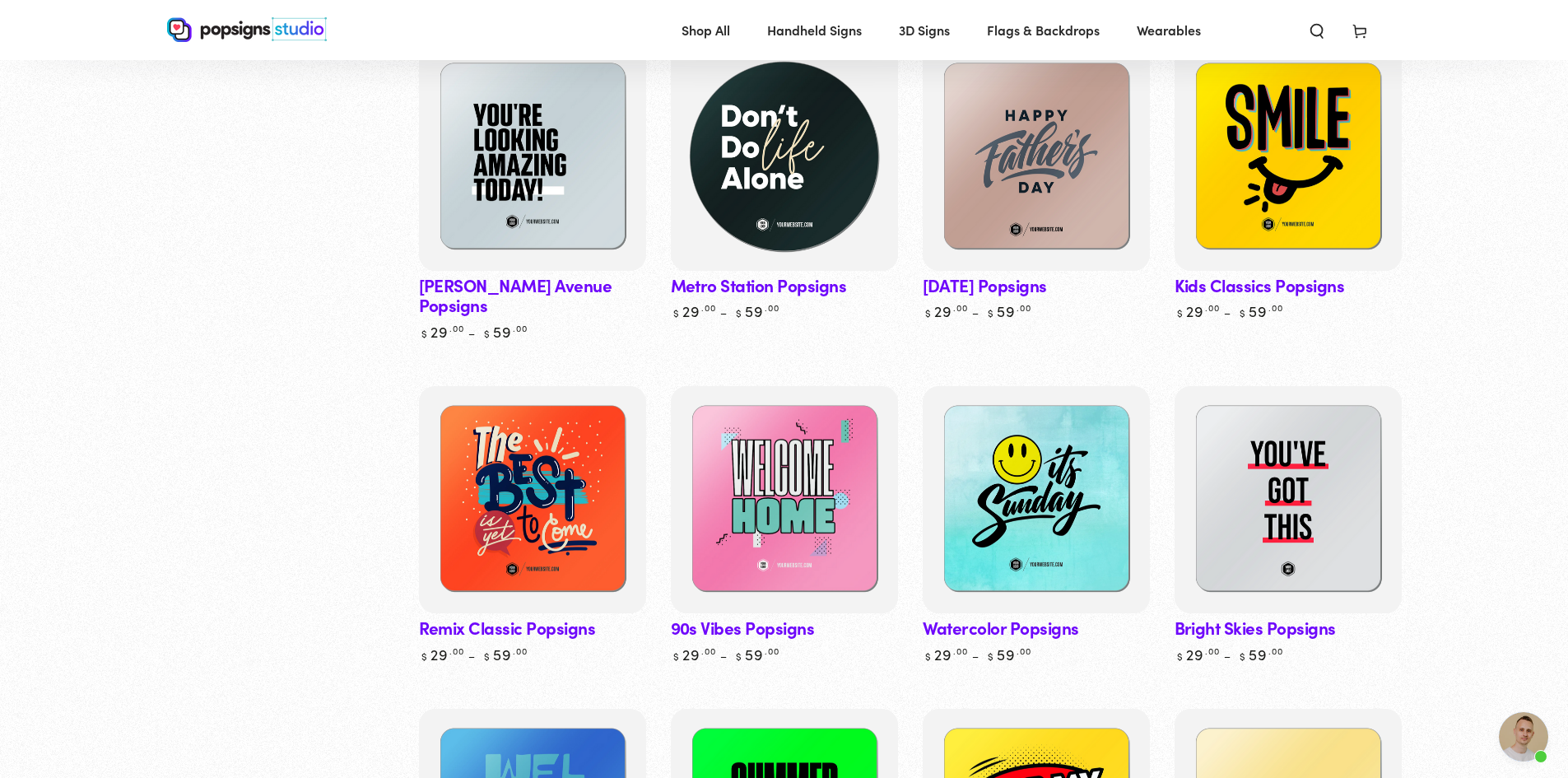
scroll to position [905, 0]
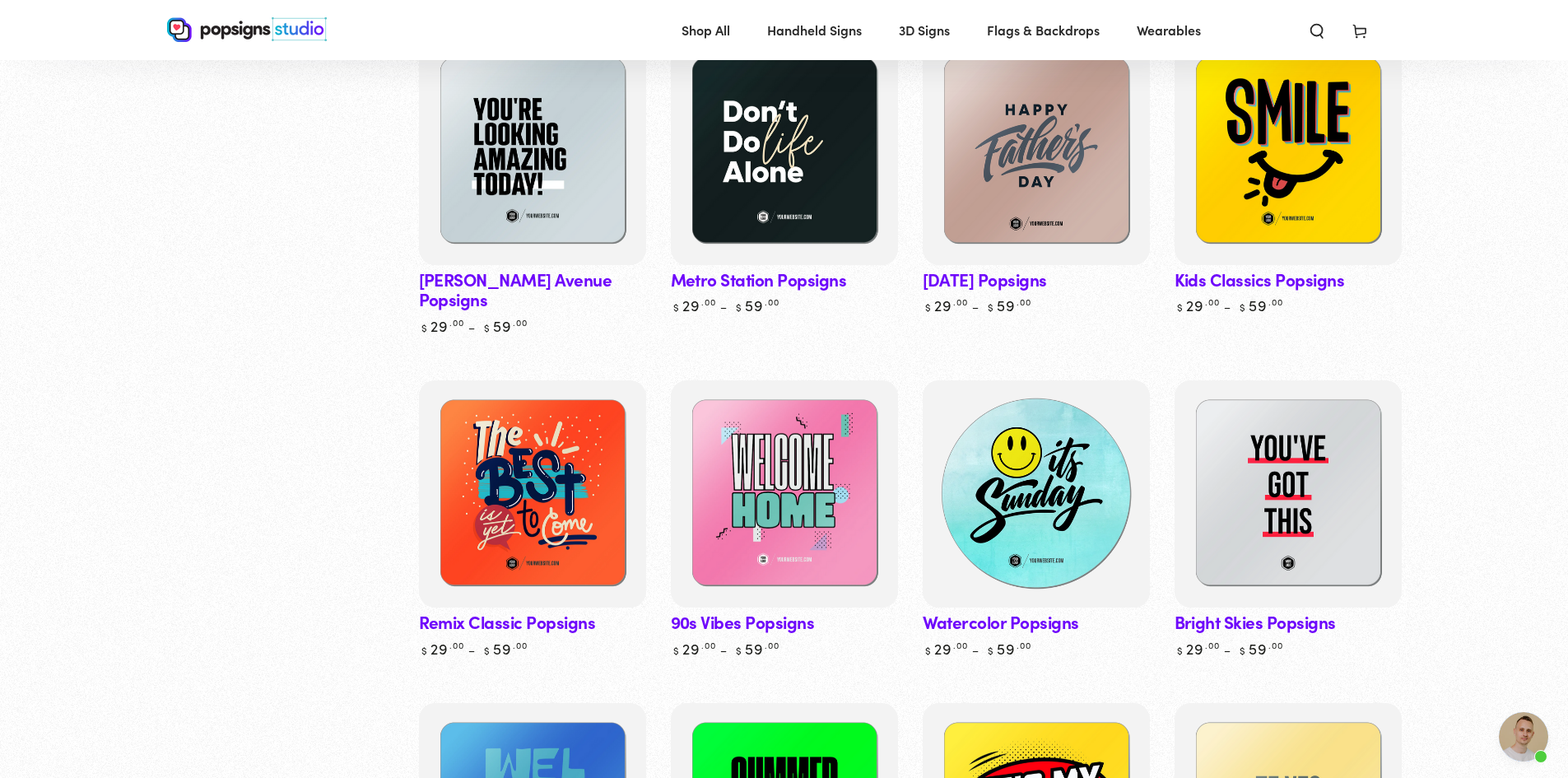
click at [1033, 505] on img at bounding box center [1035, 494] width 234 height 234
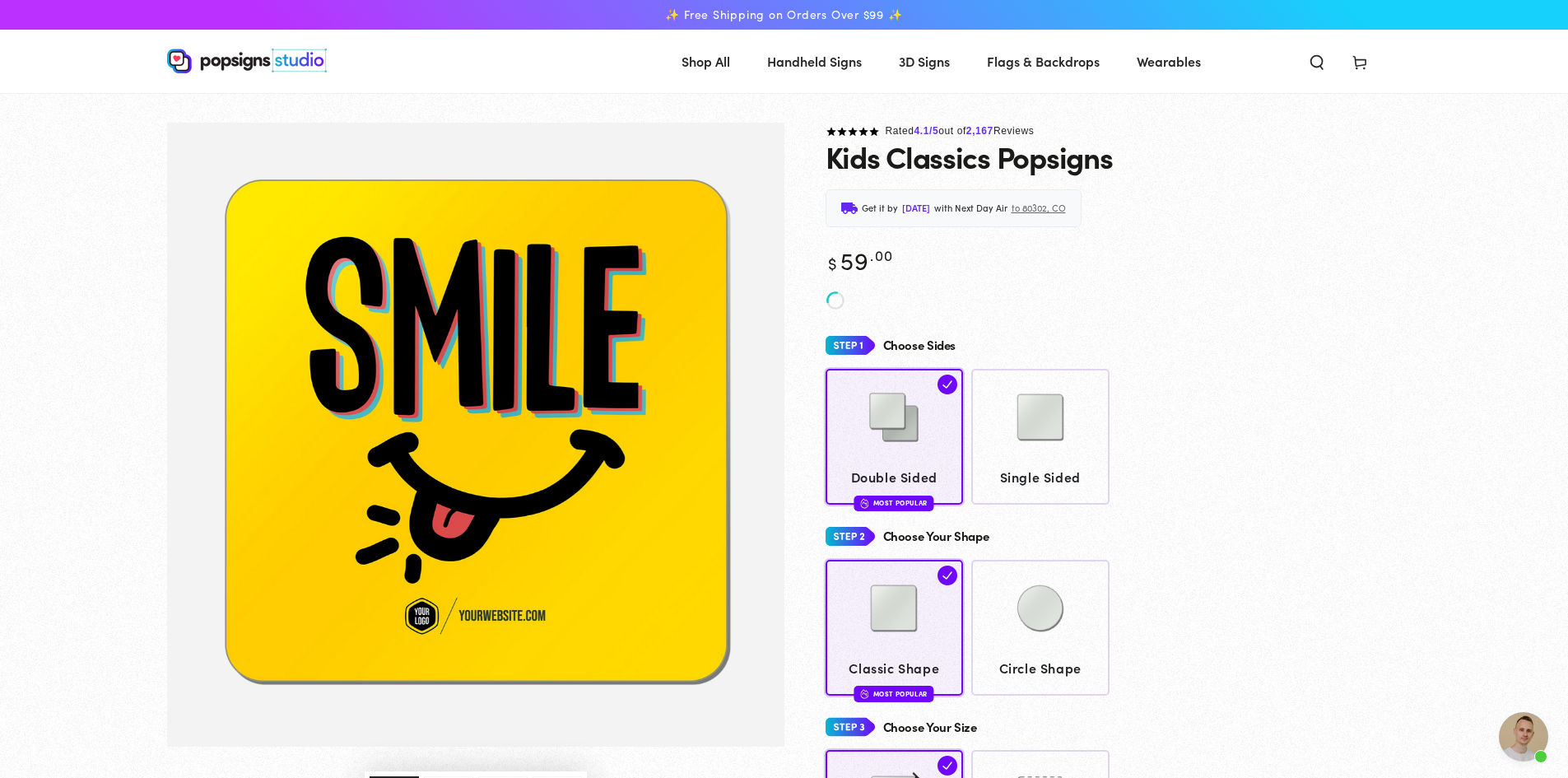
scroll to position [300, 0]
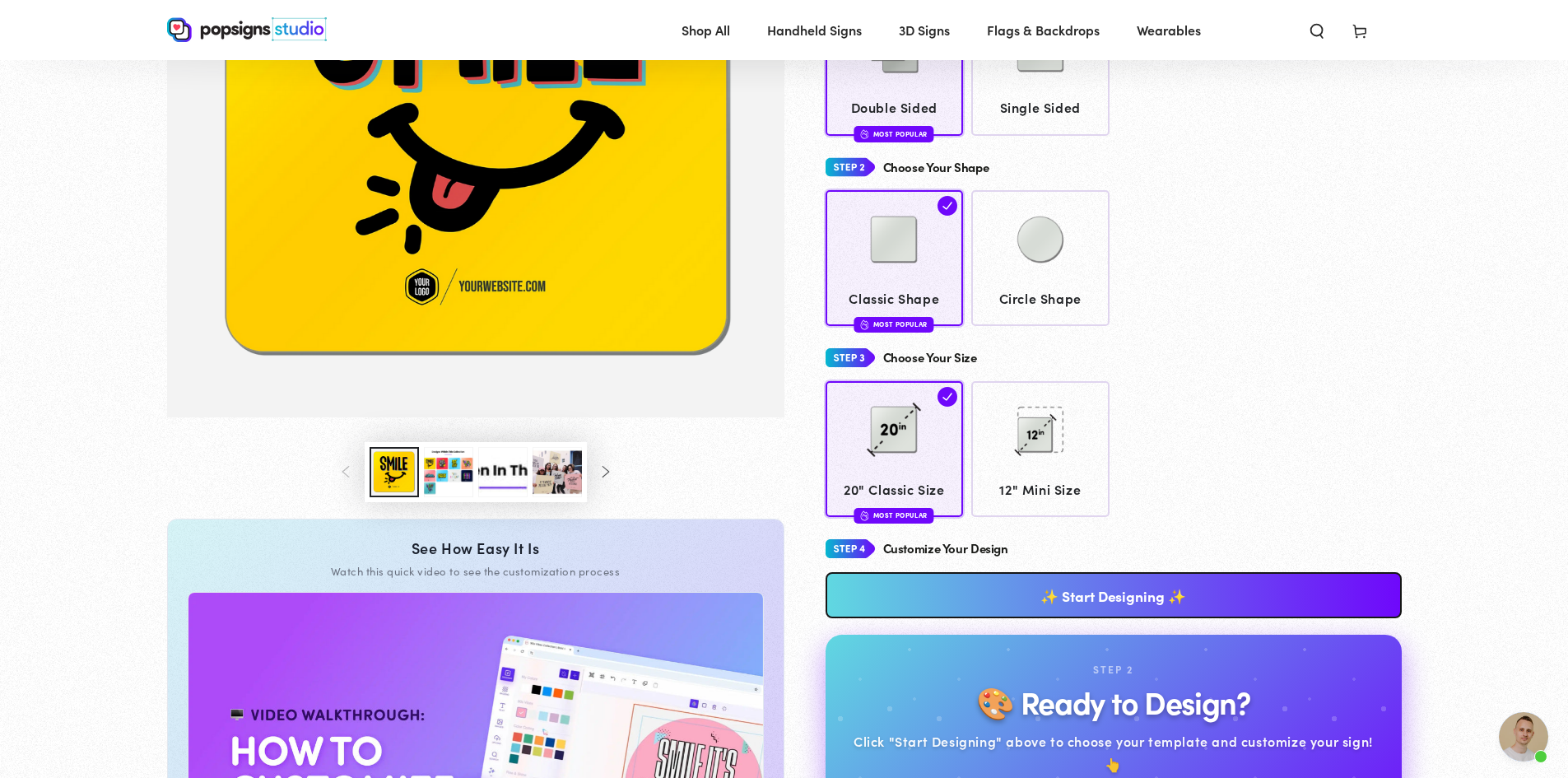
click at [450, 464] on button "Load image 3 in gallery view" at bounding box center [448, 471] width 49 height 50
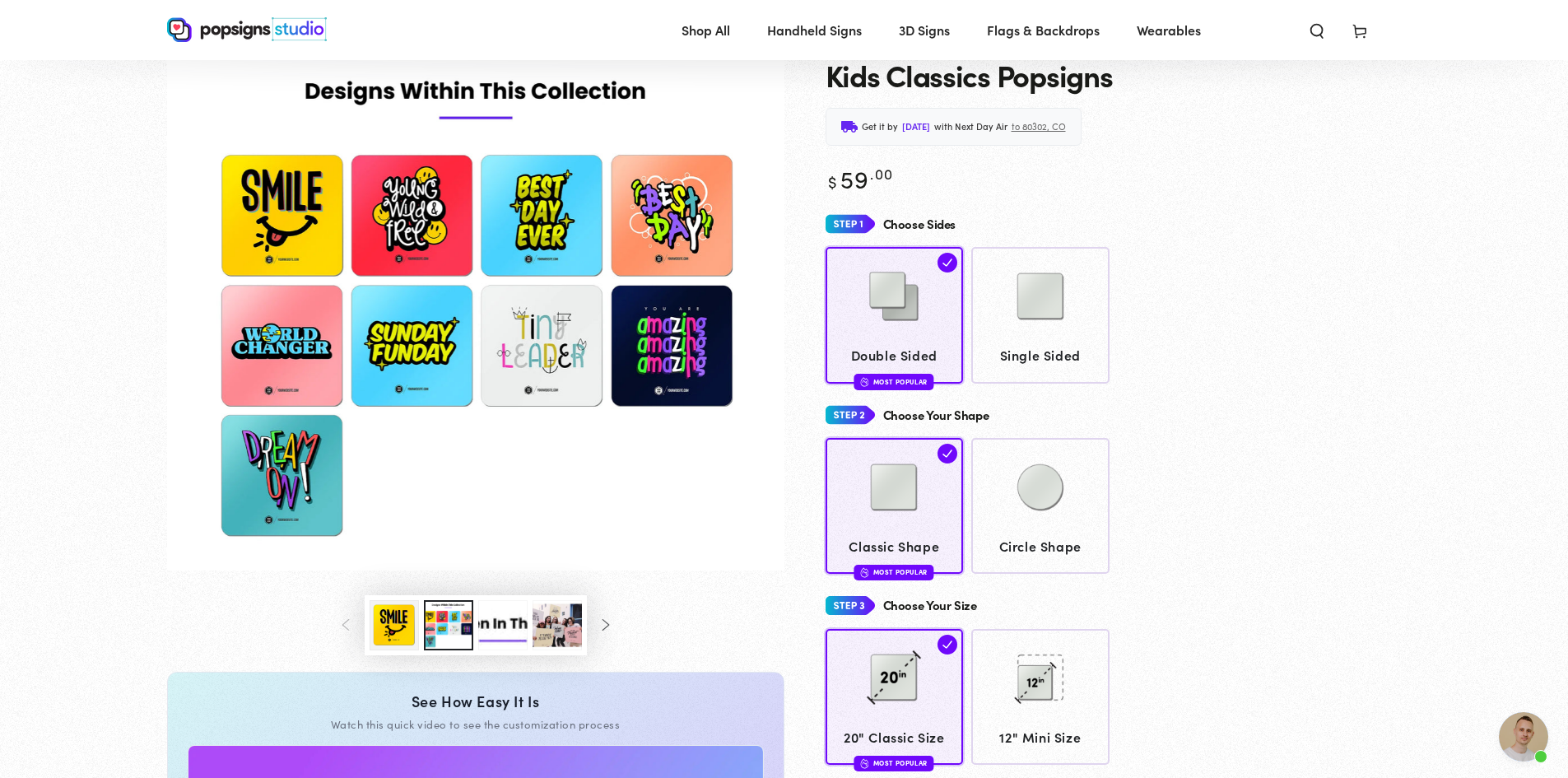
scroll to position [67, 0]
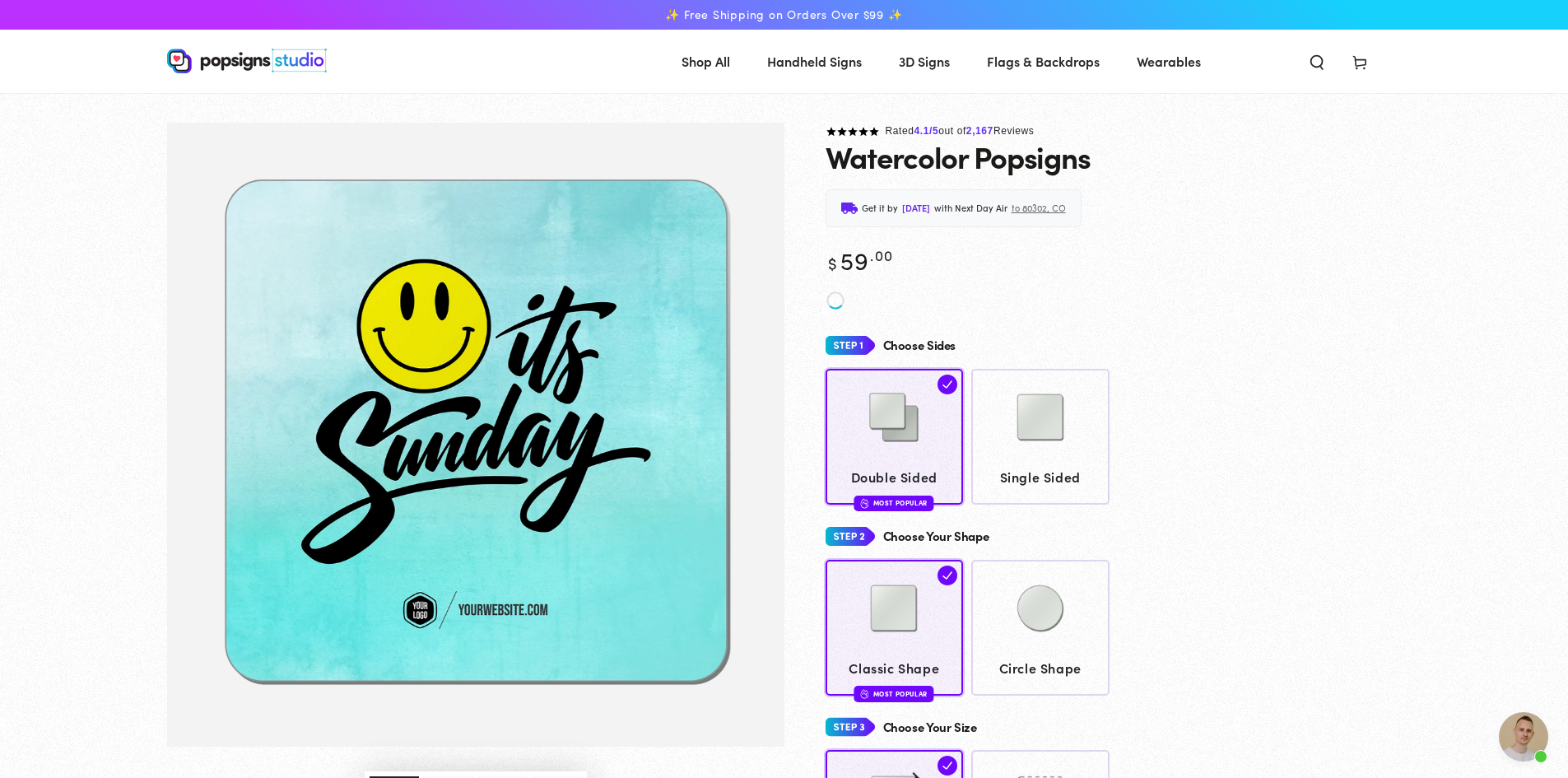
scroll to position [300, 0]
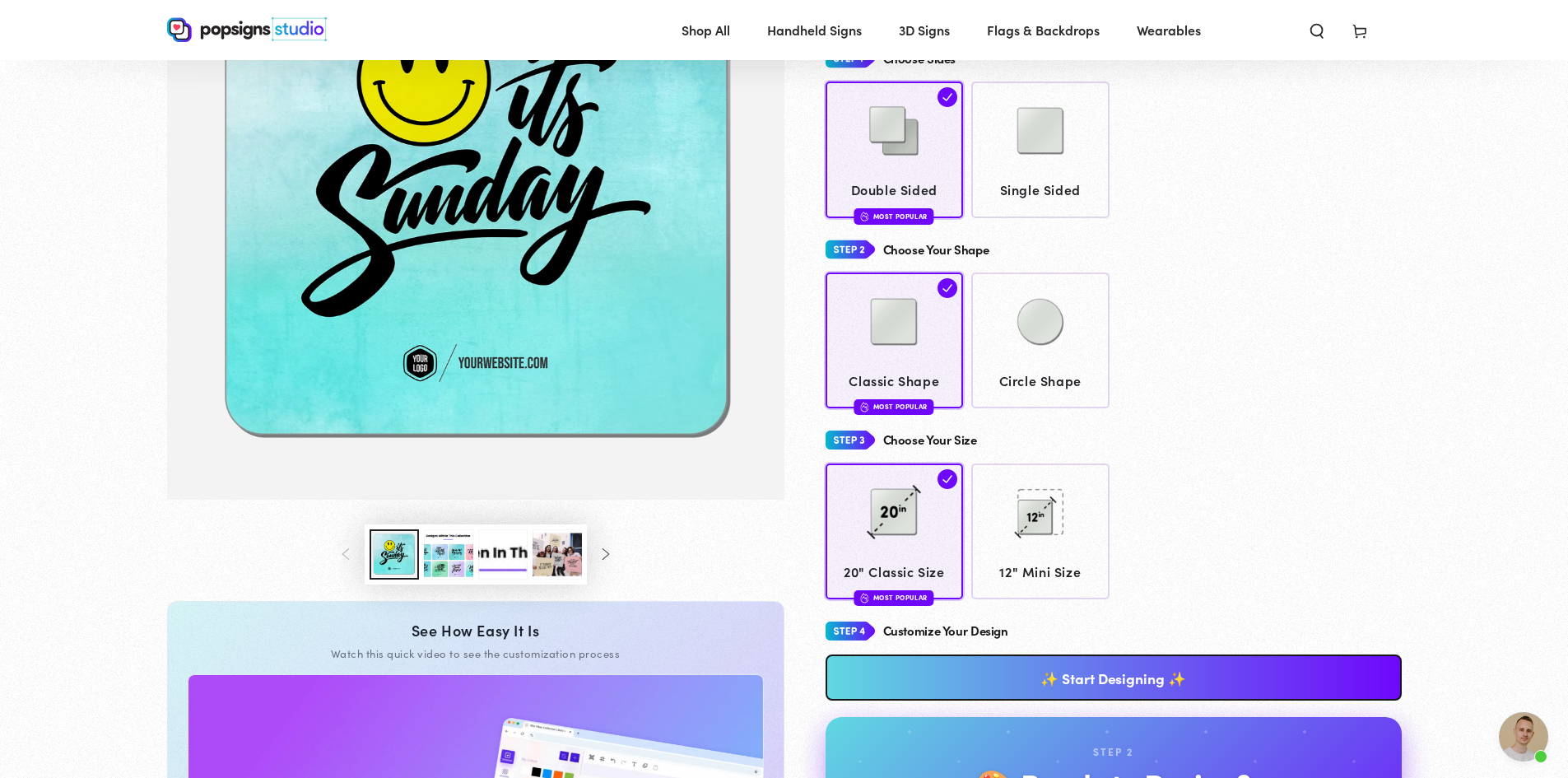
click at [431, 558] on button "Load image 3 in gallery view" at bounding box center [448, 554] width 49 height 50
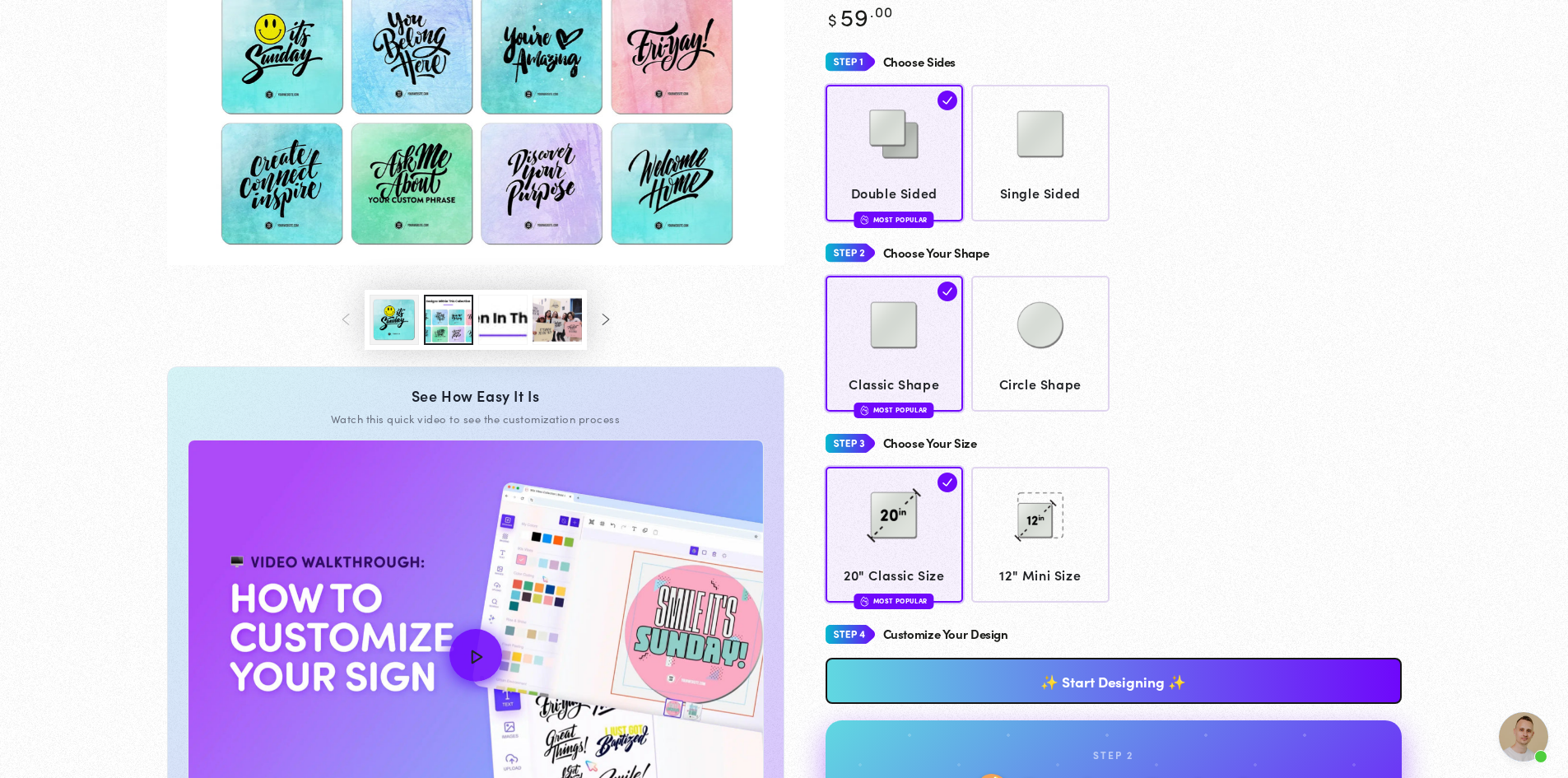
scroll to position [9, 0]
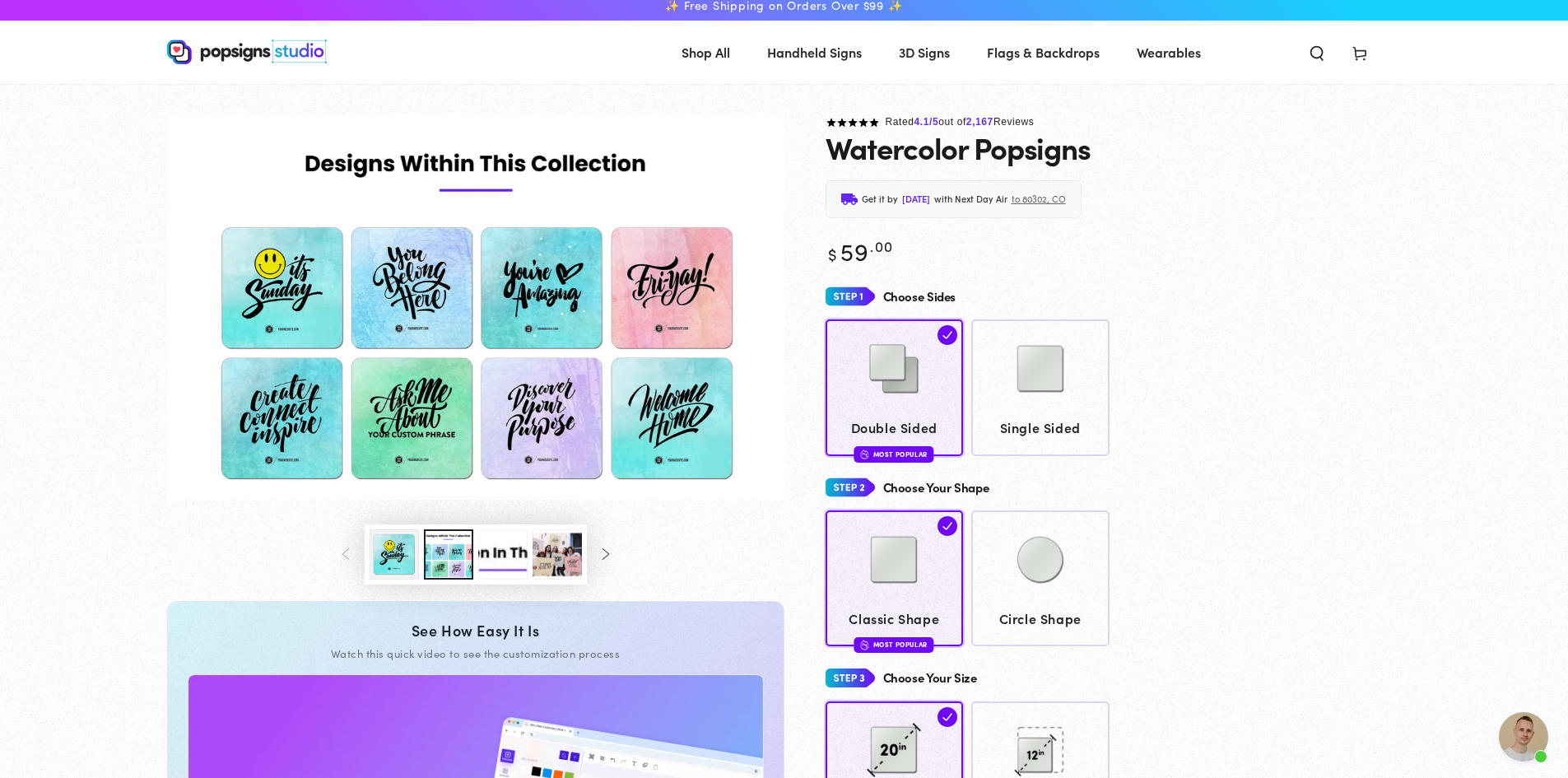
click at [397, 562] on button "Load image 1 in gallery view" at bounding box center [394, 554] width 49 height 50
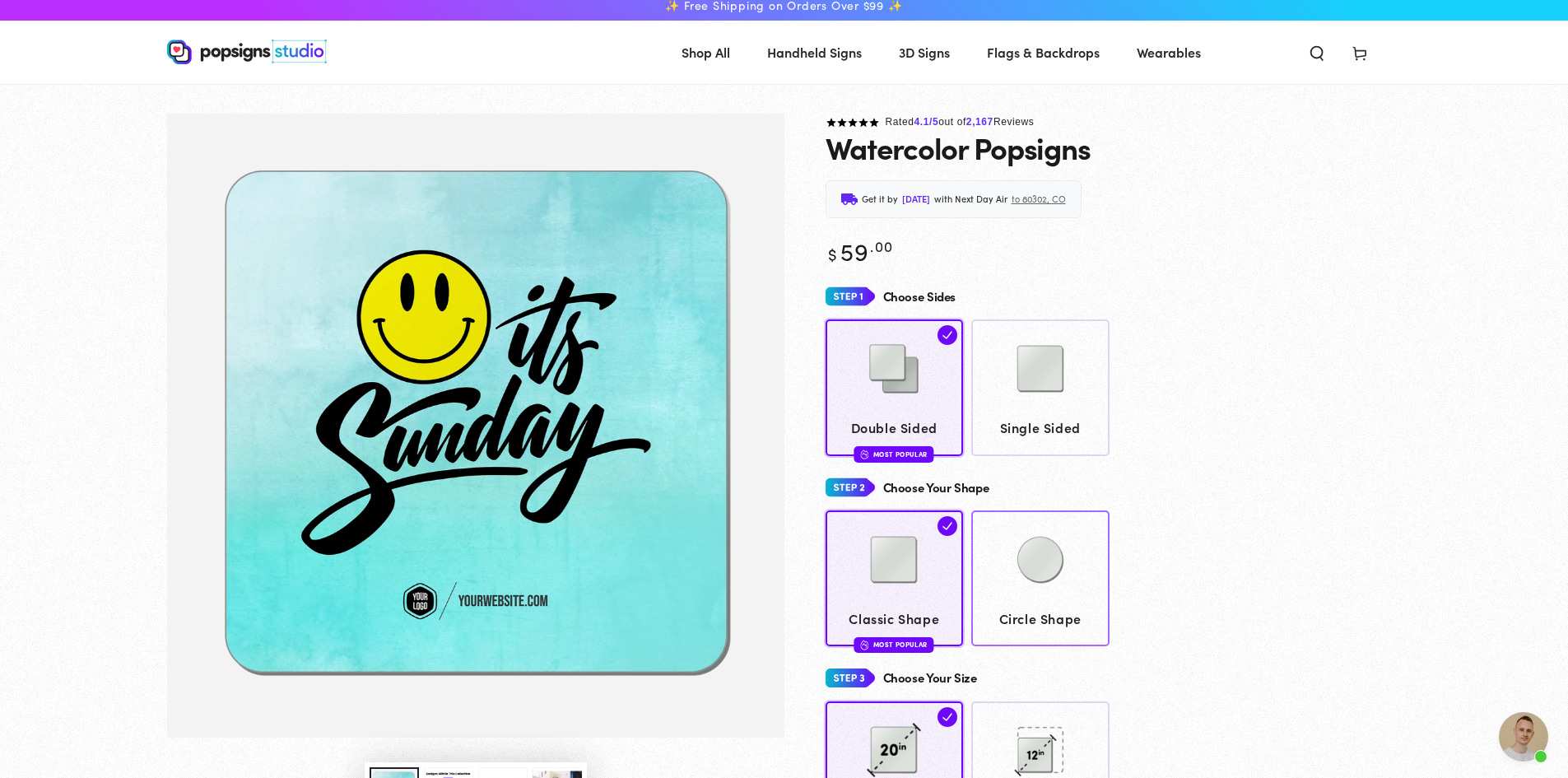
click at [1090, 582] on div at bounding box center [1041, 560] width 122 height 82
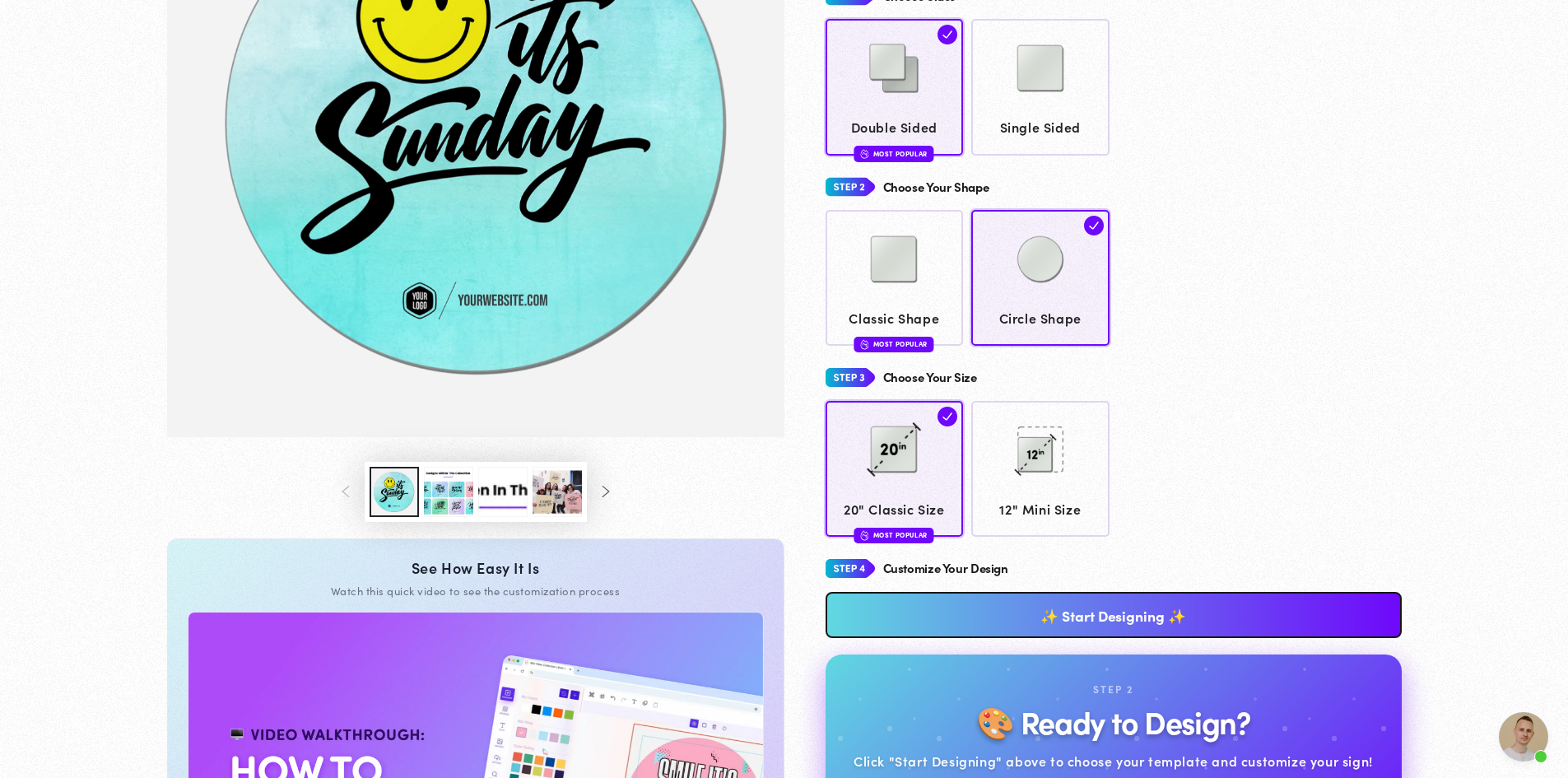
scroll to position [335, 0]
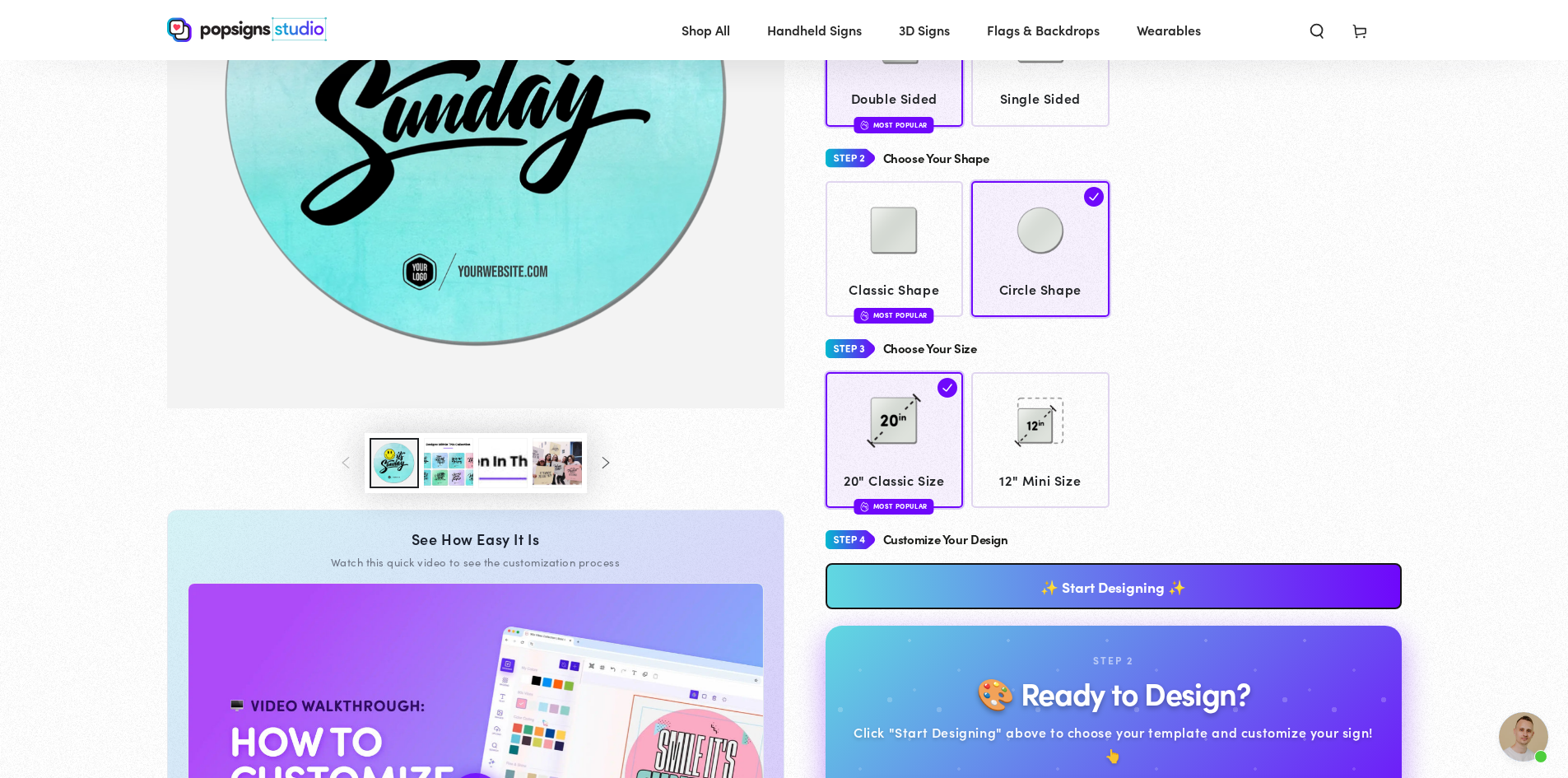
click at [1014, 578] on link "✨ Start Designing ✨" at bounding box center [1113, 586] width 576 height 46
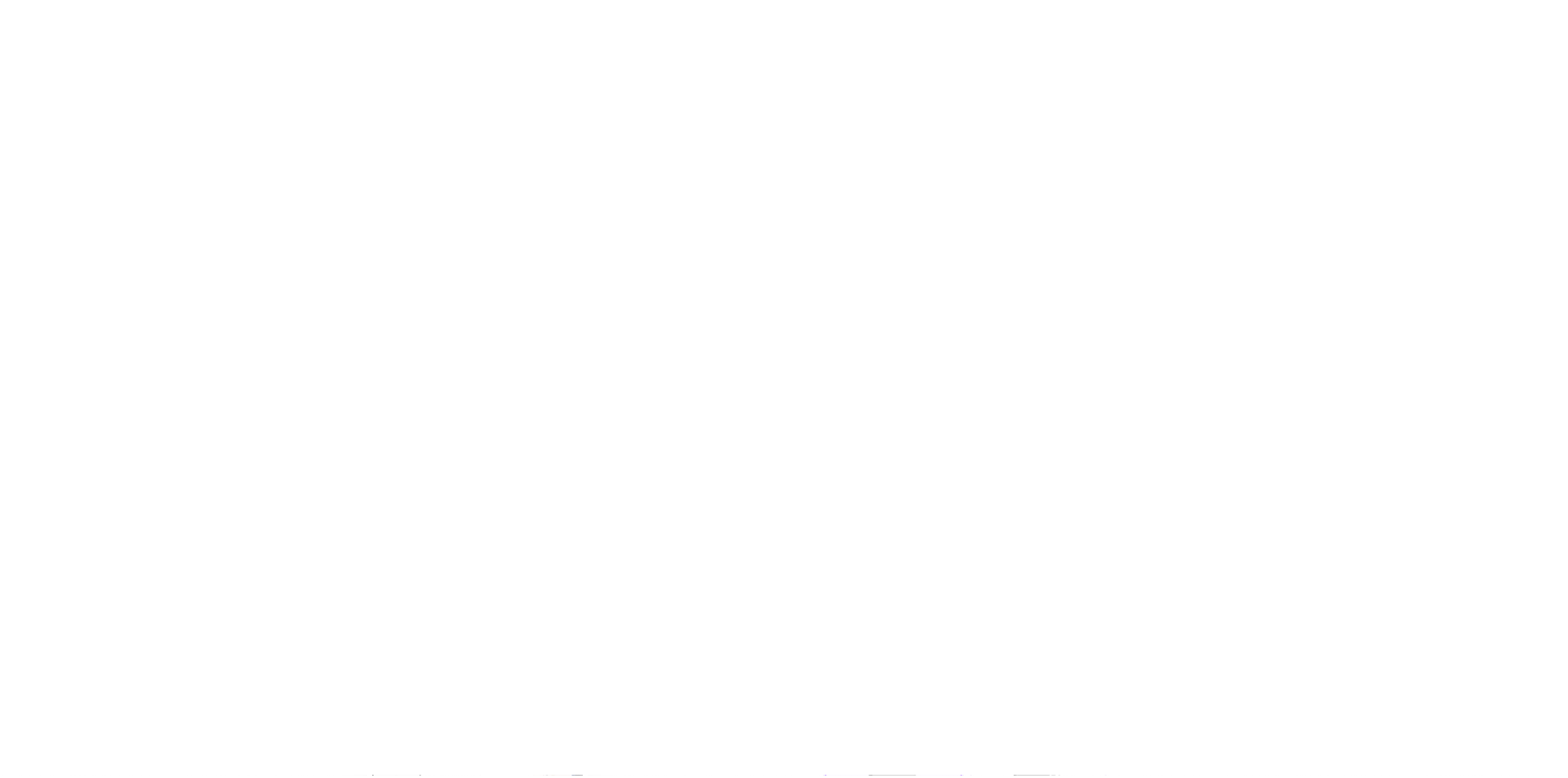
scroll to position [0, 0]
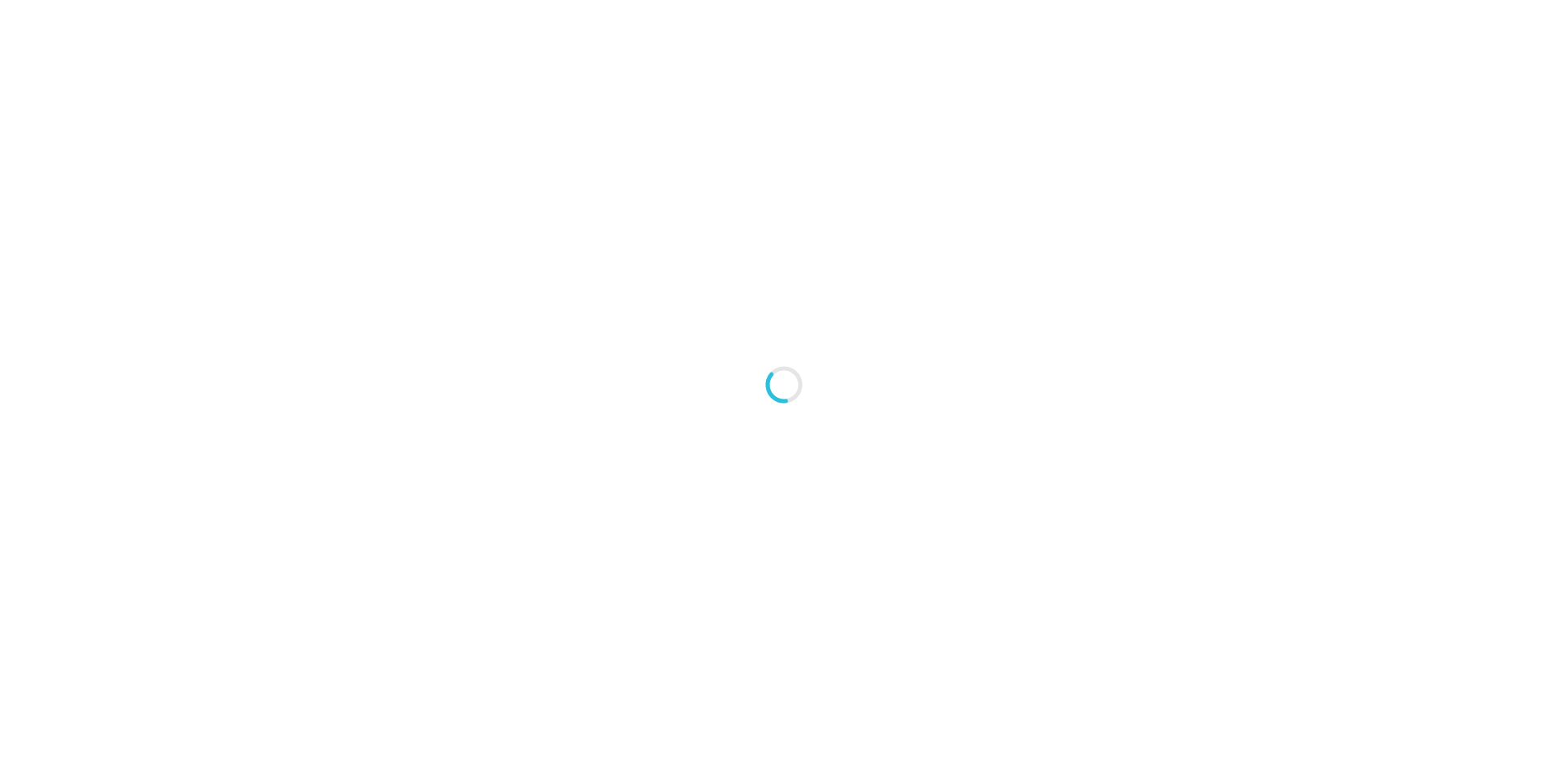
type textarea "An ancient tree with a door leading to a magical world"
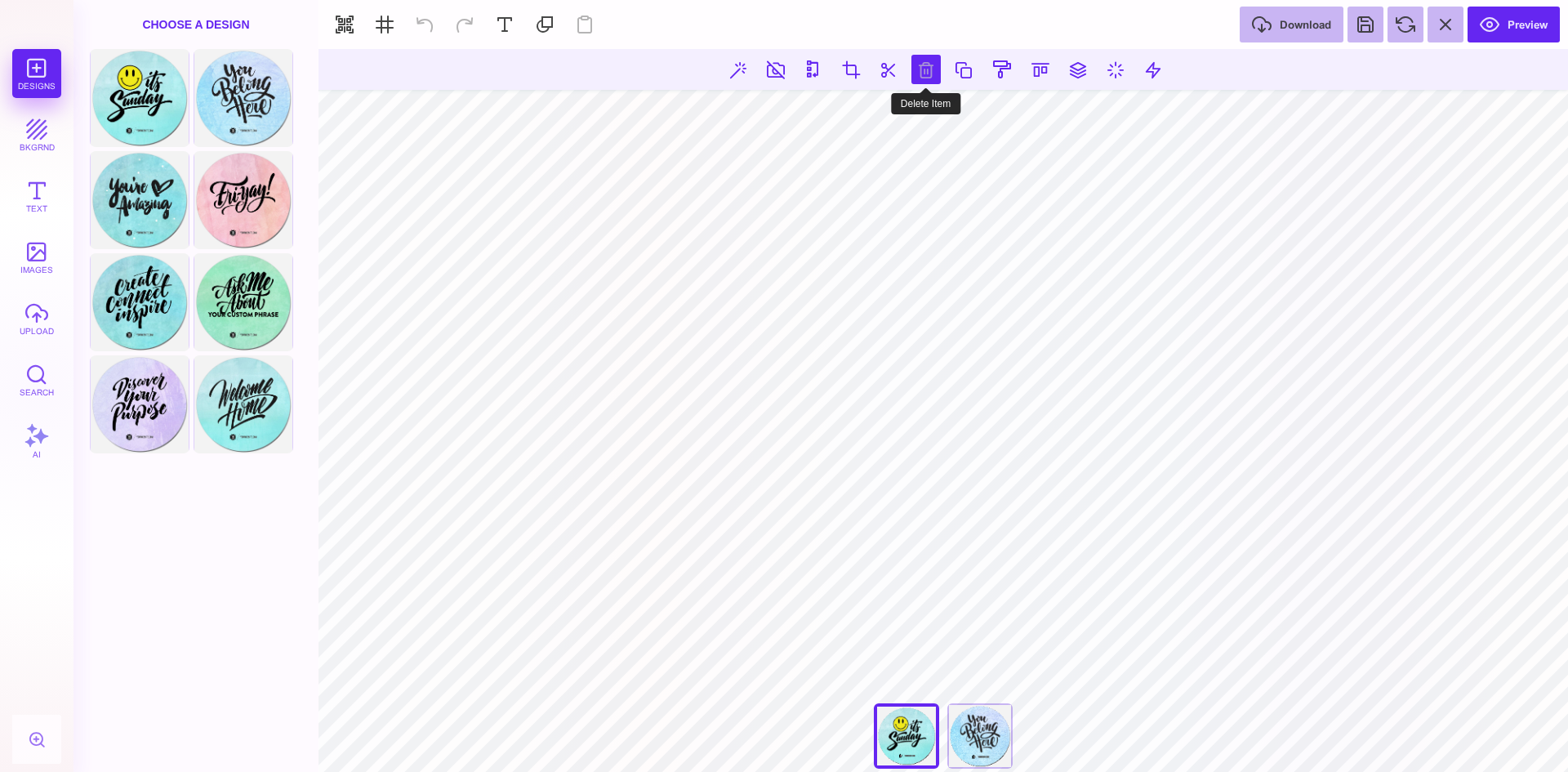
click at [919, 66] on button at bounding box center [925, 69] width 29 height 29
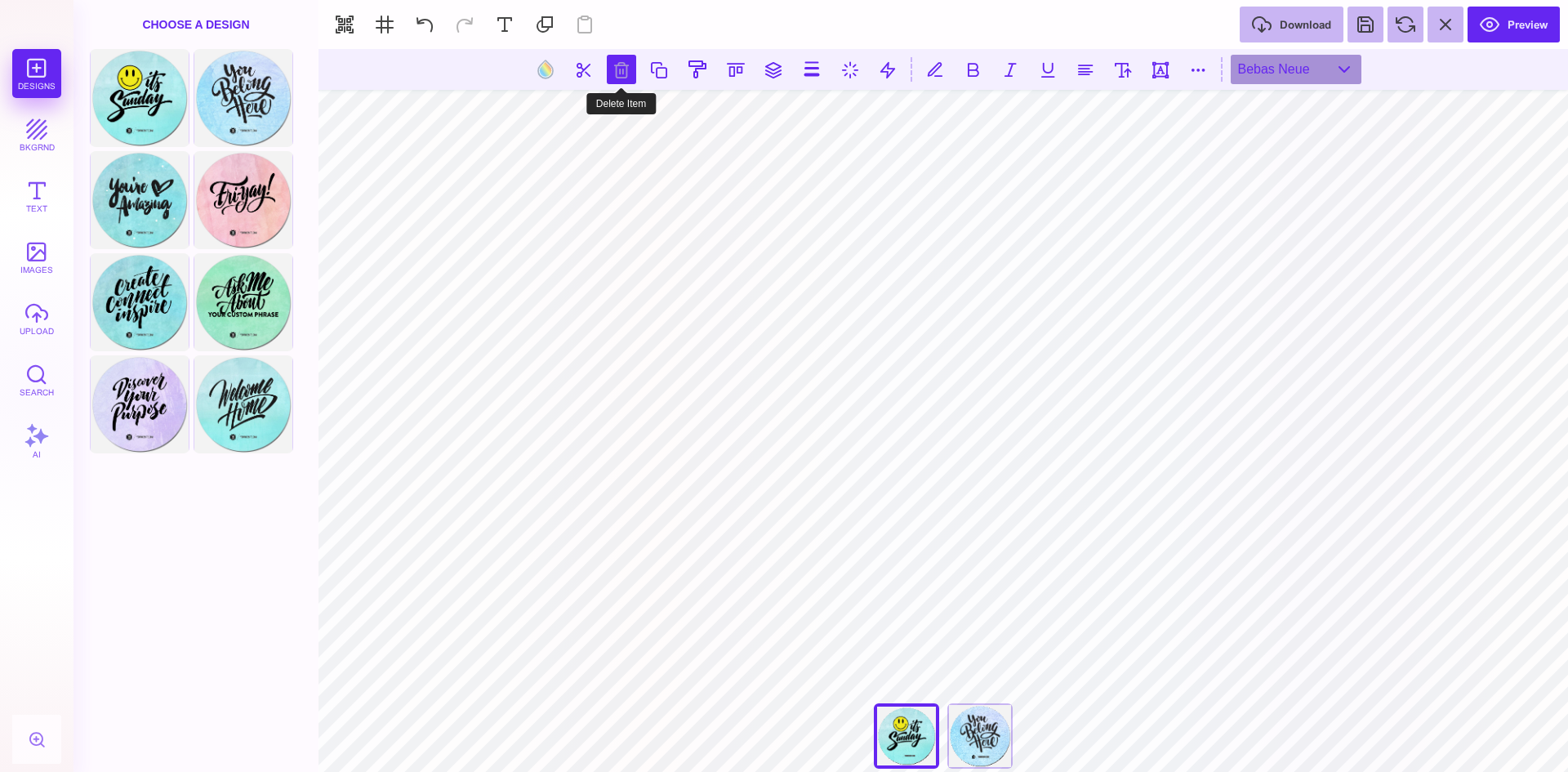
click at [625, 71] on button at bounding box center [620, 69] width 29 height 29
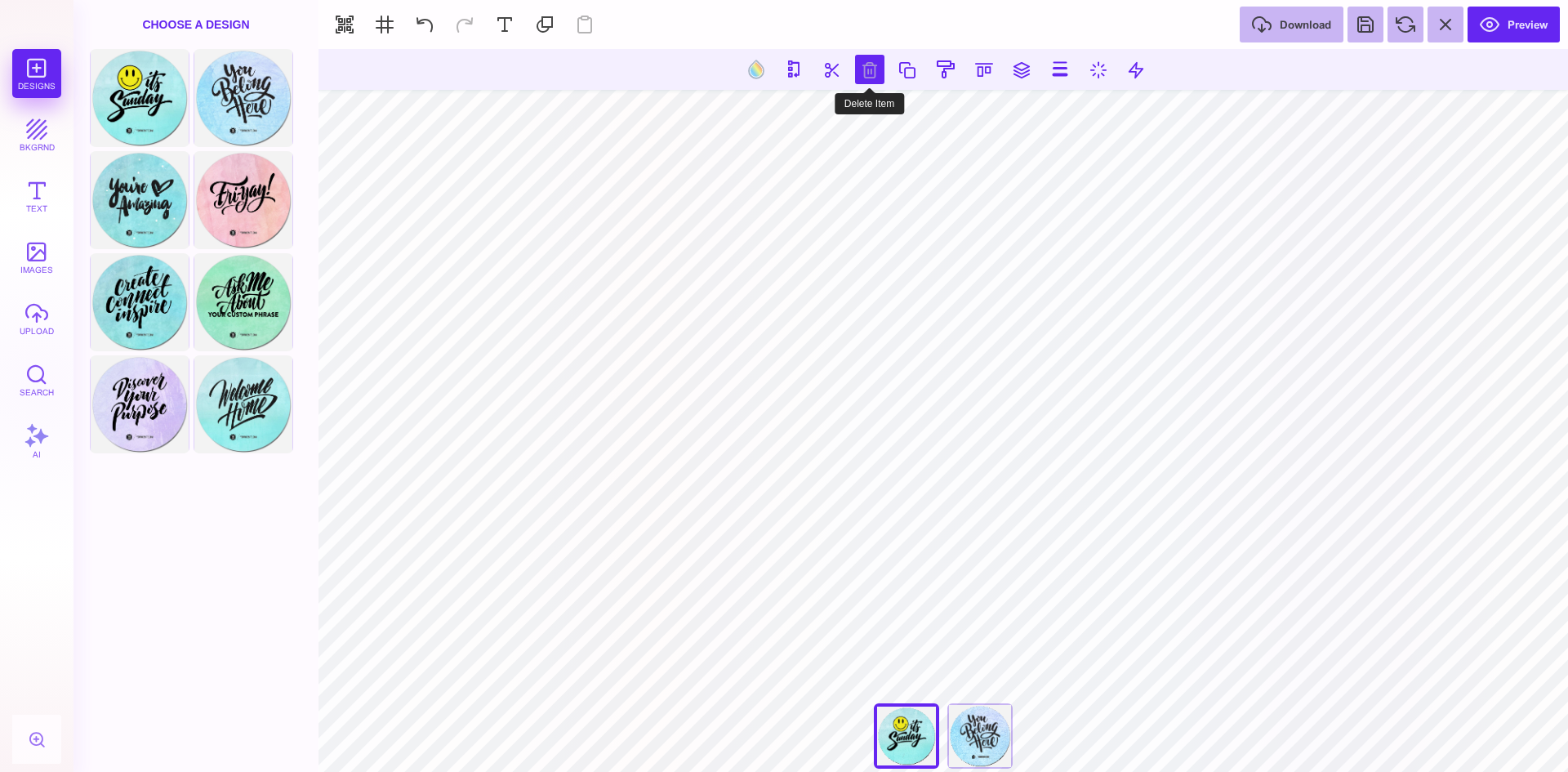
click at [862, 70] on button at bounding box center [869, 69] width 29 height 29
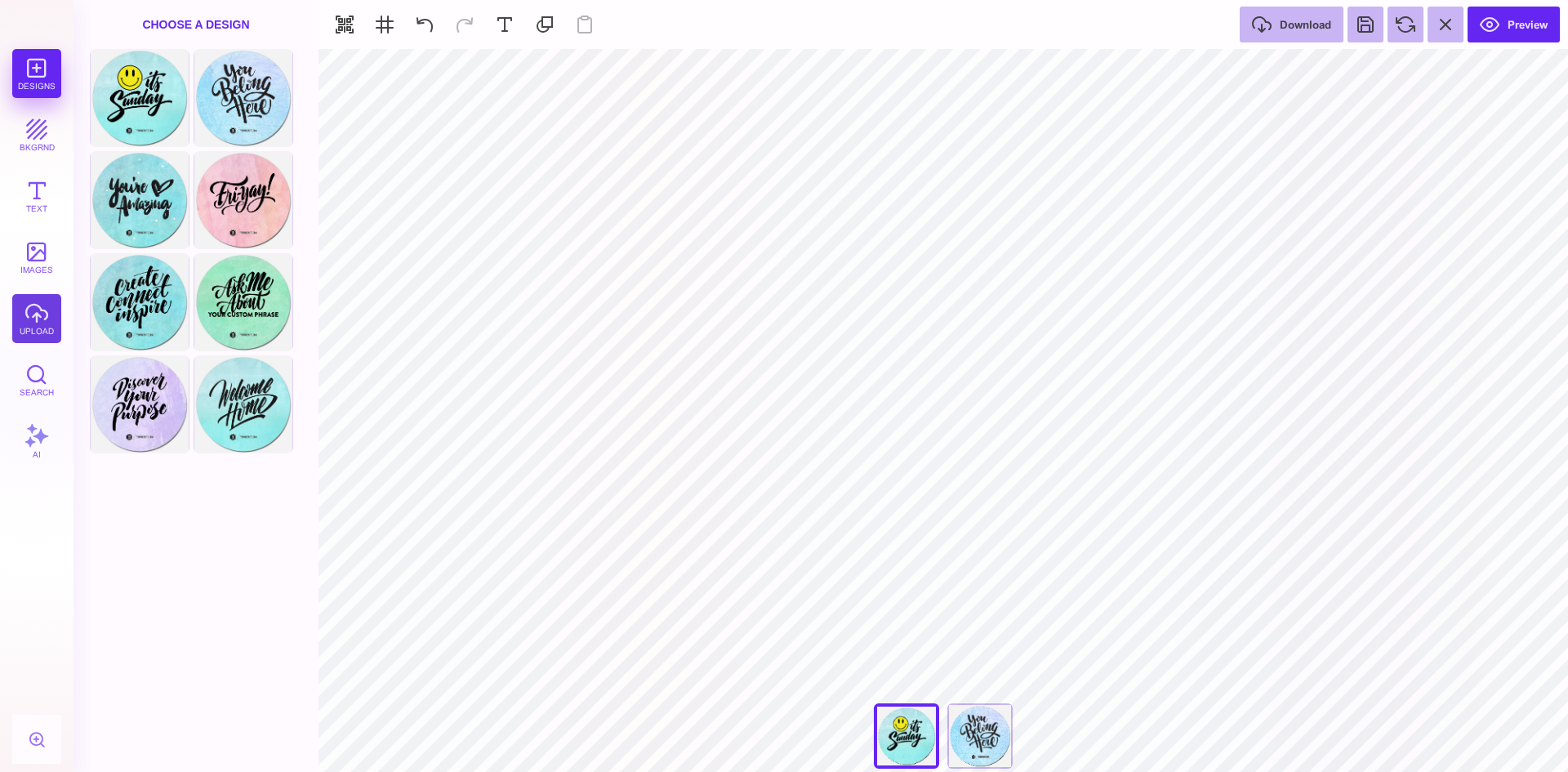
click at [28, 304] on button "upload" at bounding box center [36, 319] width 49 height 49
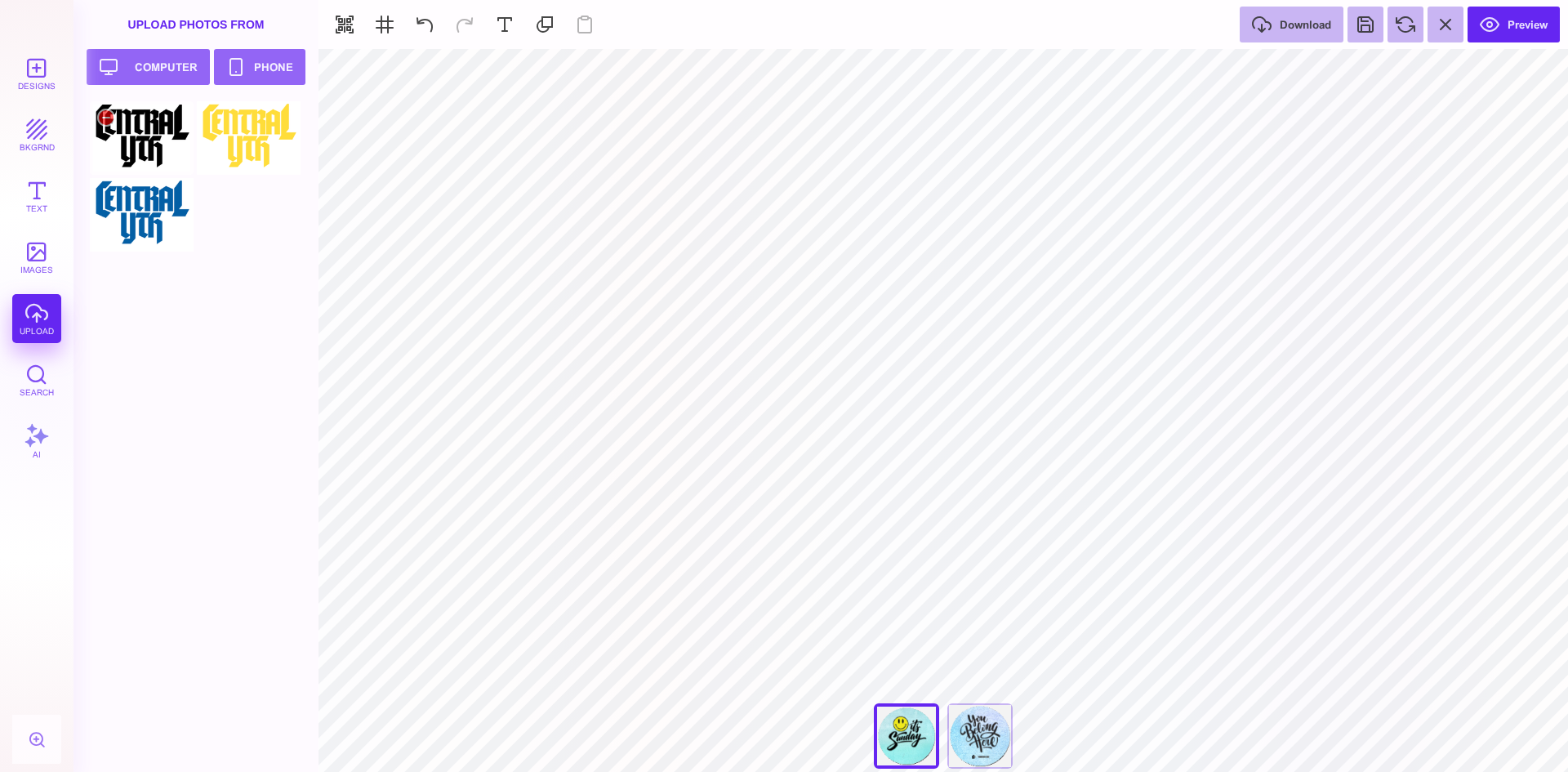
click at [142, 139] on div at bounding box center [141, 137] width 104 height 74
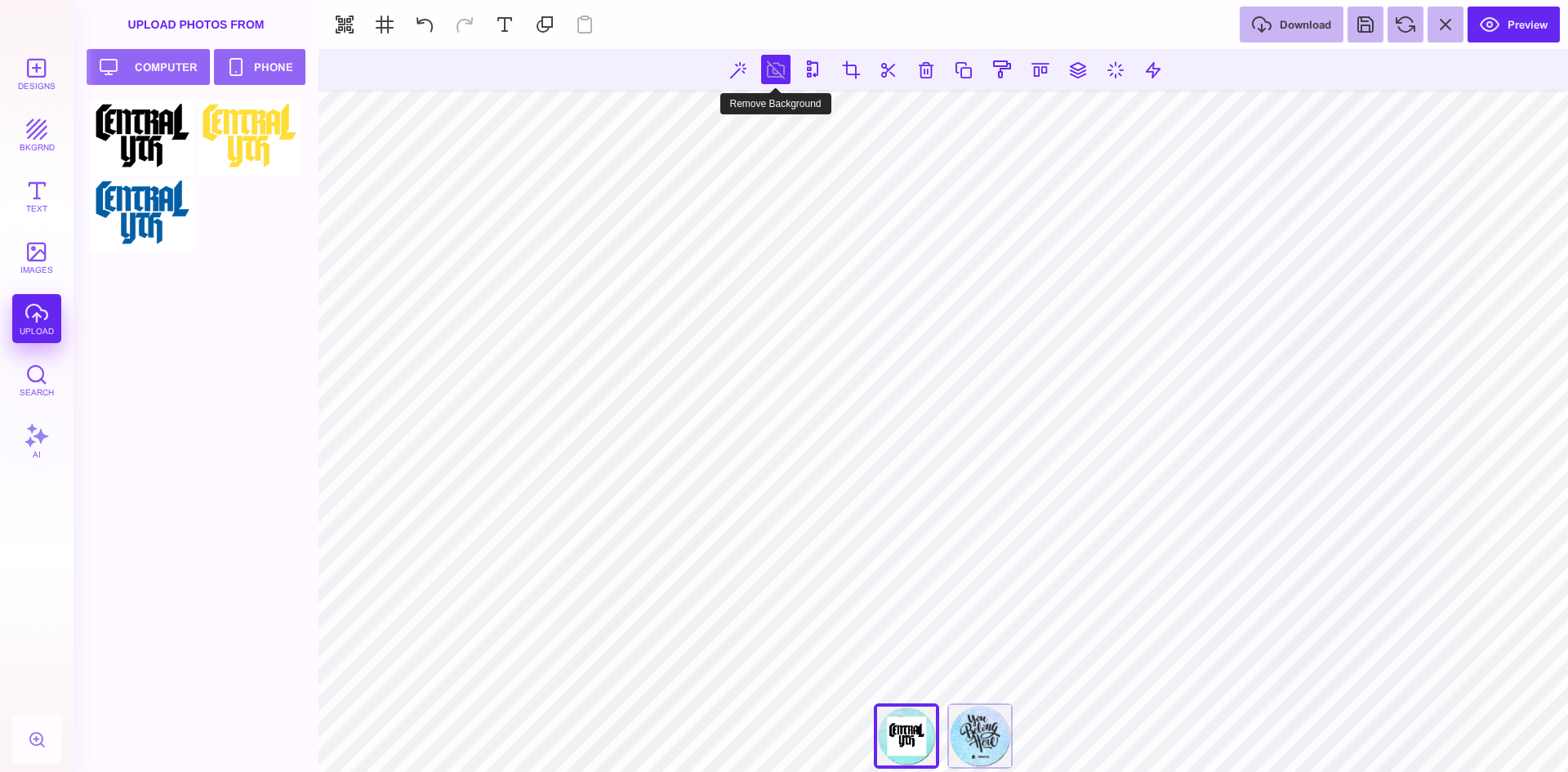
click at [768, 67] on button at bounding box center [775, 69] width 29 height 29
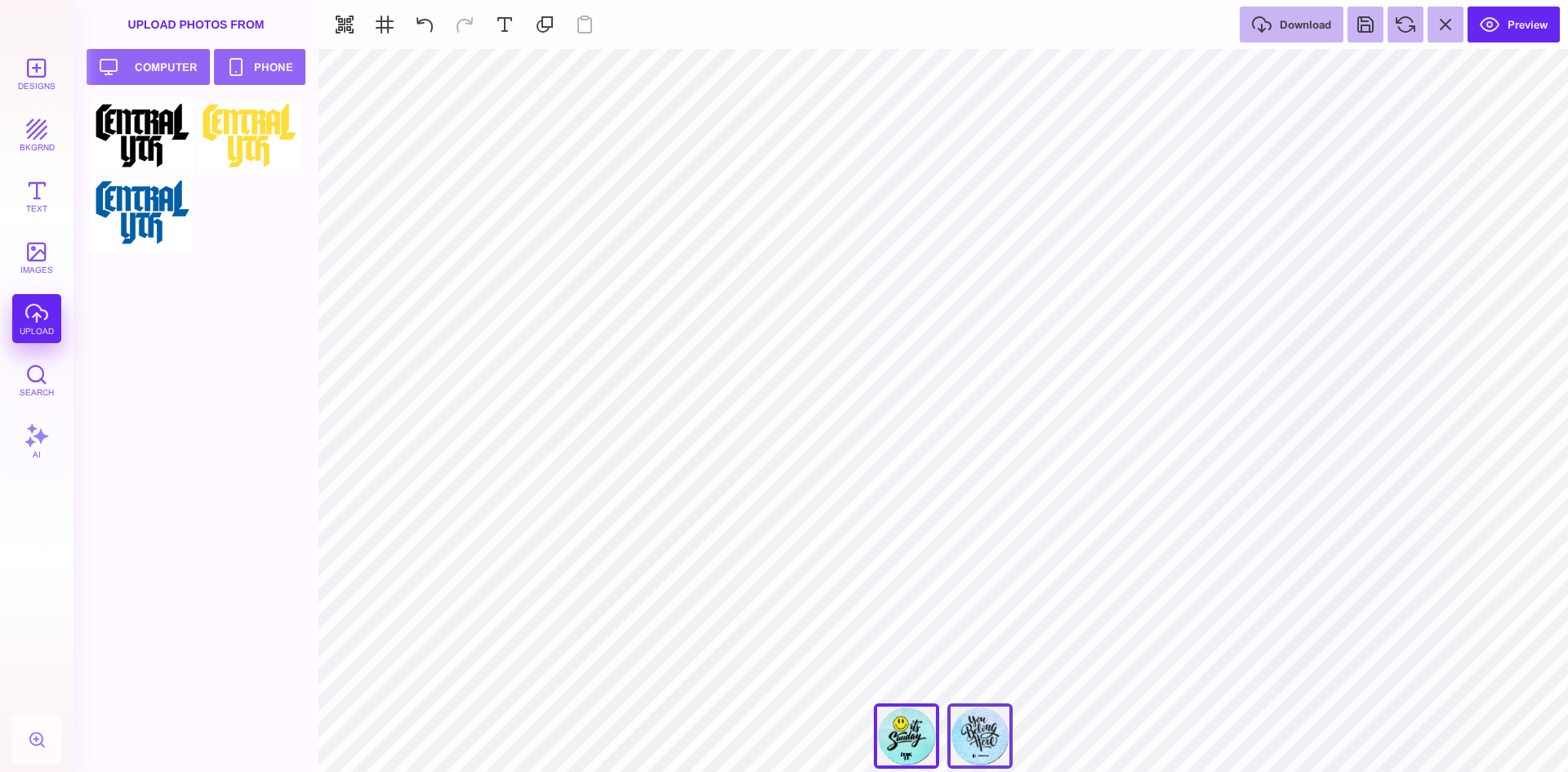
click at [974, 754] on div "You Belong Here" at bounding box center [980, 736] width 65 height 65
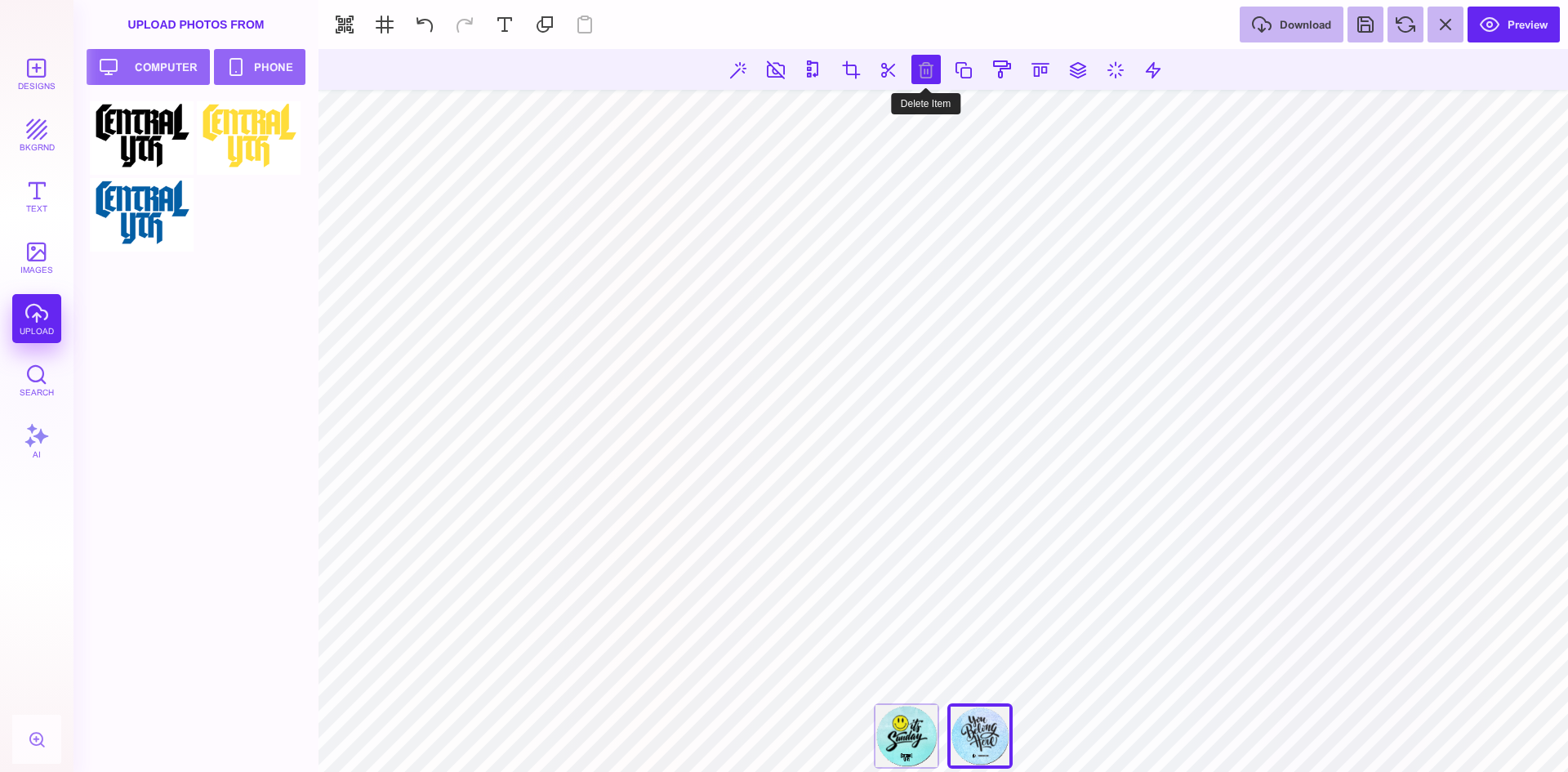
click at [919, 75] on button at bounding box center [925, 69] width 29 height 29
click at [862, 74] on button at bounding box center [869, 69] width 29 height 29
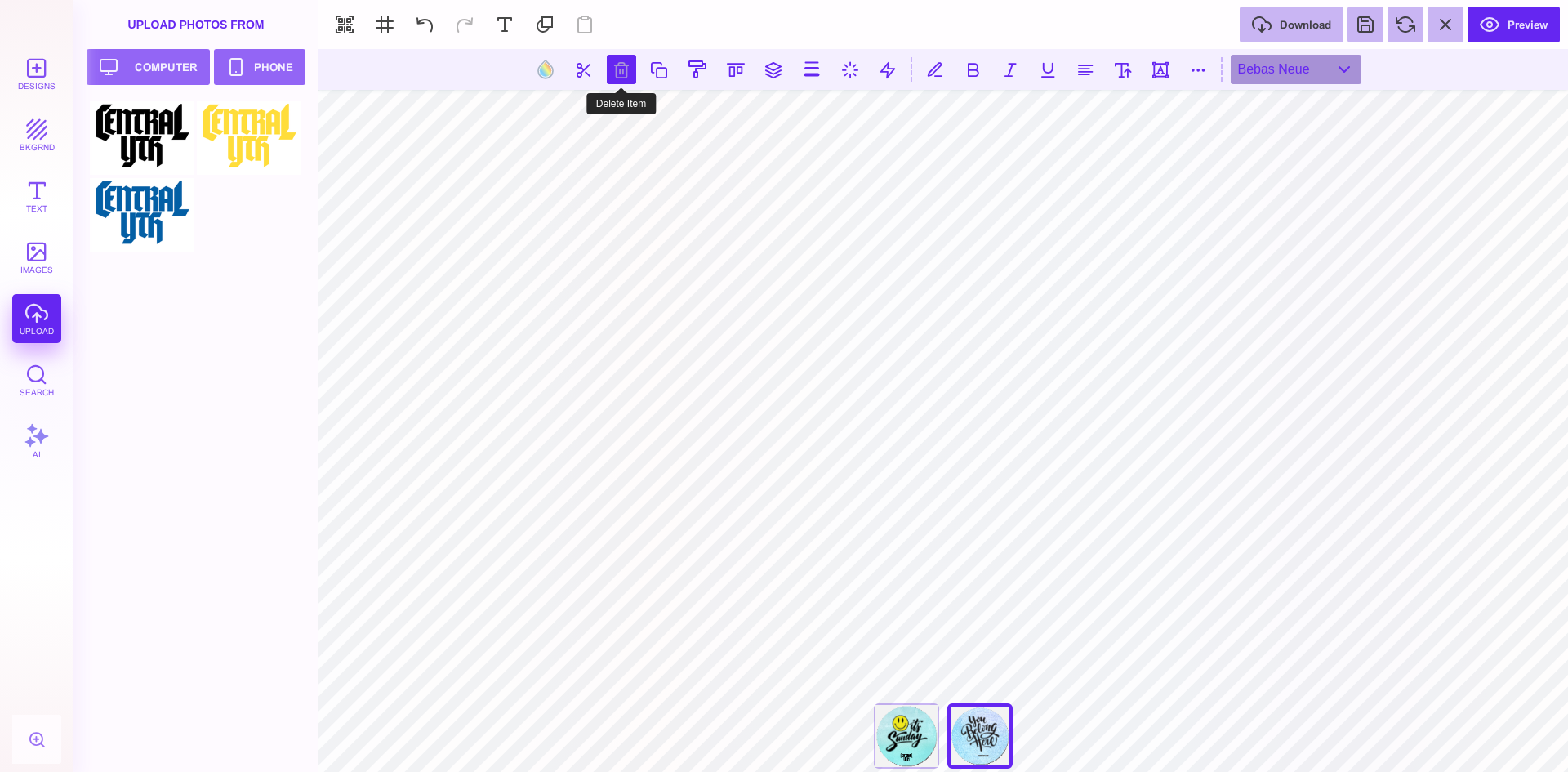
click at [617, 74] on button at bounding box center [620, 69] width 29 height 29
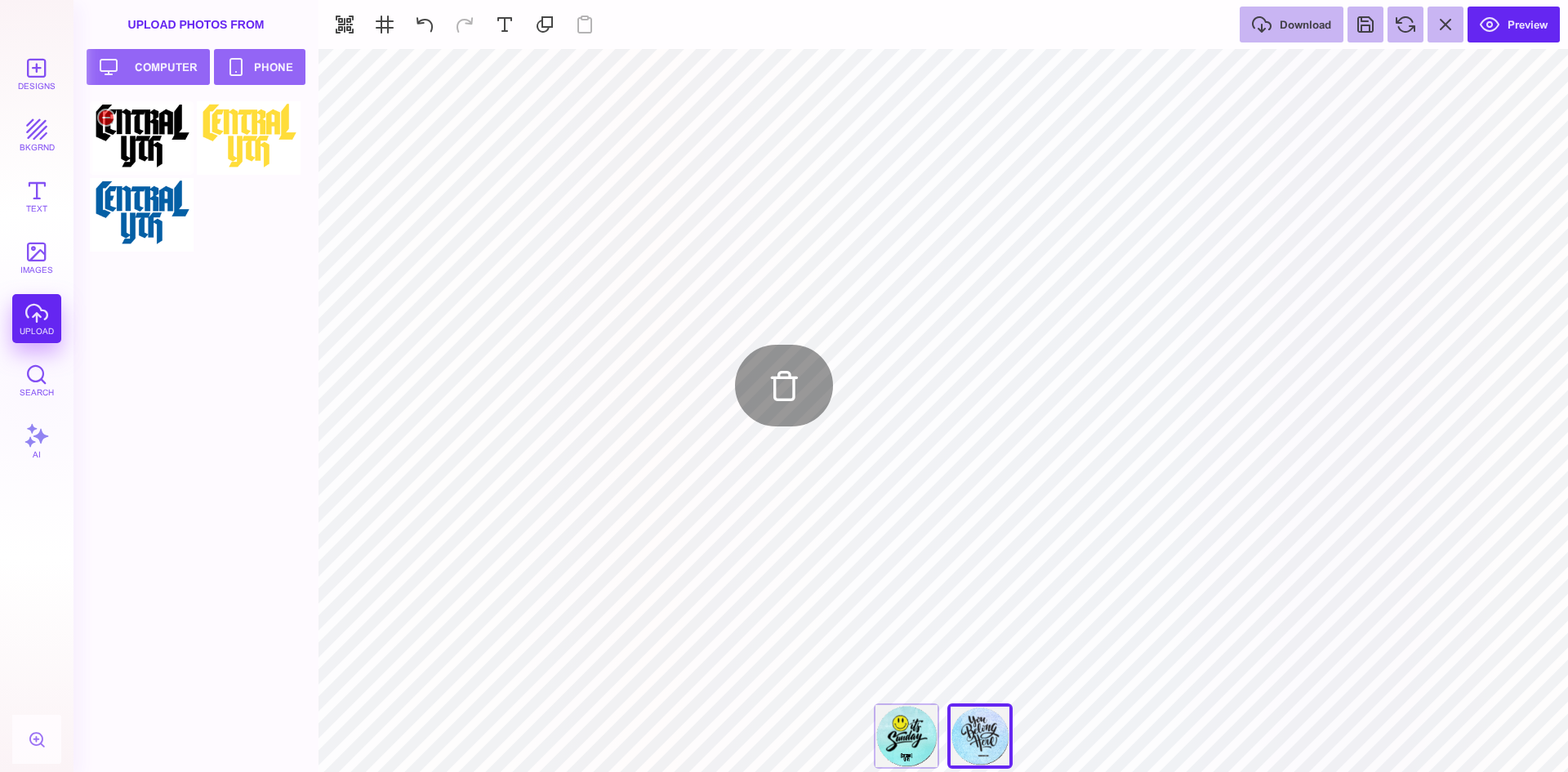
click at [146, 139] on div at bounding box center [141, 137] width 104 height 74
type input "#000000"
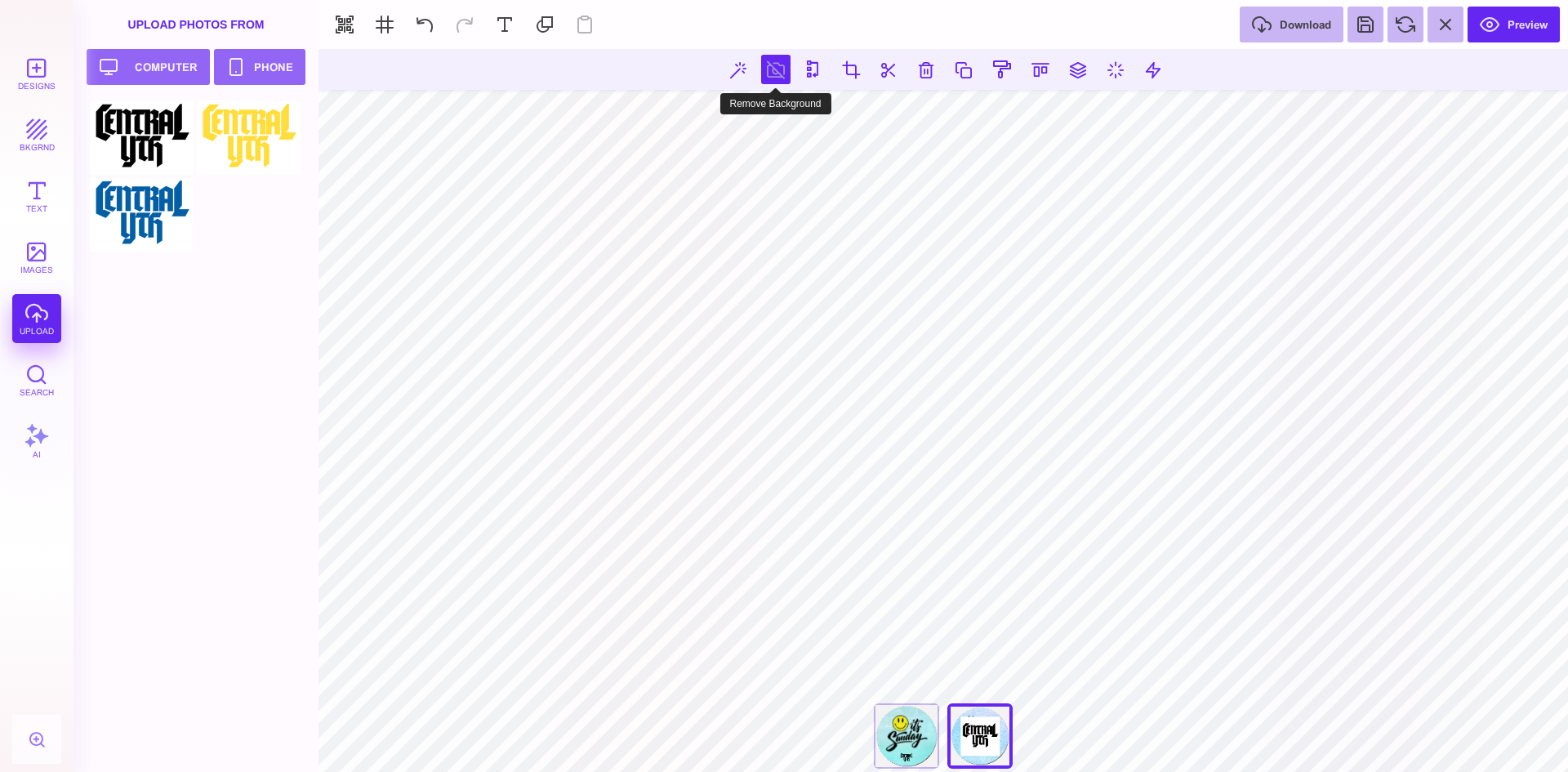
click at [774, 62] on button at bounding box center [775, 69] width 29 height 29
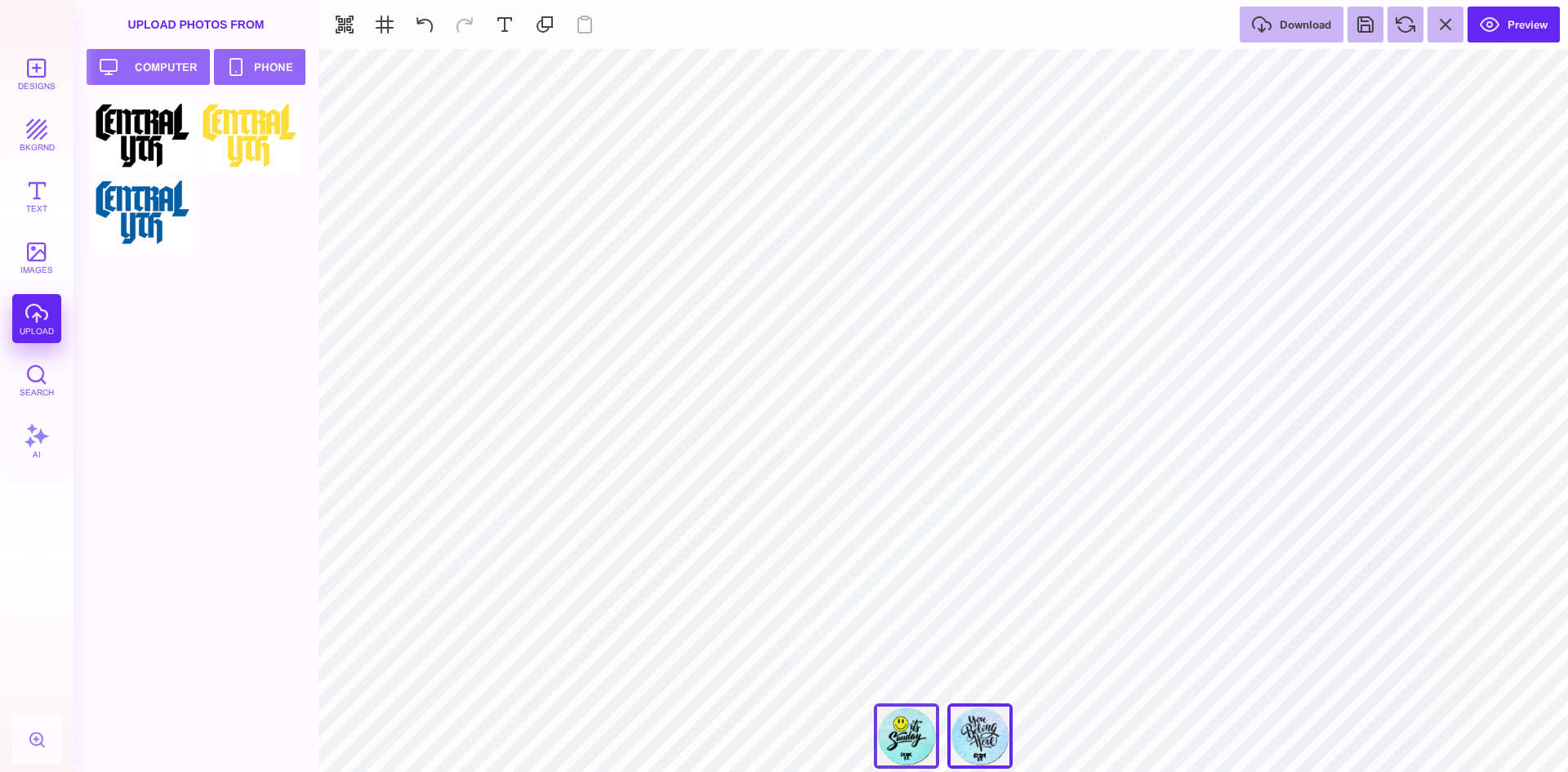
click at [913, 744] on div "Smile Its Sunday" at bounding box center [906, 736] width 65 height 65
click at [997, 730] on div "You Belong Here" at bounding box center [980, 736] width 65 height 65
click at [1363, 28] on button at bounding box center [1365, 24] width 36 height 36
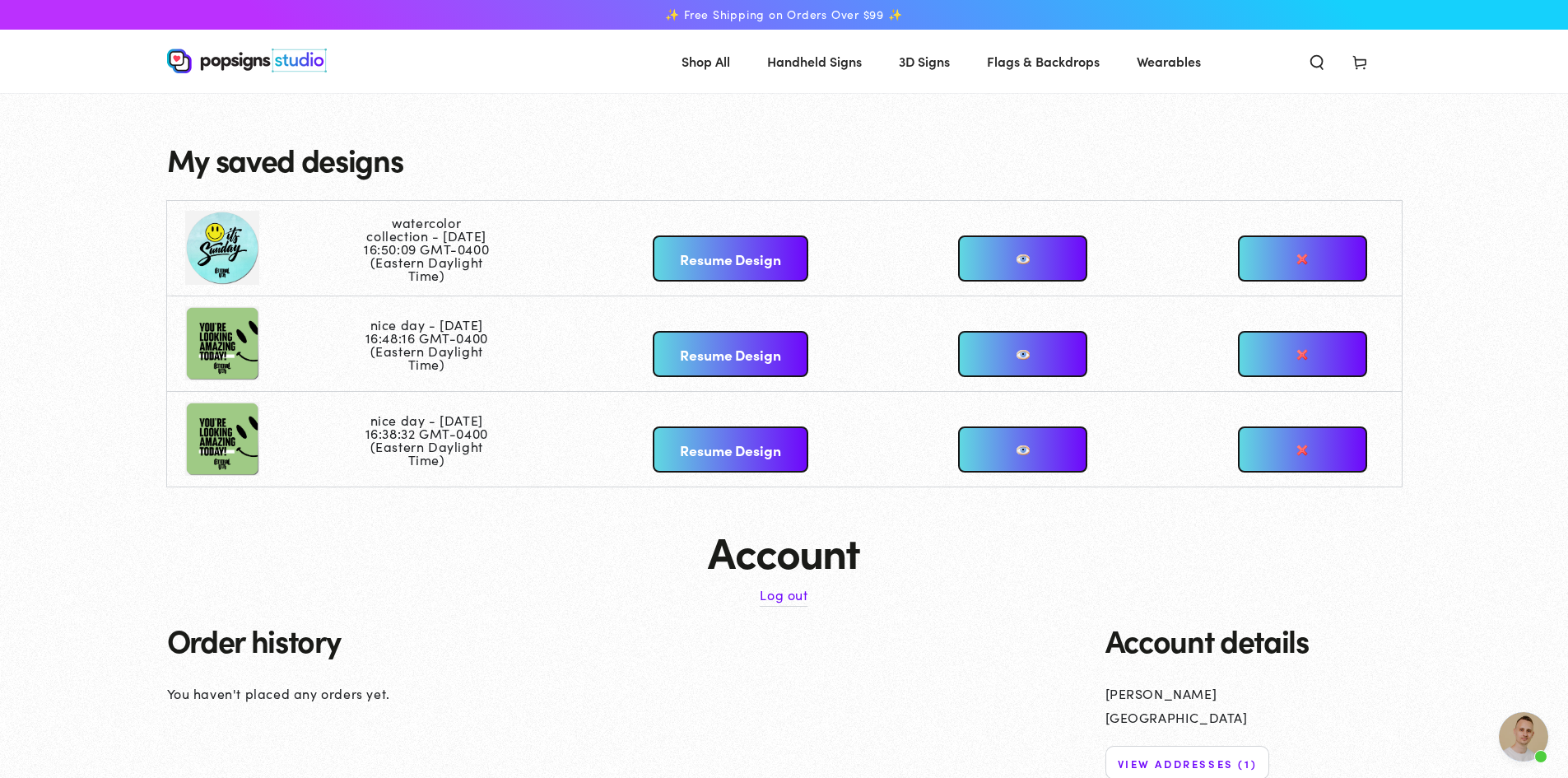
scroll to position [300, 0]
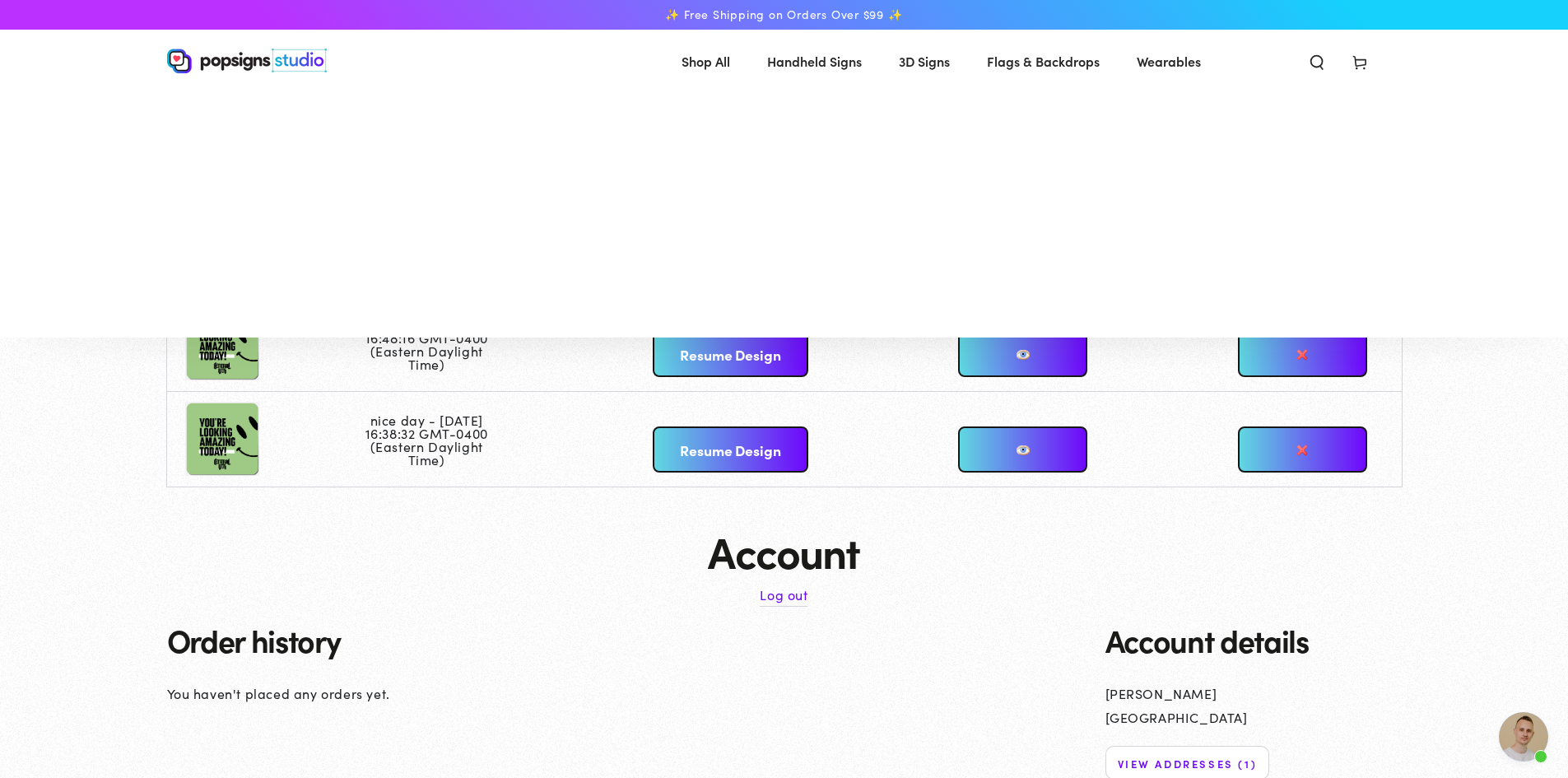
click at [824, 57] on span "Handheld Signs" at bounding box center [814, 60] width 94 height 24
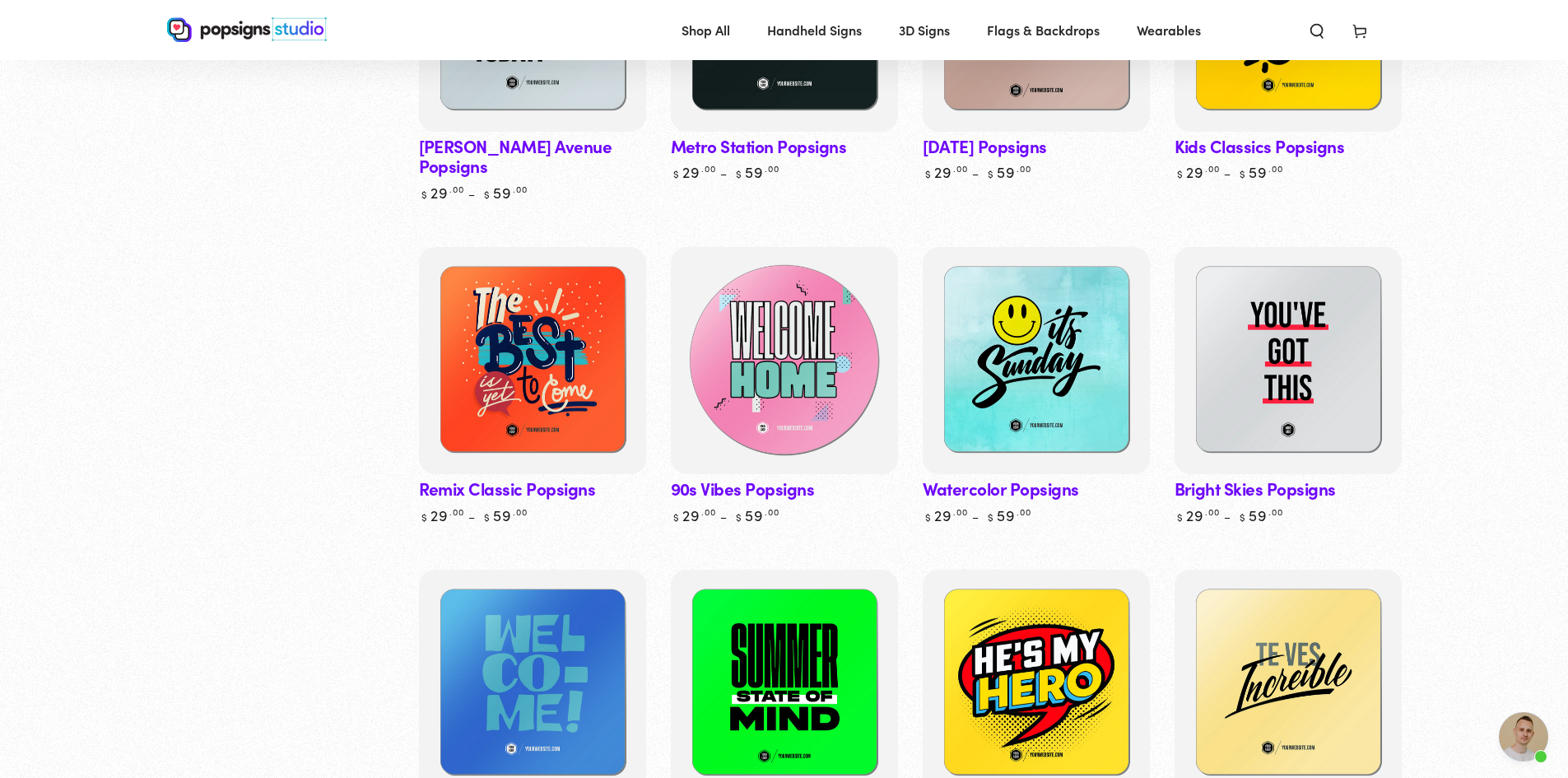
scroll to position [1070, 0]
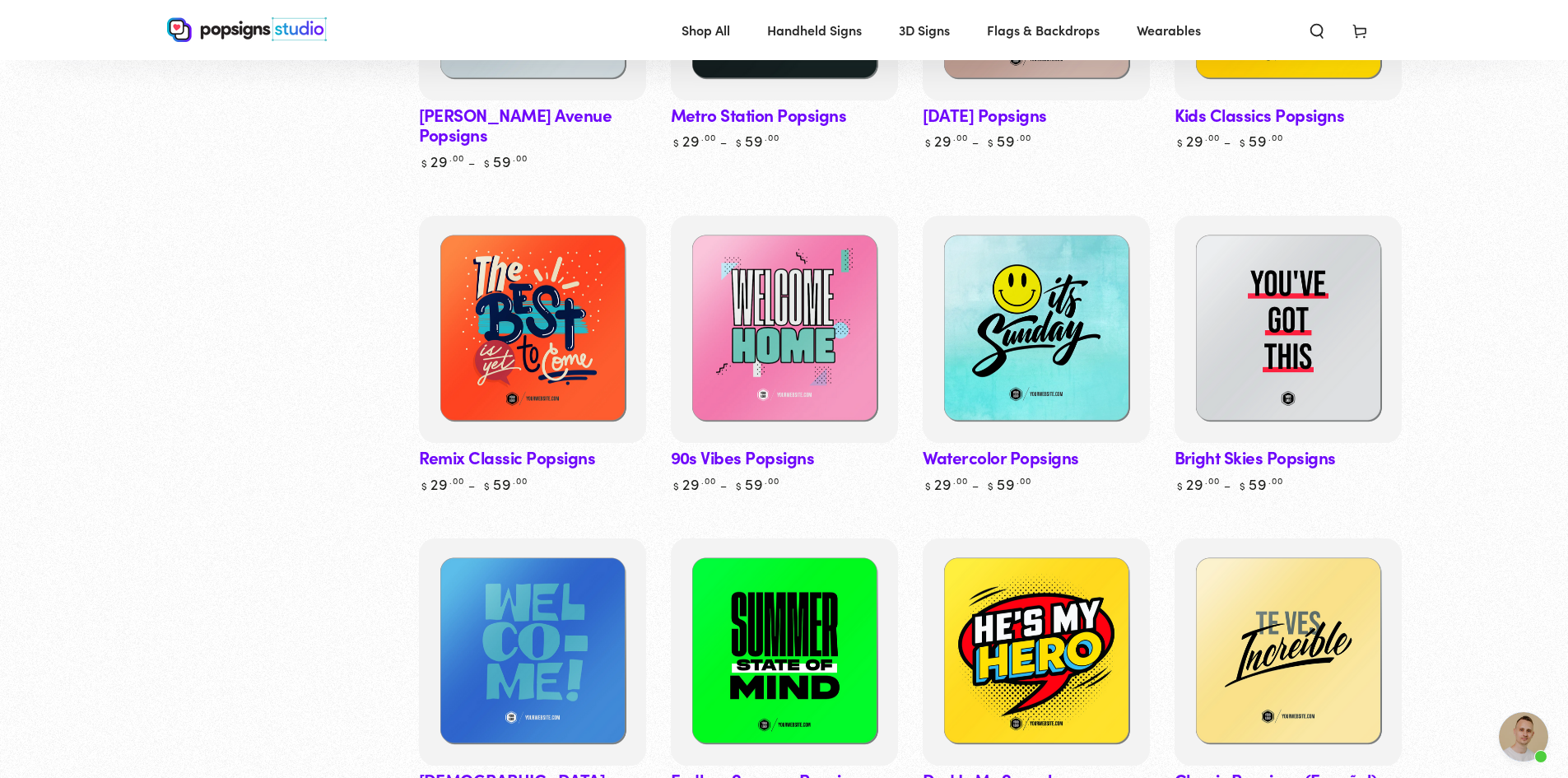
click at [784, 422] on link "90s Vibes Popsigns" at bounding box center [784, 354] width 227 height 277
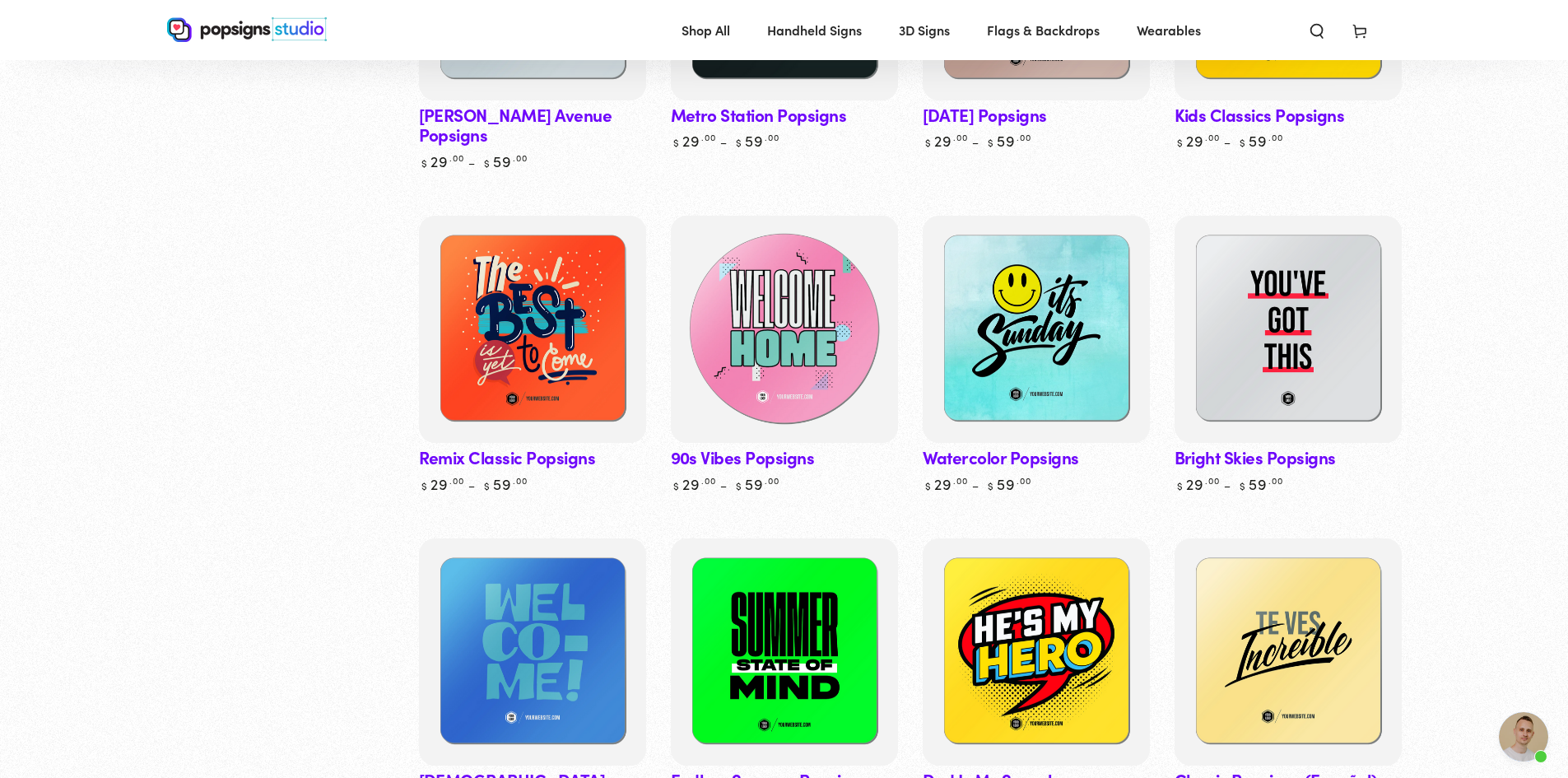
click at [781, 366] on img at bounding box center [784, 329] width 234 height 234
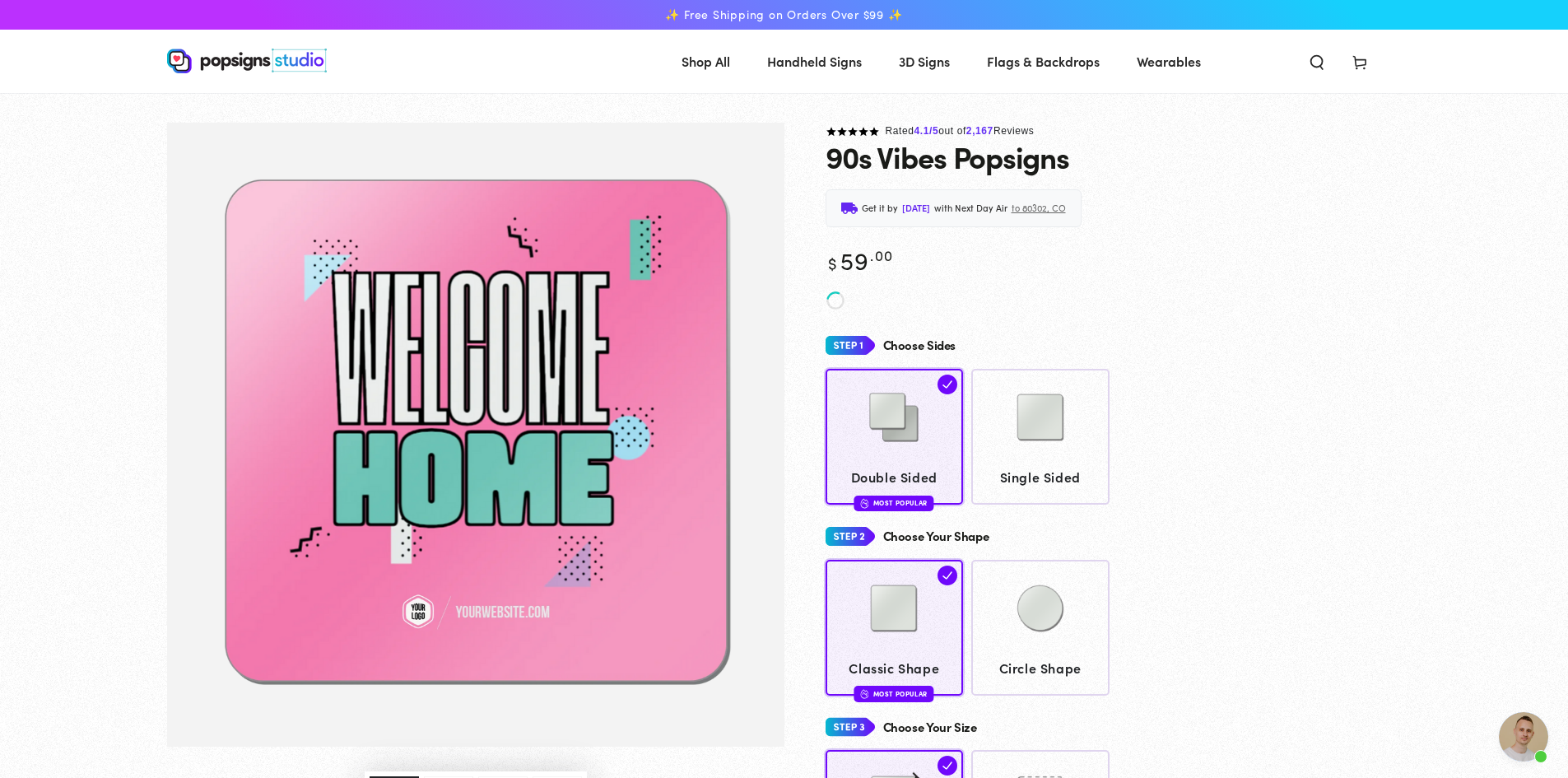
scroll to position [300, 0]
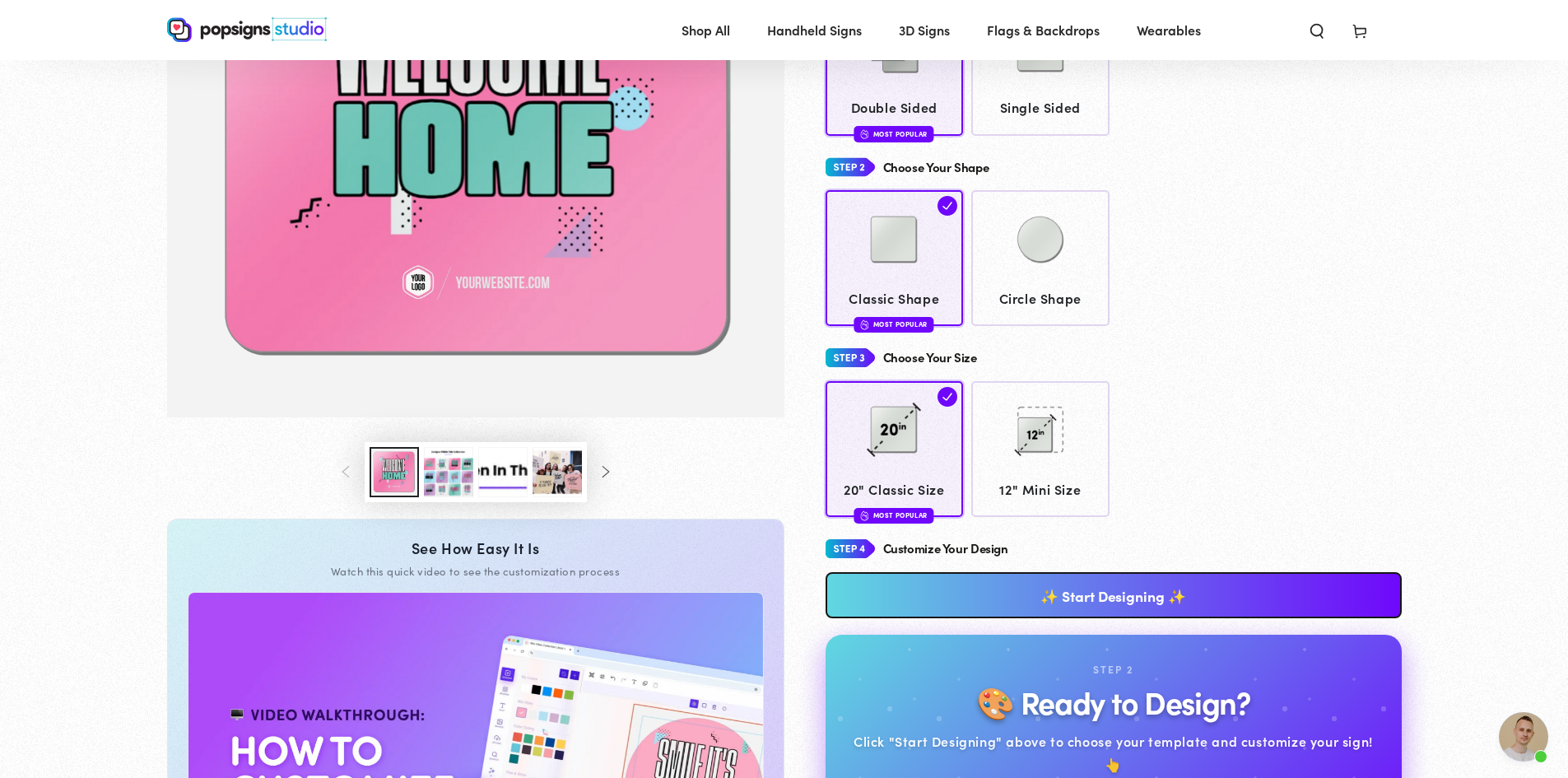
click at [450, 473] on button "Load image 3 in gallery view" at bounding box center [448, 471] width 49 height 50
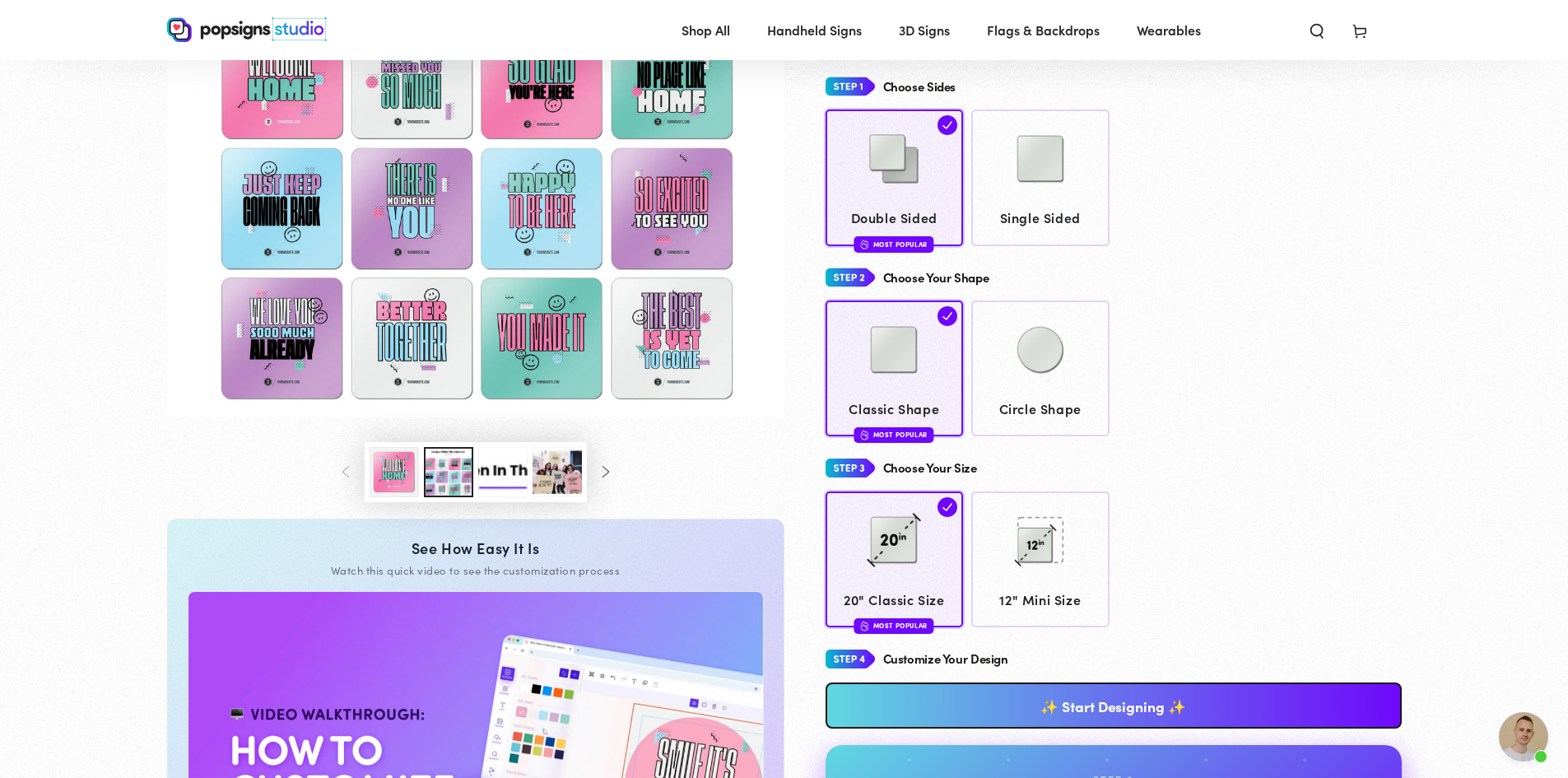
click at [976, 705] on link "✨ Start Designing ✨" at bounding box center [1113, 705] width 576 height 46
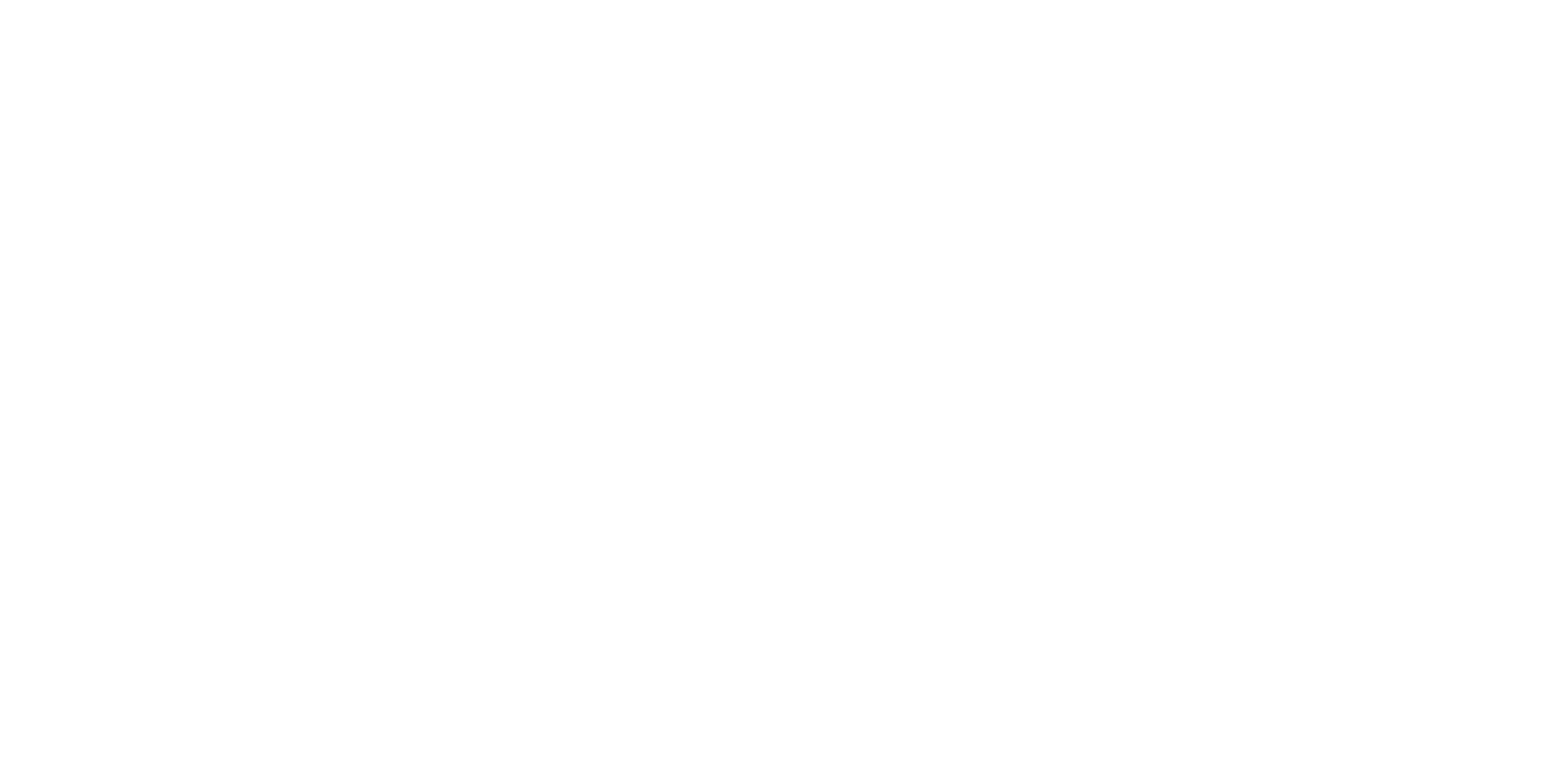
scroll to position [0, 0]
type textarea "An ancient tree with a door leading to a magical world"
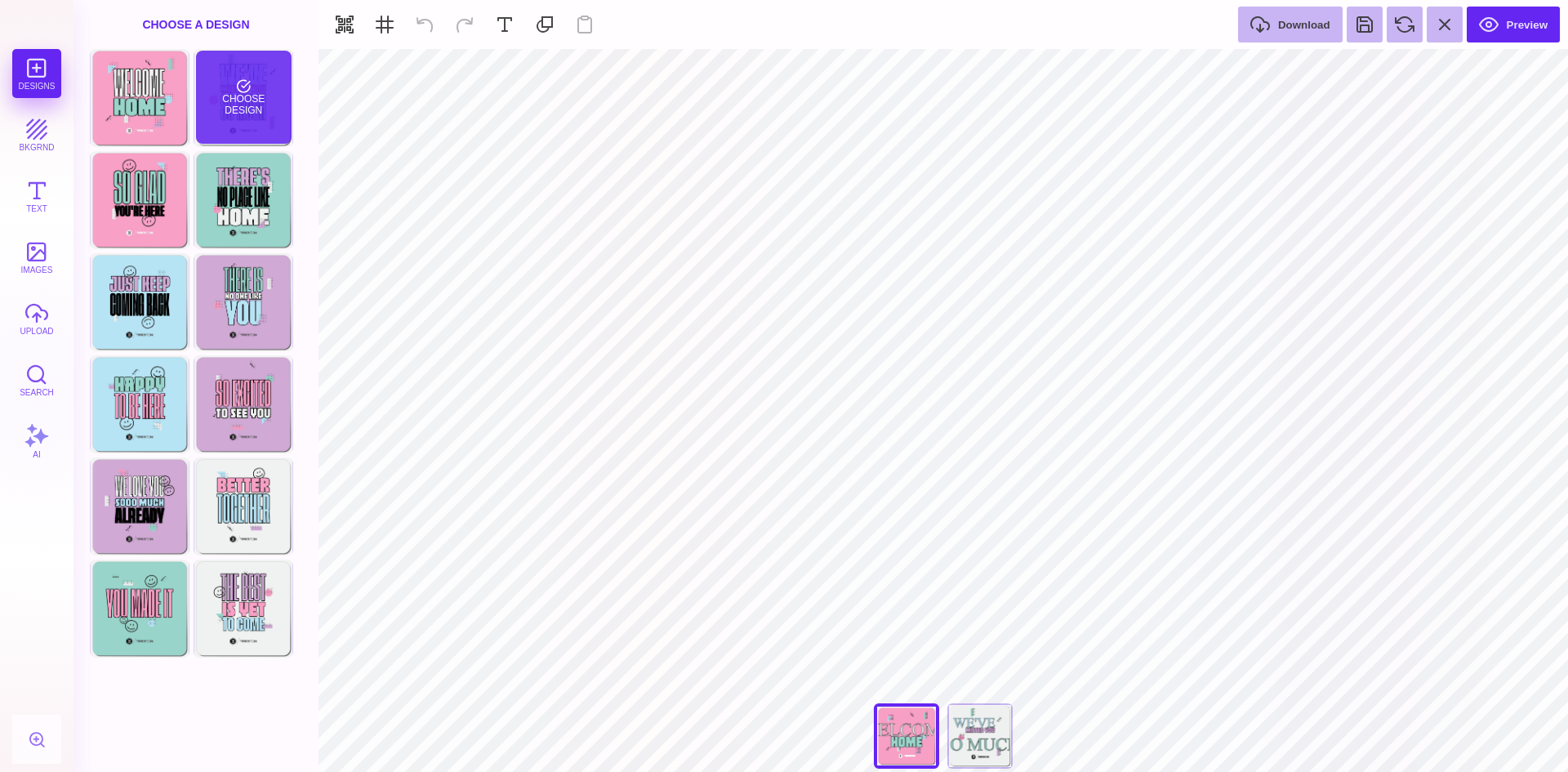
click at [249, 120] on div "Choose Design" at bounding box center [244, 97] width 95 height 93
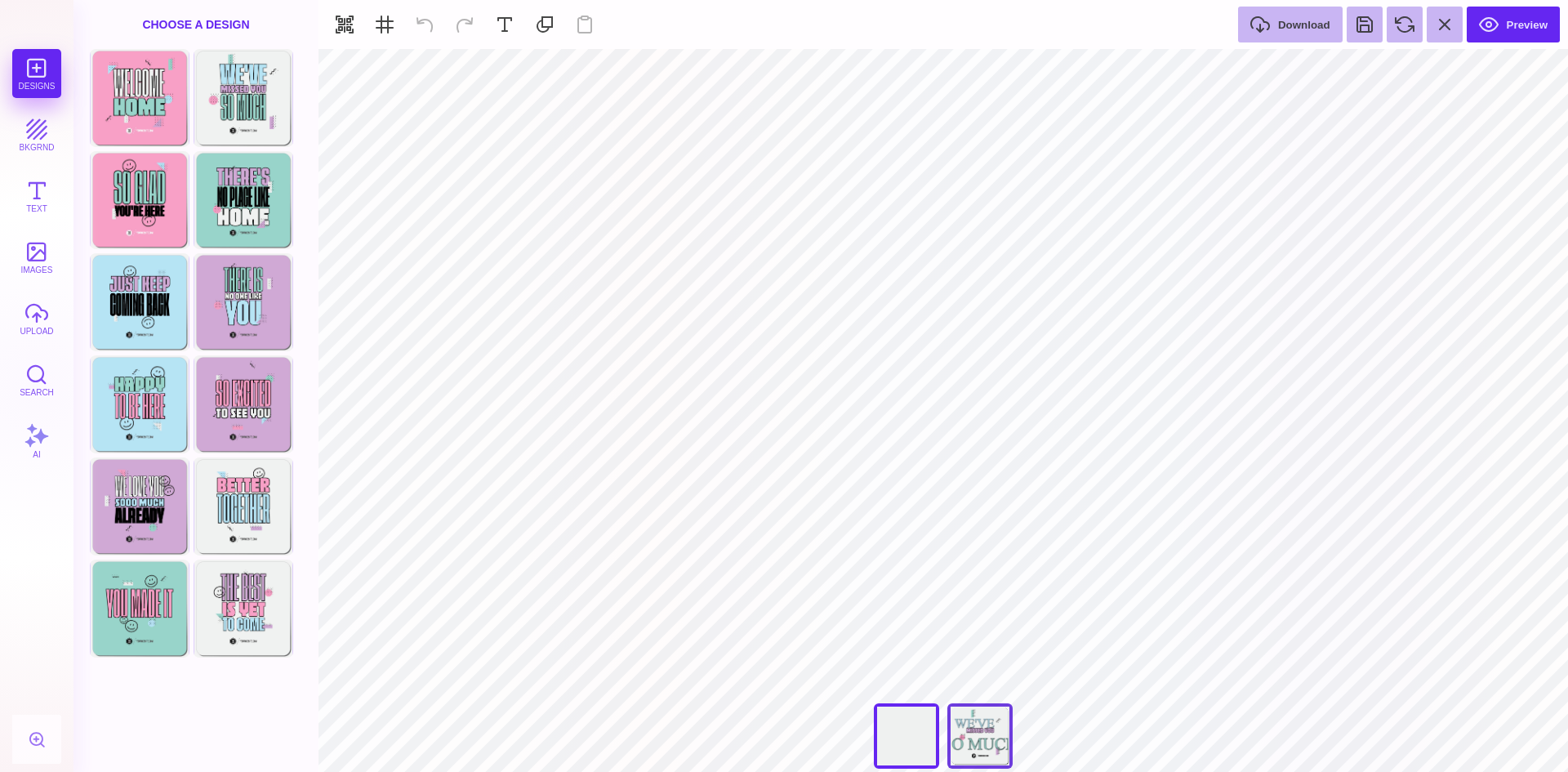
click at [973, 738] on div "We Missed You So Much" at bounding box center [980, 736] width 65 height 65
click at [908, 740] on div "We've Missed You So Much" at bounding box center [906, 736] width 65 height 65
type input "****"
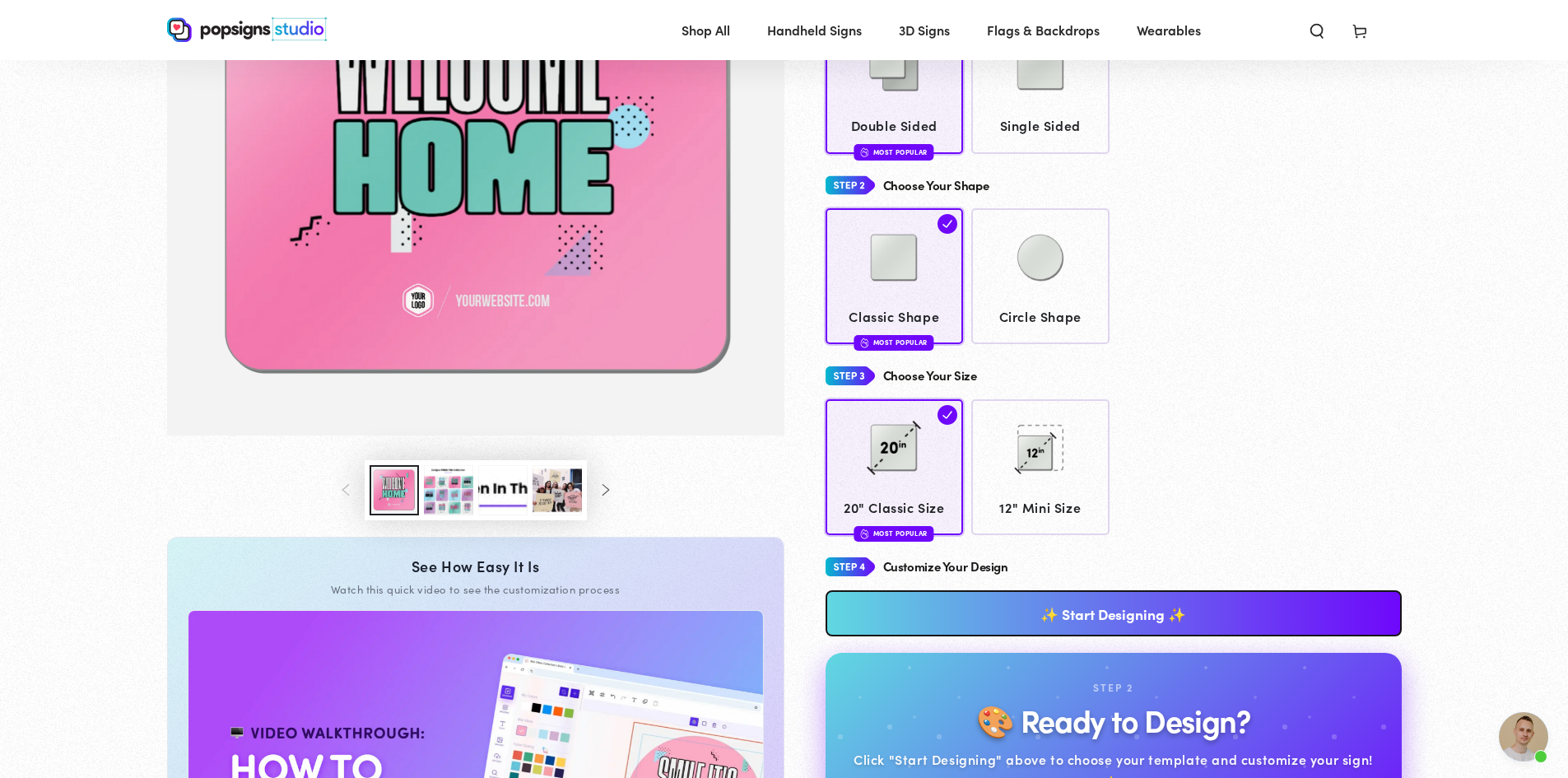
scroll to position [326, 0]
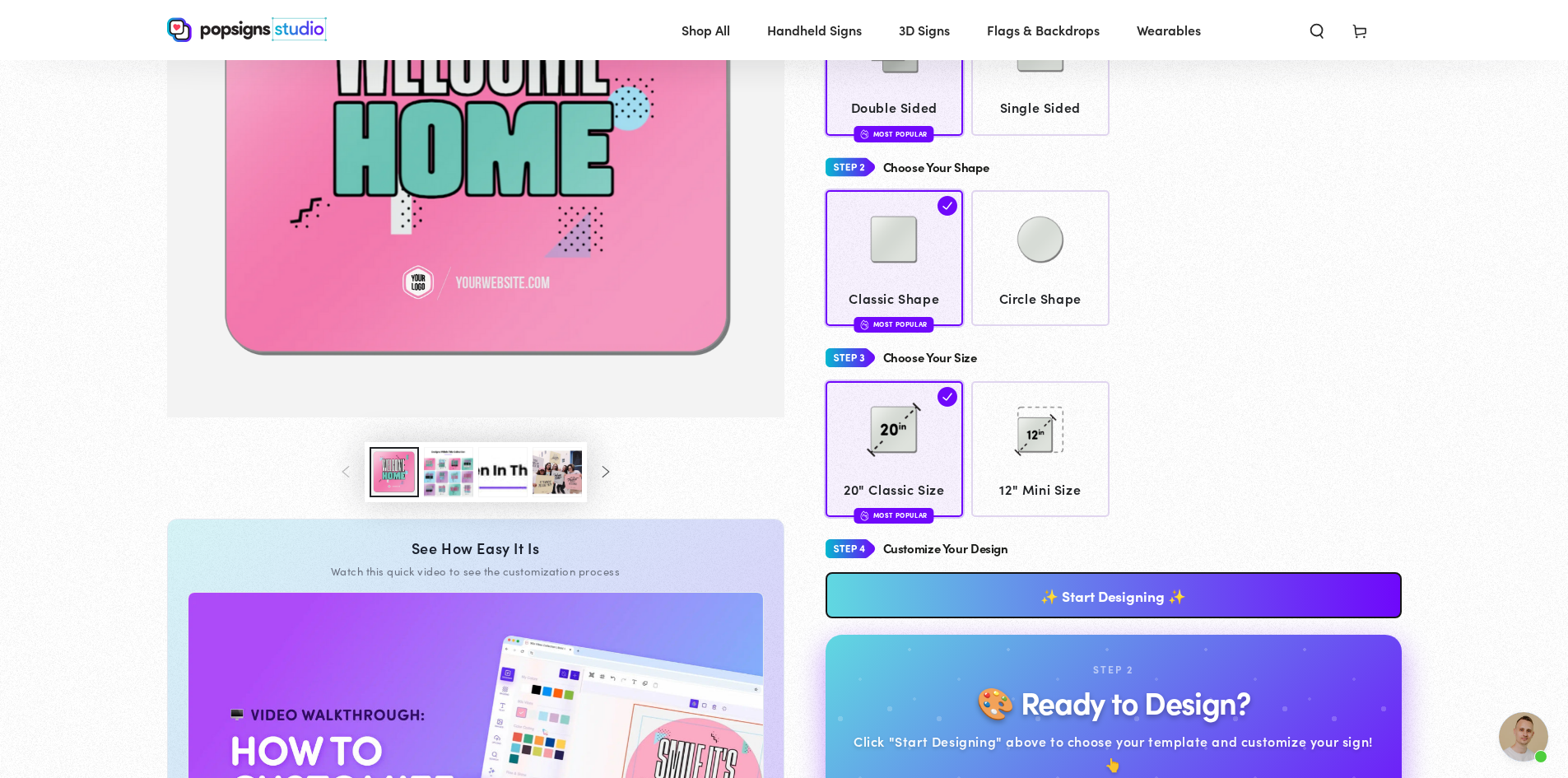
click at [904, 600] on link "✨ Start Designing ✨" at bounding box center [1113, 594] width 576 height 46
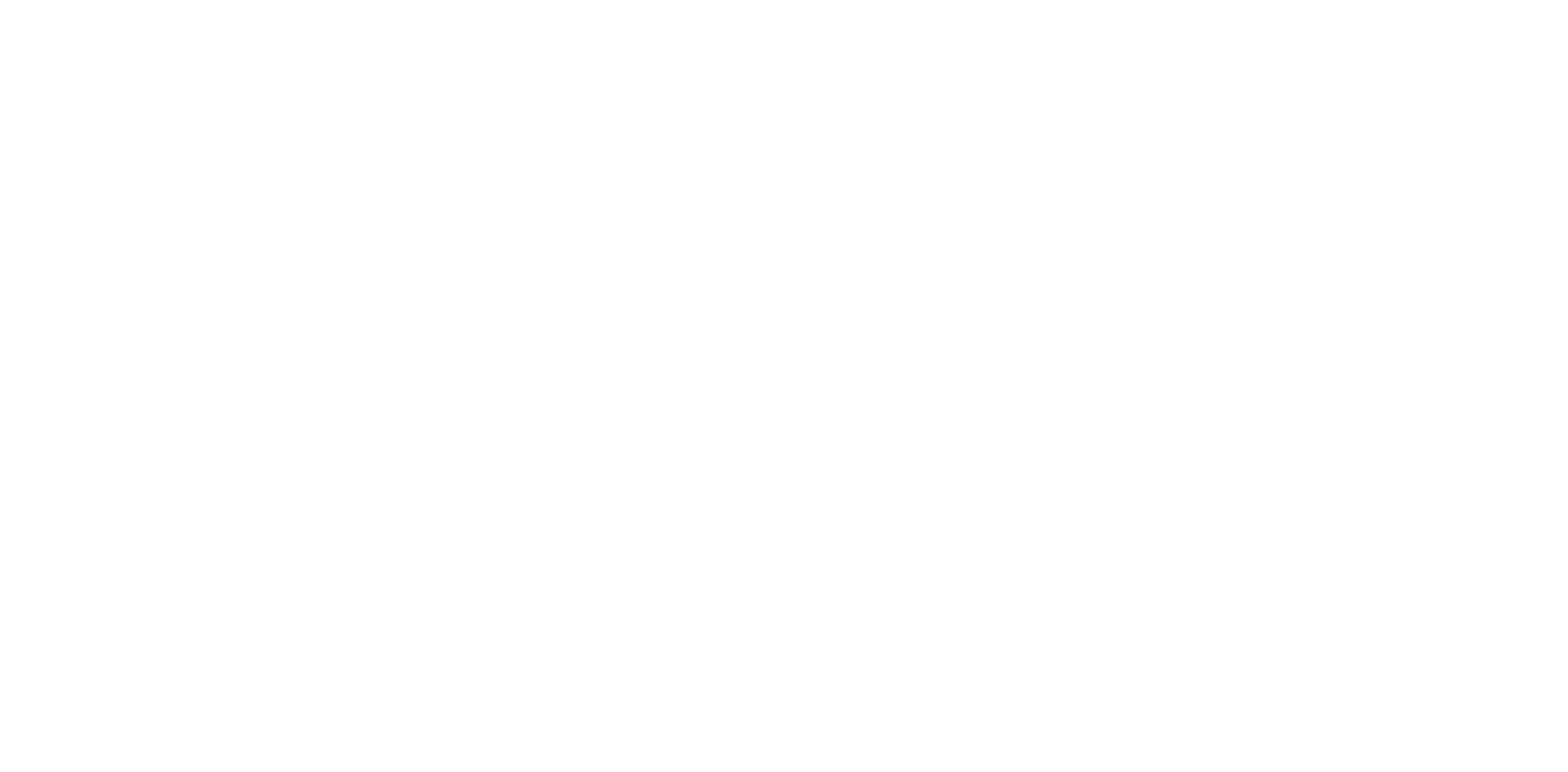
scroll to position [0, 0]
type textarea "An ancient tree with a door leading to a magical world"
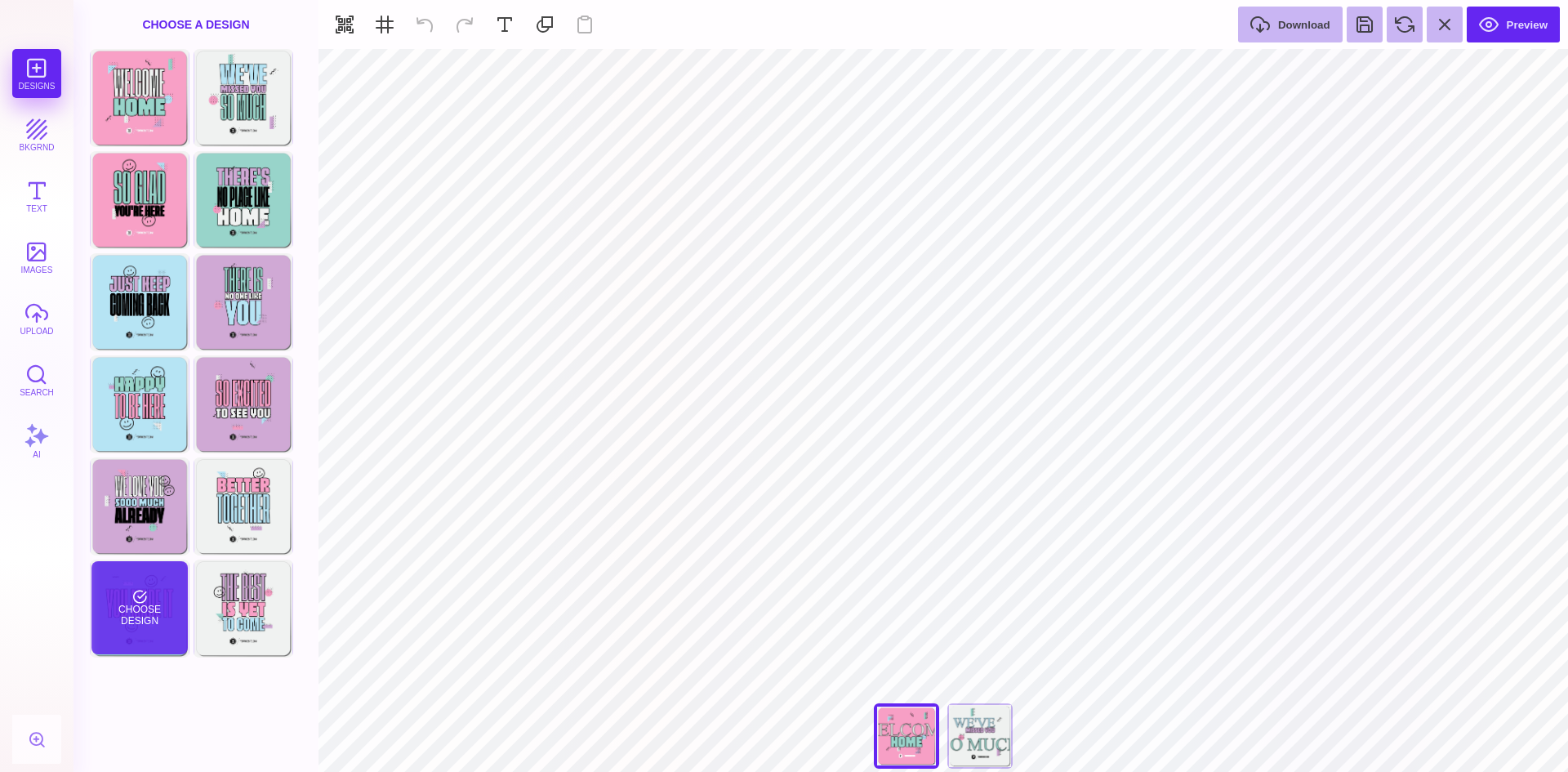
click at [159, 617] on div "Choose Design" at bounding box center [139, 608] width 95 height 93
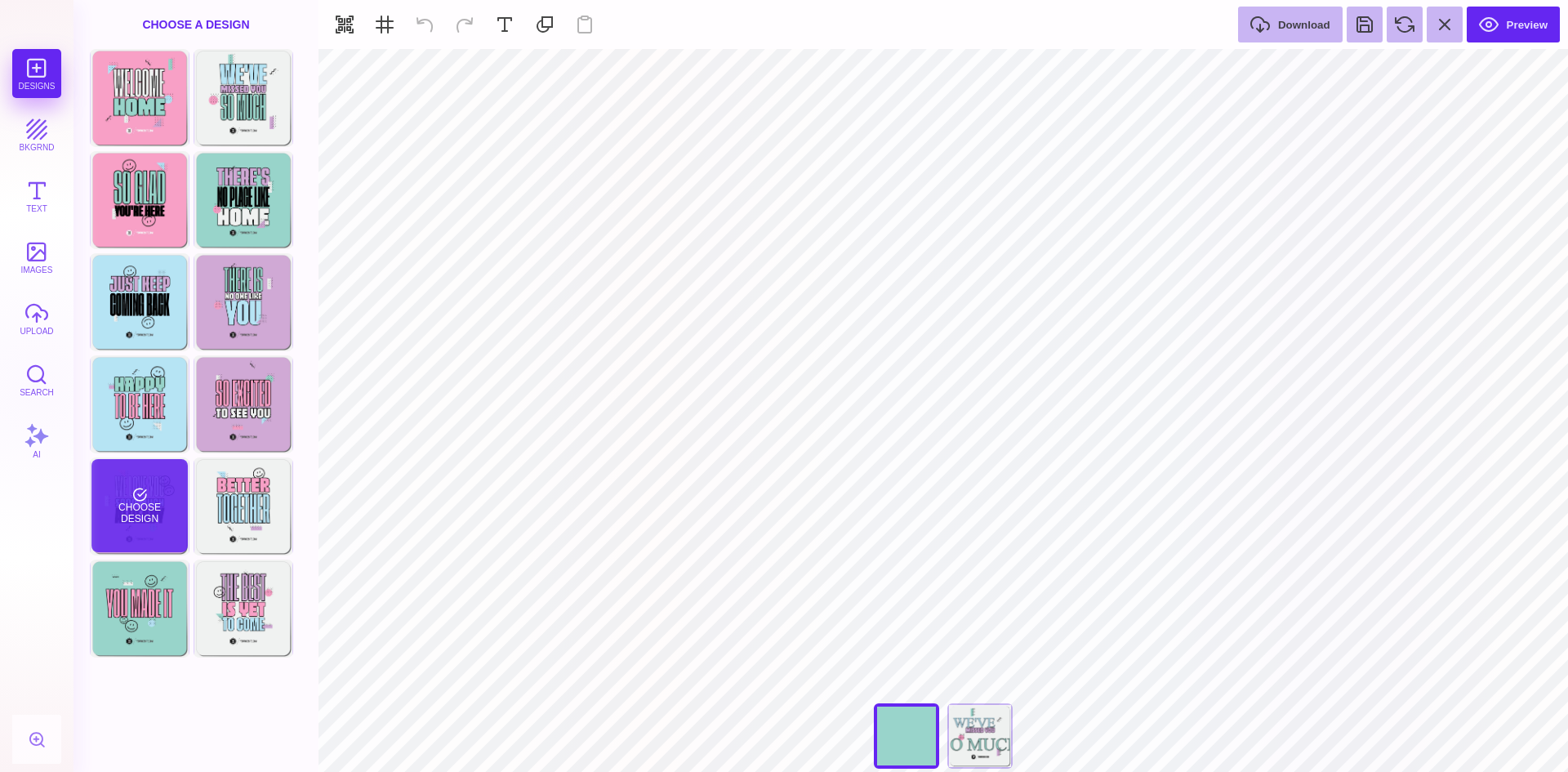
click at [126, 497] on div "Choose Design" at bounding box center [139, 506] width 95 height 93
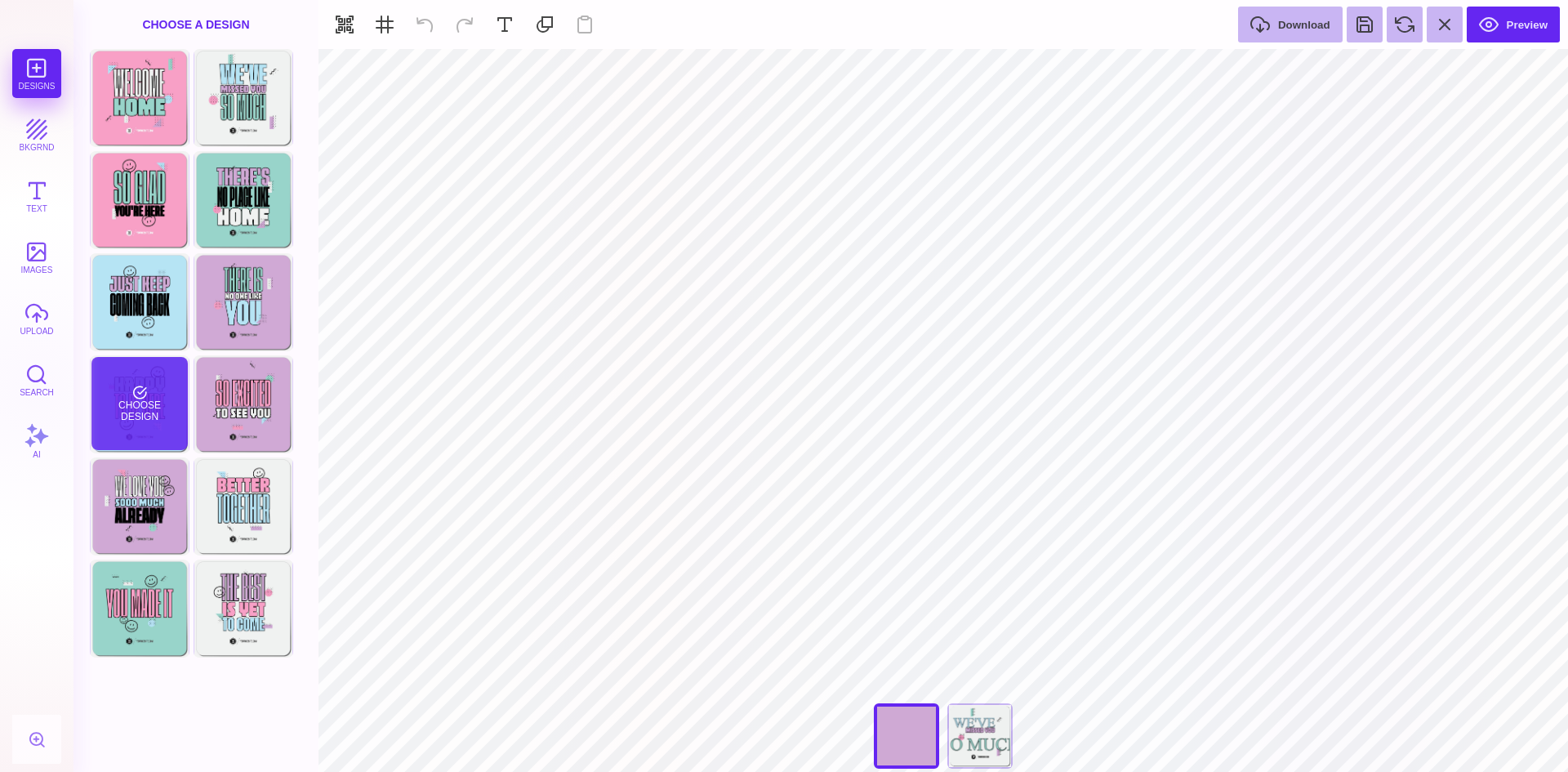
click at [146, 402] on div "Choose Design" at bounding box center [139, 404] width 95 height 93
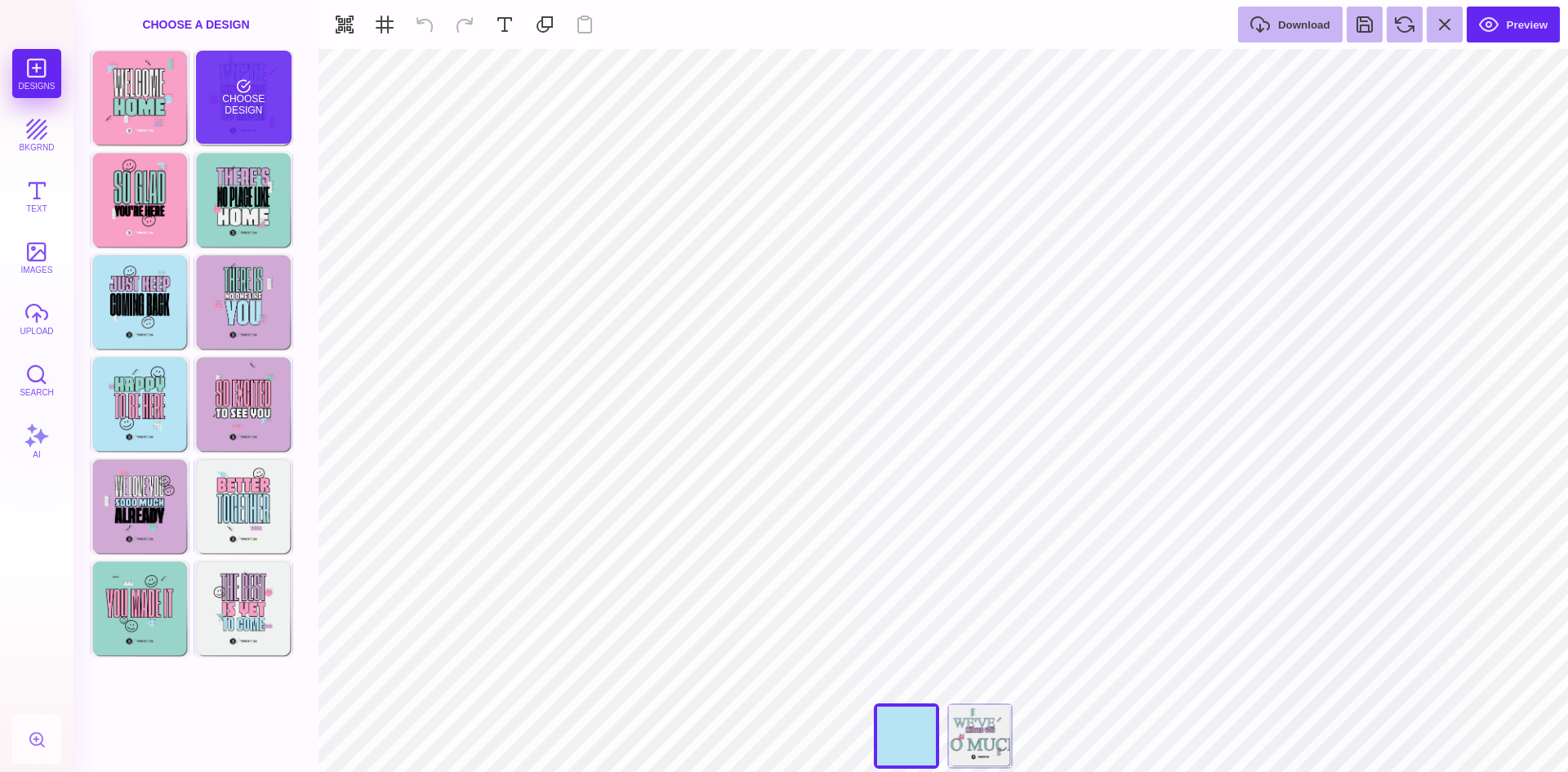
click at [232, 85] on div "Choose Design" at bounding box center [244, 97] width 95 height 93
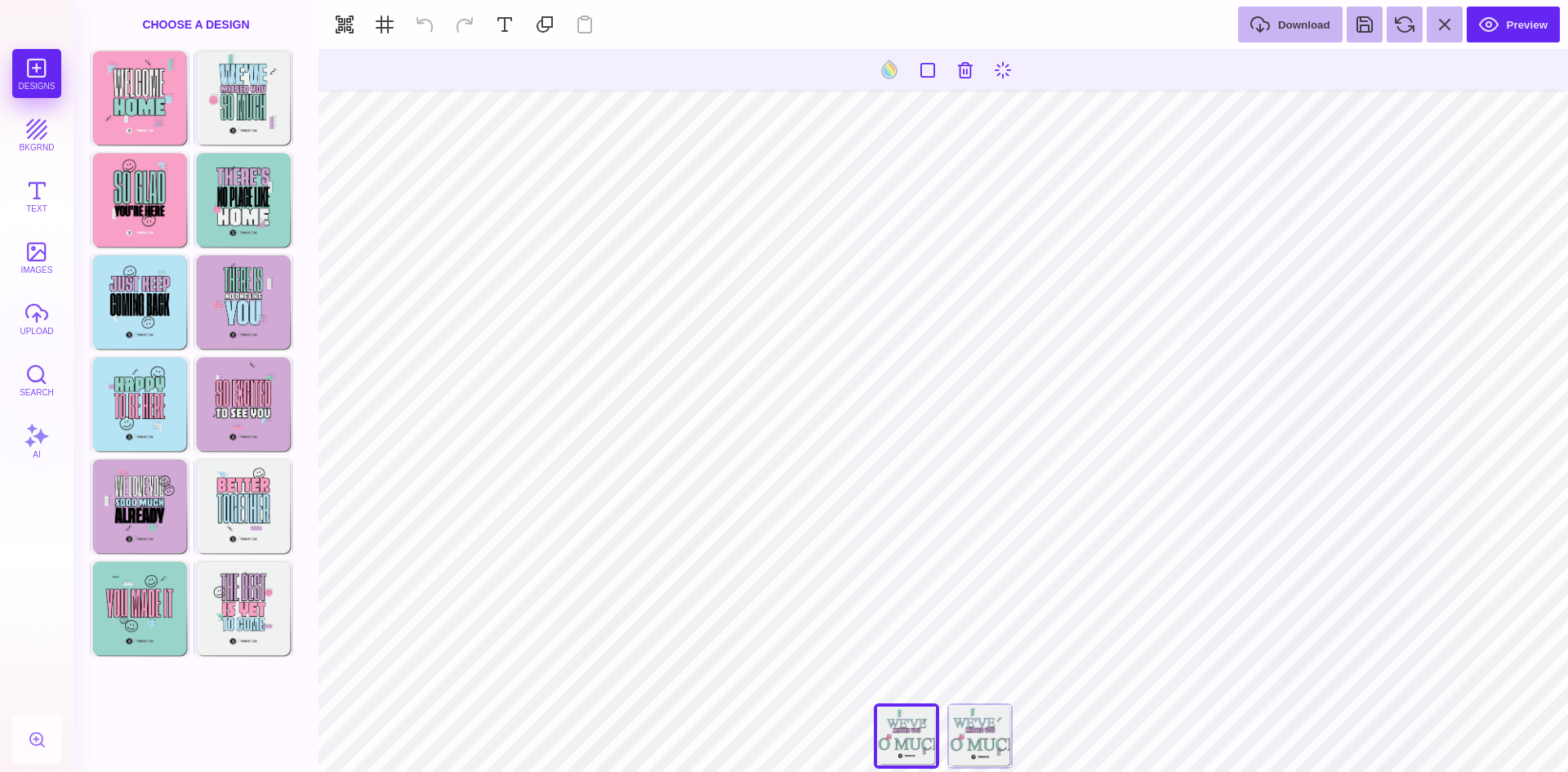
type input "#F49EC4"
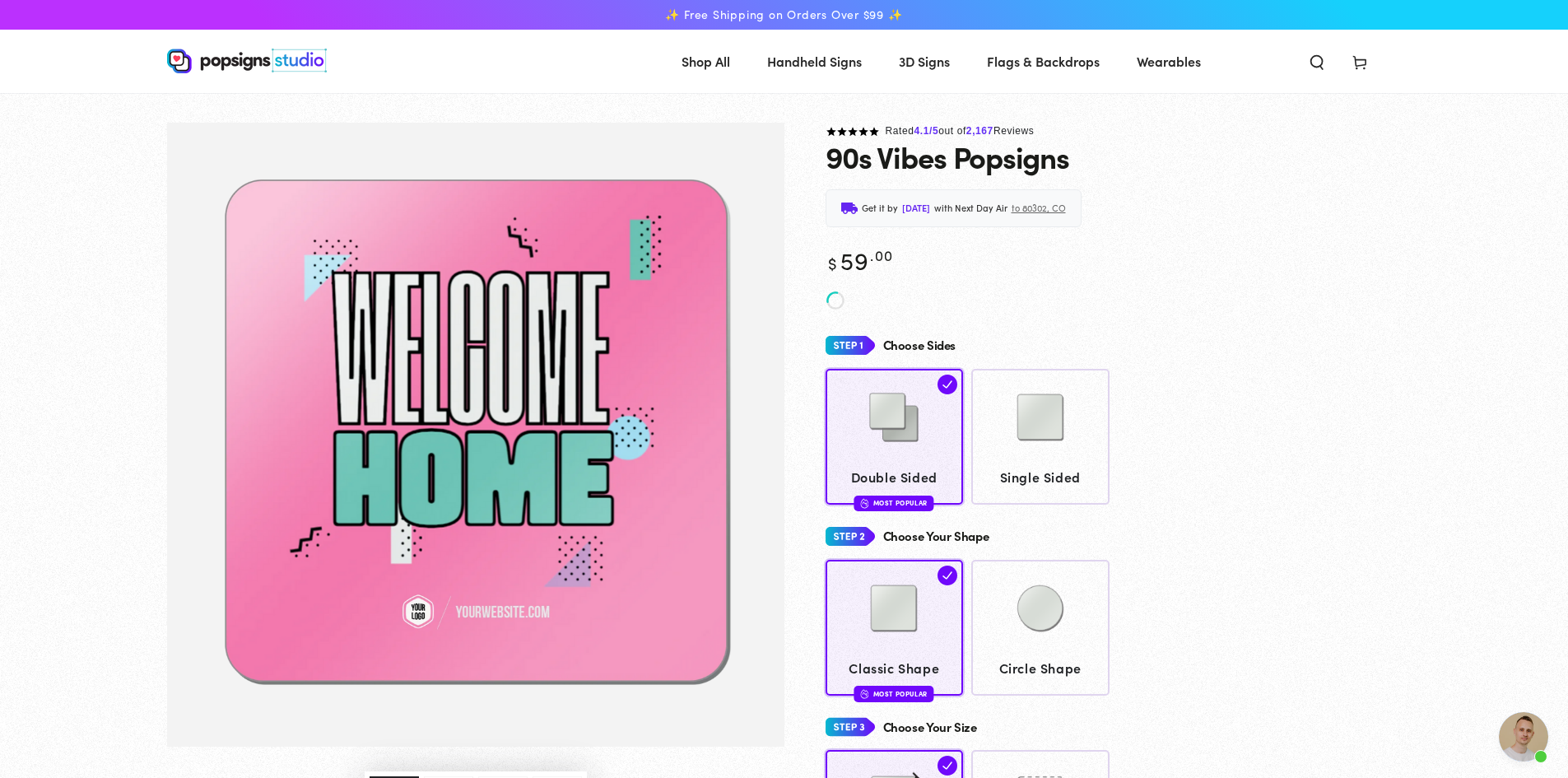
scroll to position [300, 0]
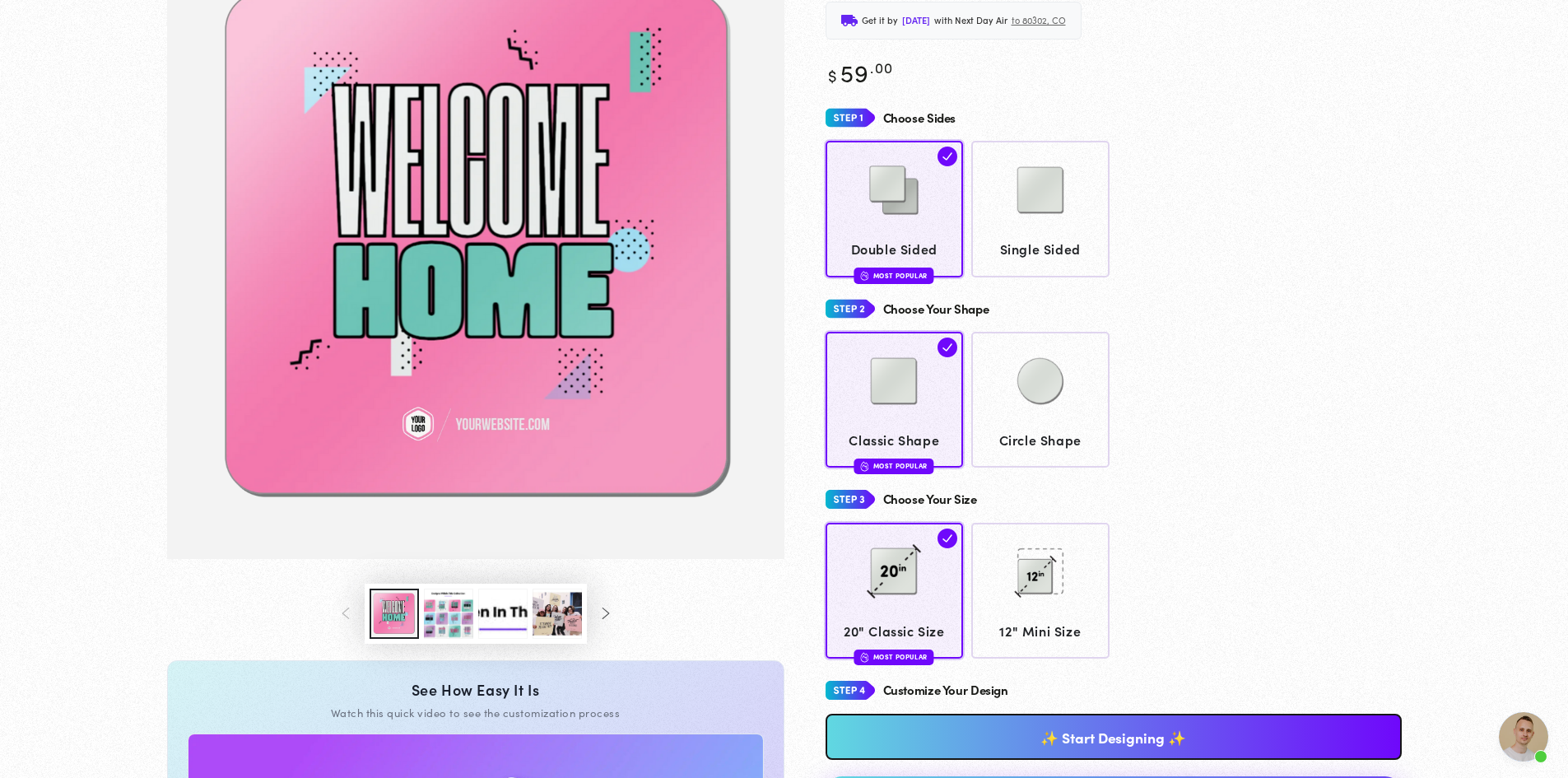
scroll to position [244, 0]
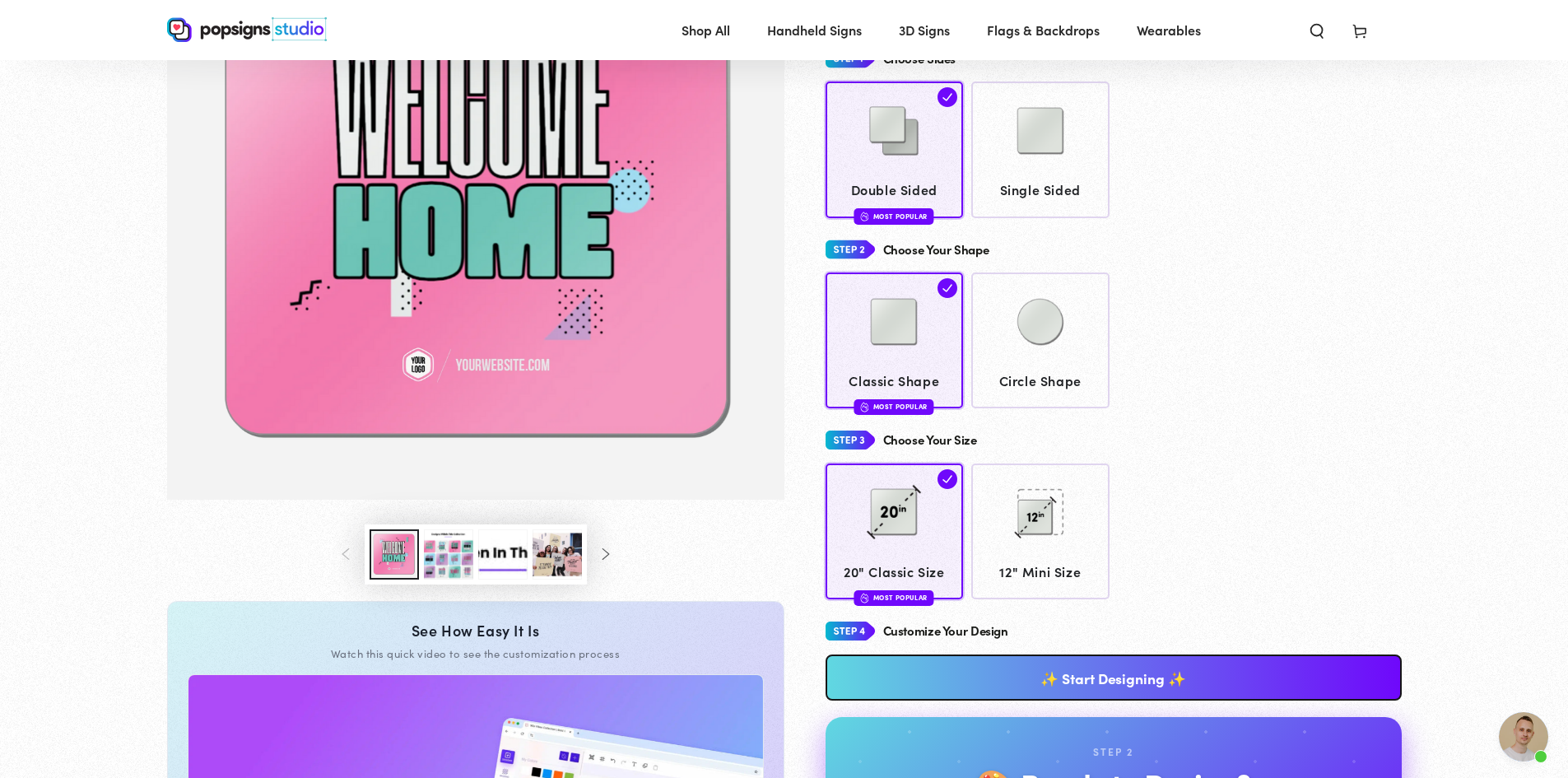
click at [449, 564] on button "Load image 3 in gallery view" at bounding box center [448, 554] width 49 height 50
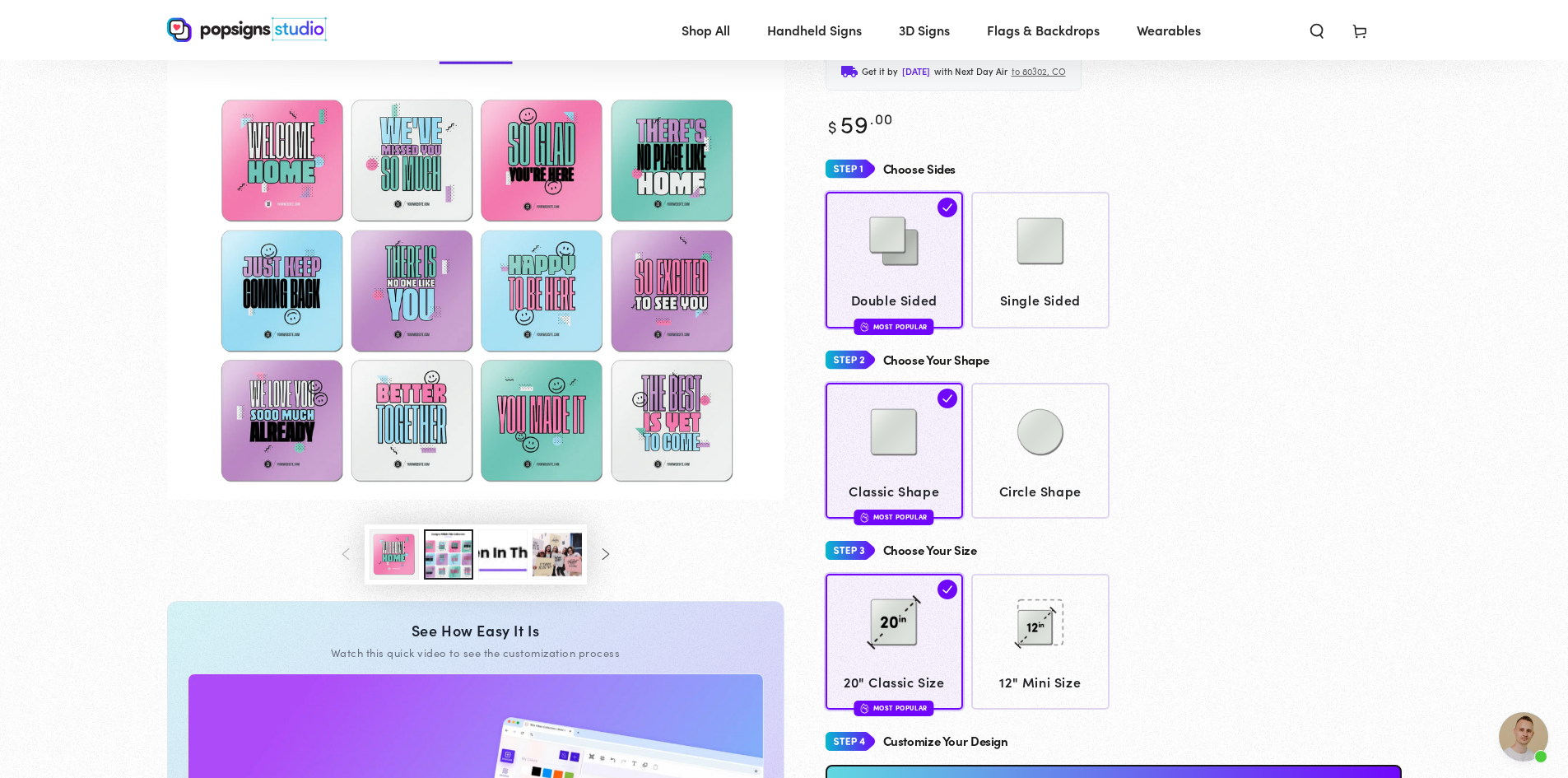
click at [497, 558] on button "Load image 4 in gallery view" at bounding box center [503, 554] width 49 height 50
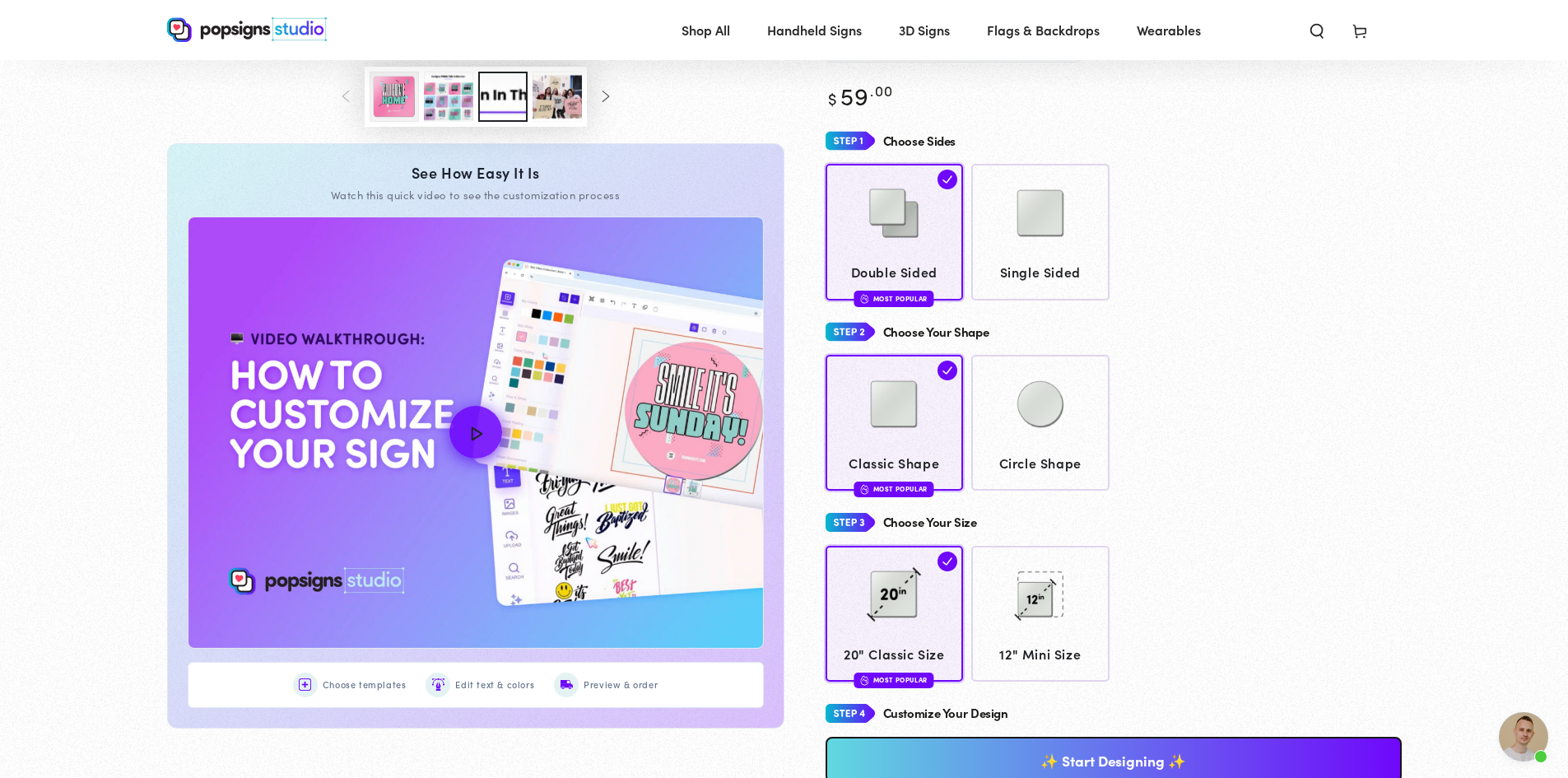
scroll to position [0, 0]
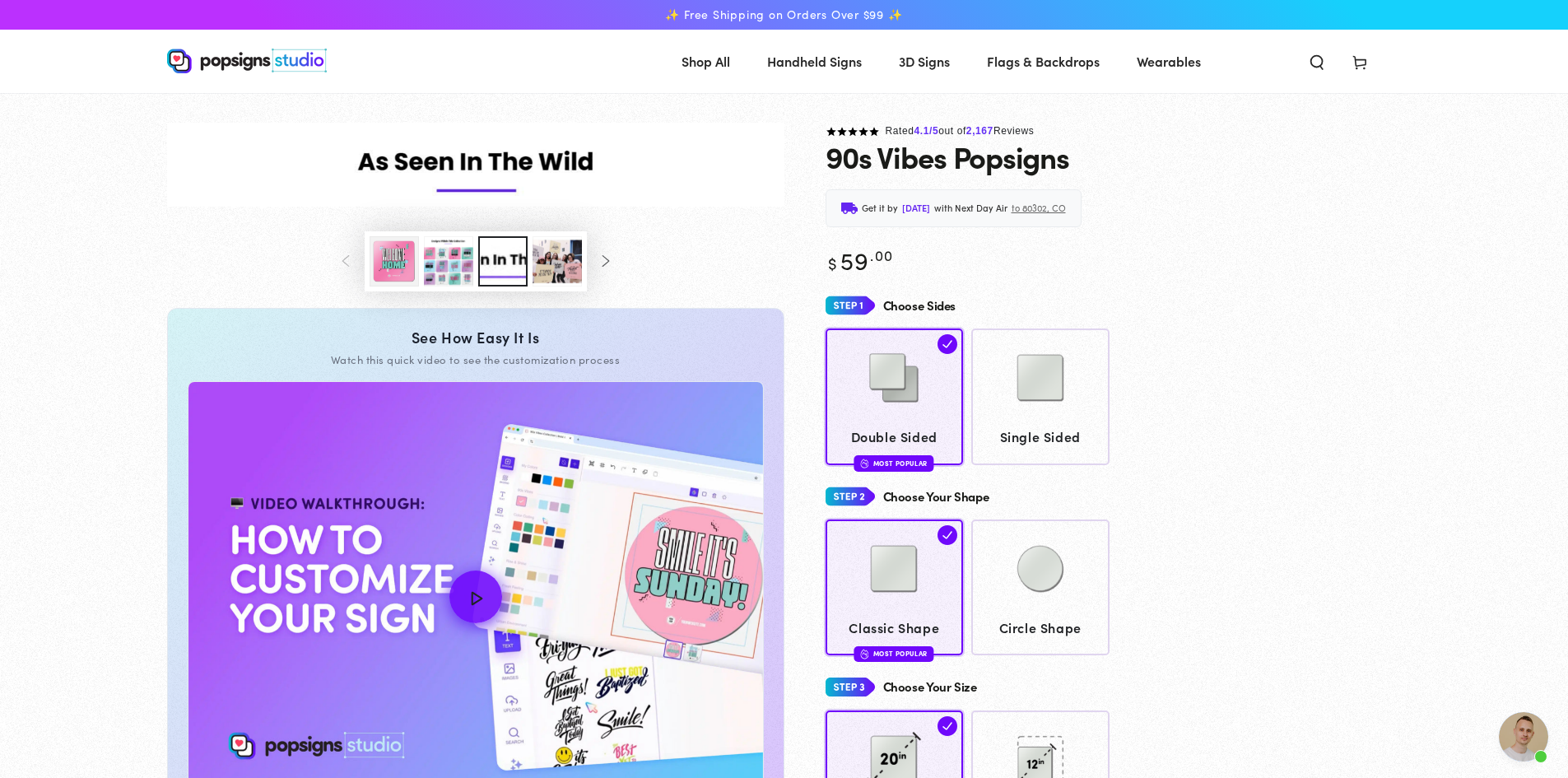
click at [556, 270] on button "Load image 5 in gallery view" at bounding box center [557, 261] width 49 height 50
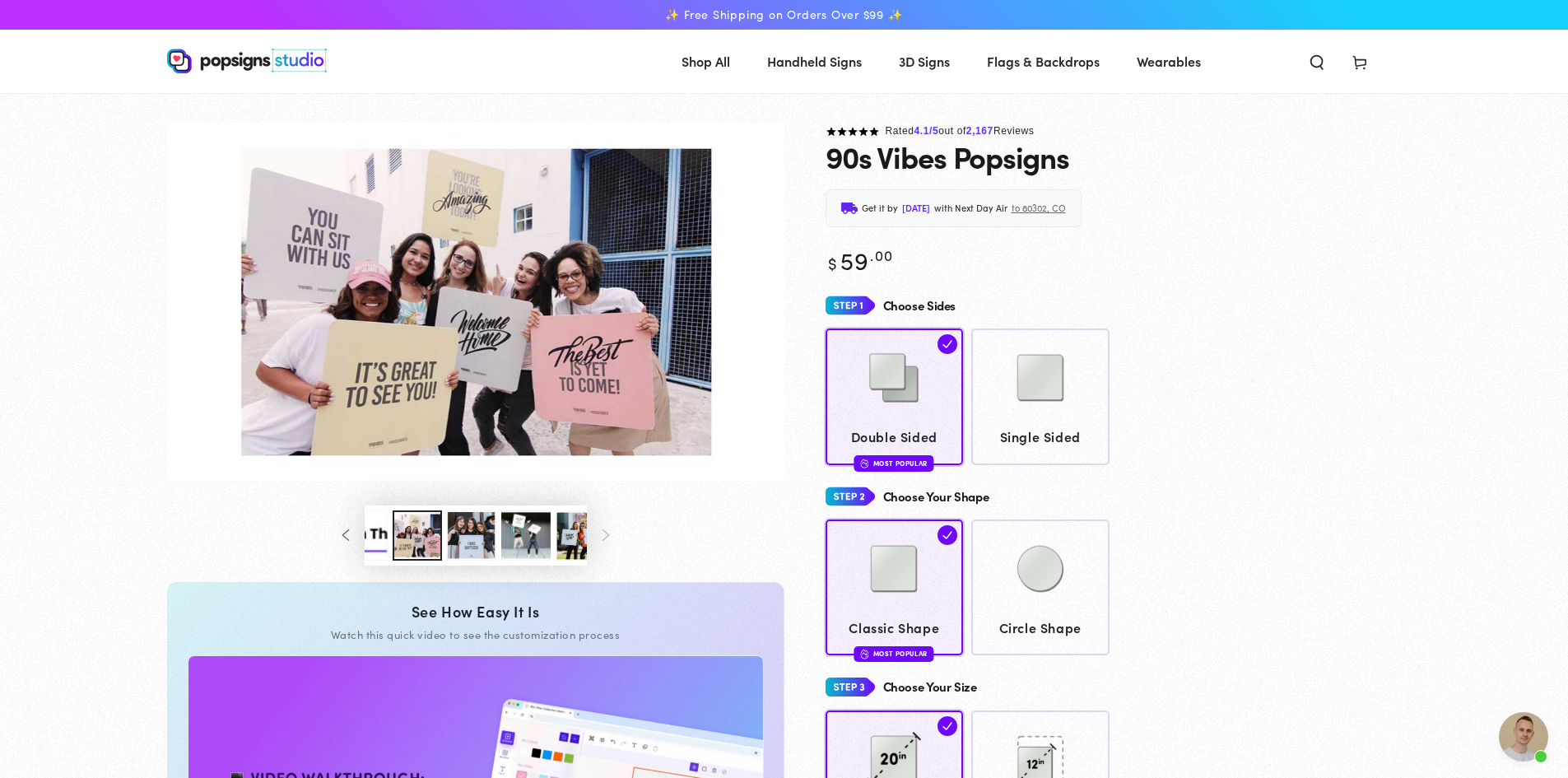
scroll to position [0, 163]
click at [348, 532] on button "Slide left" at bounding box center [347, 536] width 36 height 36
click at [401, 538] on button "Load image 1 in gallery view" at bounding box center [394, 535] width 49 height 50
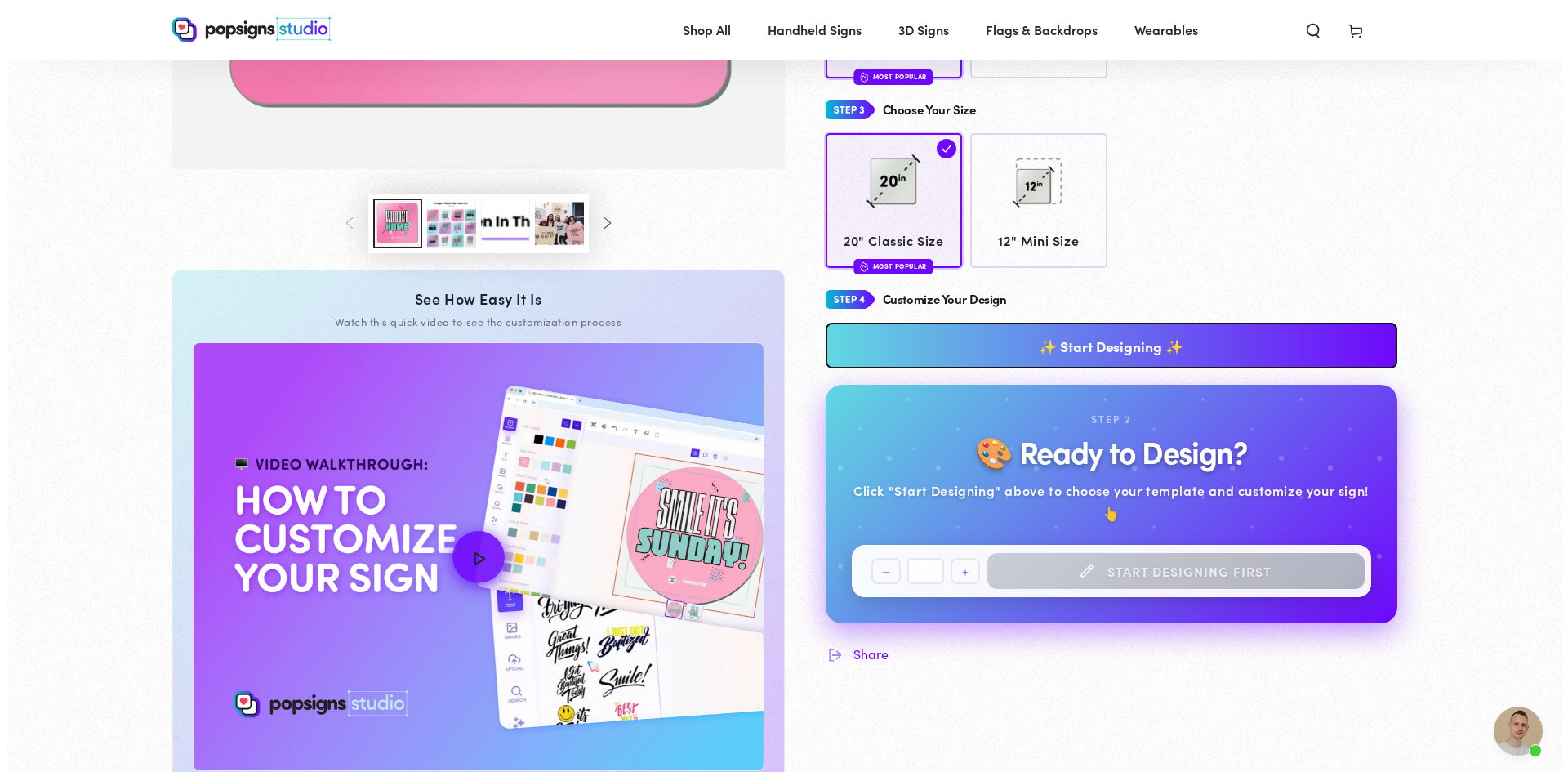
scroll to position [487, 0]
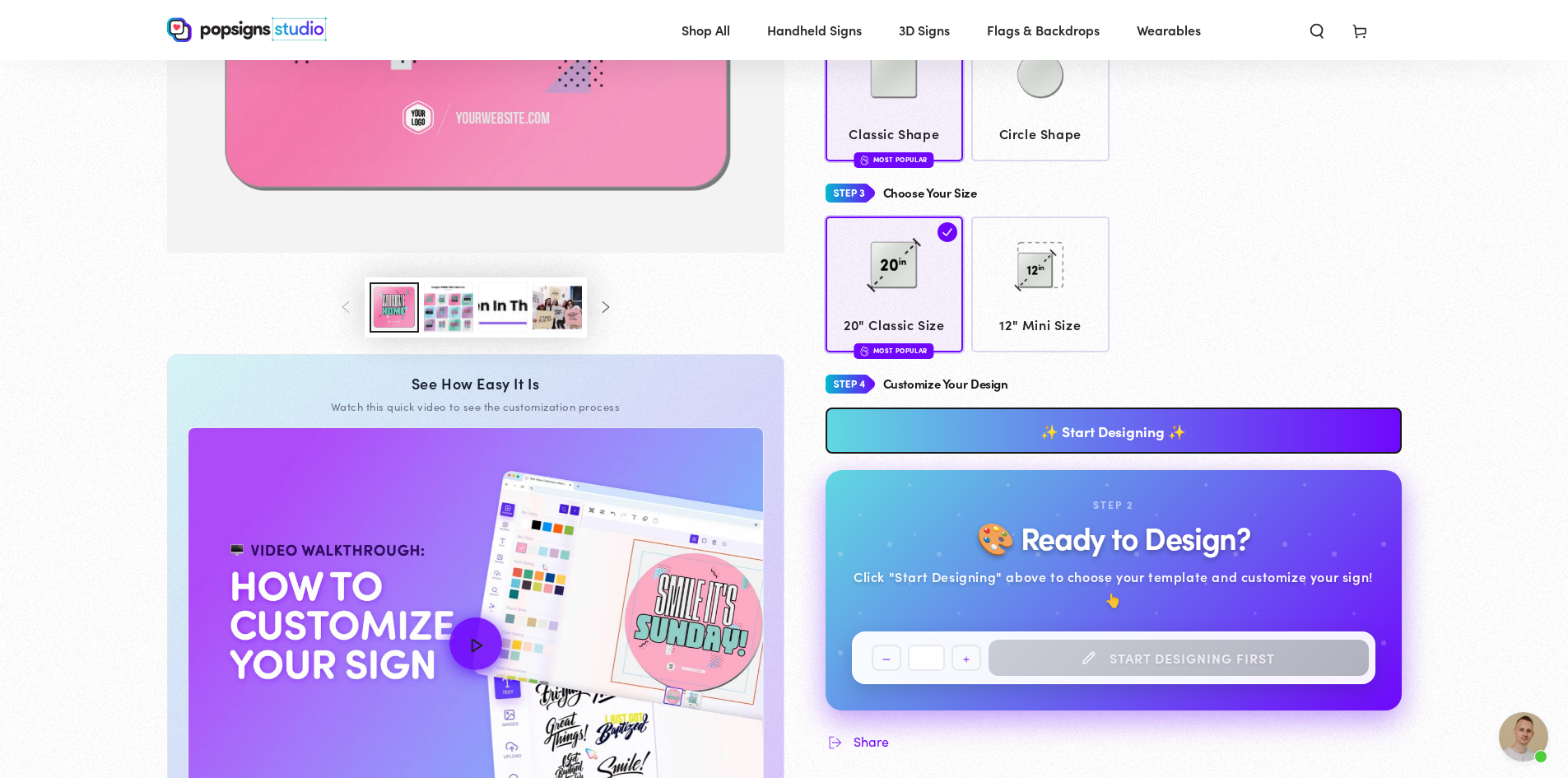
click at [1126, 440] on link "✨ Start Designing ✨" at bounding box center [1113, 430] width 576 height 46
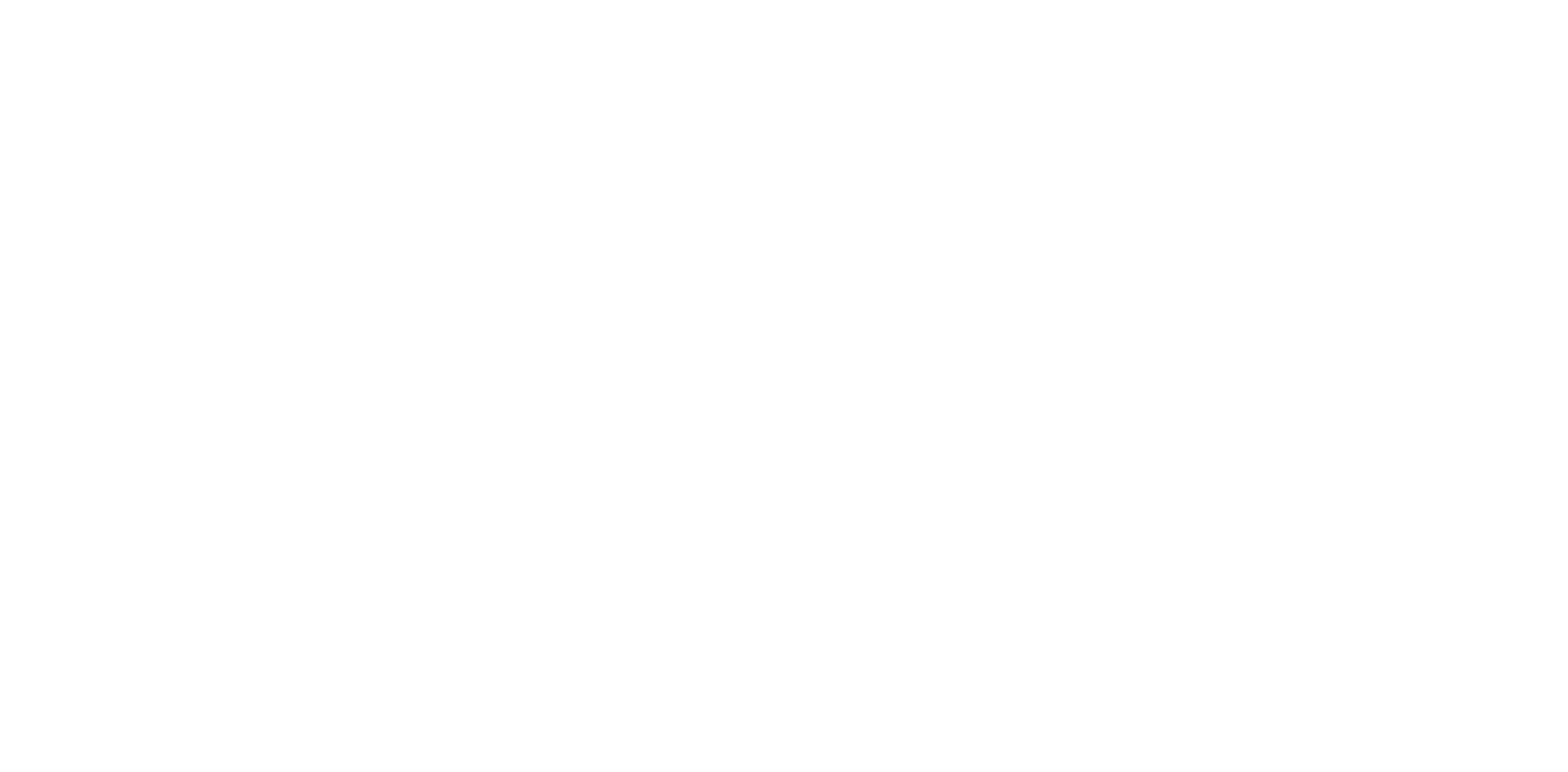
scroll to position [0, 0]
type textarea "An ancient tree with a door leading to a magical world"
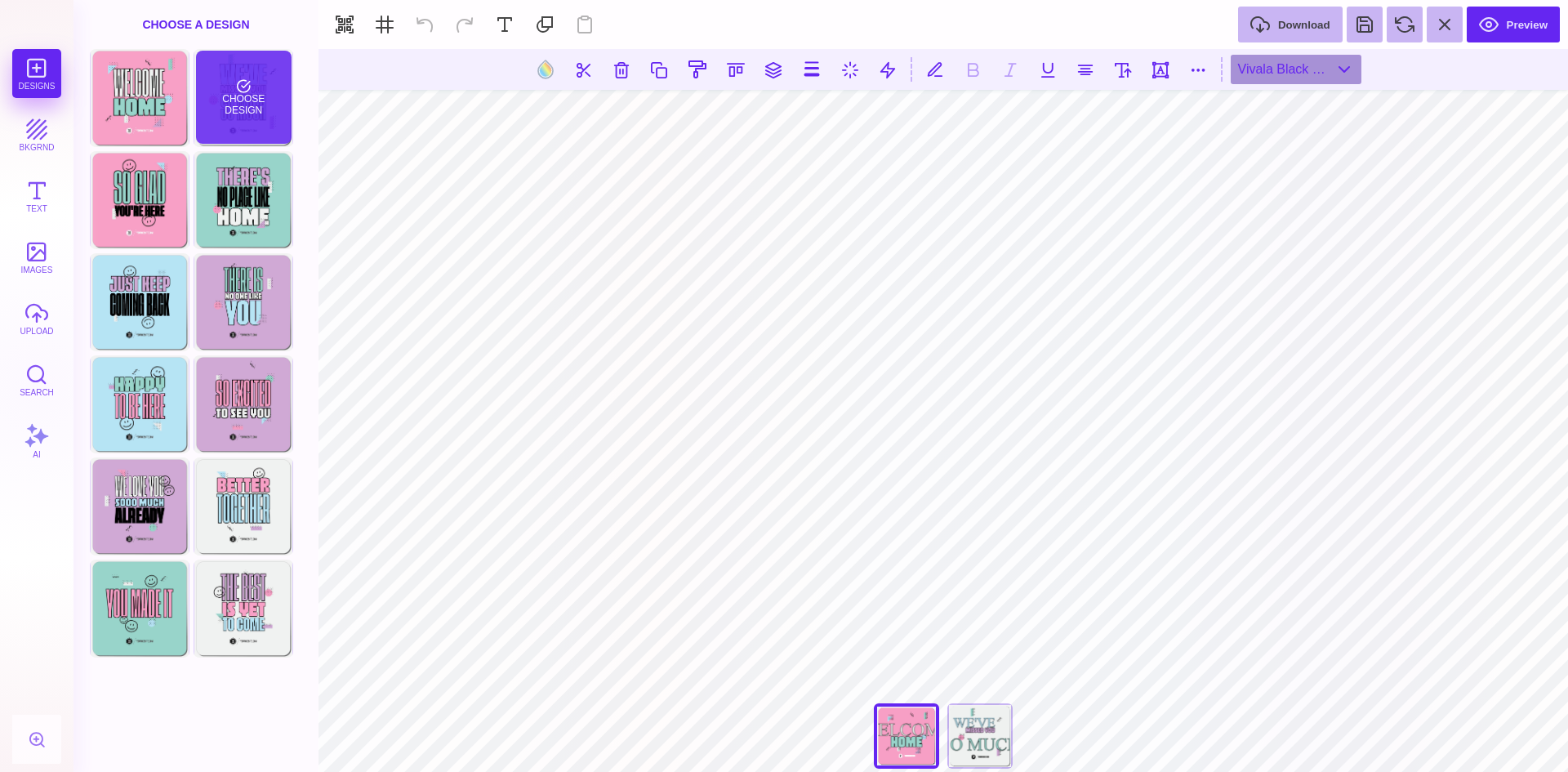
click at [260, 120] on div "Choose Design" at bounding box center [244, 97] width 95 height 93
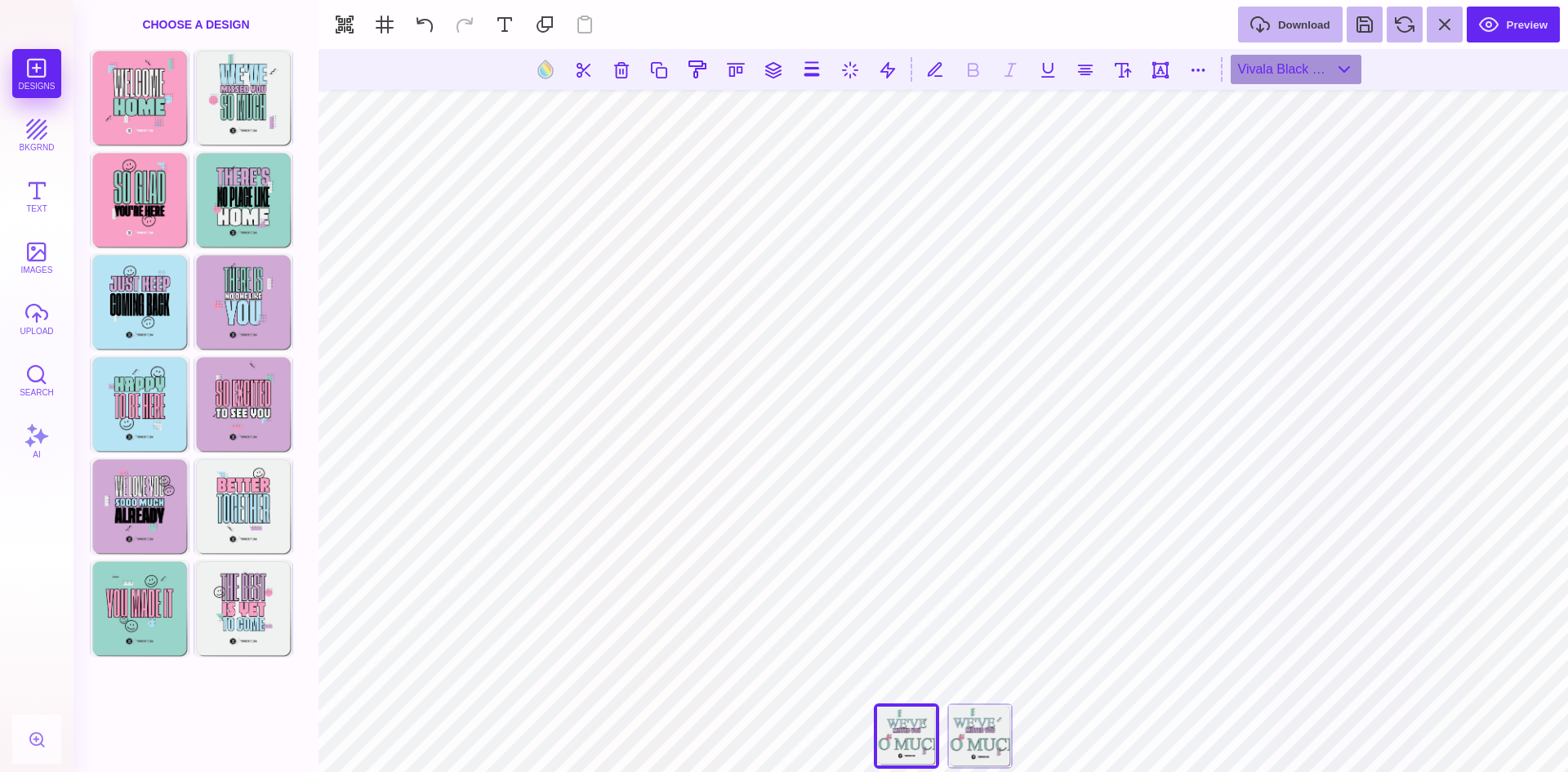
type input "#B6E4F5"
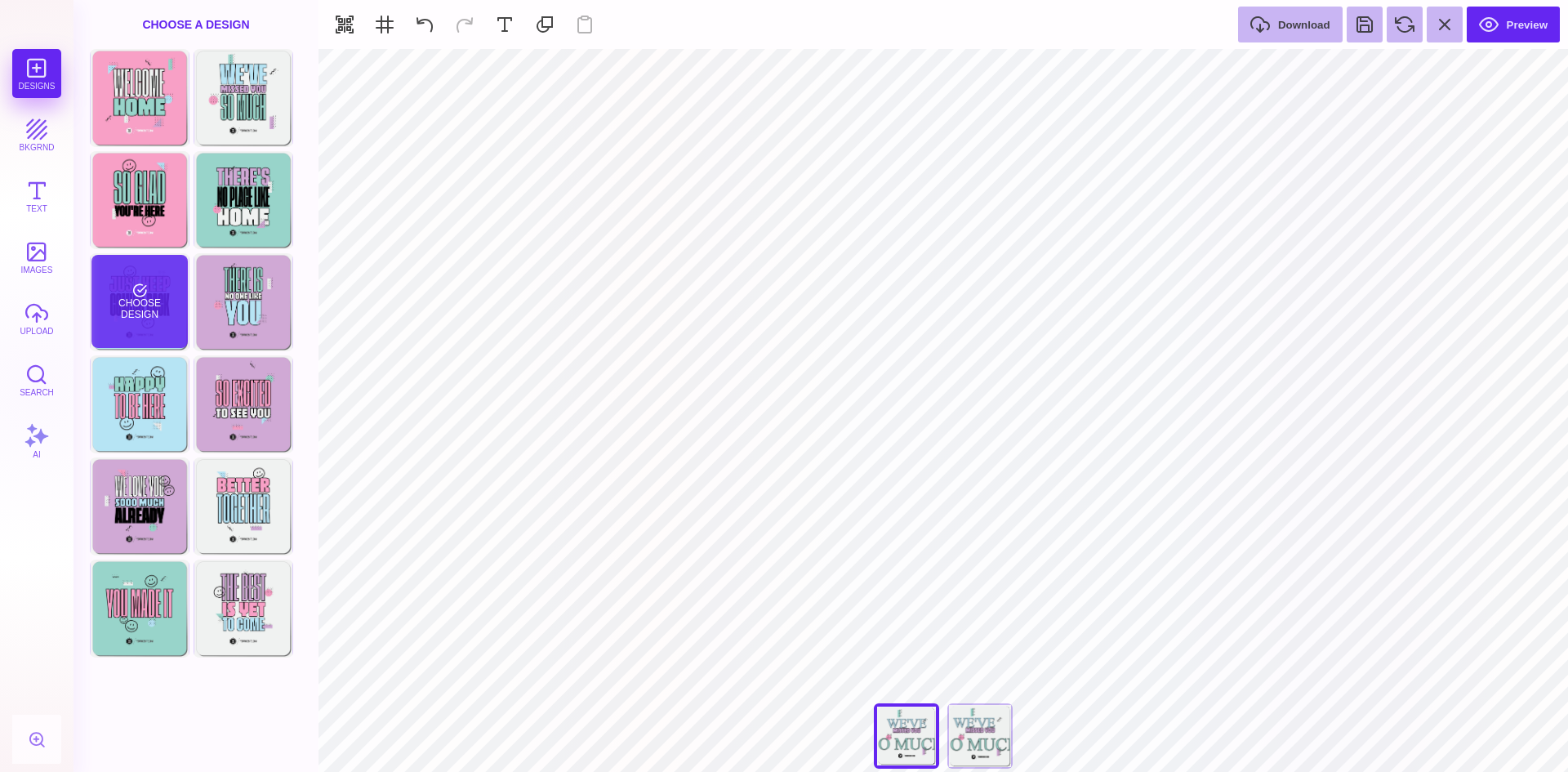
click at [150, 303] on div "Choose Design" at bounding box center [139, 302] width 95 height 93
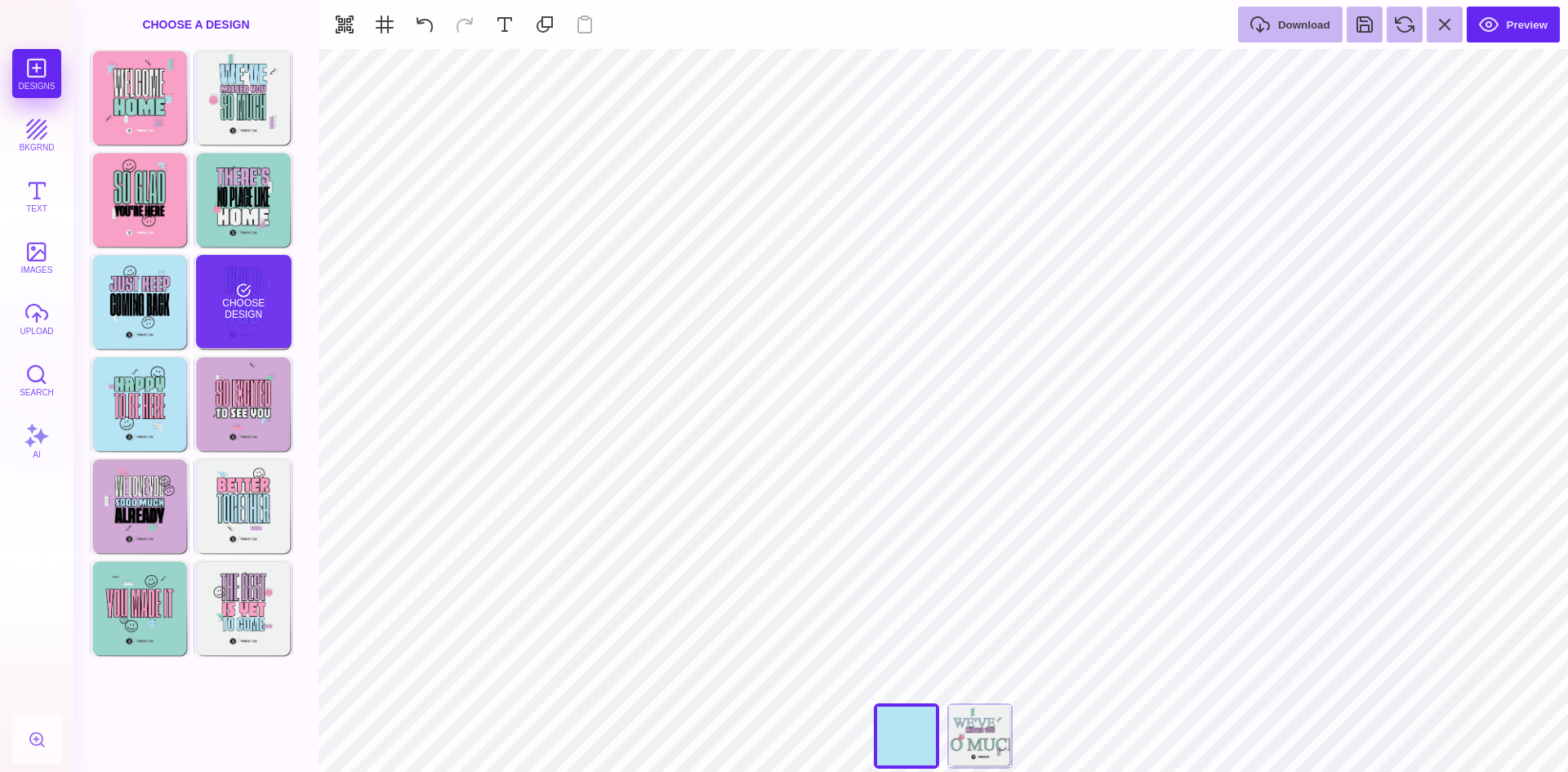
click at [268, 327] on div "Choose Design" at bounding box center [244, 302] width 95 height 93
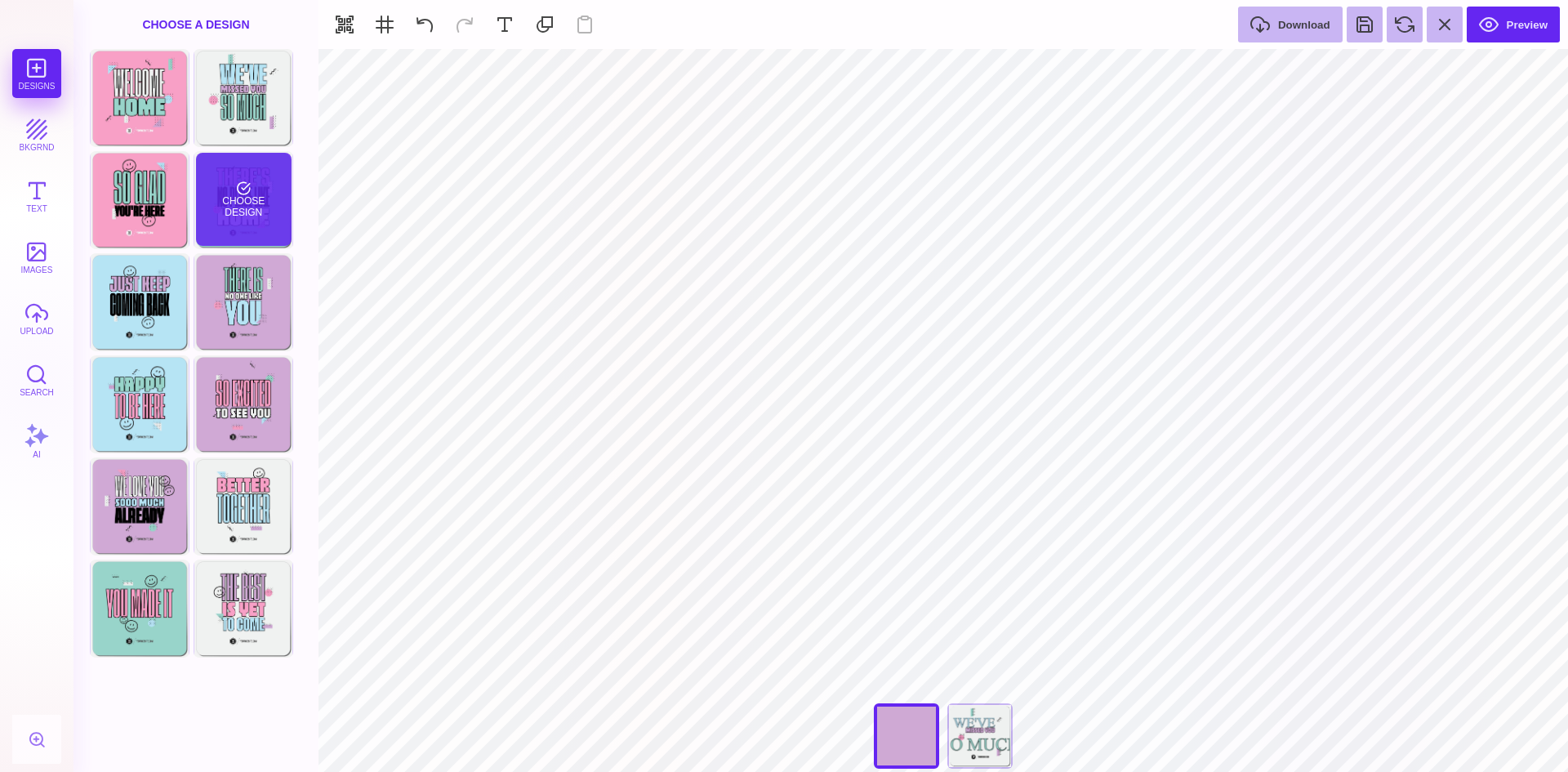
click at [259, 218] on div "Choose Design" at bounding box center [244, 199] width 95 height 93
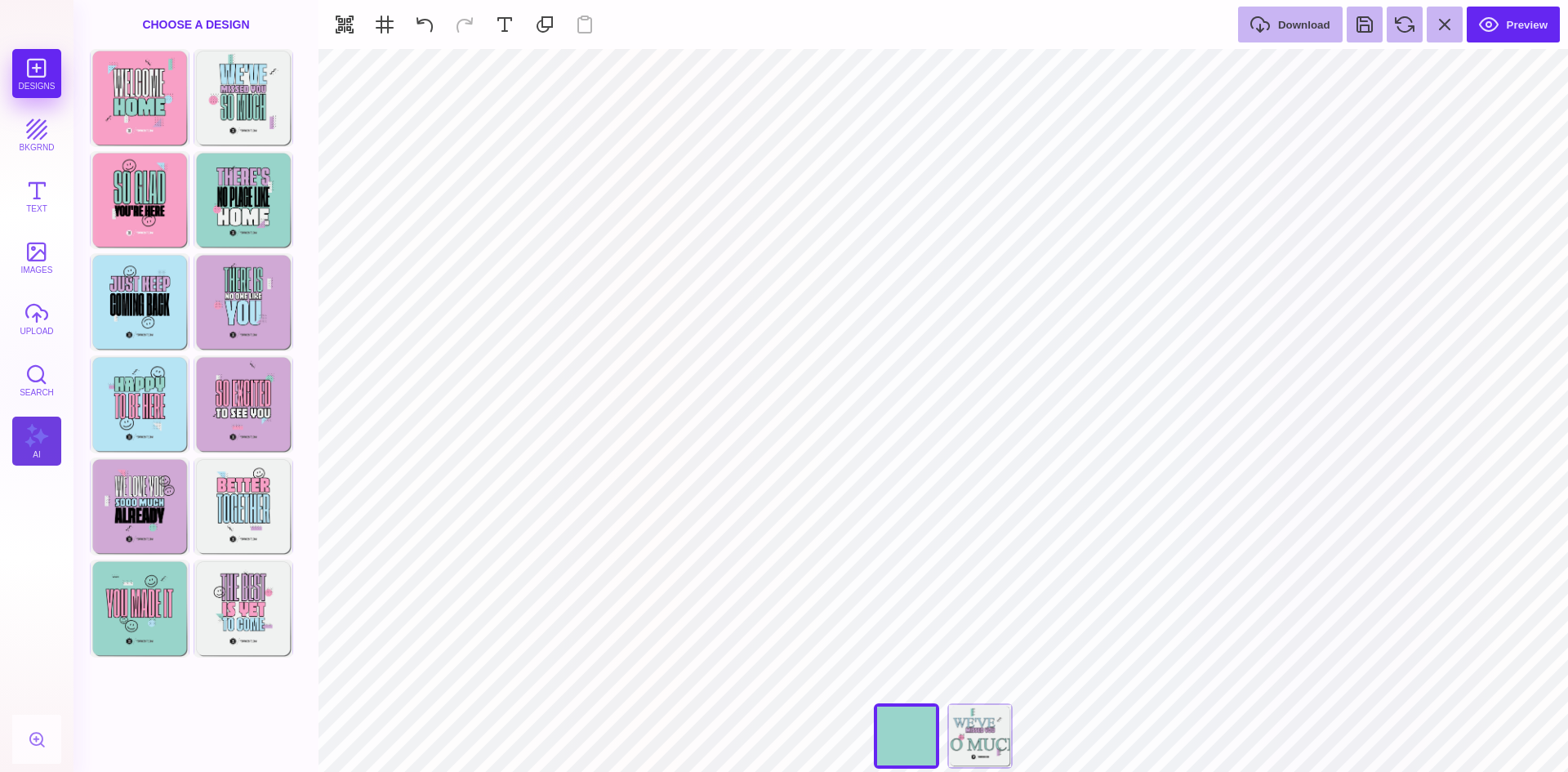
click at [42, 442] on button "AI" at bounding box center [36, 441] width 49 height 49
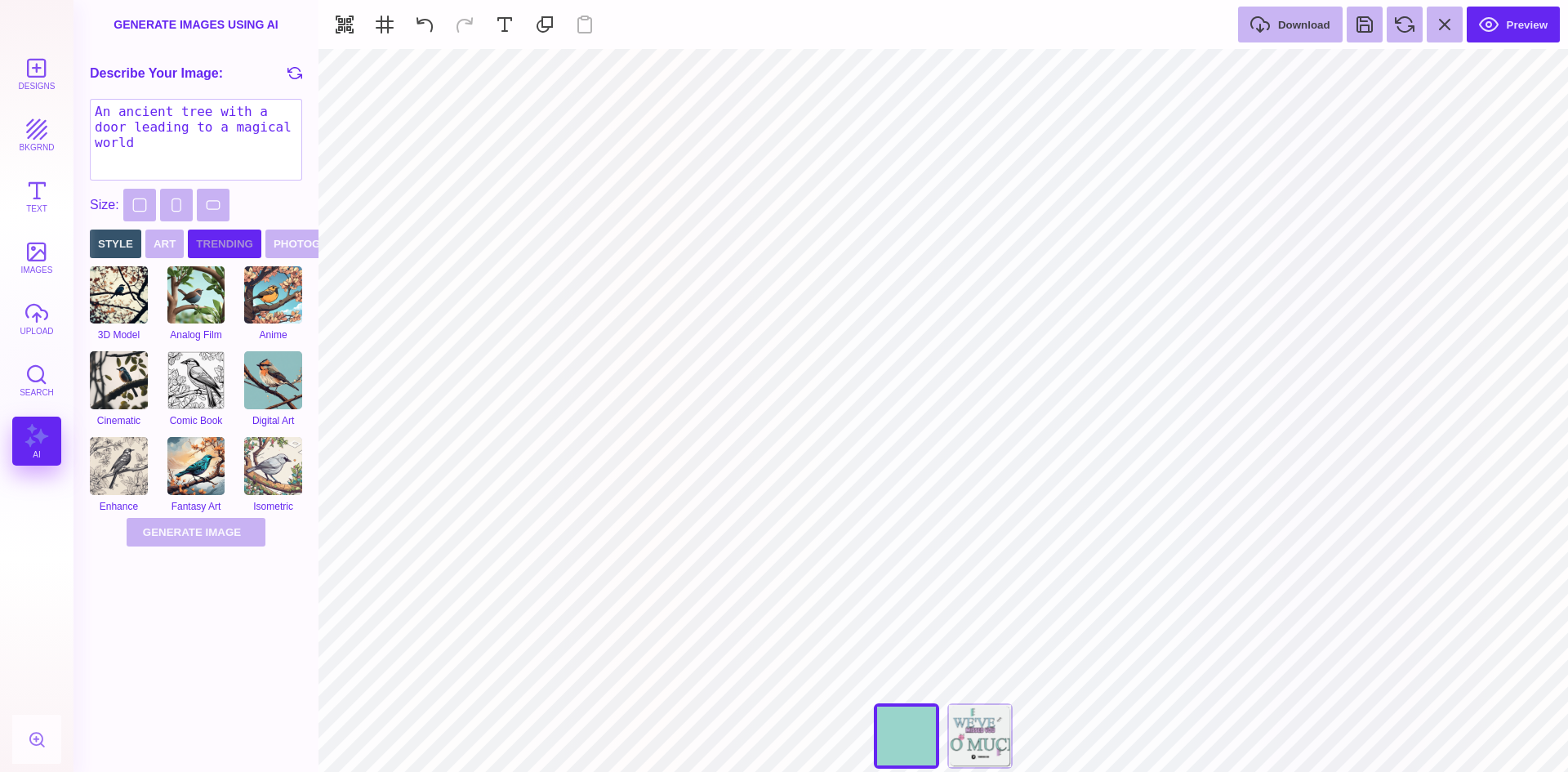
click at [215, 241] on button "Trending" at bounding box center [224, 244] width 74 height 29
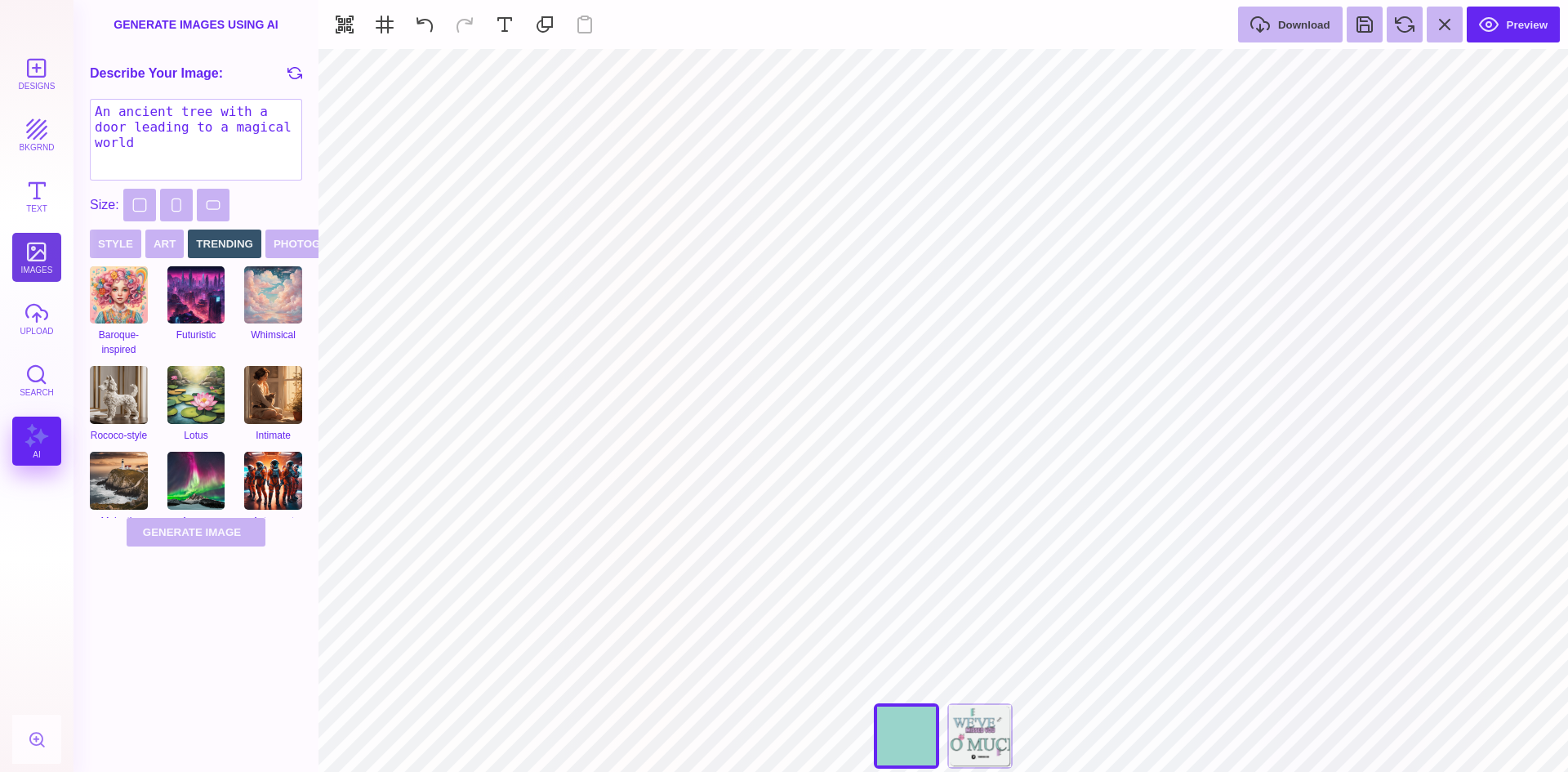
click at [34, 237] on button "images" at bounding box center [36, 257] width 49 height 49
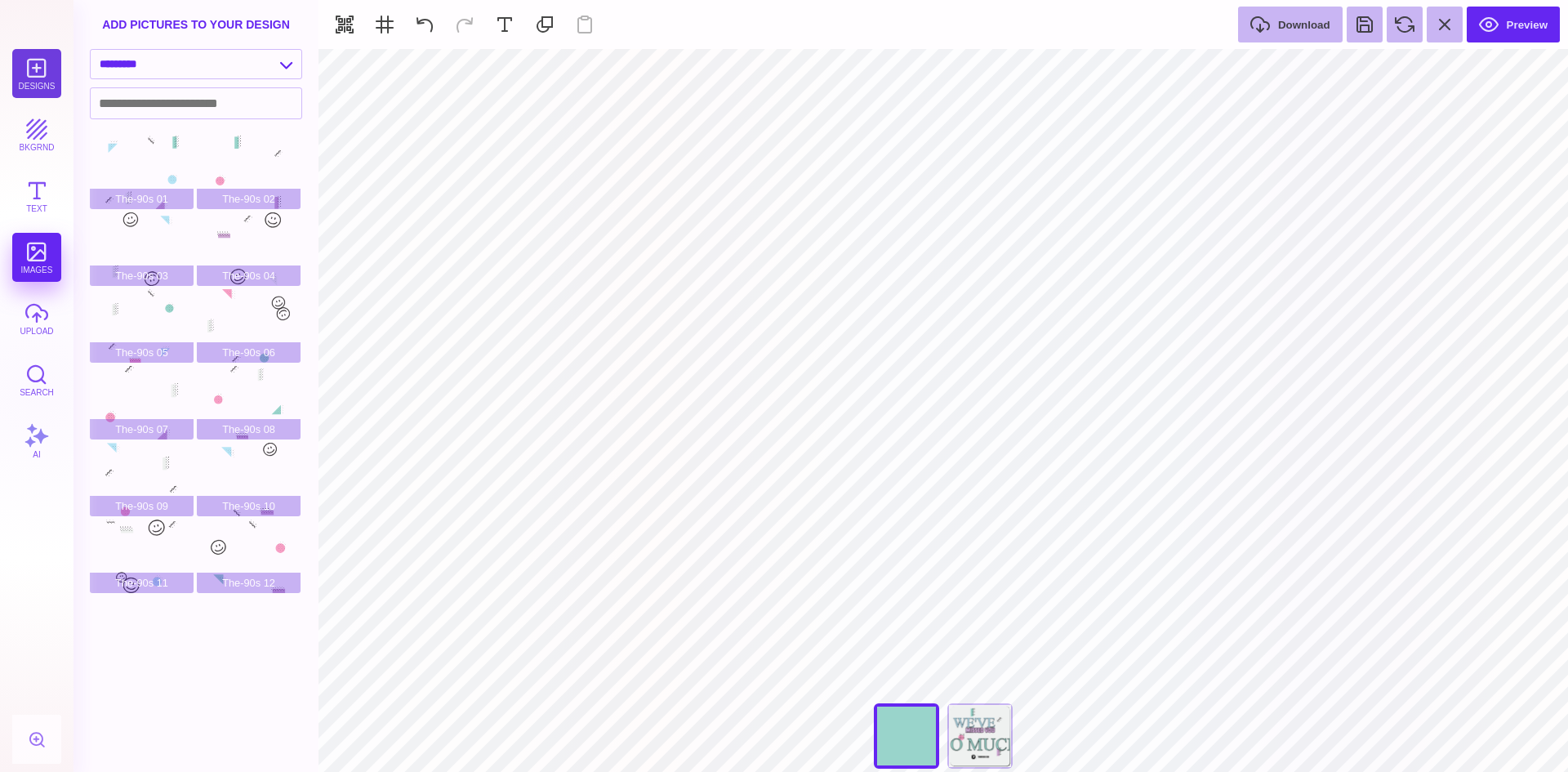
click at [44, 66] on button "Designs" at bounding box center [36, 73] width 49 height 49
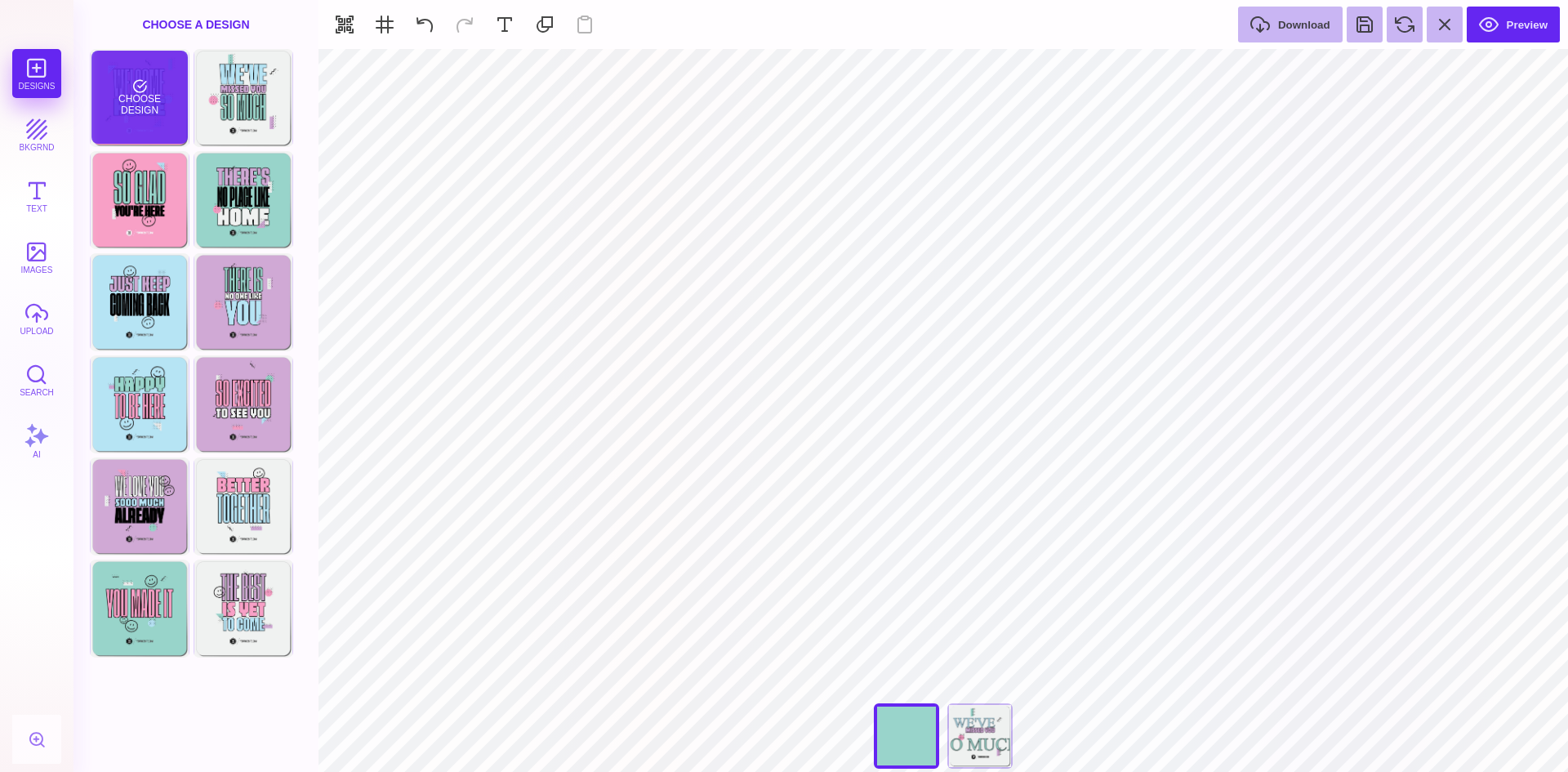
click at [130, 83] on div "Choose Design" at bounding box center [139, 97] width 95 height 93
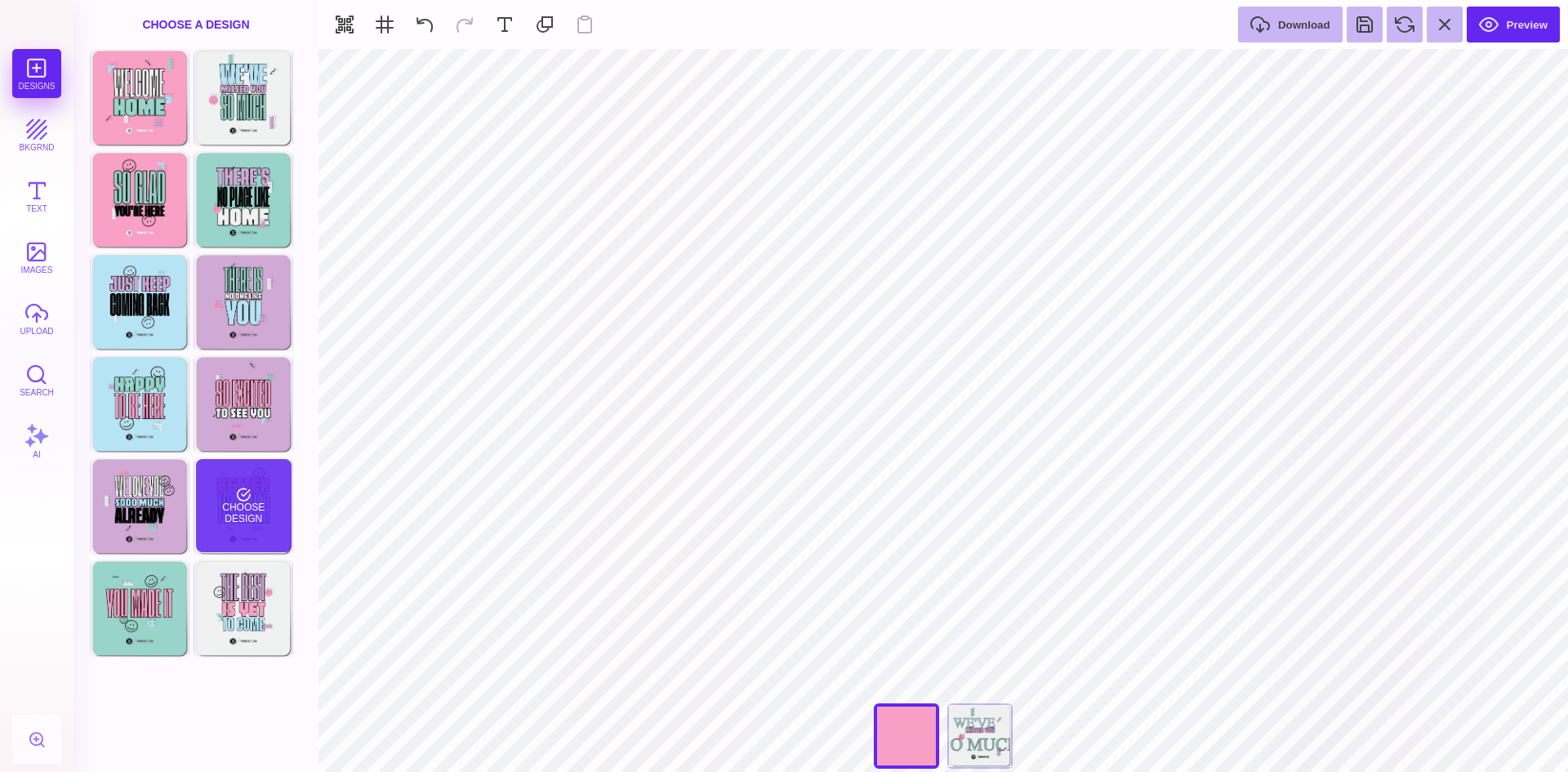
click at [251, 494] on div "Choose Design" at bounding box center [244, 506] width 95 height 93
